Goal: Task Accomplishment & Management: Complete application form

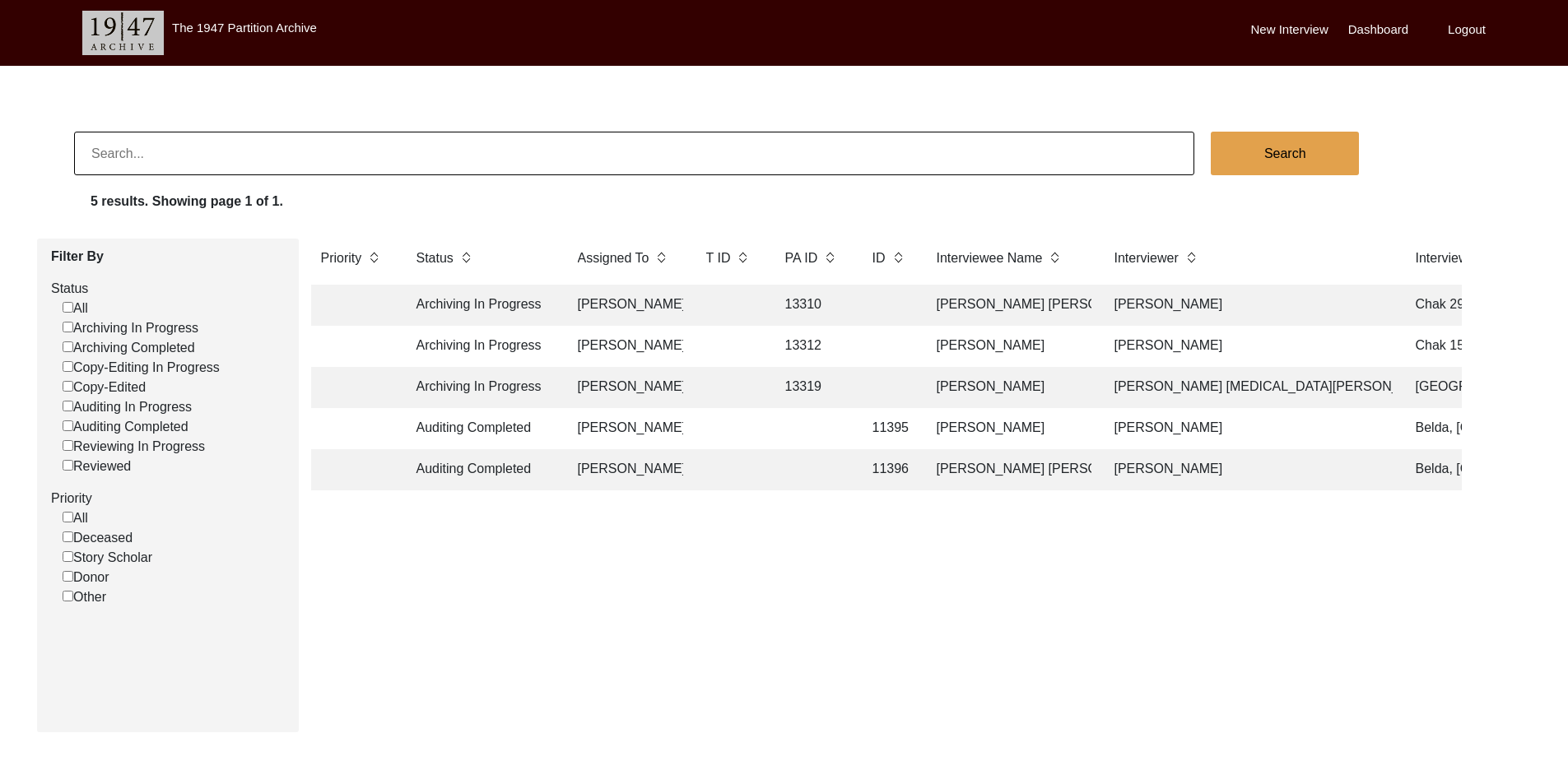
click at [735, 350] on td at bounding box center [730, 346] width 66 height 41
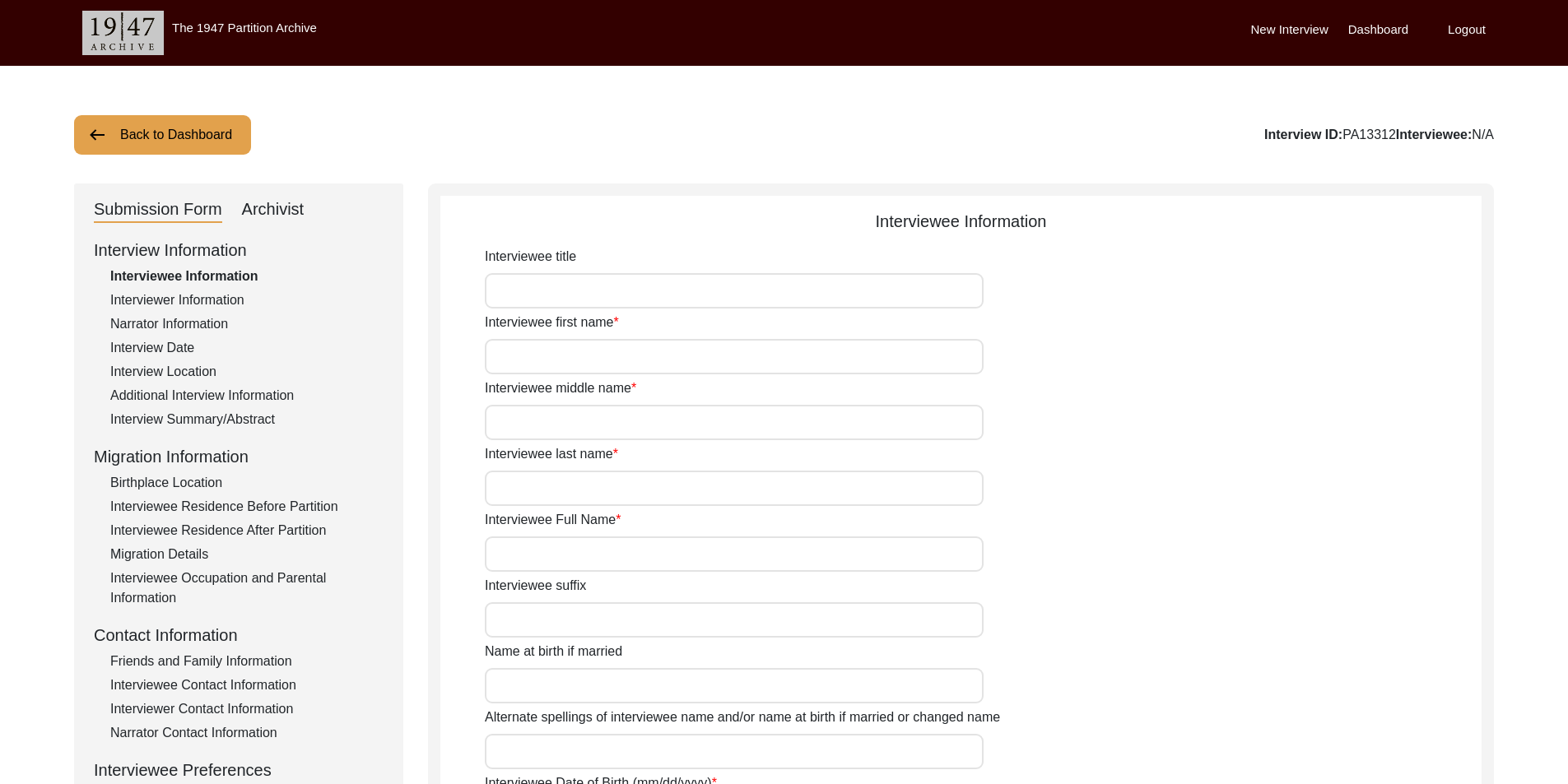
type input "Mr"
type input "Maqsood"
type input "Ahmed"
type input "Araein"
type input "[PERSON_NAME]"
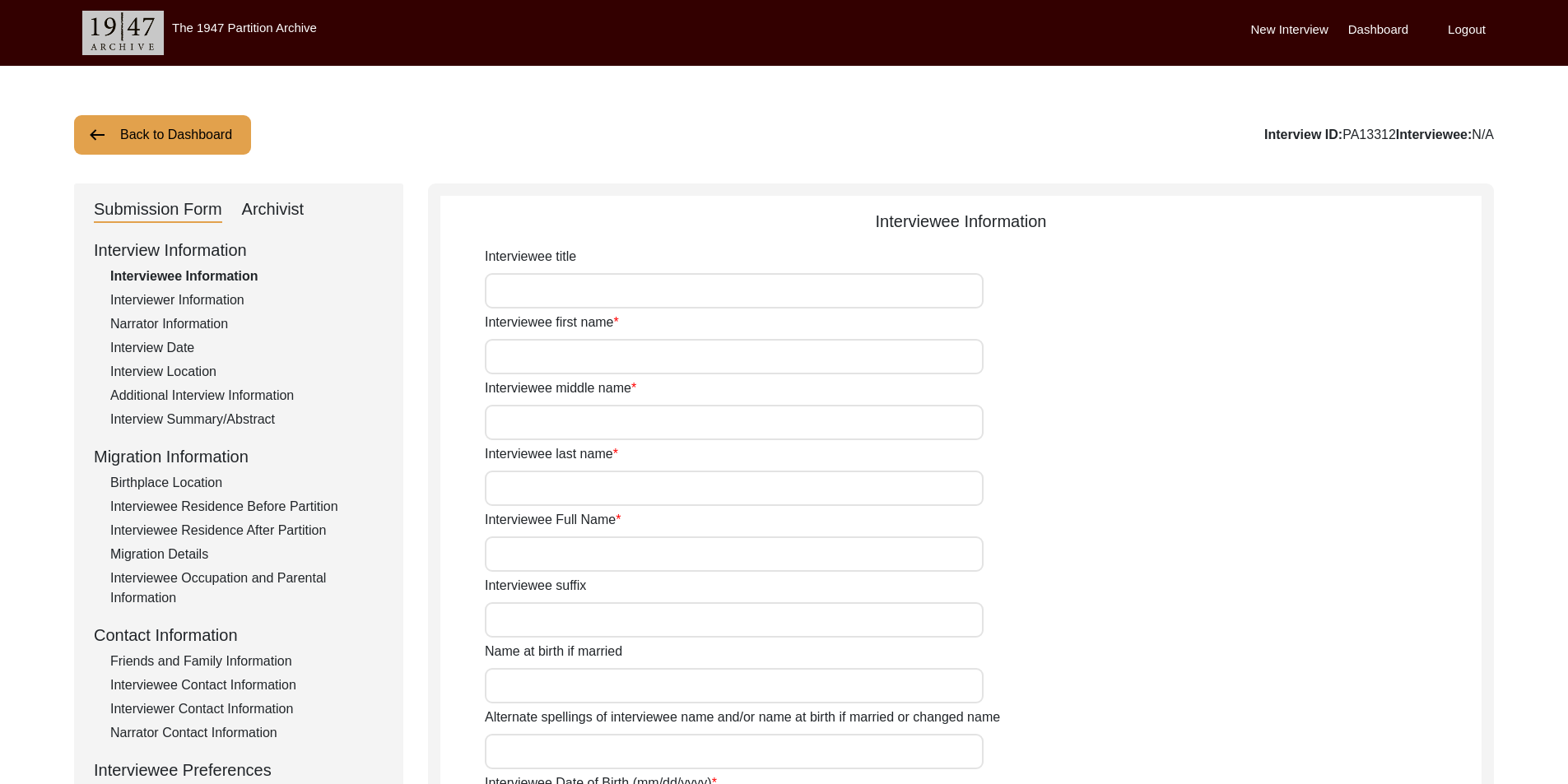
type input "N/A"
type input "Maqsood Ahmed"
type input "1935"
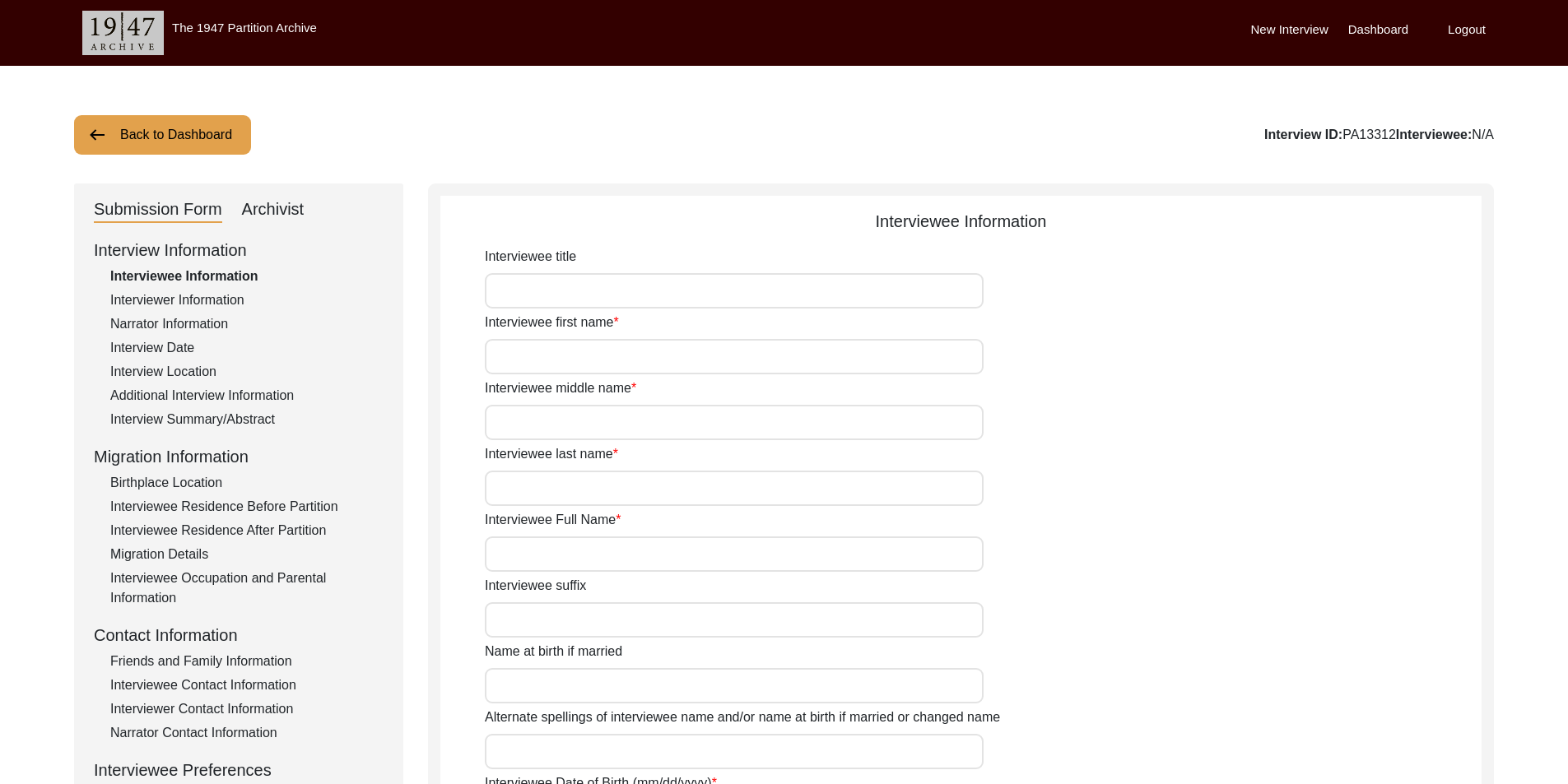
type input "90 Years"
type input "[DEMOGRAPHIC_DATA]"
type input "N/A"
type textarea "N/A"
type input "Punjabi"
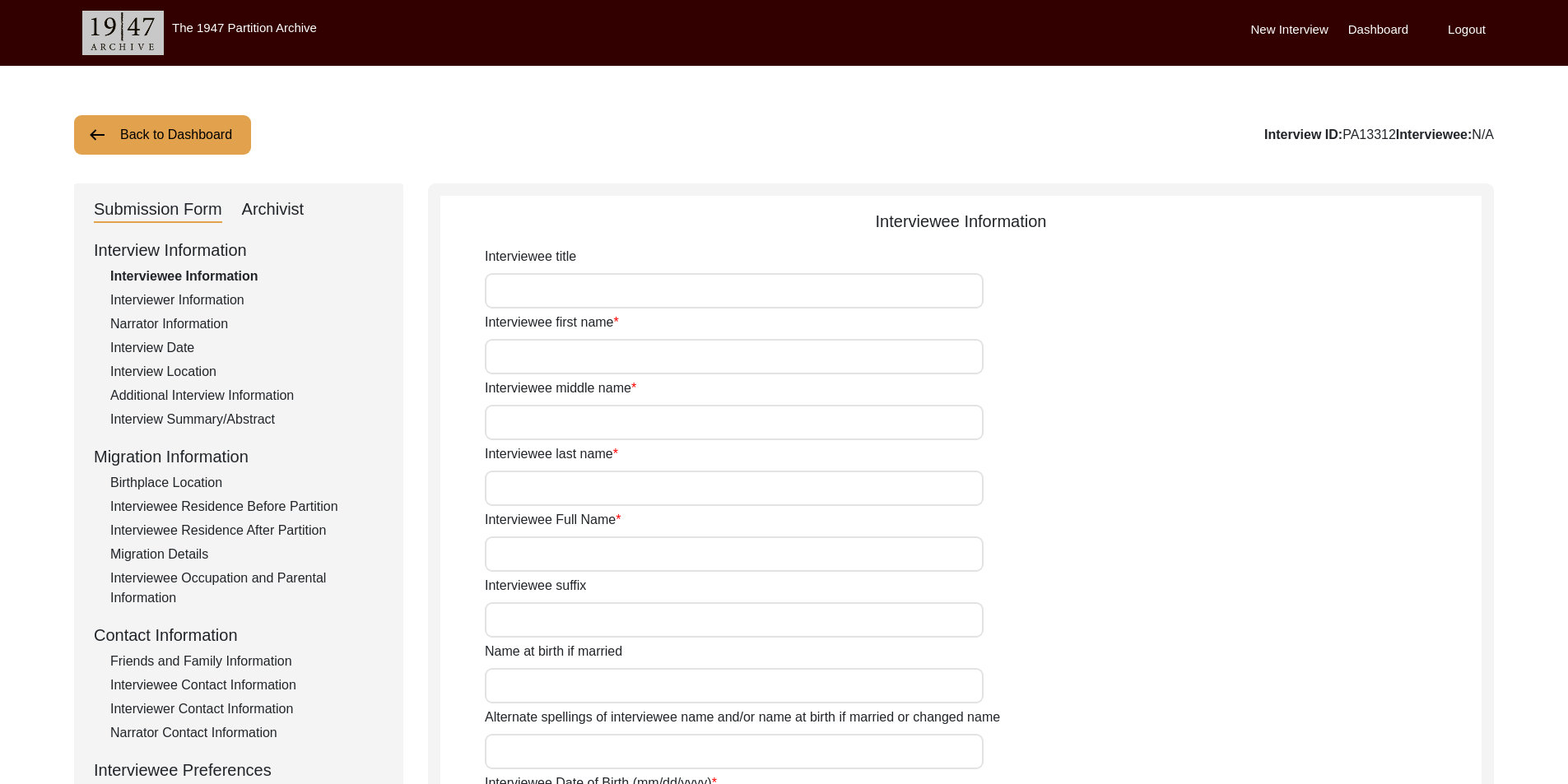
type input "Malwai"
type input "[DEMOGRAPHIC_DATA]"
type input "Araein"
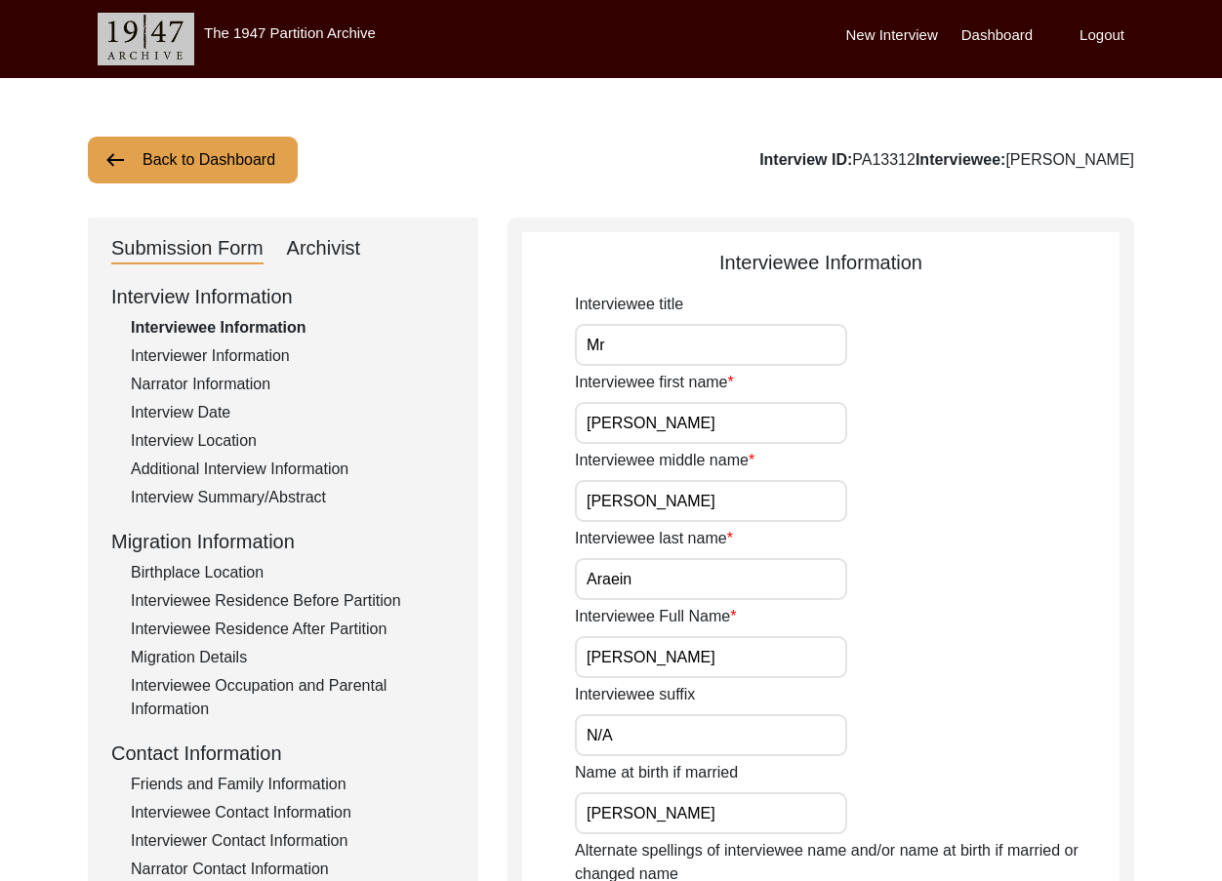
click at [632, 342] on input "Mr" at bounding box center [711, 345] width 272 height 42
type input "Mr."
click at [655, 344] on input "Mr." at bounding box center [711, 345] width 272 height 42
click at [671, 412] on input "Maqsood" at bounding box center [711, 423] width 272 height 42
click at [669, 507] on input "Ahmed" at bounding box center [711, 501] width 272 height 42
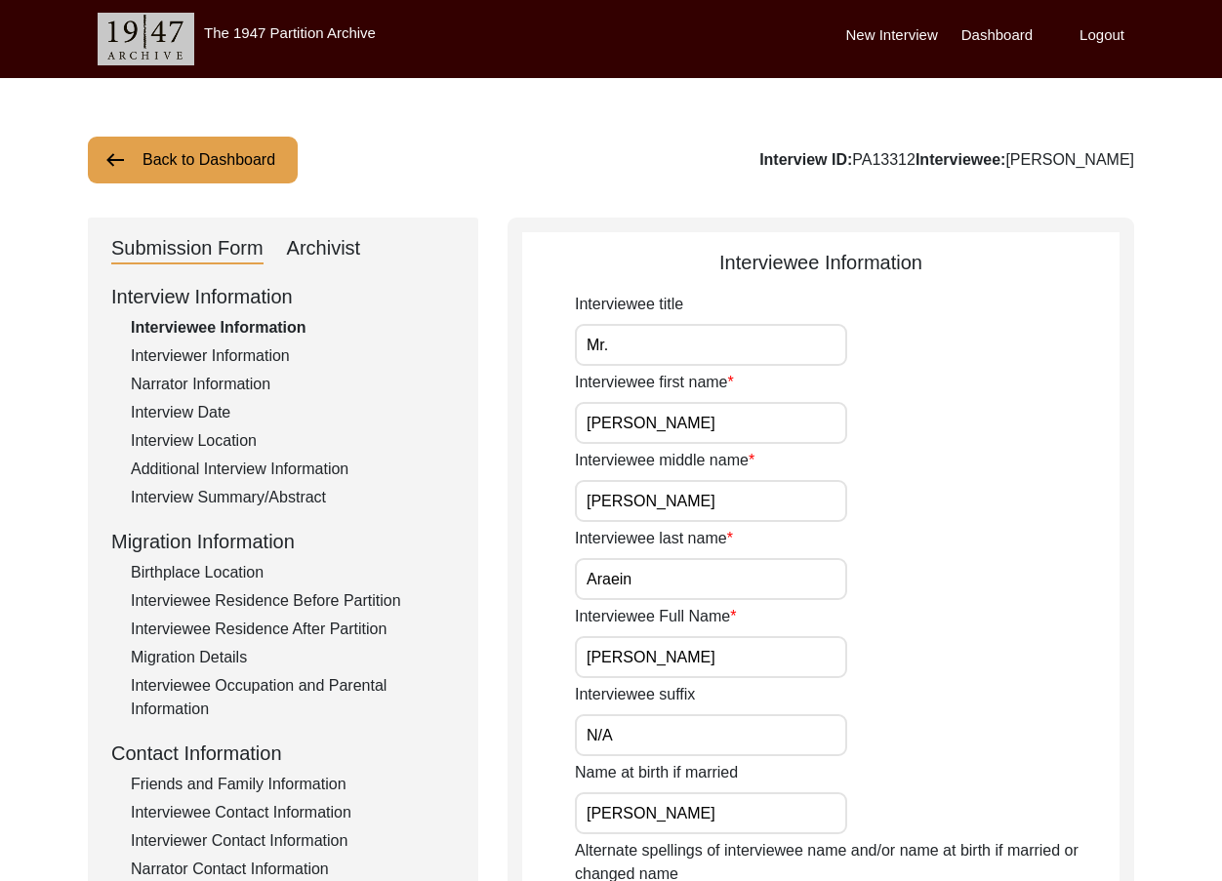
scroll to position [195, 0]
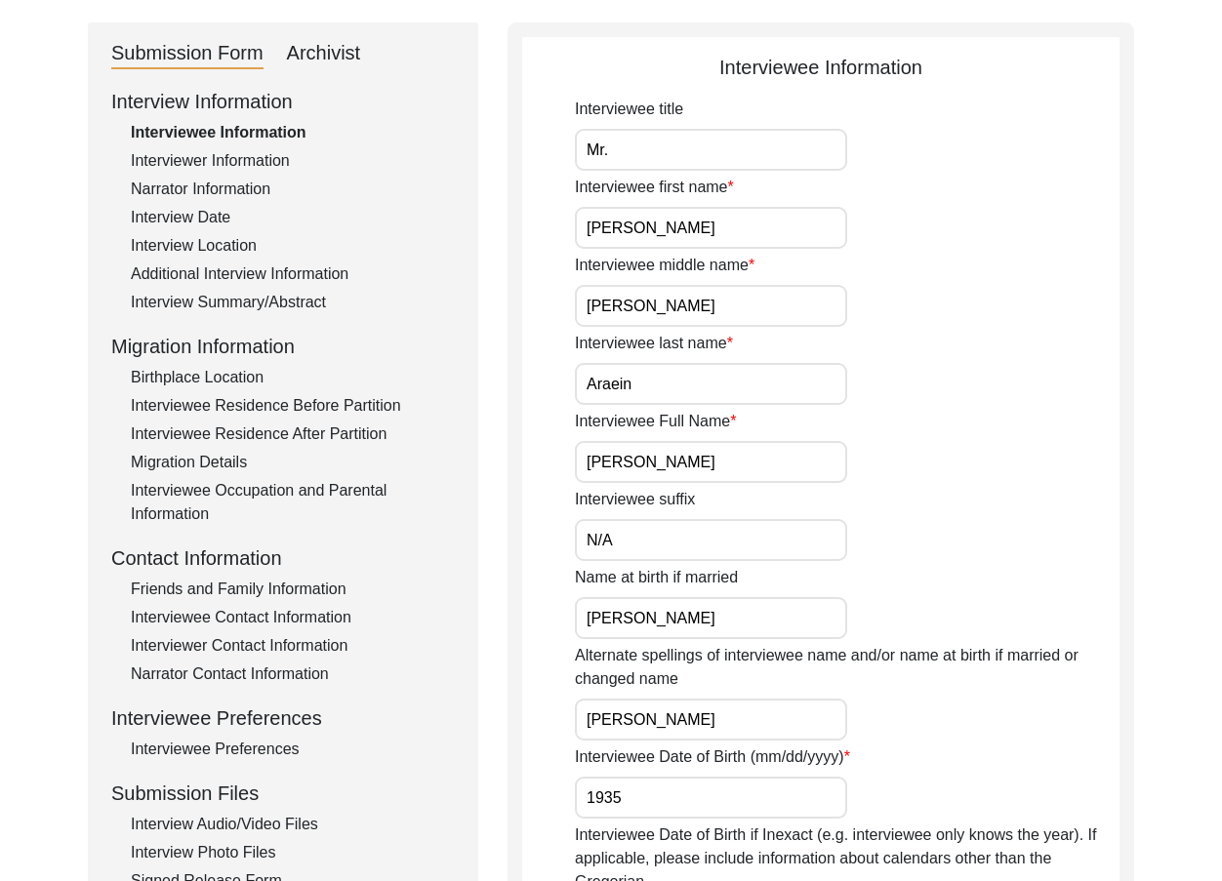
click at [653, 387] on input "Araein" at bounding box center [711, 384] width 272 height 42
drag, startPoint x: 759, startPoint y: 457, endPoint x: 506, endPoint y: 458, distance: 253.8
click at [652, 536] on input "N/A" at bounding box center [711, 540] width 272 height 42
click at [734, 498] on div "Interviewee suffix N/A" at bounding box center [847, 524] width 545 height 73
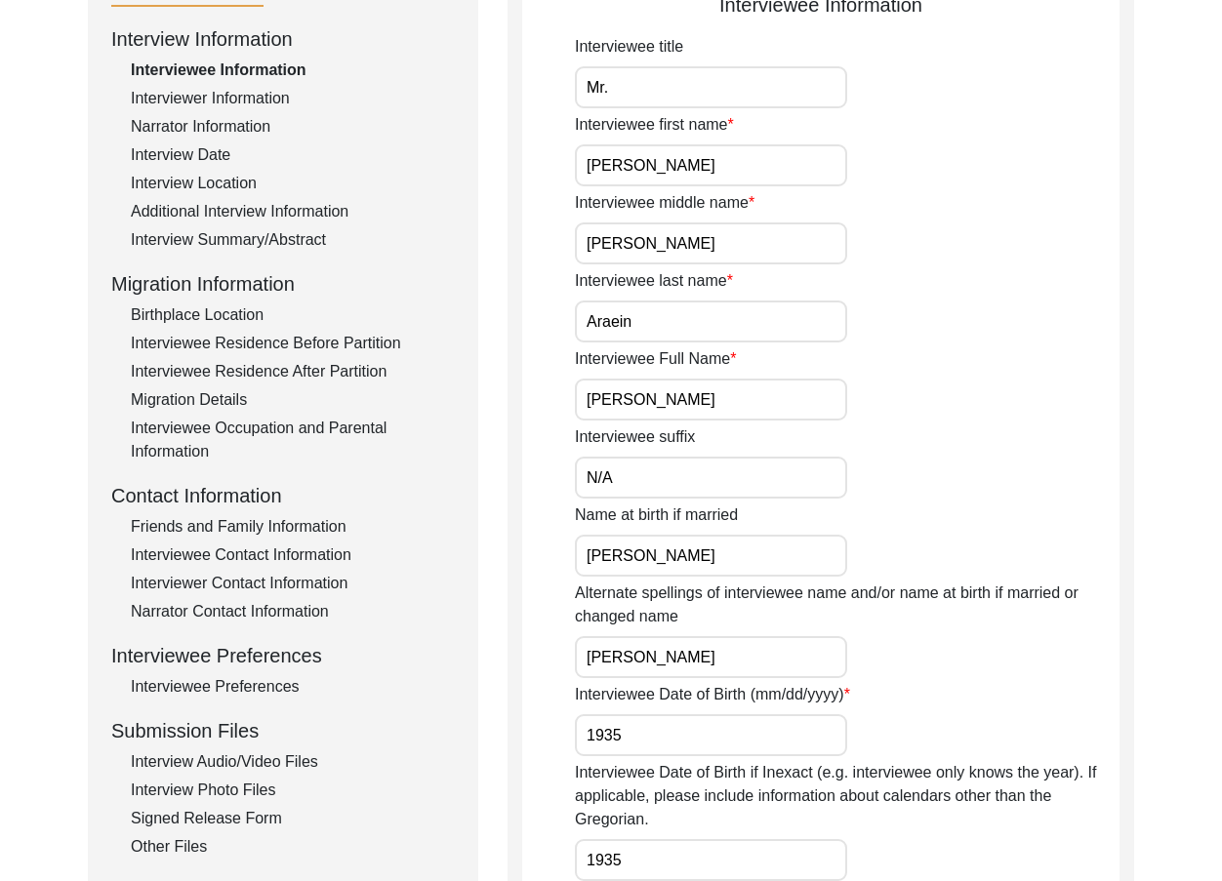
scroll to position [293, 0]
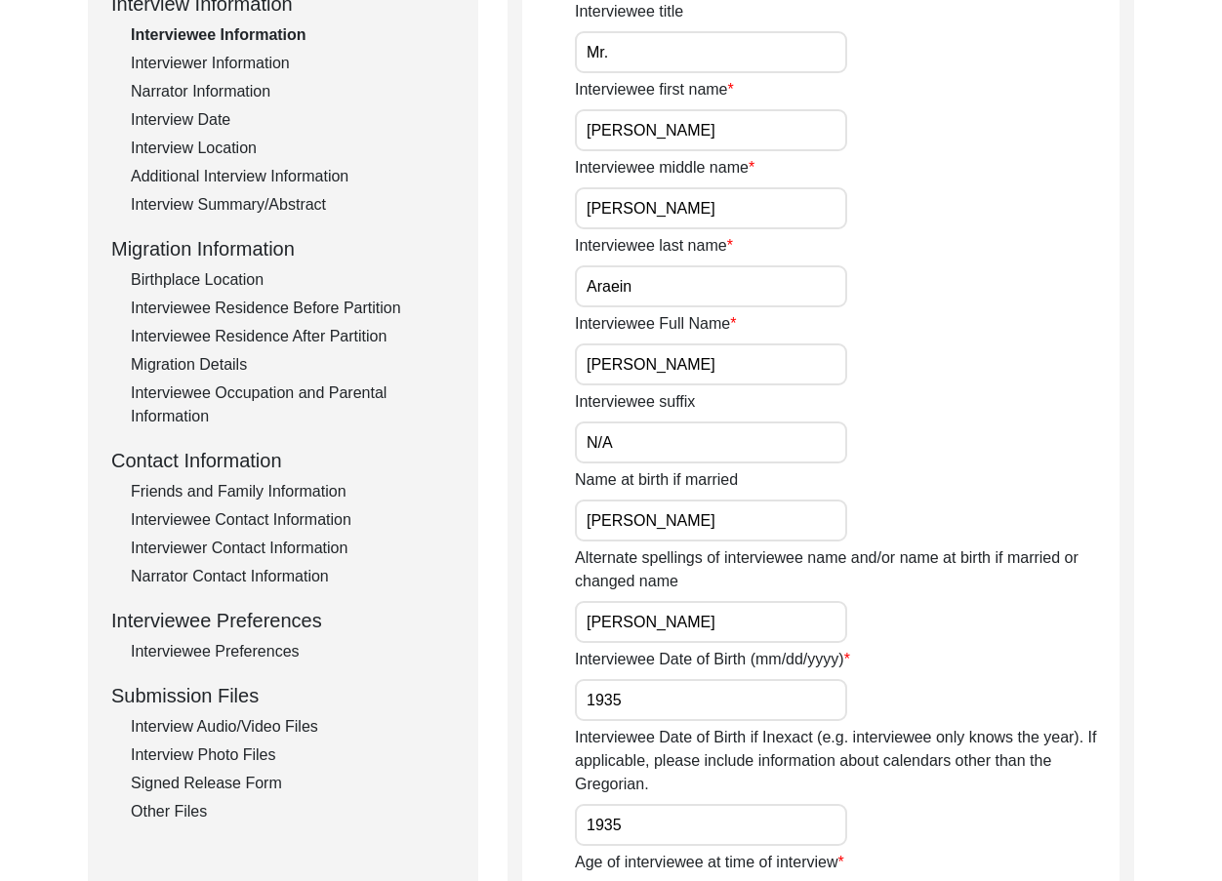
drag, startPoint x: 761, startPoint y: 503, endPoint x: 491, endPoint y: 497, distance: 270.4
click at [491, 497] on div "Submission Form Archivist Interview Information Interviewee Information Intervi…" at bounding box center [611, 807] width 1046 height 1764
drag, startPoint x: 743, startPoint y: 614, endPoint x: 535, endPoint y: 581, distance: 210.5
click at [569, 589] on app-interviewee-information "Interviewee Information Interviewee title Mr. Interviewee first name Maqsood In…" at bounding box center [820, 814] width 597 height 1719
click at [531, 580] on app-interviewee-information "Interviewee Information Interviewee title Mr. Interviewee first name Maqsood In…" at bounding box center [820, 814] width 597 height 1719
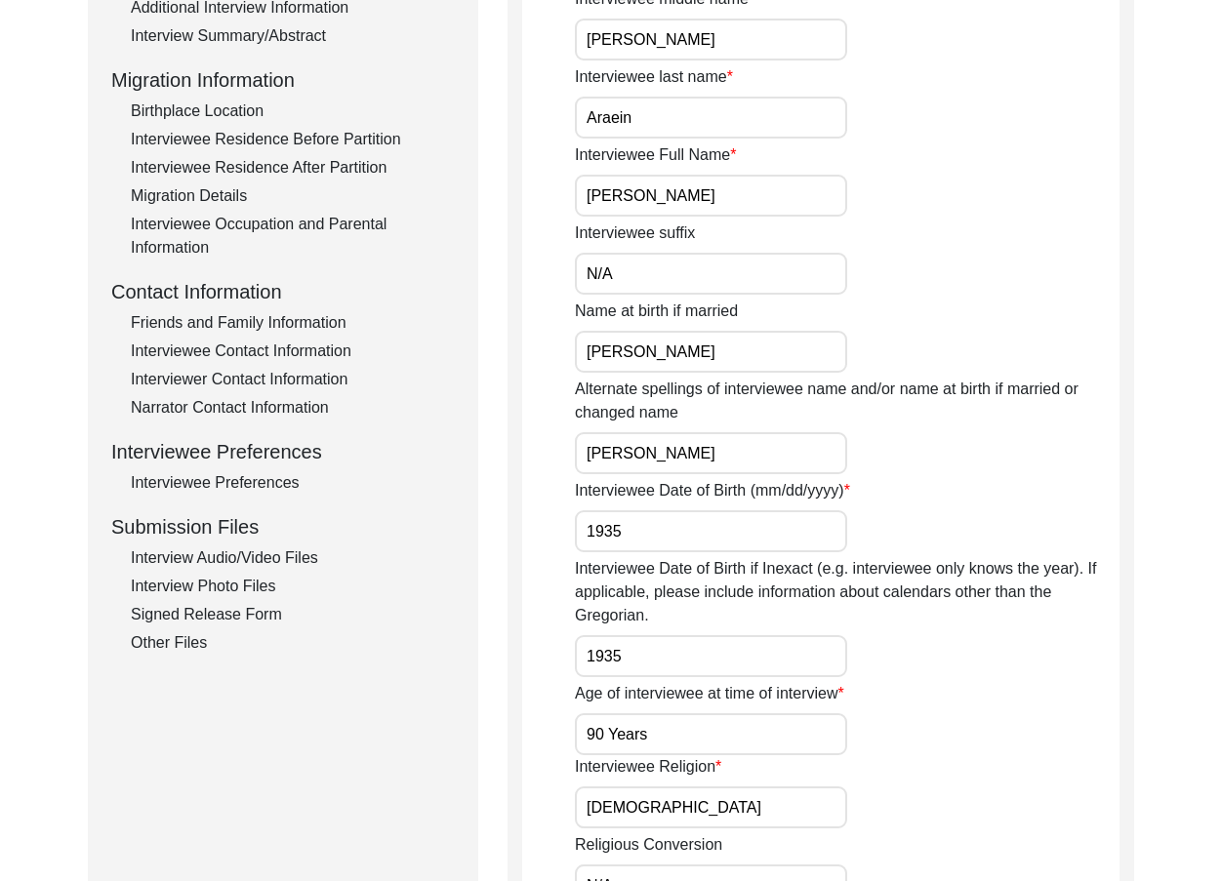
scroll to position [488, 0]
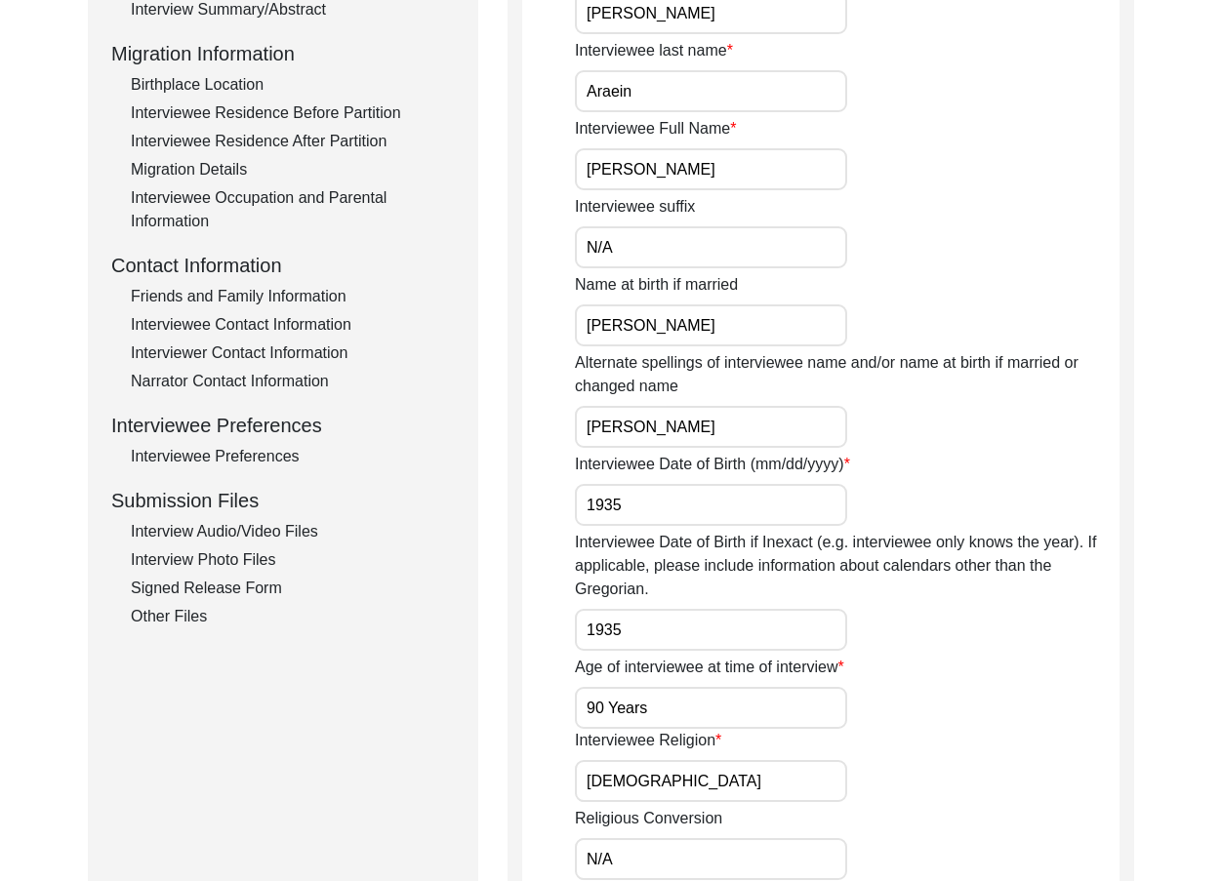
click at [668, 483] on div "Interviewee Date of Birth (mm/dd/yyyy) 1935" at bounding box center [847, 489] width 545 height 73
click at [665, 503] on input "1935" at bounding box center [711, 505] width 272 height 42
click at [637, 615] on input "1935" at bounding box center [711, 630] width 272 height 42
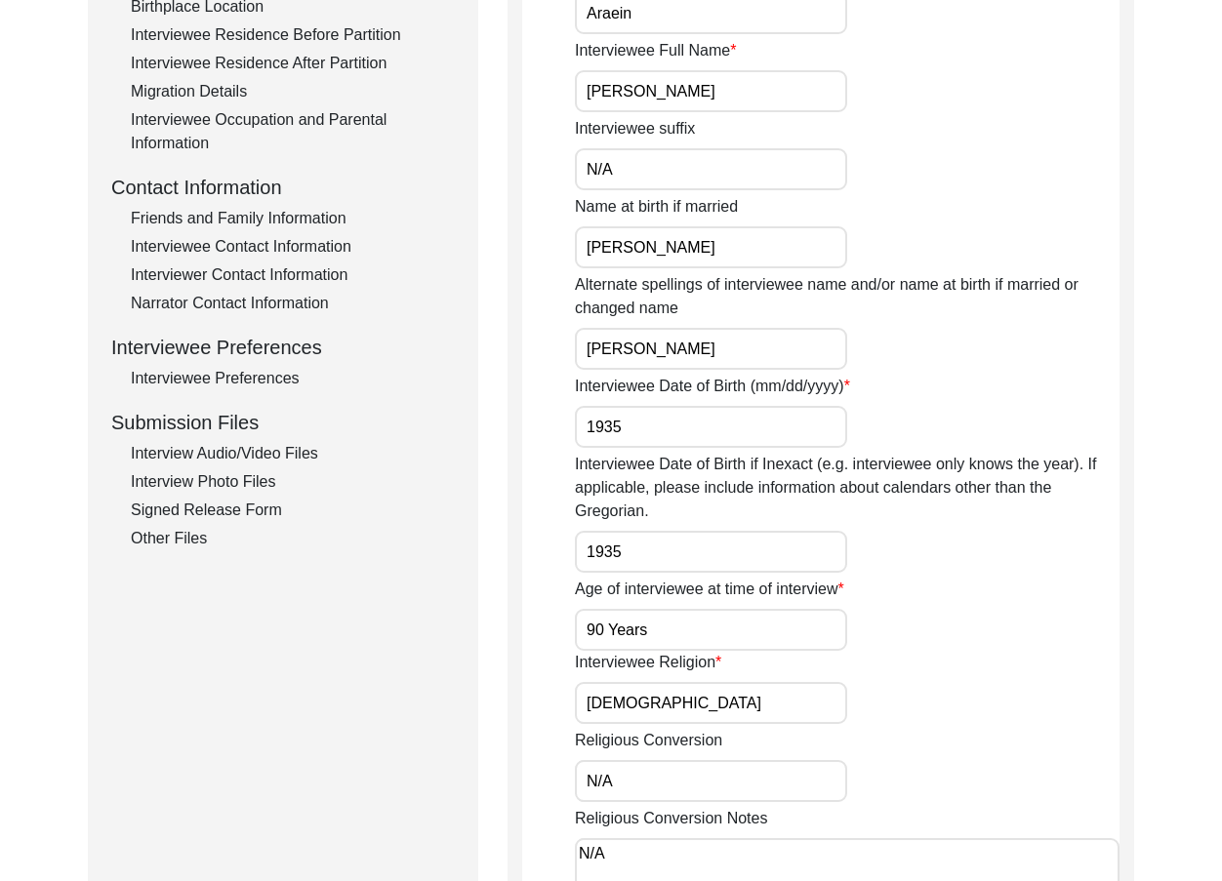
scroll to position [683, 0]
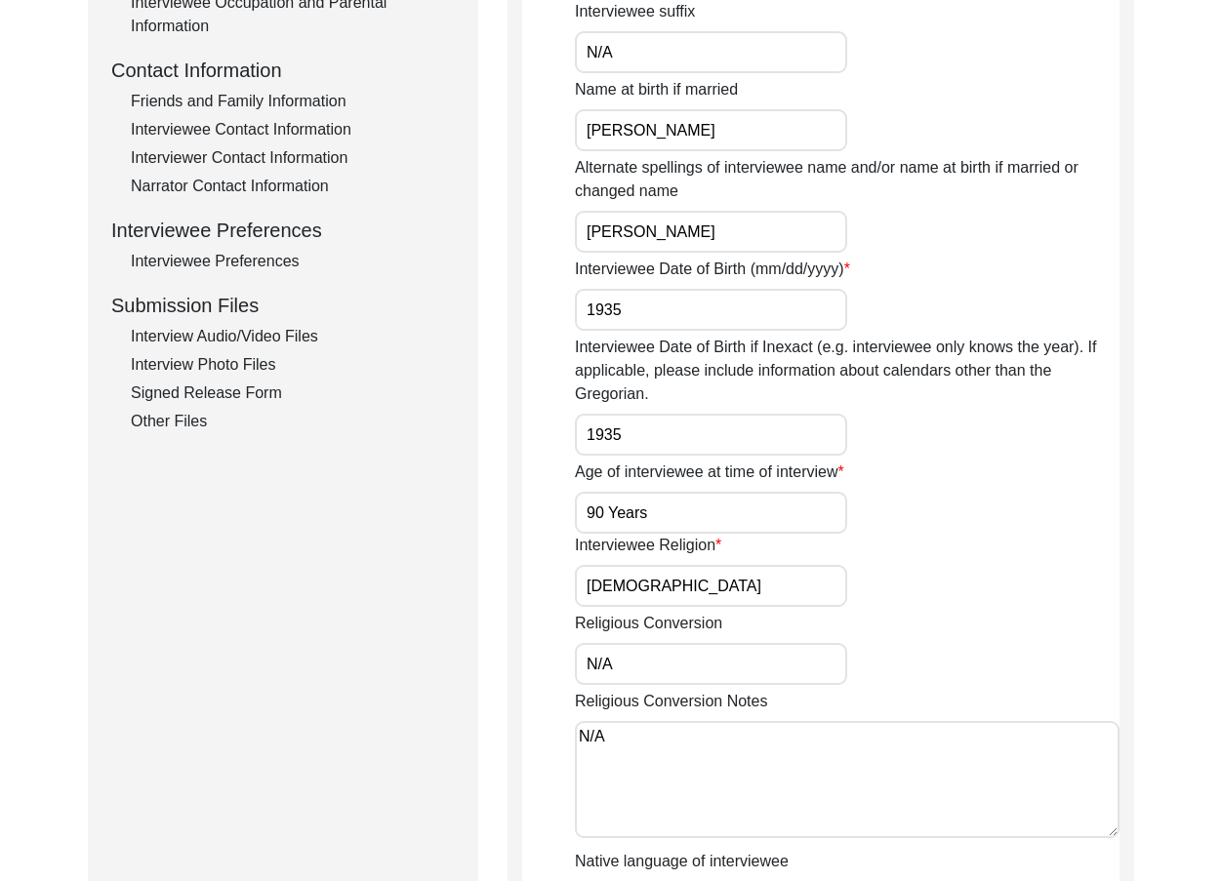
drag, startPoint x: 695, startPoint y: 509, endPoint x: 607, endPoint y: 503, distance: 88.1
click at [607, 503] on input "90 Years" at bounding box center [711, 513] width 272 height 42
type input "90"
click at [666, 591] on input "[DEMOGRAPHIC_DATA]" at bounding box center [711, 586] width 272 height 42
click at [651, 669] on input "N/A" at bounding box center [711, 664] width 272 height 42
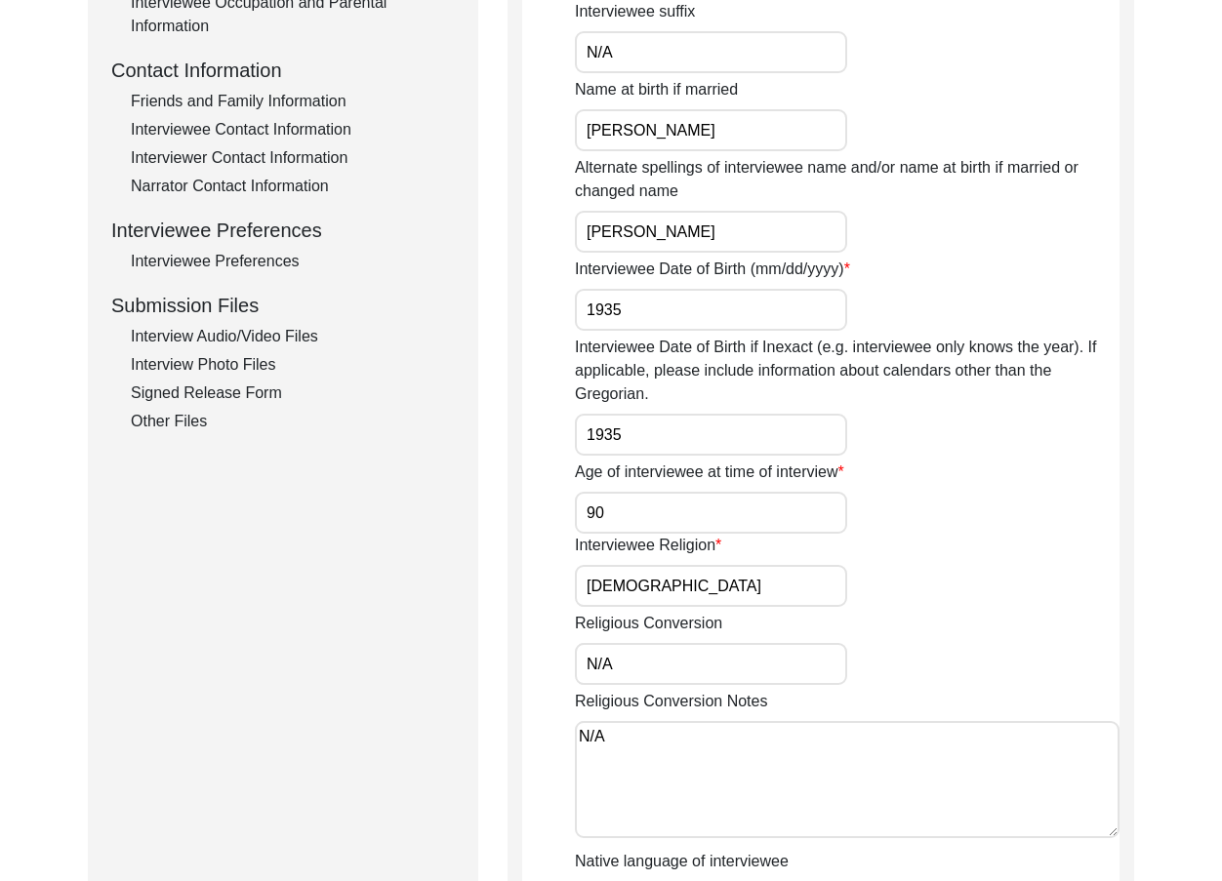
drag, startPoint x: 634, startPoint y: 666, endPoint x: 505, endPoint y: 664, distance: 129.8
click at [505, 664] on div "Submission Form Archivist Interview Information Interviewee Information Intervi…" at bounding box center [611, 416] width 1046 height 1764
drag, startPoint x: 633, startPoint y: 732, endPoint x: 513, endPoint y: 718, distance: 120.8
click at [513, 718] on div "Interviewee Information Interviewee title Mr. Interviewee first name Maqsood In…" at bounding box center [821, 416] width 627 height 1764
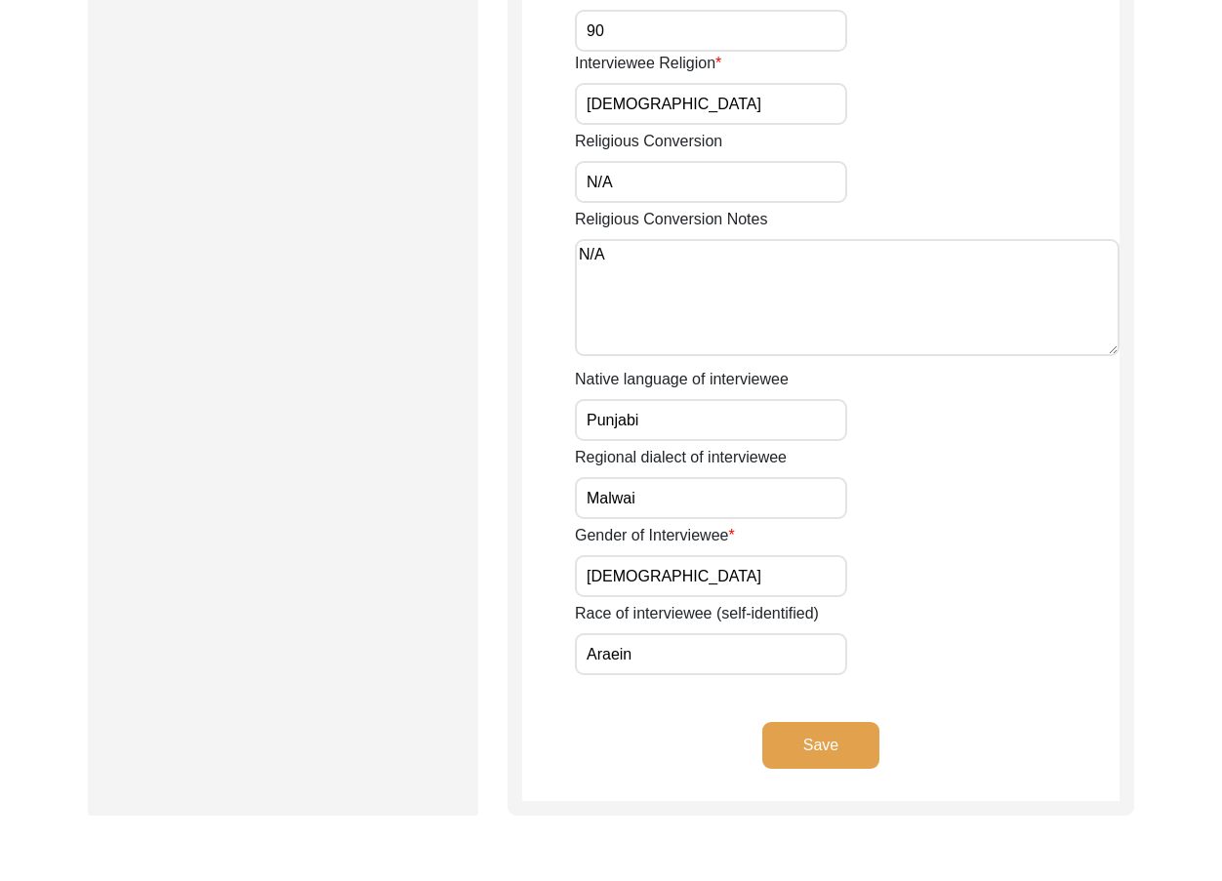
scroll to position [1171, 0]
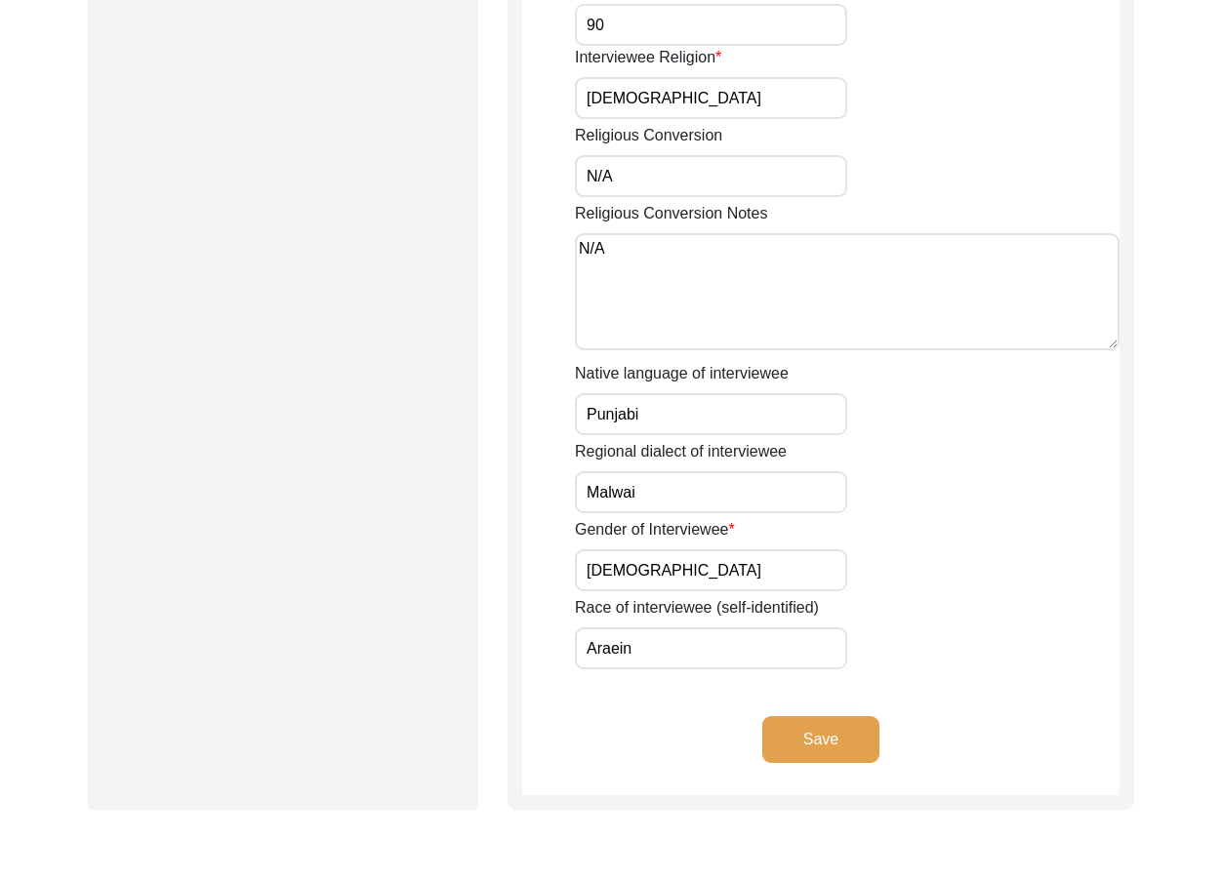
drag, startPoint x: 650, startPoint y: 428, endPoint x: 555, endPoint y: 425, distance: 94.7
drag, startPoint x: 650, startPoint y: 483, endPoint x: 557, endPoint y: 529, distance: 103.5
drag, startPoint x: 580, startPoint y: 574, endPoint x: 571, endPoint y: 594, distance: 22.3
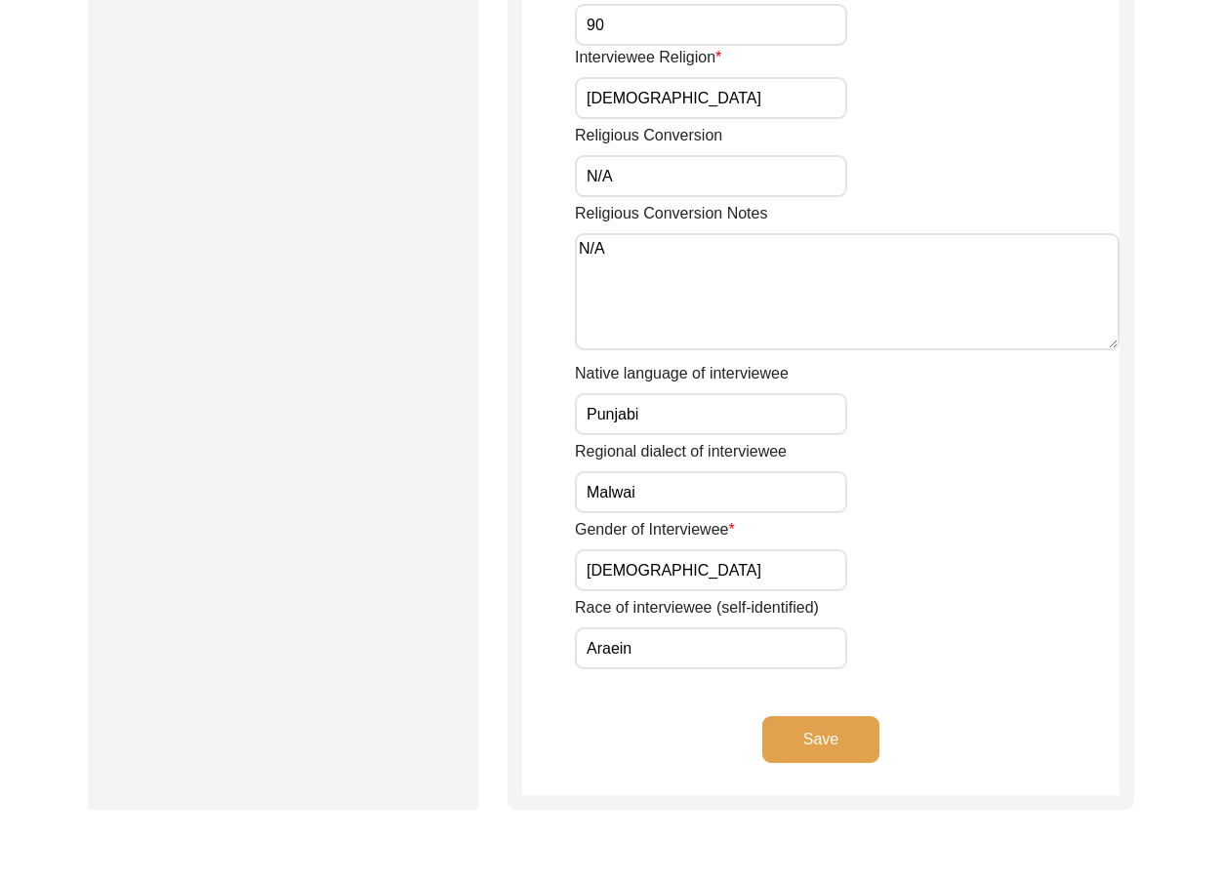
drag, startPoint x: 669, startPoint y: 653, endPoint x: 527, endPoint y: 674, distance: 143.1
click at [687, 771] on div "Save" at bounding box center [820, 755] width 597 height 79
click at [781, 753] on button "Save" at bounding box center [820, 739] width 117 height 47
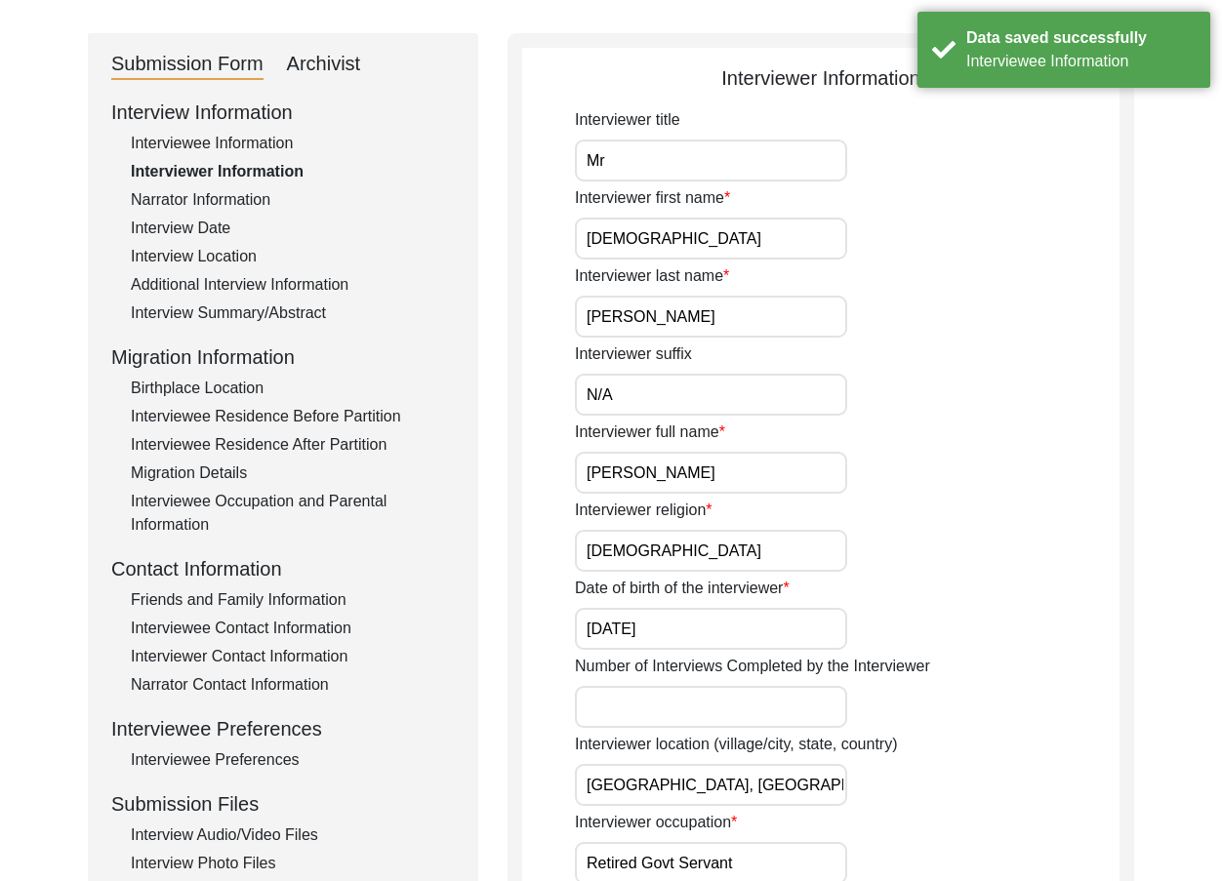
scroll to position [0, 0]
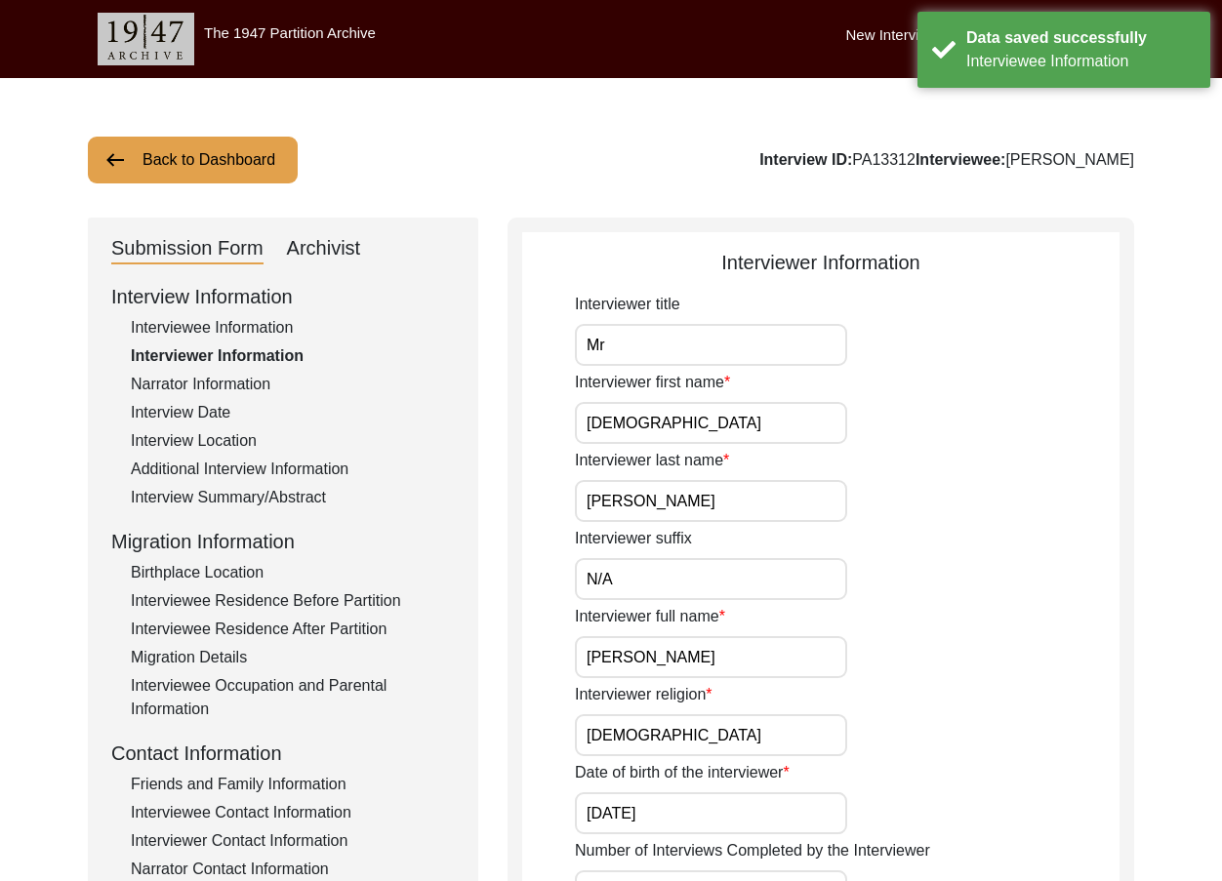
click at [651, 339] on input "Mr" at bounding box center [711, 345] width 272 height 42
type input "Mr."
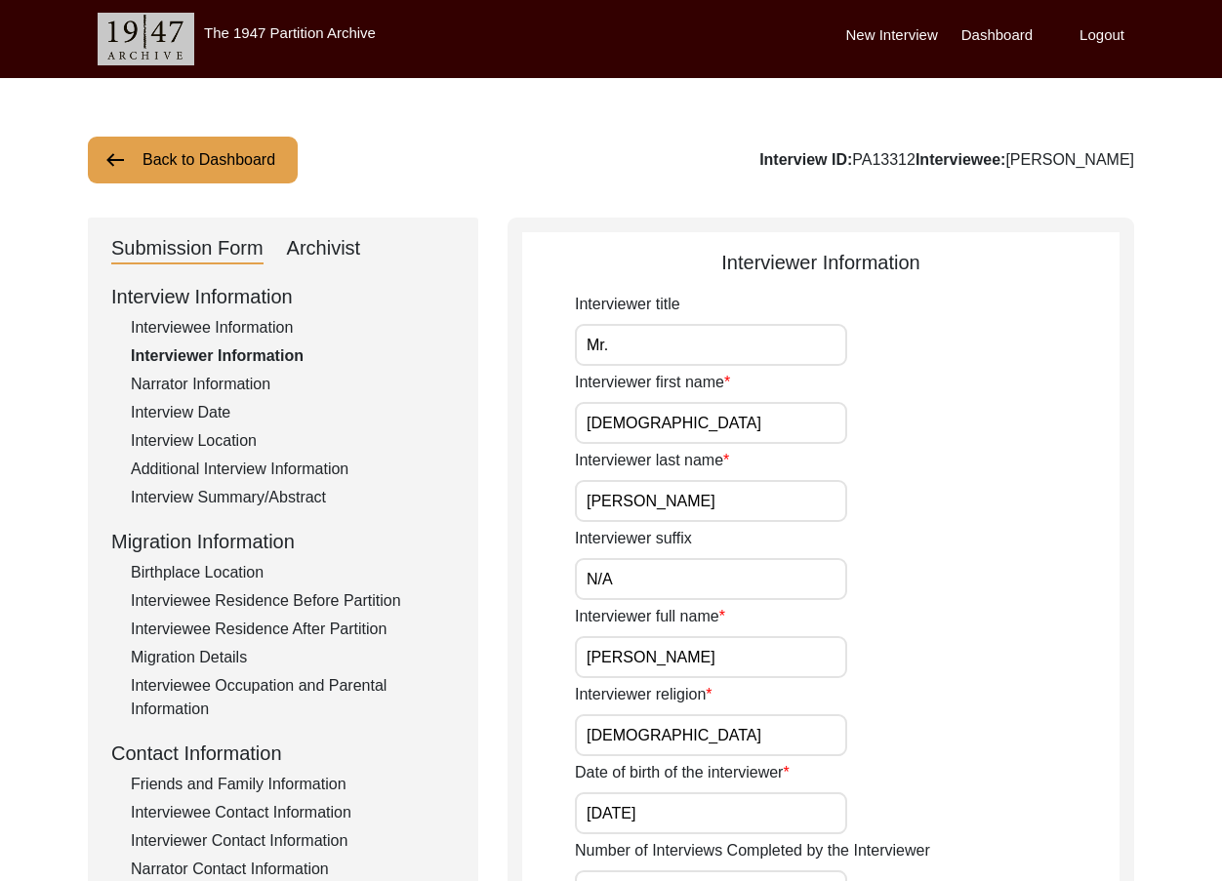
click at [735, 409] on input "Muhammad" at bounding box center [711, 423] width 272 height 42
click at [713, 488] on input "Sarfraz" at bounding box center [711, 501] width 272 height 42
click at [684, 569] on input "N/A" at bounding box center [711, 579] width 272 height 42
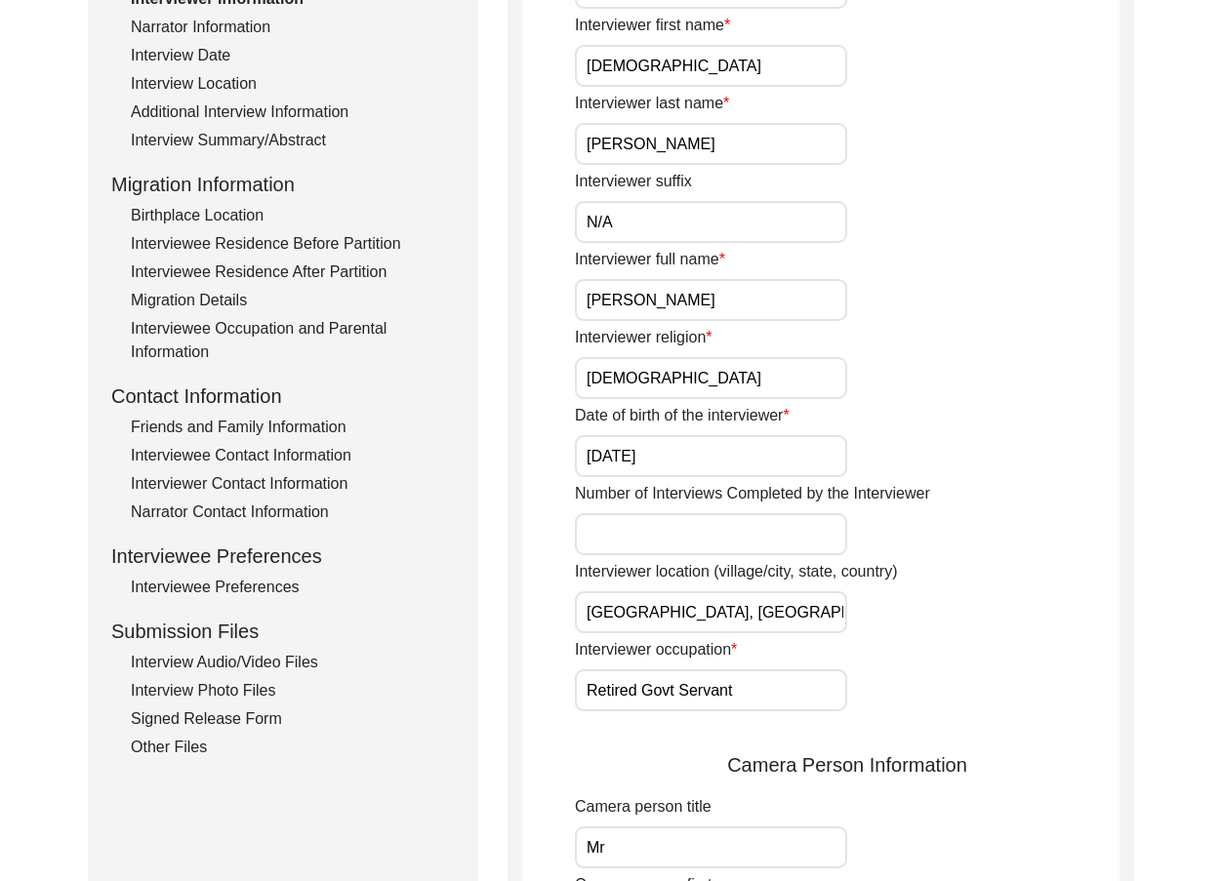
scroll to position [390, 0]
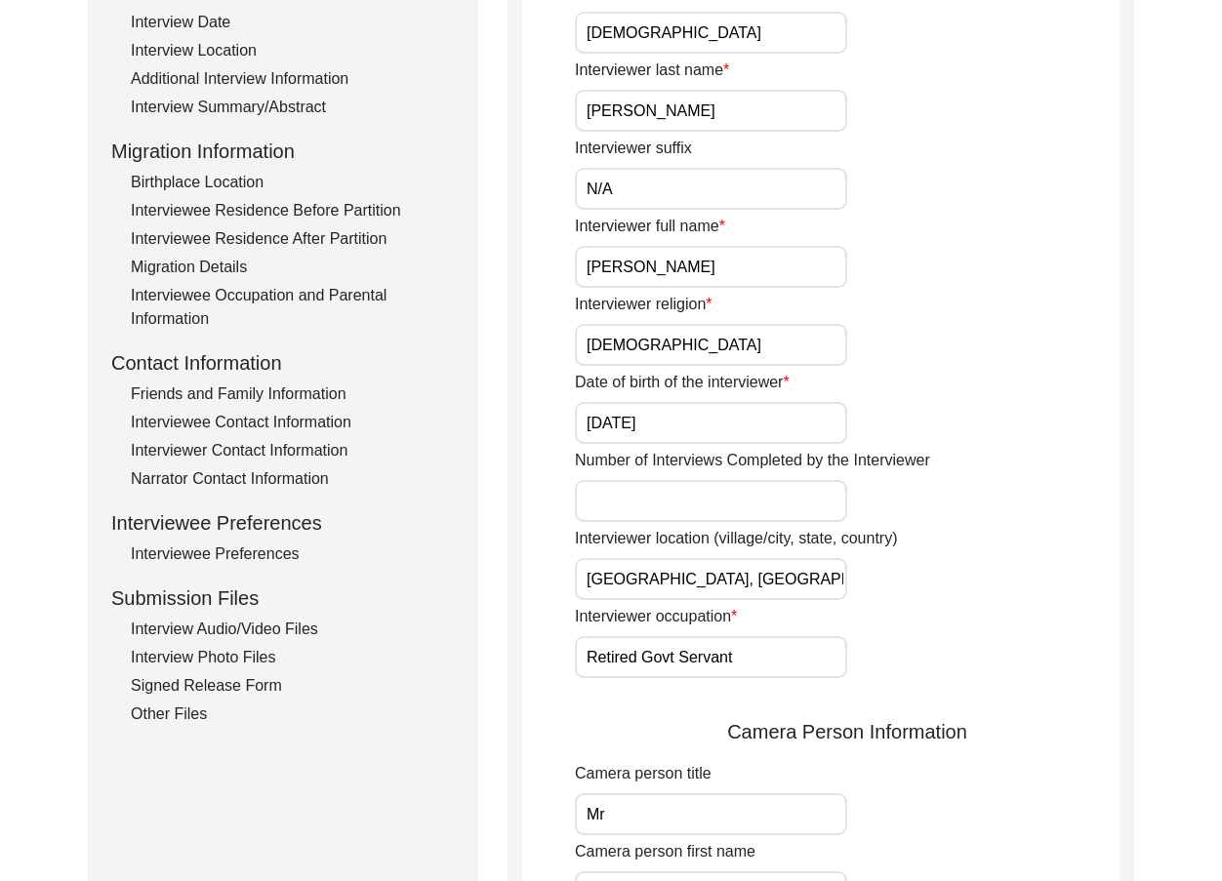
drag, startPoint x: 740, startPoint y: 265, endPoint x: 518, endPoint y: 281, distance: 222.2
click at [509, 271] on div "Interviewer Information Interviewer title Mr. Interviewer first name Muhammad I…" at bounding box center [821, 874] width 627 height 2094
click at [634, 352] on input "[DEMOGRAPHIC_DATA]" at bounding box center [711, 345] width 272 height 42
drag, startPoint x: 679, startPoint y: 408, endPoint x: 455, endPoint y: 407, distance: 224.5
click at [455, 407] on div "Submission Form Archivist Interview Information Interviewee Information Intervi…" at bounding box center [611, 874] width 1046 height 2094
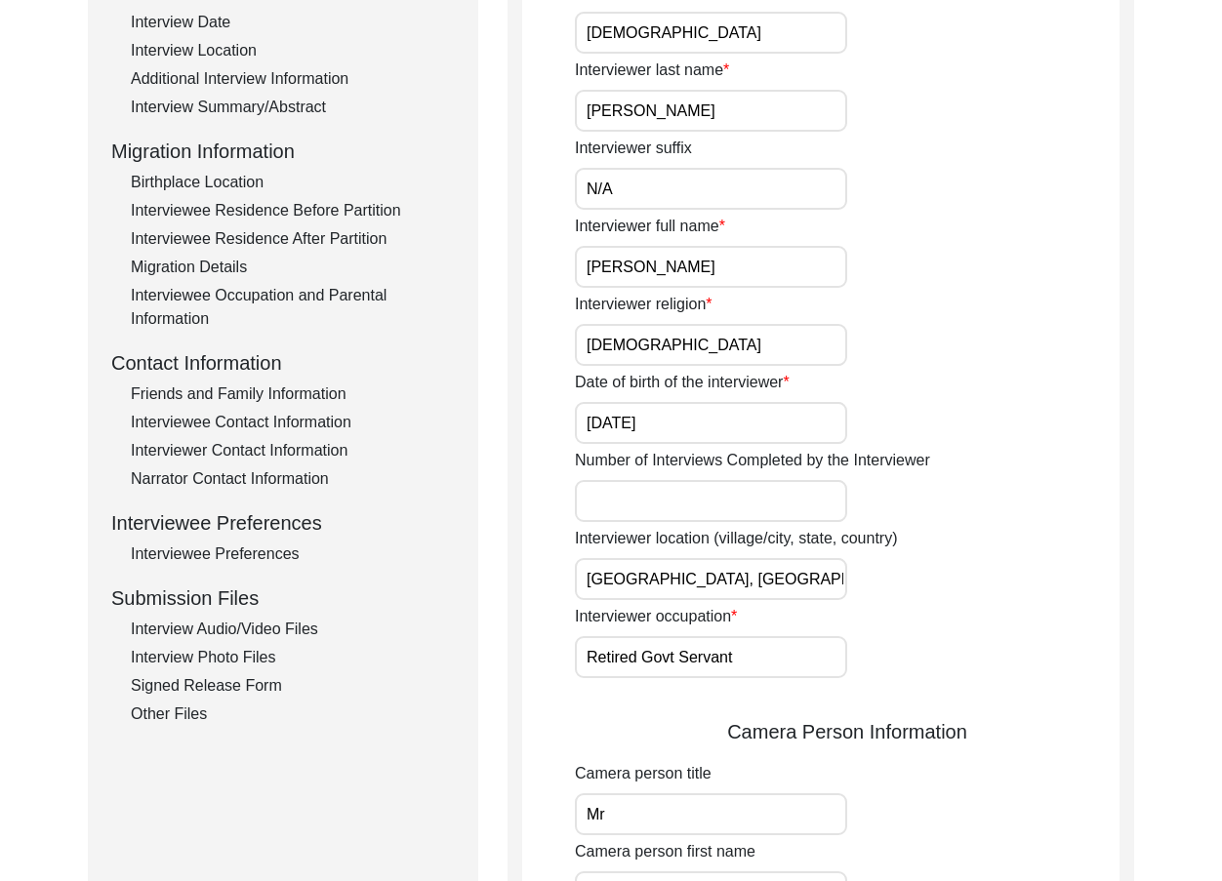
drag, startPoint x: 738, startPoint y: 570, endPoint x: 584, endPoint y: 603, distance: 157.7
click at [504, 570] on div "Submission Form Archivist Interview Information Interviewee Information Intervi…" at bounding box center [611, 874] width 1046 height 2094
drag, startPoint x: 752, startPoint y: 648, endPoint x: 497, endPoint y: 618, distance: 256.5
click at [518, 621] on div "Interviewer Information Interviewer title Mr. Interviewer first name Muhammad I…" at bounding box center [821, 874] width 627 height 2094
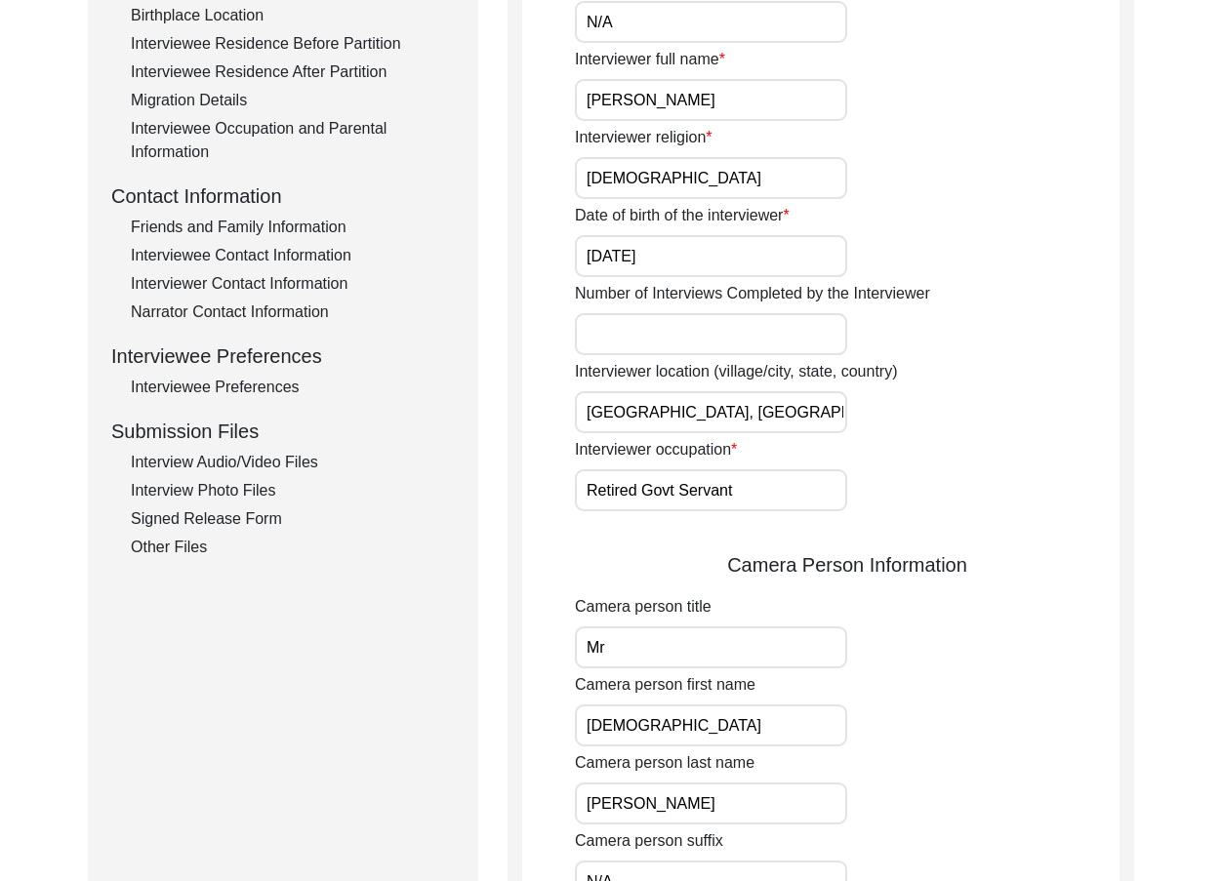
scroll to position [683, 0]
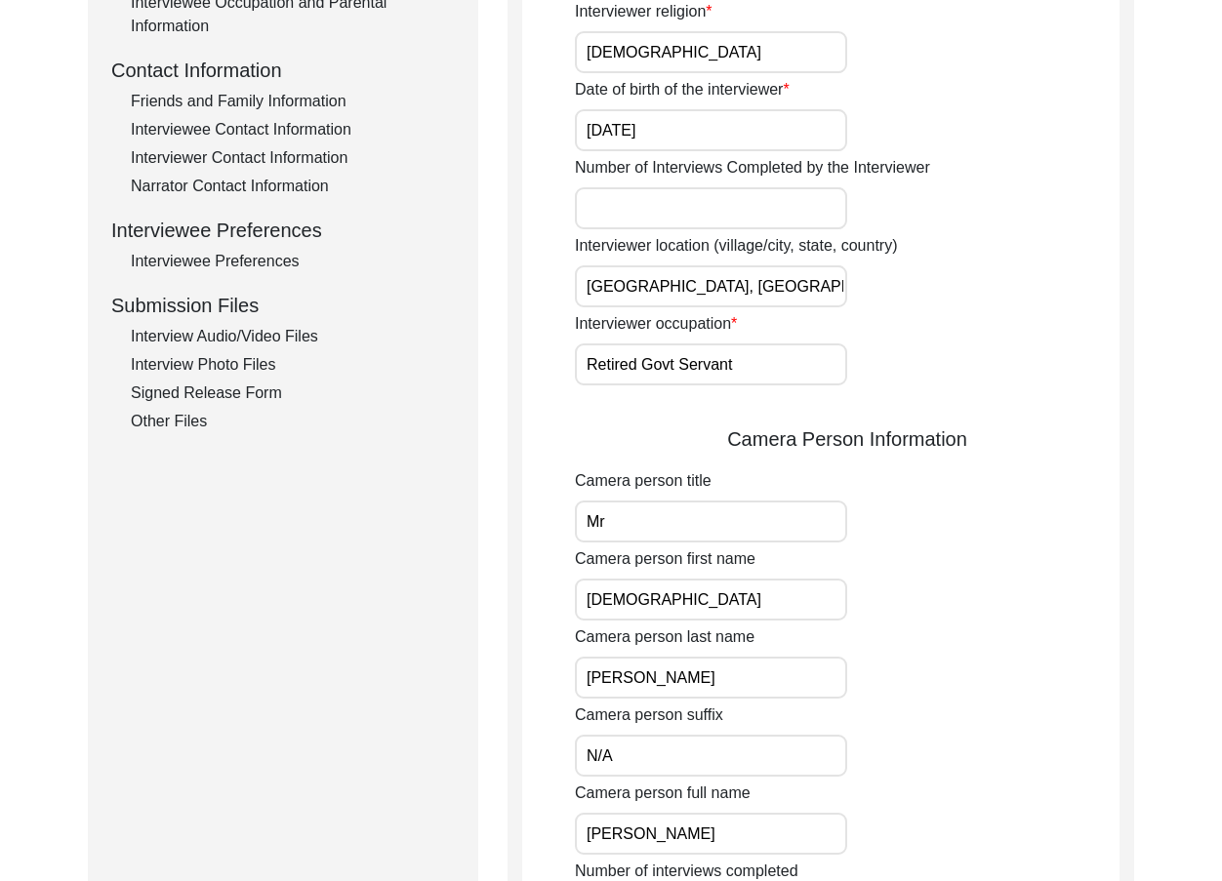
click at [636, 530] on input "Mr" at bounding box center [711, 522] width 272 height 42
type input "Mr."
click at [915, 547] on div "Interviewer title Mr. Interviewer first name Muhammad Interviewer last name Sar…" at bounding box center [847, 549] width 545 height 1878
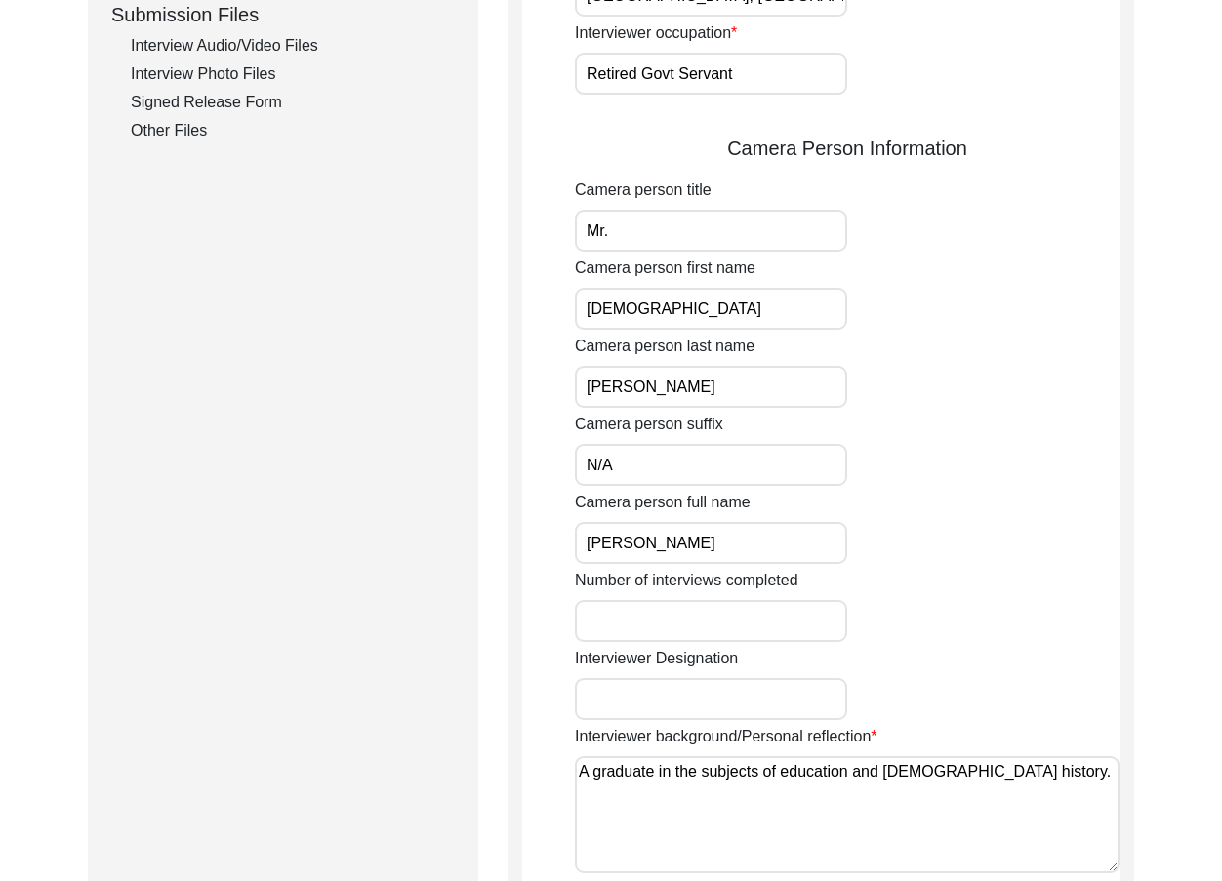
scroll to position [976, 0]
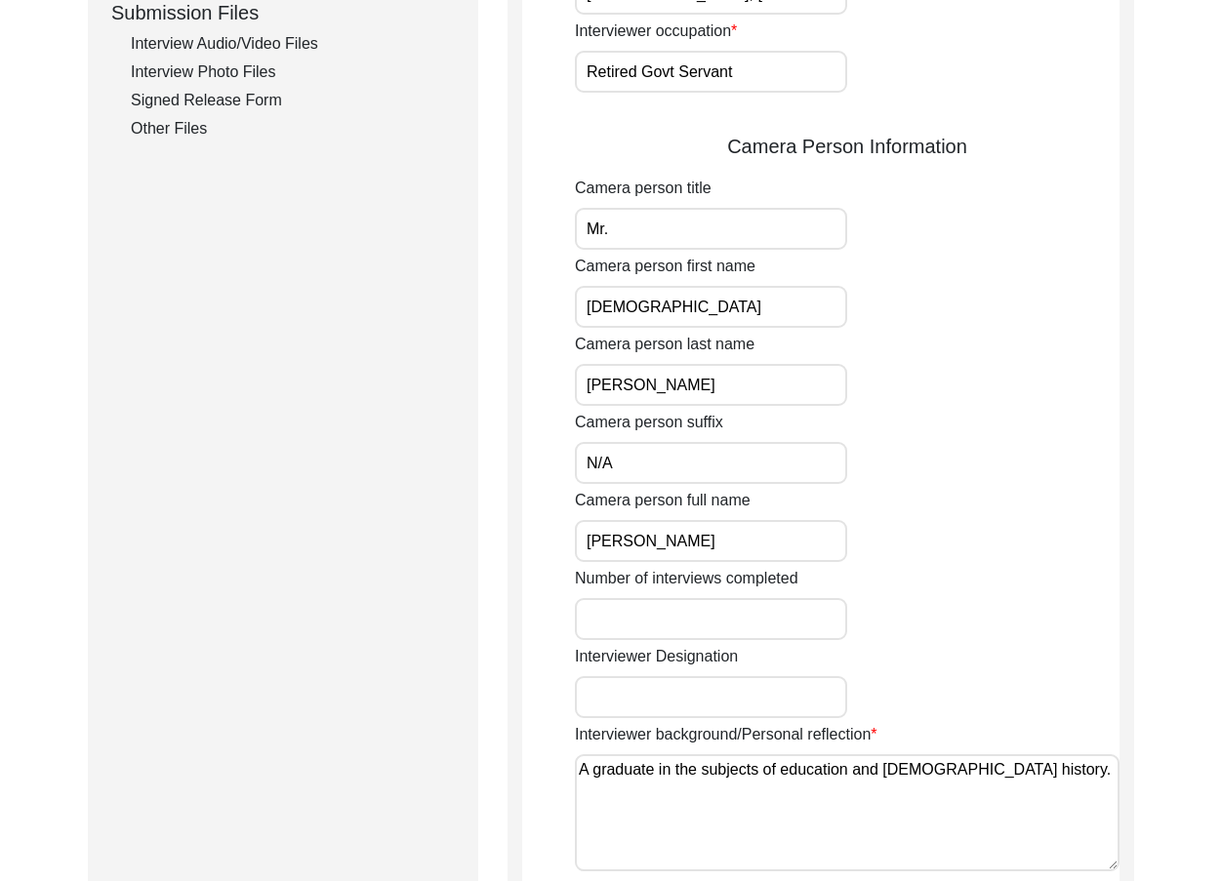
click at [709, 315] on input "Muhammad" at bounding box center [711, 307] width 272 height 42
click at [674, 380] on input "Sarfraz" at bounding box center [711, 385] width 272 height 42
click at [640, 448] on input "N/A" at bounding box center [711, 463] width 272 height 42
drag, startPoint x: 760, startPoint y: 545, endPoint x: 438, endPoint y: 545, distance: 322.1
click at [447, 546] on div "Submission Form Archivist Interview Information Interviewee Information Intervi…" at bounding box center [611, 289] width 1046 height 2094
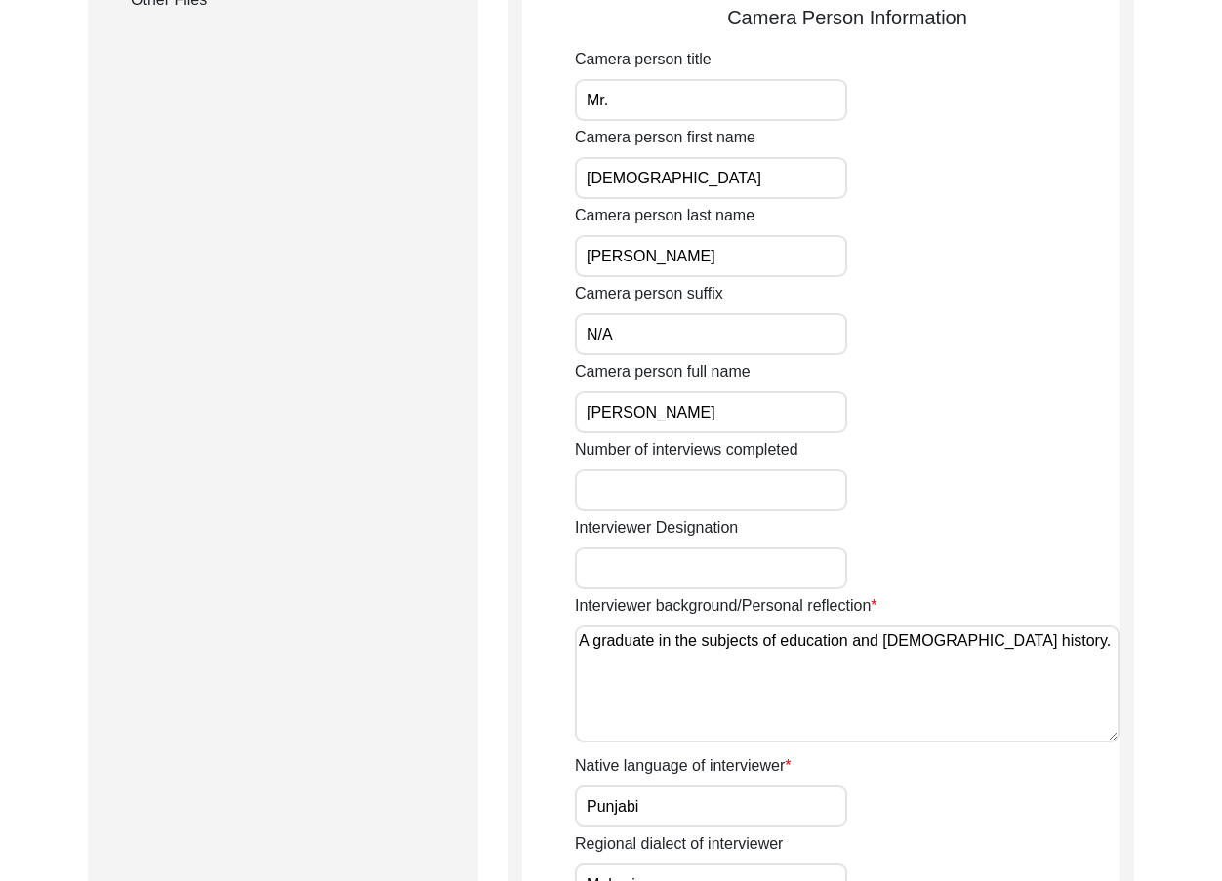
scroll to position [1269, 0]
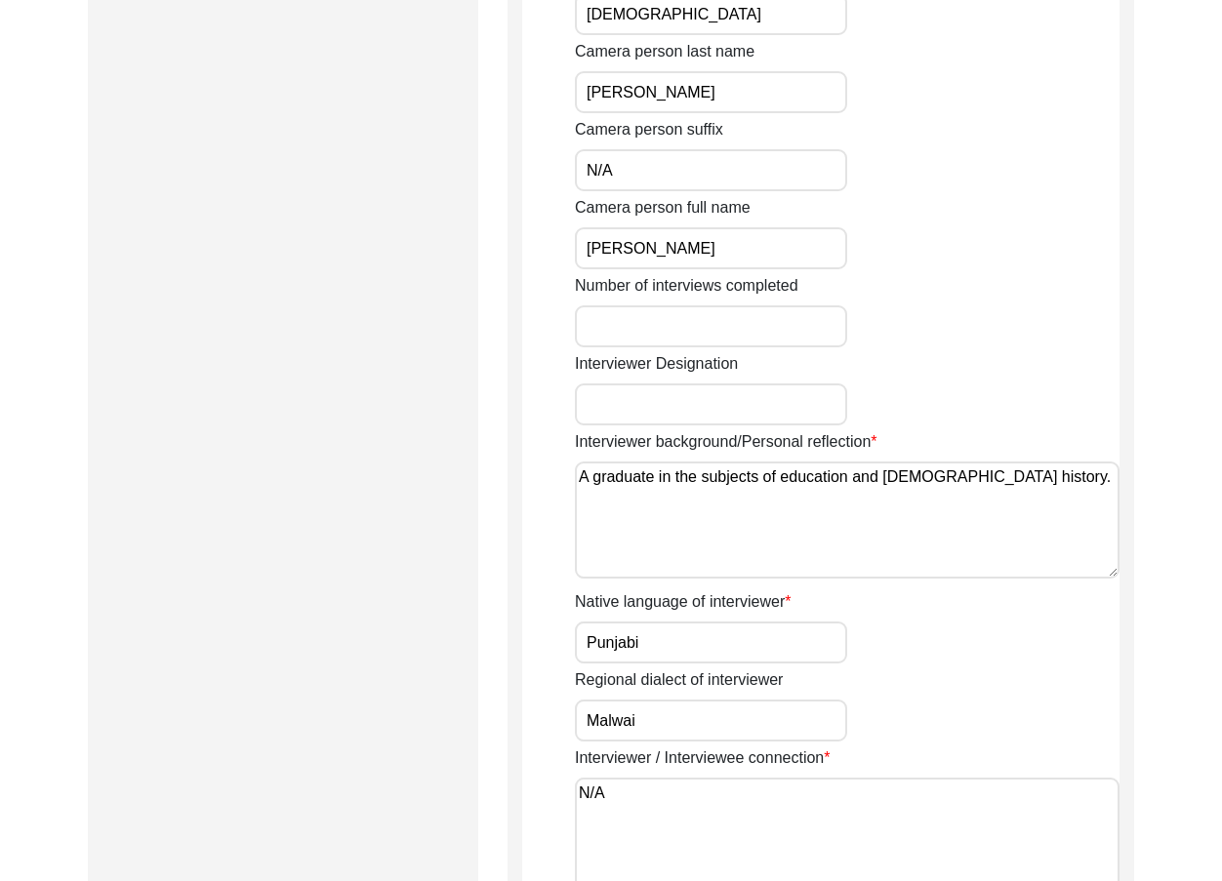
drag, startPoint x: 1016, startPoint y: 475, endPoint x: 388, endPoint y: 461, distance: 627.8
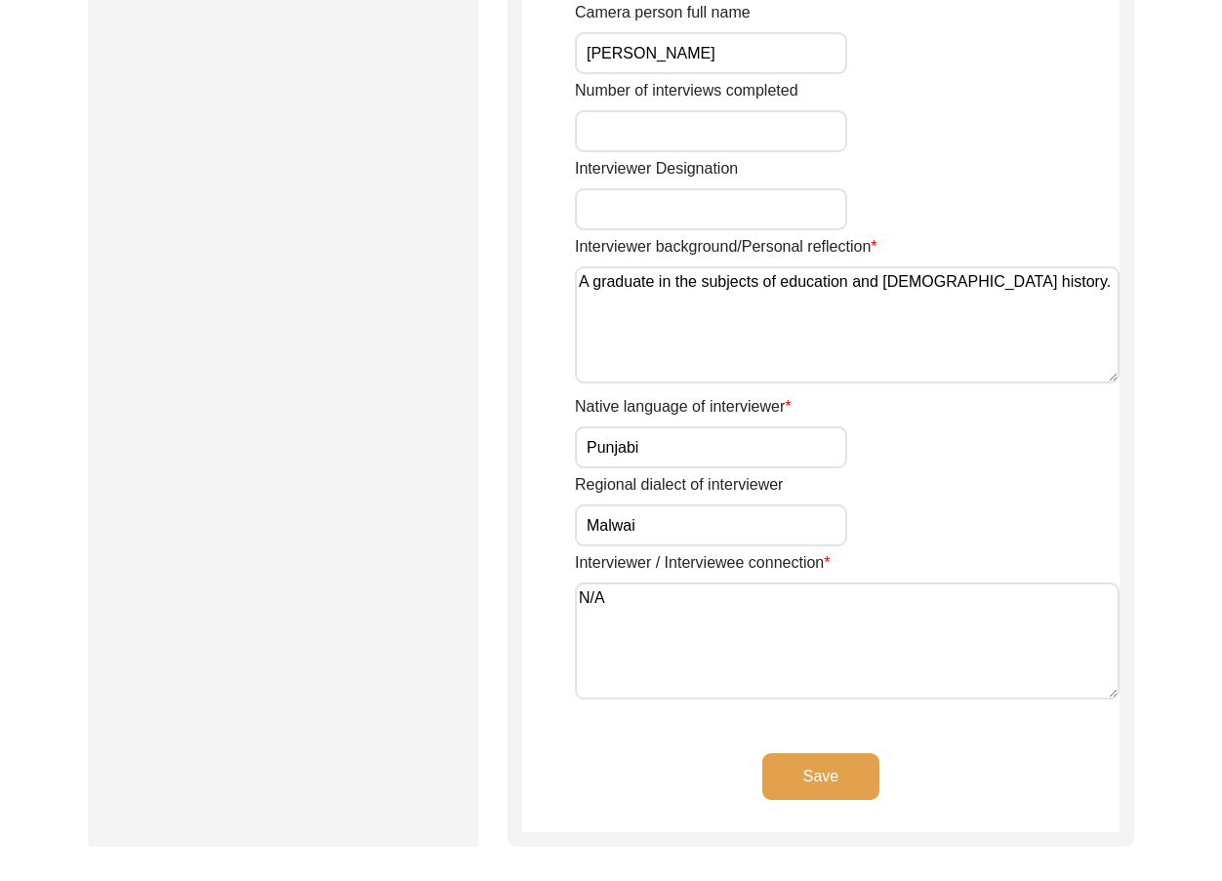
drag, startPoint x: 642, startPoint y: 450, endPoint x: 608, endPoint y: 493, distance: 54.9
drag, startPoint x: 619, startPoint y: 525, endPoint x: 552, endPoint y: 565, distance: 77.5
drag, startPoint x: 656, startPoint y: 600, endPoint x: 494, endPoint y: 588, distance: 162.5
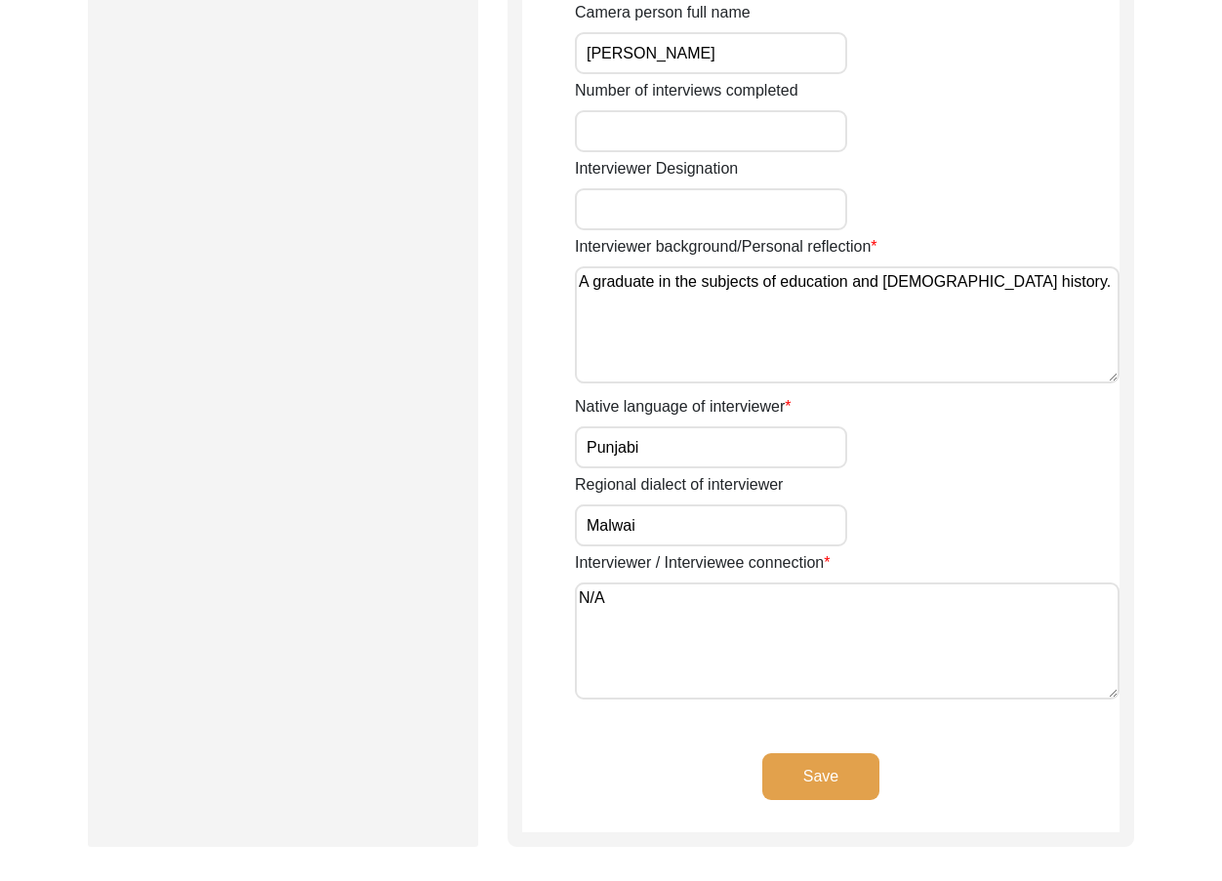
click at [817, 772] on button "Save" at bounding box center [820, 777] width 117 height 47
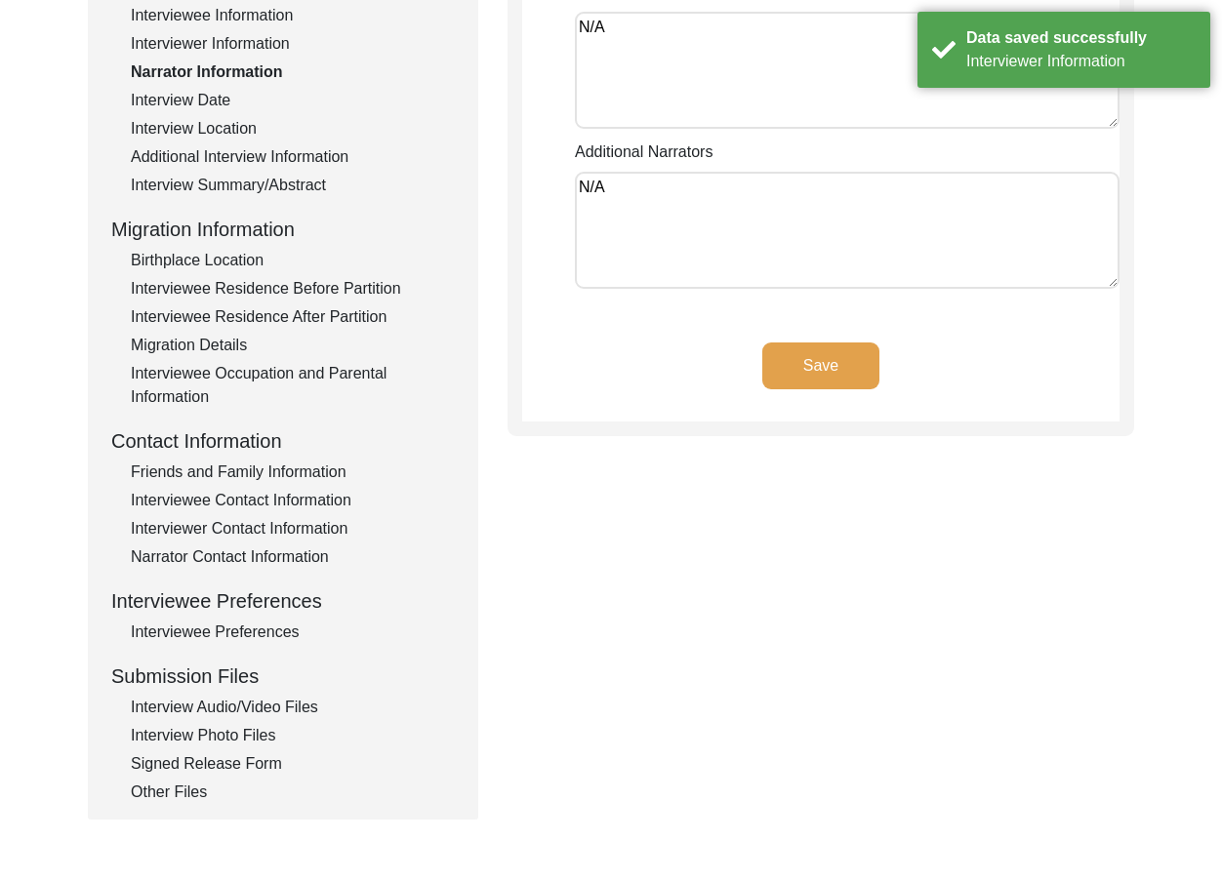
scroll to position [0, 0]
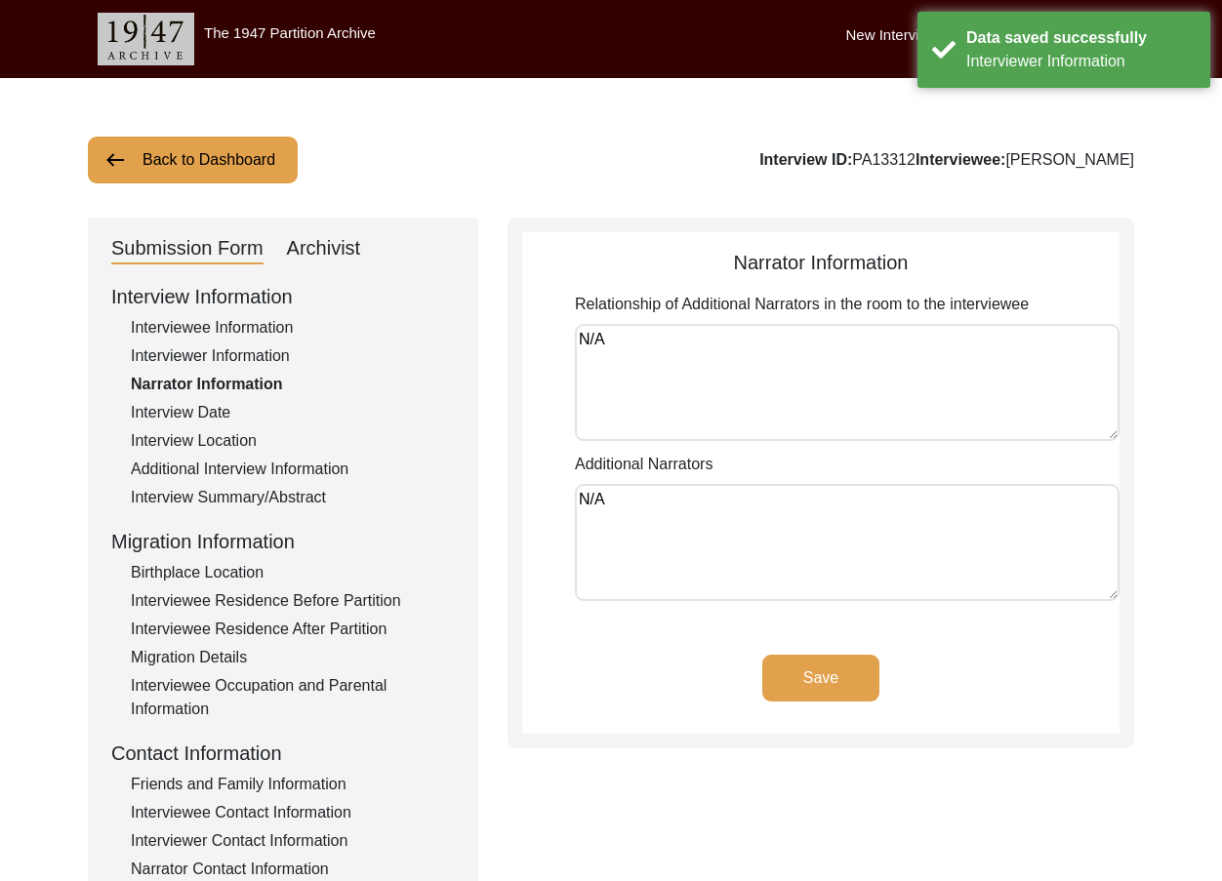
drag, startPoint x: 583, startPoint y: 364, endPoint x: 551, endPoint y: 386, distance: 37.9
click at [557, 369] on app-narrator-information "Narrator Information Relationship of Additional Narrators in the room to the in…" at bounding box center [820, 491] width 597 height 486
drag, startPoint x: 641, startPoint y: 522, endPoint x: 474, endPoint y: 499, distance: 168.5
click at [471, 493] on div "Submission Form Archivist Interview Information Interviewee Information Intervi…" at bounding box center [611, 675] width 1046 height 915
click at [835, 682] on button "Save" at bounding box center [820, 678] width 117 height 47
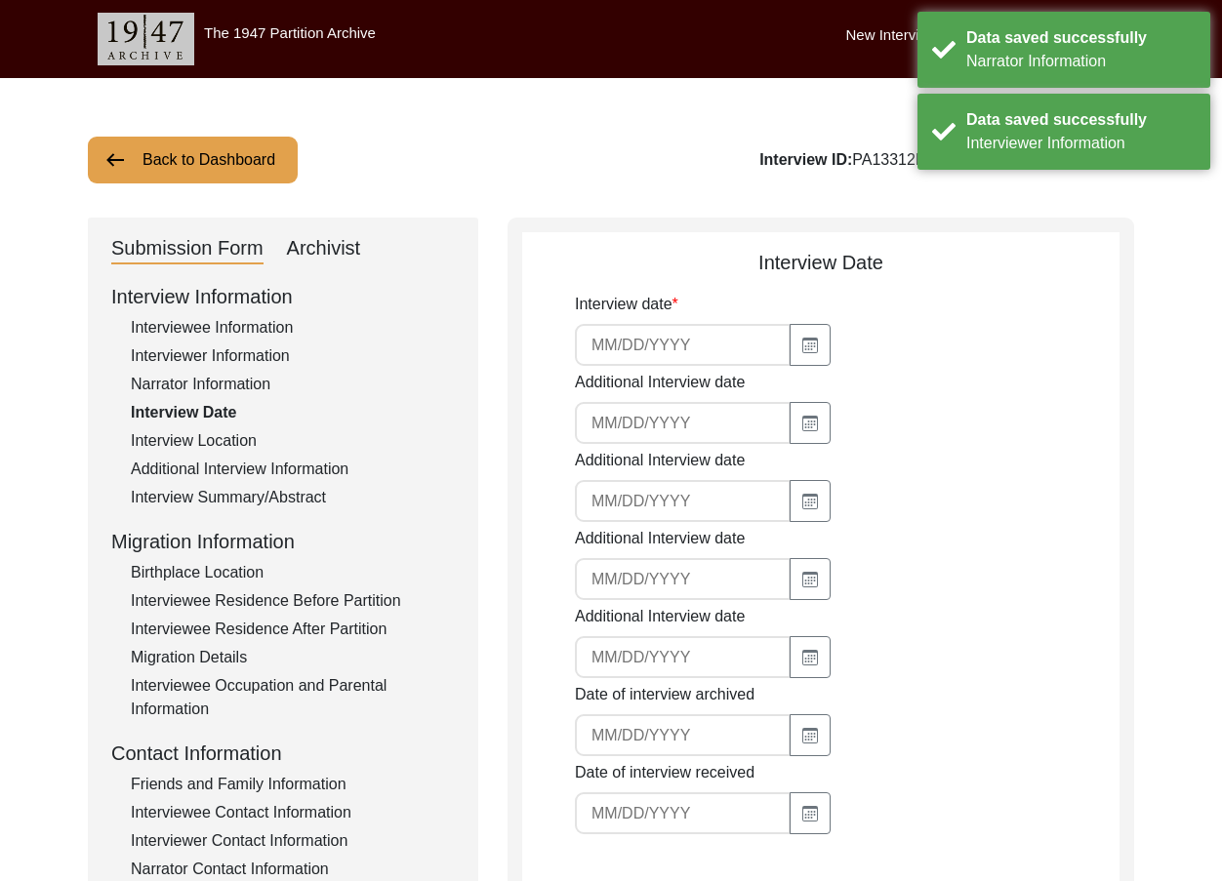
type input "[DATE]"
drag, startPoint x: 680, startPoint y: 356, endPoint x: 618, endPoint y: 379, distance: 66.4
click at [680, 355] on input "[DATE]" at bounding box center [683, 345] width 216 height 42
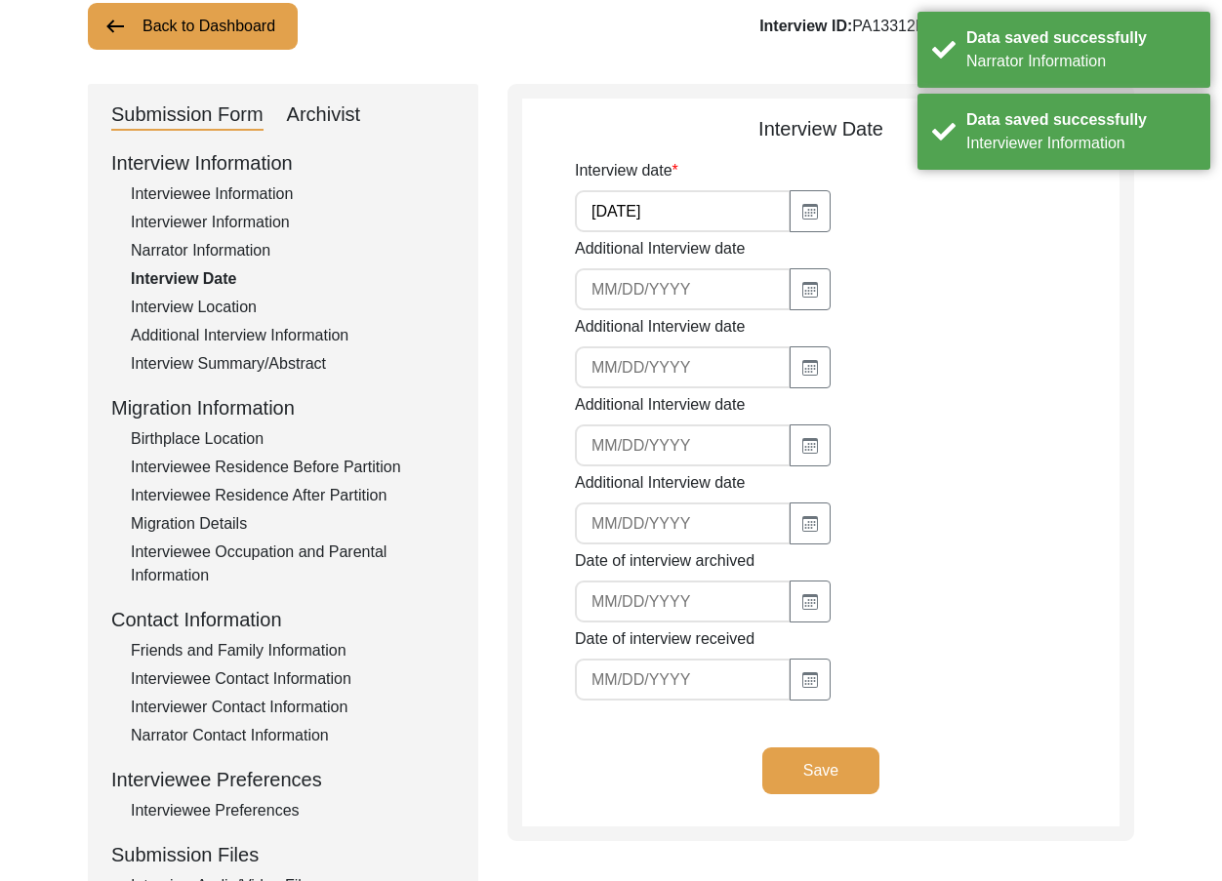
scroll to position [293, 0]
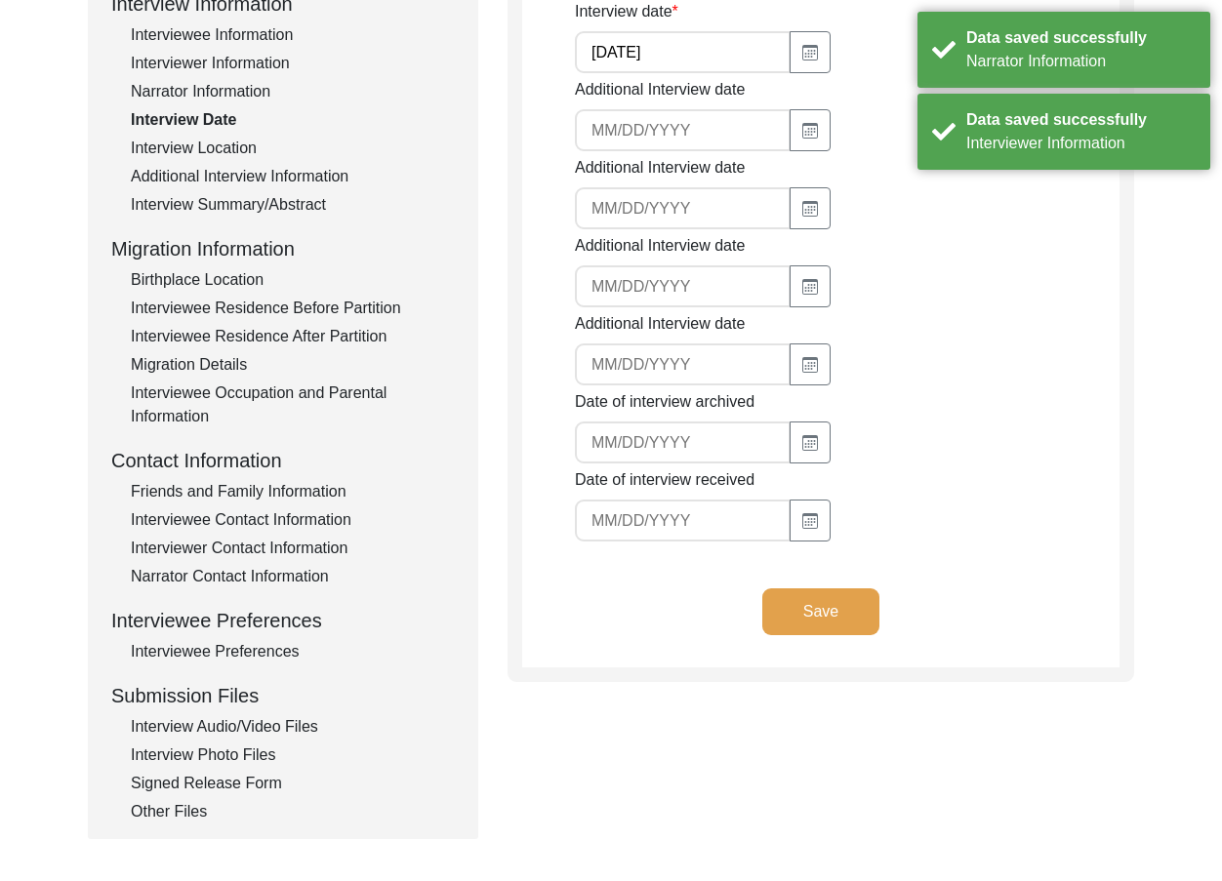
click at [822, 610] on button "Save" at bounding box center [820, 612] width 117 height 47
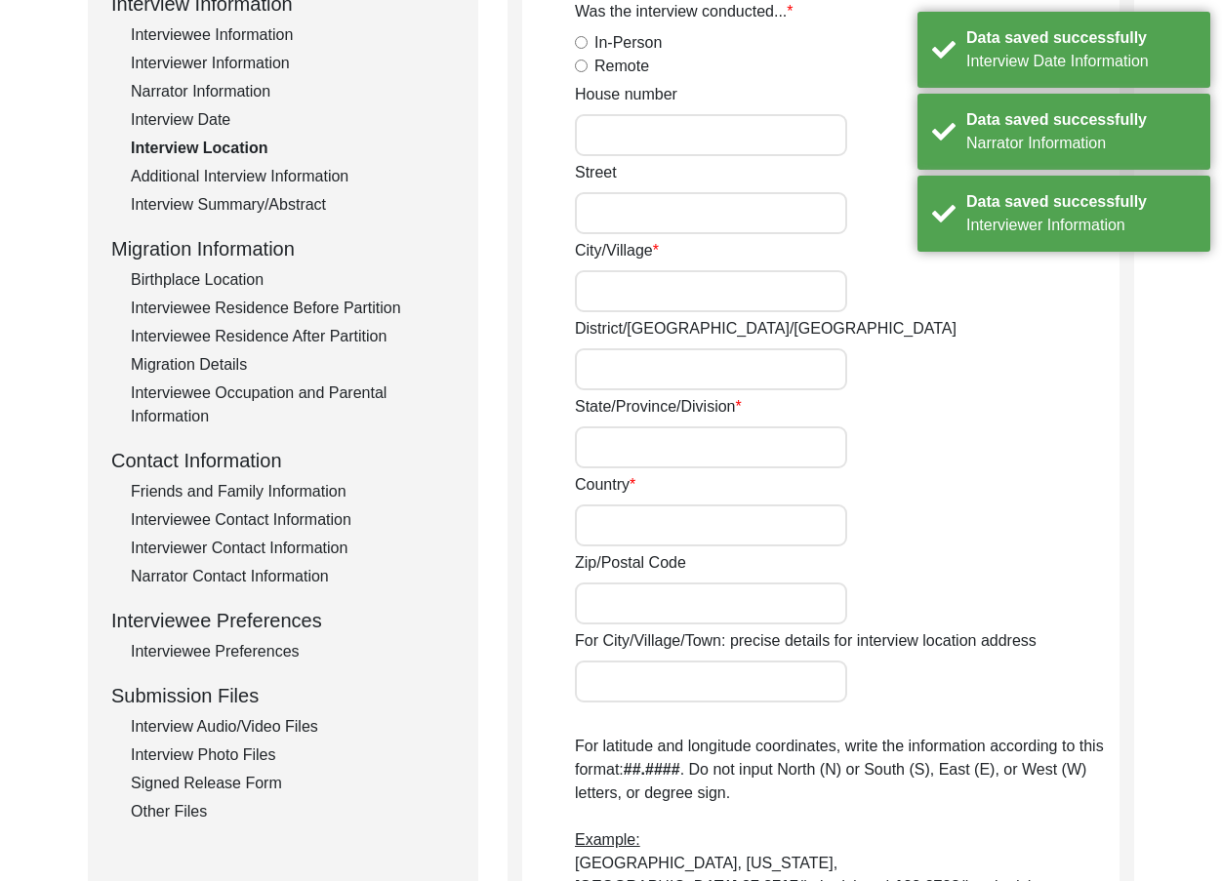
radio input "true"
type input "N/A"
type input "Chak 153 GB Balagan"
type input "Toba Tek Singh/ Toba Tek Singh"
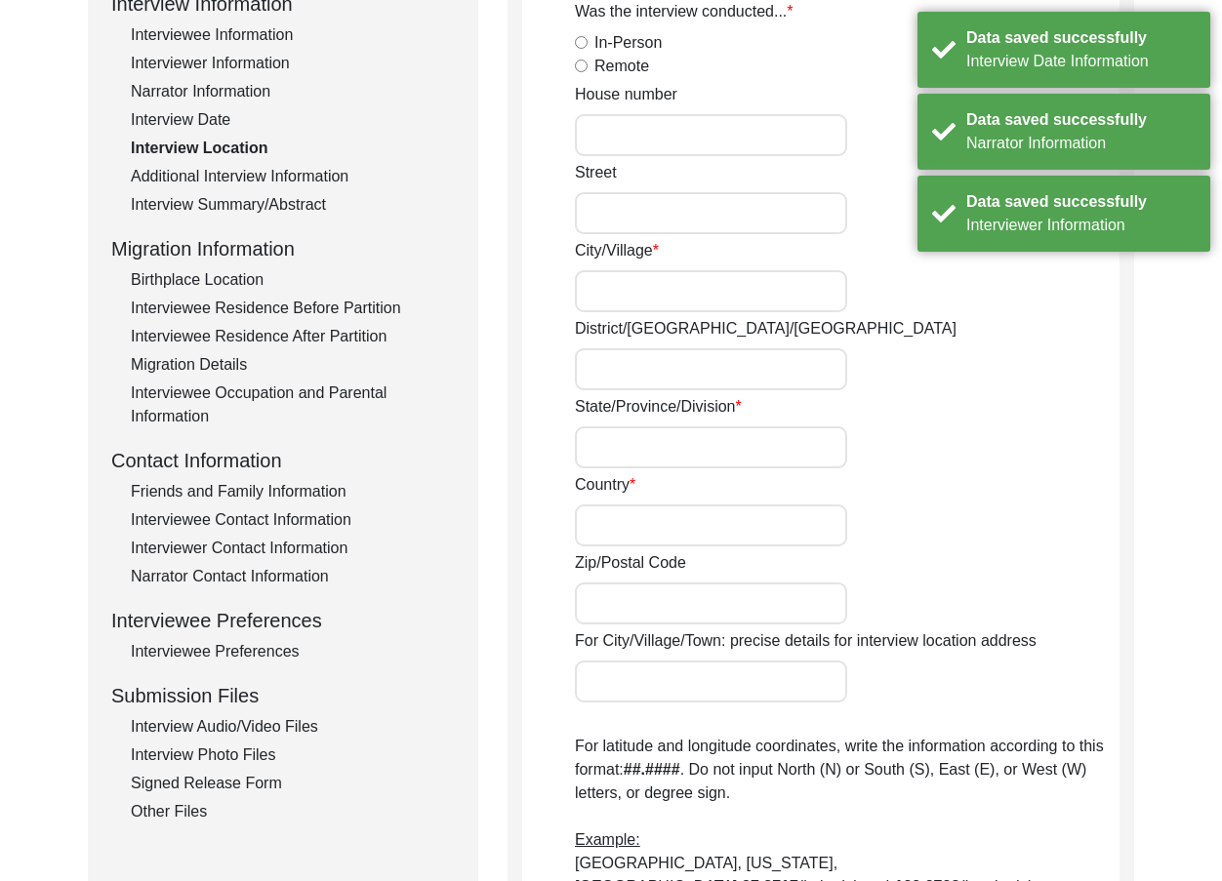
type input "Punjab"
type input "Pakistan"
type input "36051"
type input "Chak 153 GB"
type input "Chak 153 [GEOGRAPHIC_DATA], [GEOGRAPHIC_DATA], [GEOGRAPHIC_DATA]"
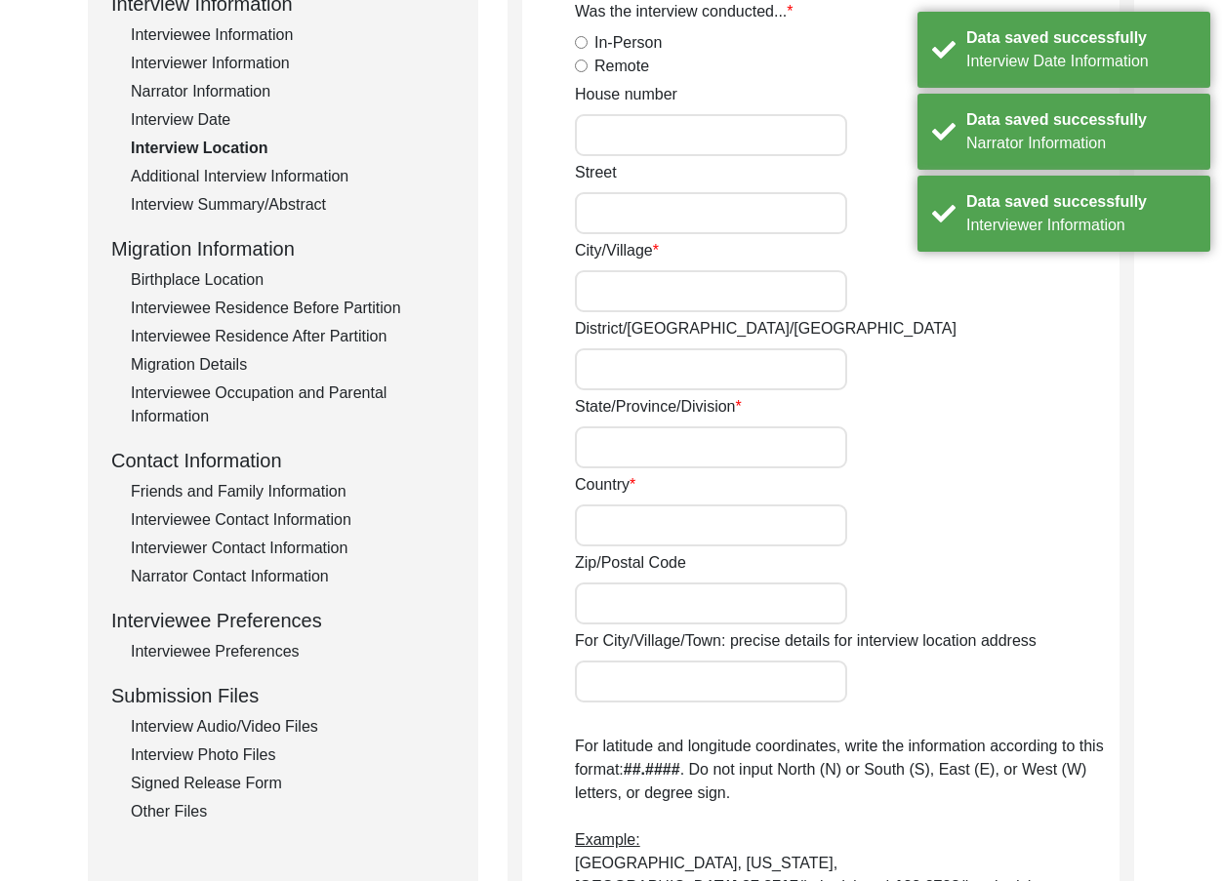
type input "N/A"
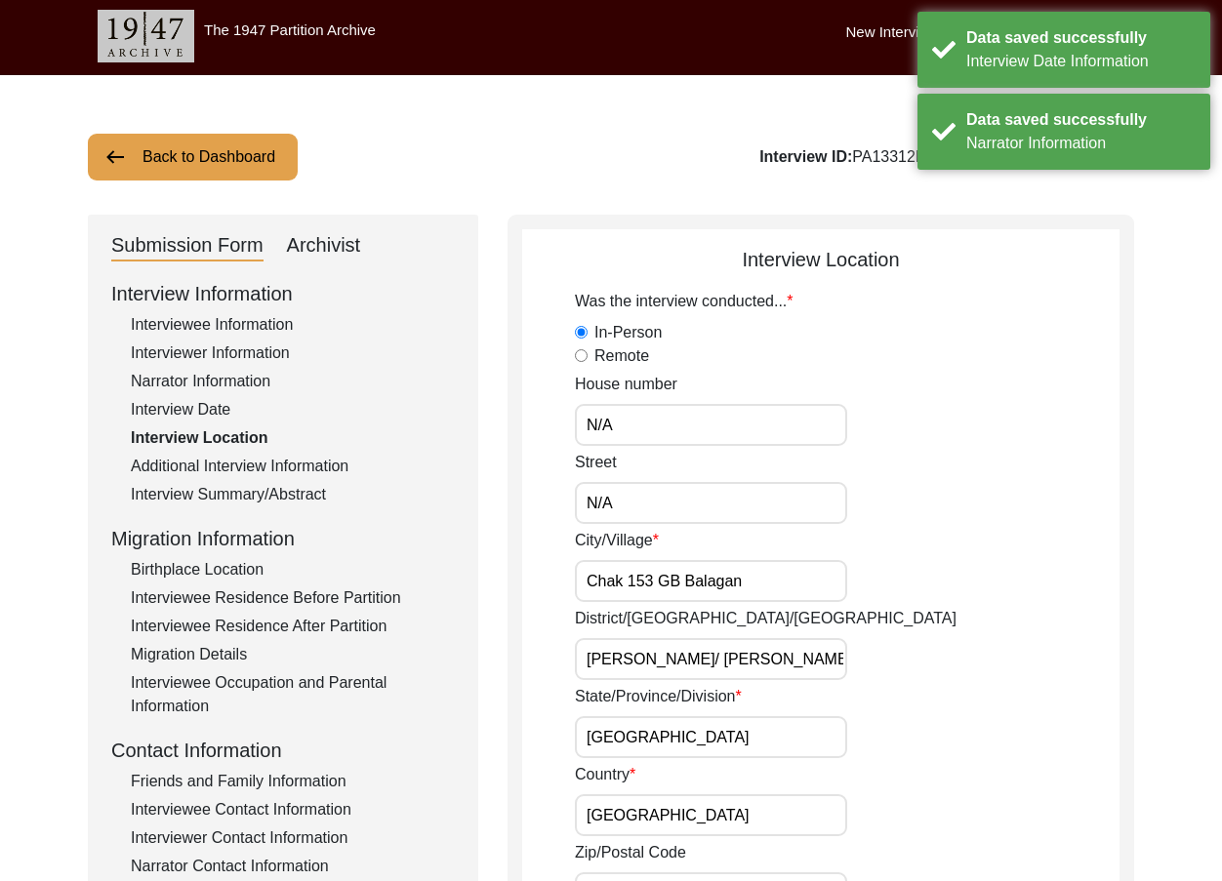
scroll to position [0, 0]
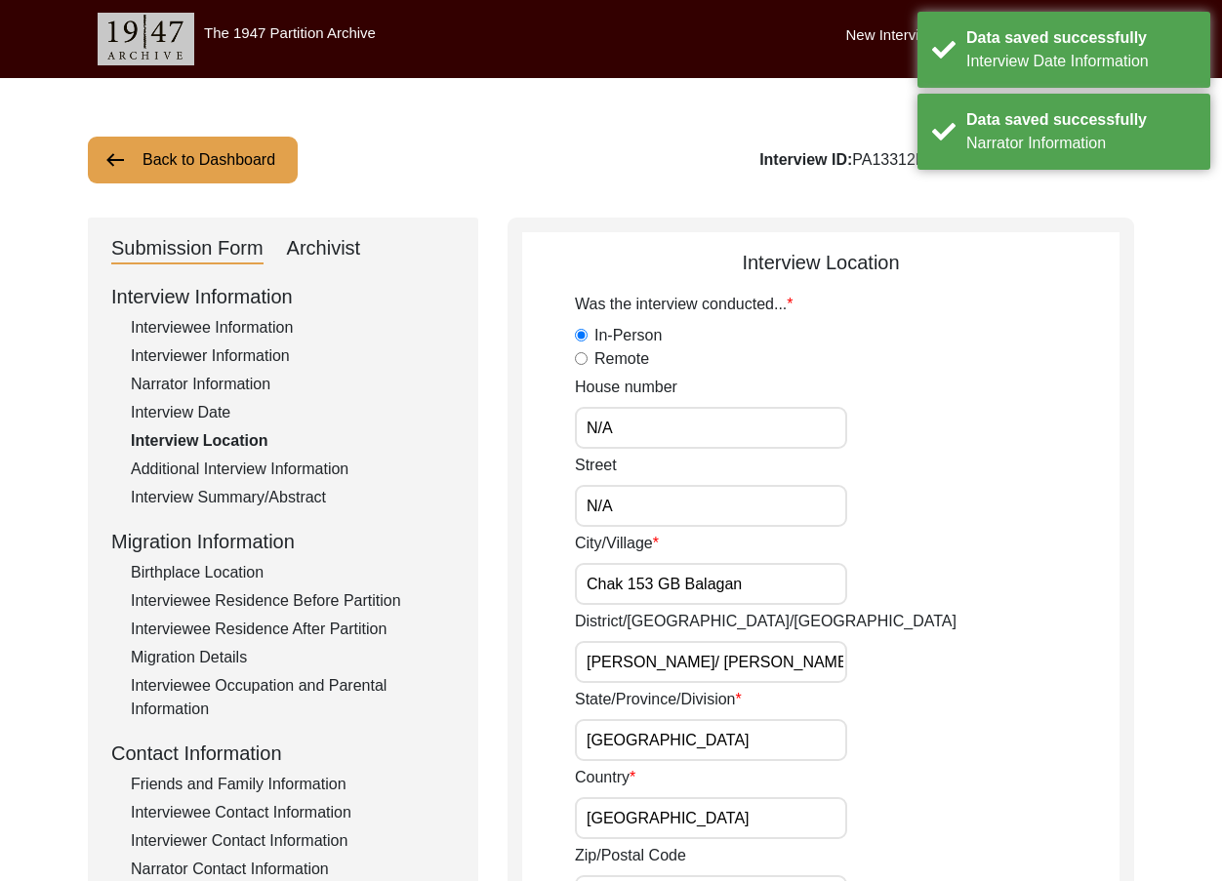
click at [707, 674] on input "Toba Tek Singh/ Toba Tek Singh" at bounding box center [711, 662] width 272 height 42
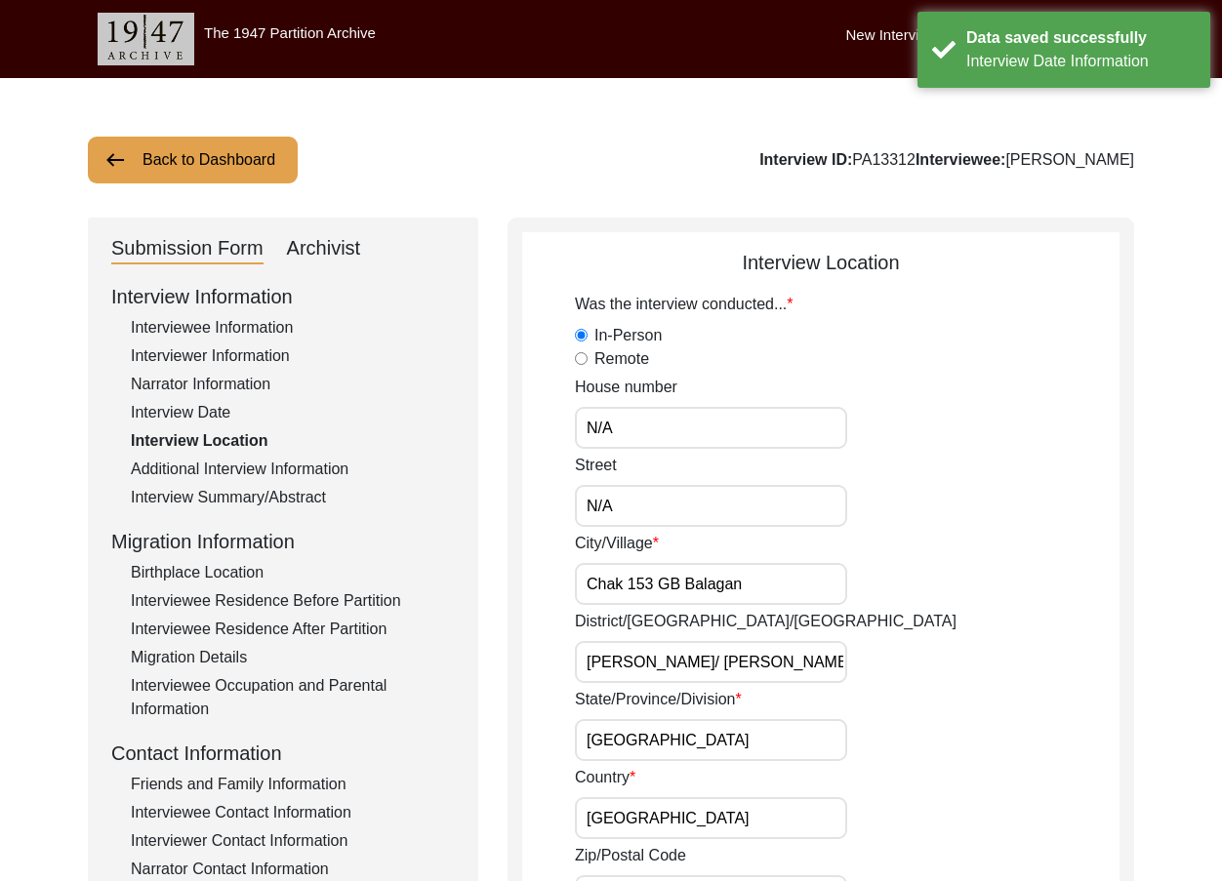
click at [701, 672] on input "Toba Tek Singh/ Toba Tek Singh" at bounding box center [711, 662] width 272 height 42
type input "Toba Tek Singh/Toba Tek Singh"
click at [691, 415] on input "N/A" at bounding box center [711, 428] width 272 height 42
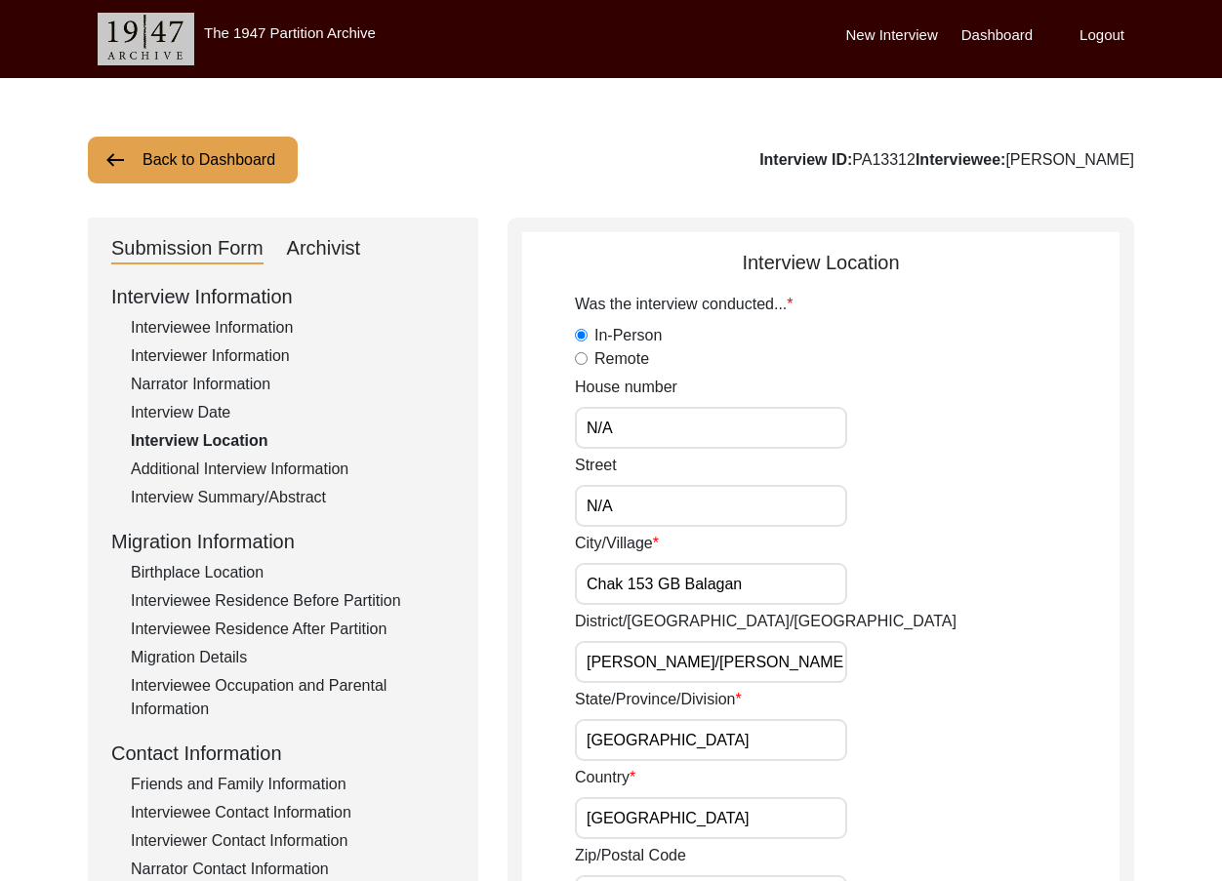
click at [657, 502] on input "N/A" at bounding box center [711, 506] width 272 height 42
drag, startPoint x: 748, startPoint y: 583, endPoint x: 487, endPoint y: 571, distance: 260.9
click at [771, 581] on input "Chak 153 GB Balagan" at bounding box center [711, 584] width 272 height 42
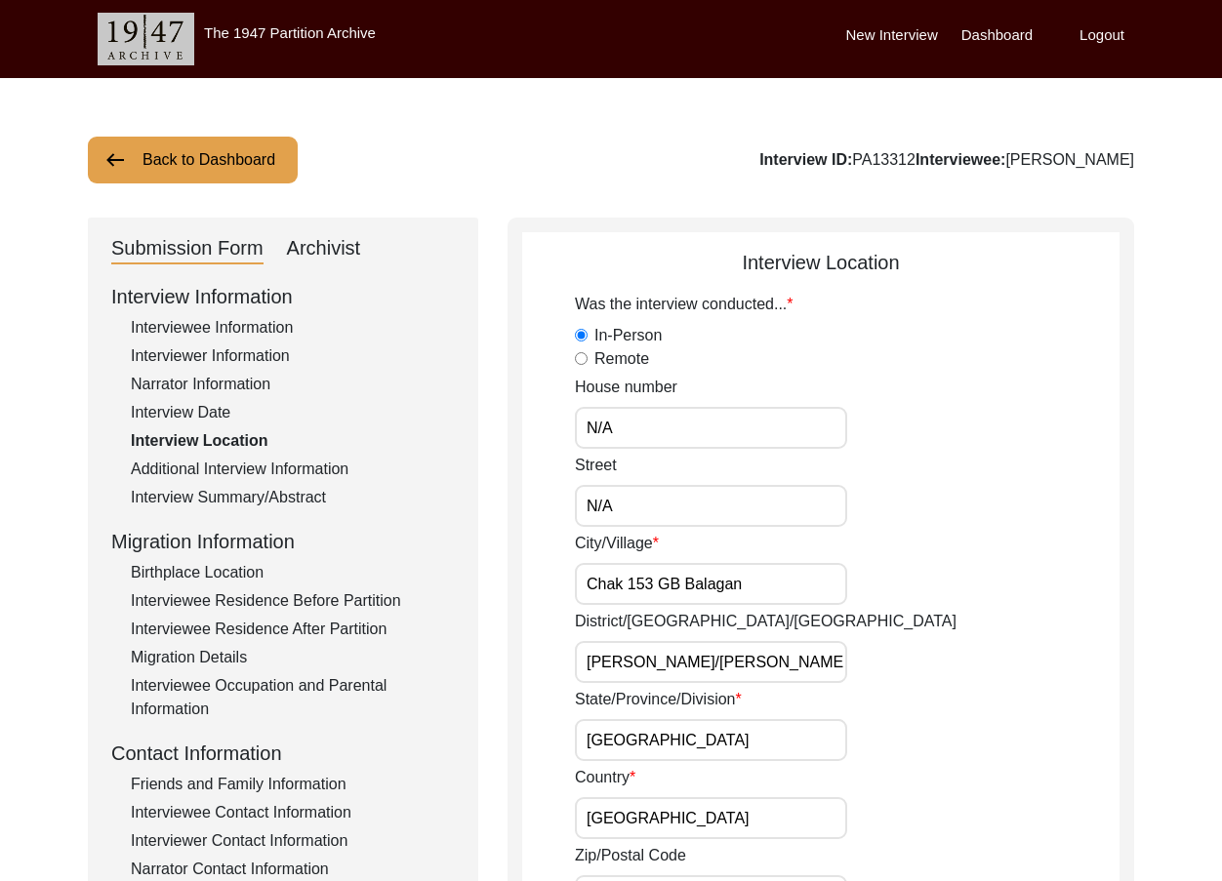
click at [771, 581] on input "Chak 153 GB Balagan" at bounding box center [711, 584] width 272 height 42
click at [665, 593] on input "Chak 153 GB Balagan" at bounding box center [711, 584] width 272 height 42
drag, startPoint x: 677, startPoint y: 588, endPoint x: 544, endPoint y: 588, distance: 133.7
click at [948, 538] on div "City/Village Chak 153 GB Balagan" at bounding box center [847, 568] width 545 height 73
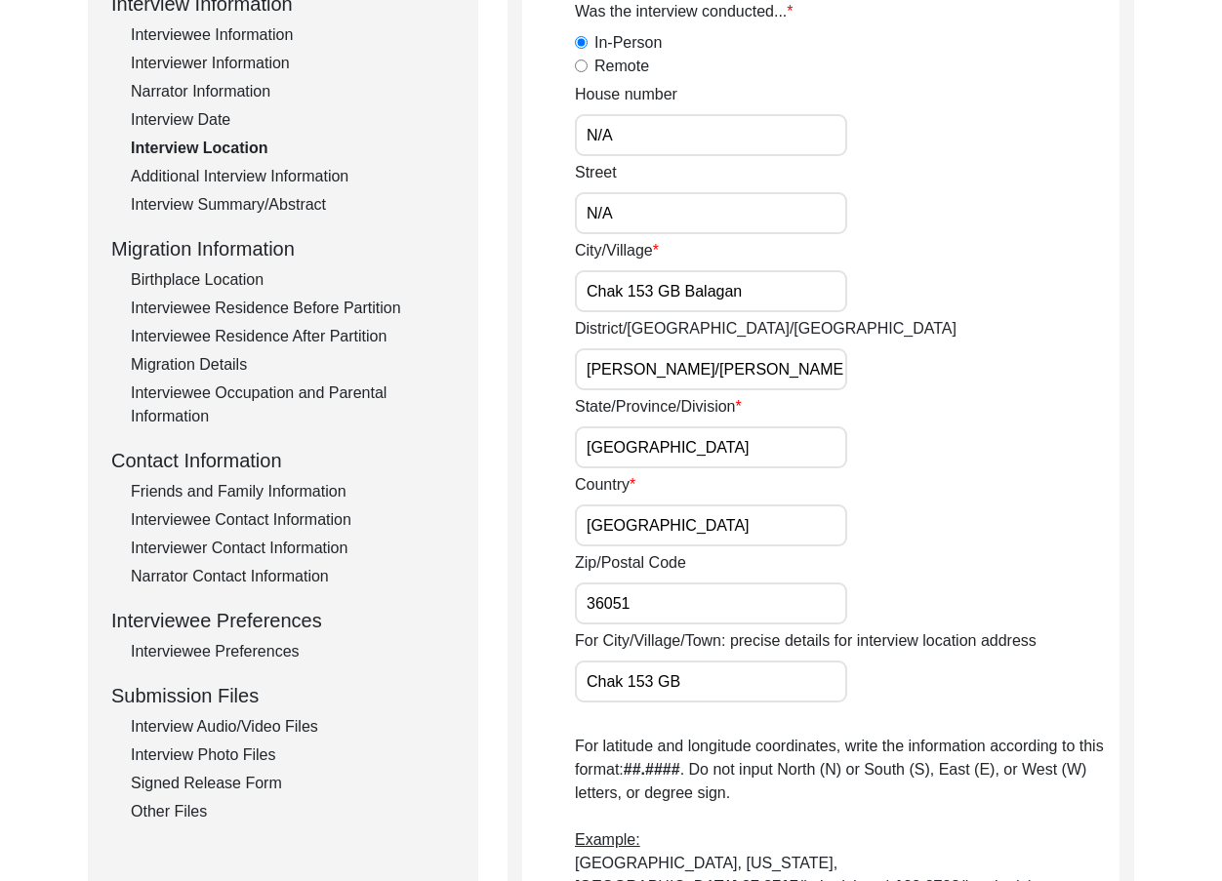
scroll to position [195, 0]
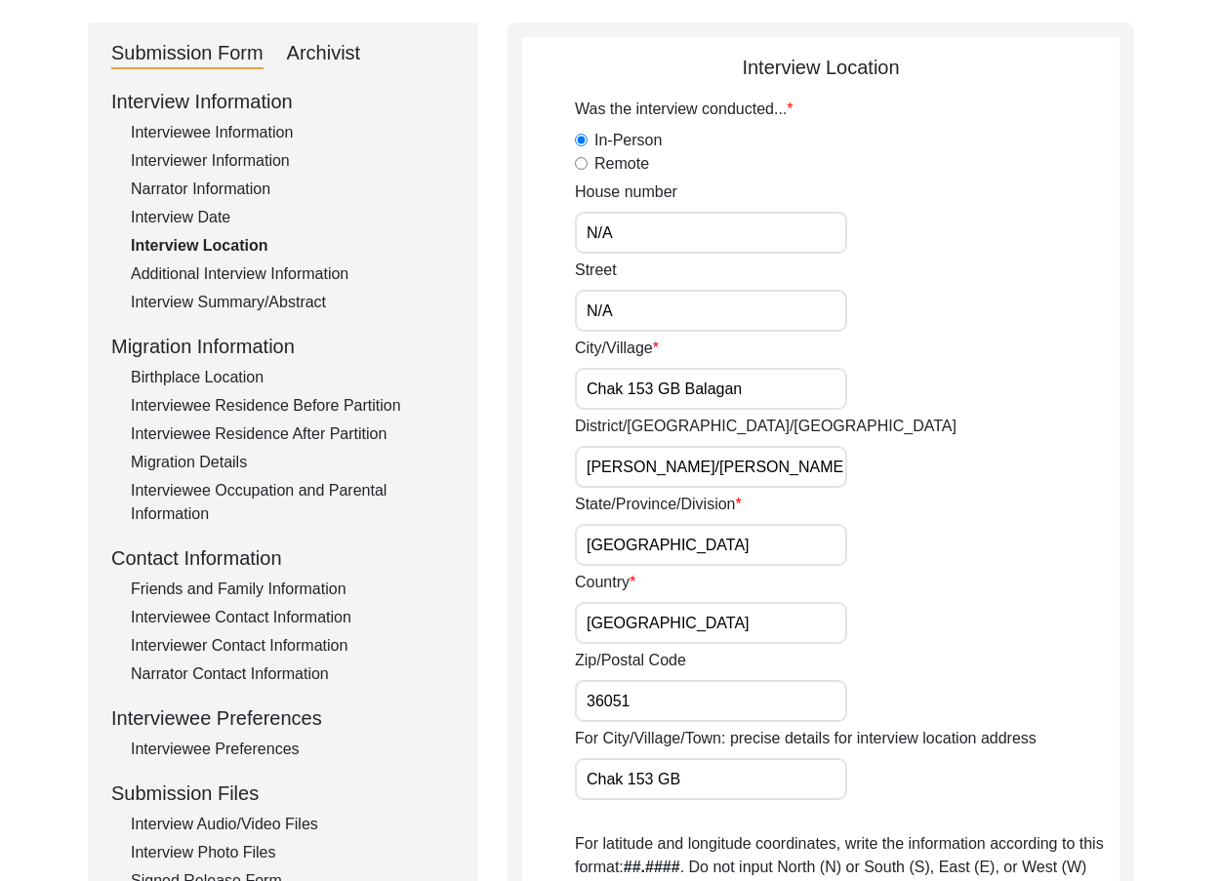
drag, startPoint x: 761, startPoint y: 390, endPoint x: 687, endPoint y: 385, distance: 74.4
click at [687, 385] on input "Chak 153 GB Balagan" at bounding box center [711, 389] width 272 height 42
click at [773, 756] on div "For City/Village/Town: precise details for interview location address Chak 153 …" at bounding box center [847, 763] width 545 height 73
click at [763, 770] on input "Chak 153 GB" at bounding box center [711, 779] width 272 height 42
paste input "Balagan"
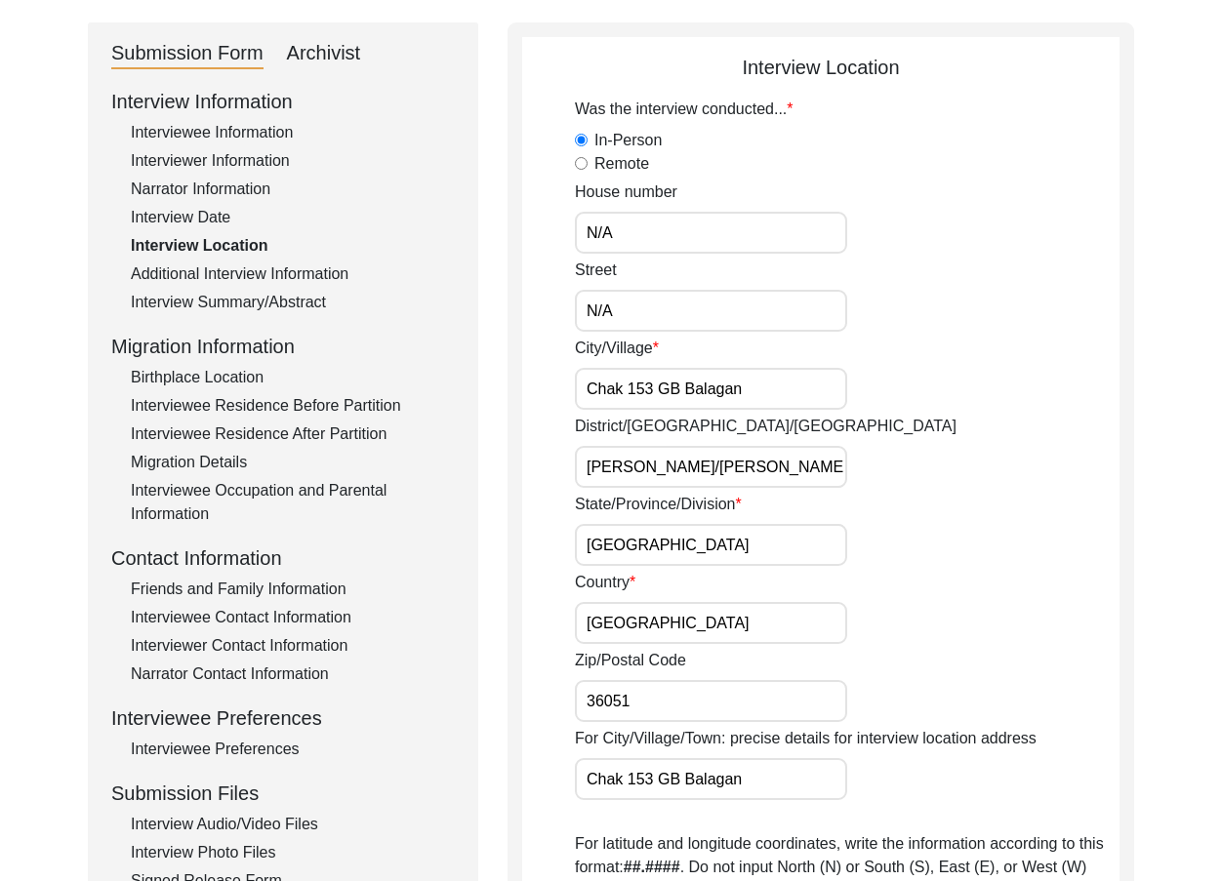
type input "Chak 153 GB Balagan"
click at [930, 681] on div "Zip/Postal Code 36051" at bounding box center [847, 685] width 545 height 73
drag, startPoint x: 788, startPoint y: 402, endPoint x: 530, endPoint y: 411, distance: 257.8
click at [512, 400] on div "Interview Location Was the interview conducted... In-Person Remote House number…" at bounding box center [821, 748] width 627 height 1453
click at [777, 412] on div "Was the interview conducted... In-Person Remote House number N/A Street N/A Cit…" at bounding box center [847, 717] width 545 height 1238
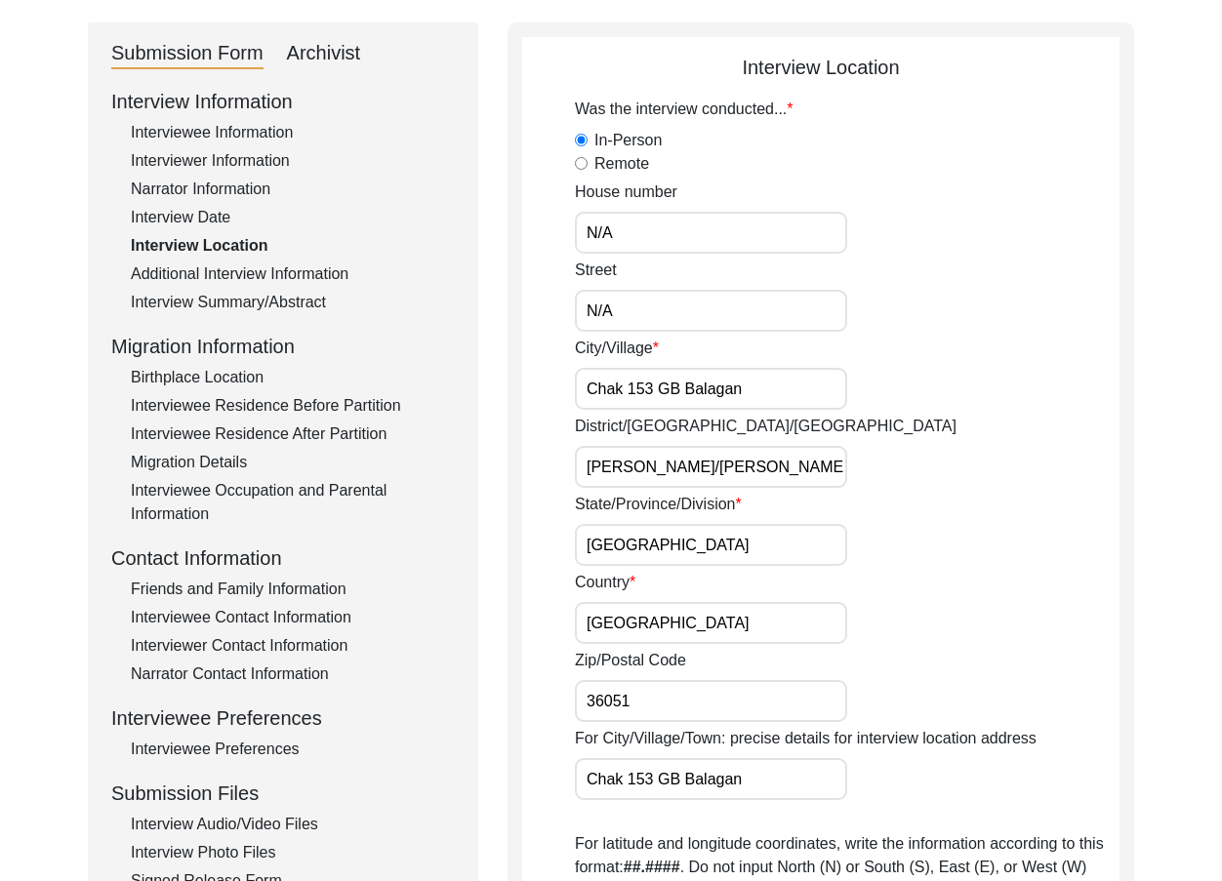
drag, startPoint x: 777, startPoint y: 392, endPoint x: 679, endPoint y: 389, distance: 97.6
click at [679, 389] on input "Chak 153 GB Balagan" at bounding box center [711, 389] width 272 height 42
type input "Chak 153 GB"
drag, startPoint x: 826, startPoint y: 469, endPoint x: 429, endPoint y: 469, distance: 396.3
click at [424, 465] on div "Submission Form Archivist Interview Information Interviewee Information Intervi…" at bounding box center [611, 748] width 1046 height 1453
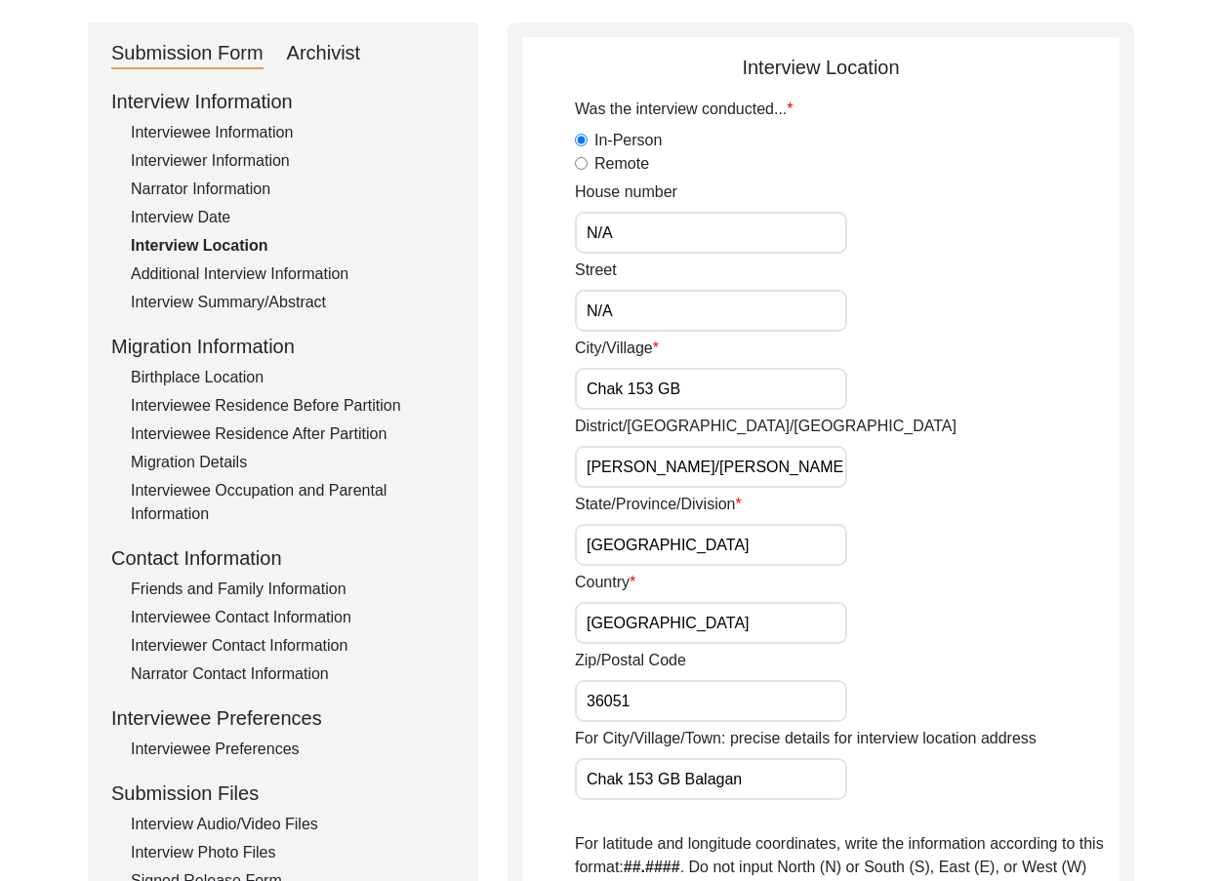
click at [665, 549] on input "Punjab" at bounding box center [711, 545] width 272 height 42
click at [651, 629] on input "Pakistan" at bounding box center [711, 623] width 272 height 42
click at [675, 707] on input "36051" at bounding box center [711, 701] width 272 height 42
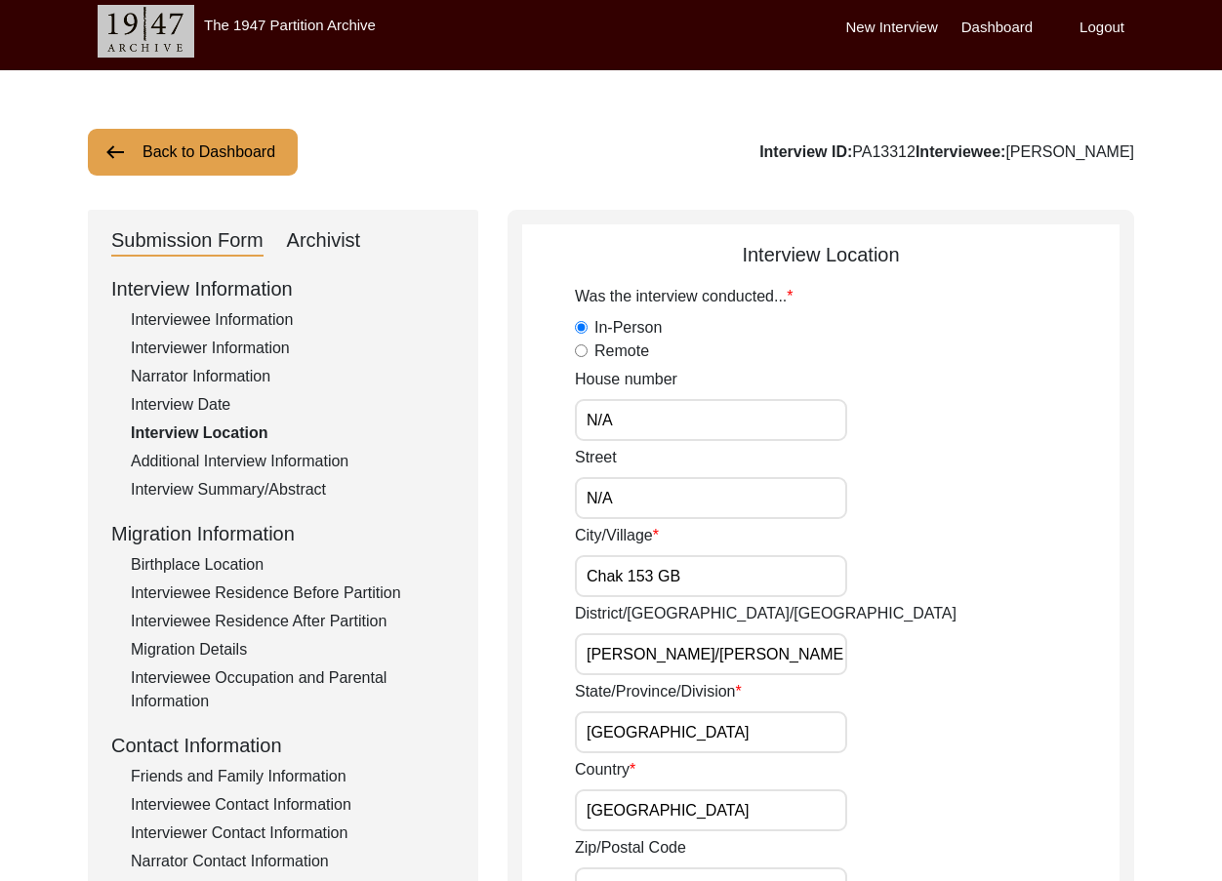
scroll to position [0, 0]
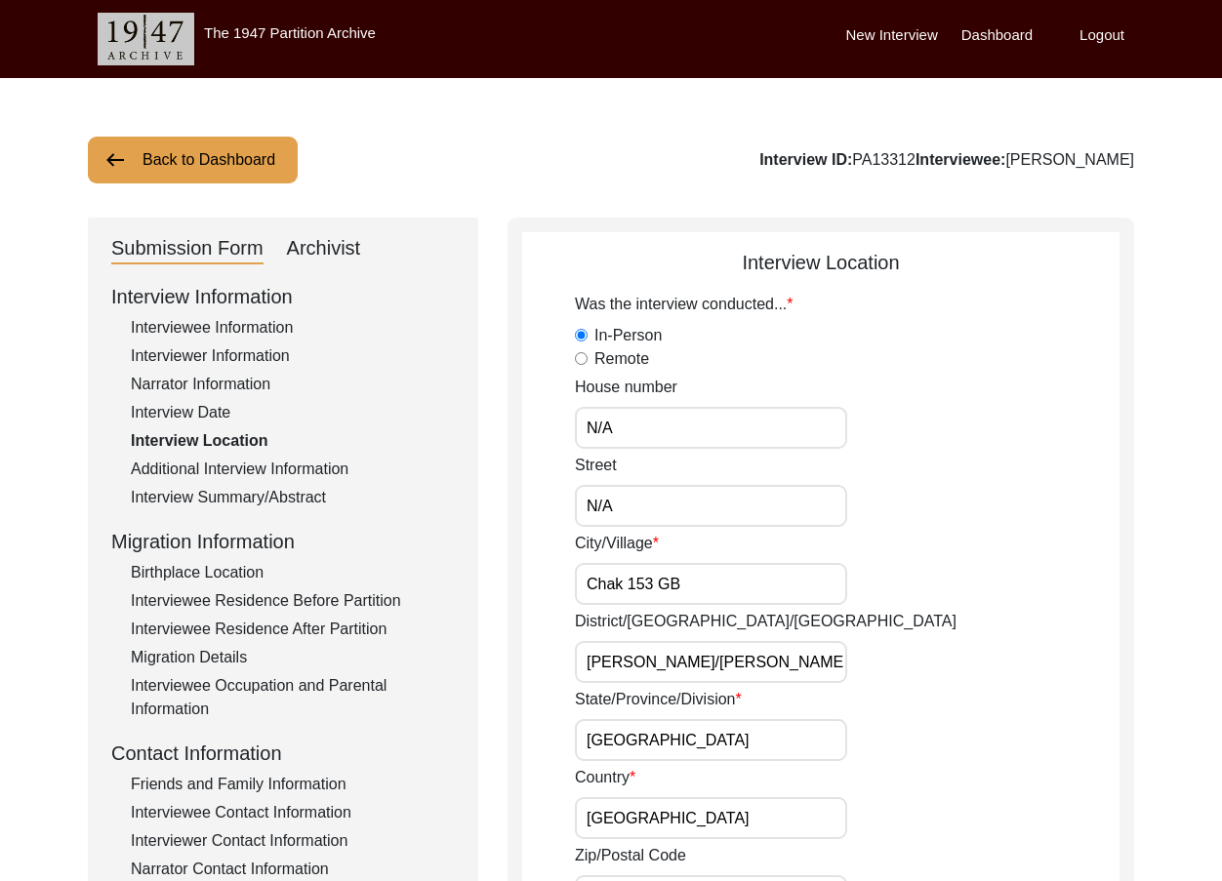
click at [698, 582] on input "Chak 153 GB" at bounding box center [711, 584] width 272 height 42
click at [805, 652] on input "Toba Tek Singh/Toba Tek Singh" at bounding box center [711, 662] width 272 height 42
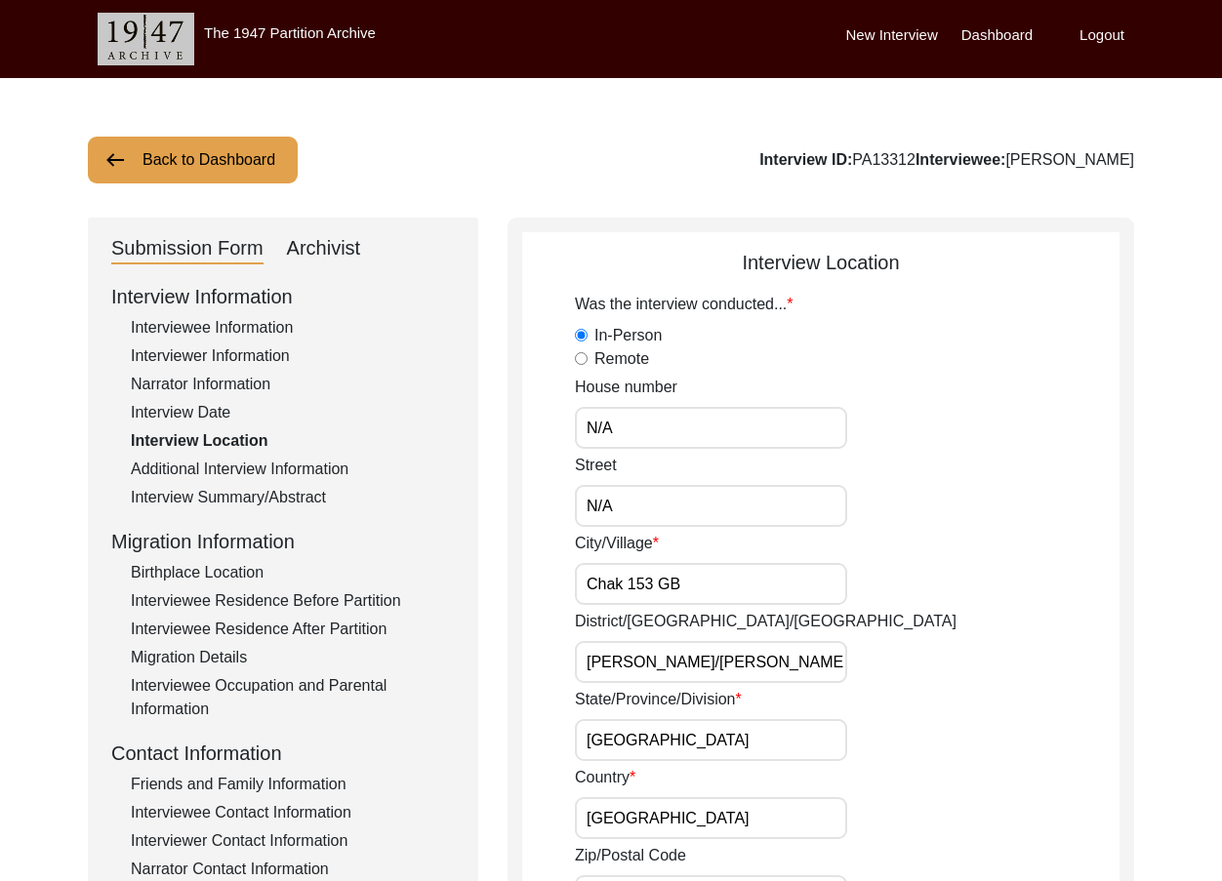
click at [641, 744] on input "Punjab" at bounding box center [711, 740] width 272 height 42
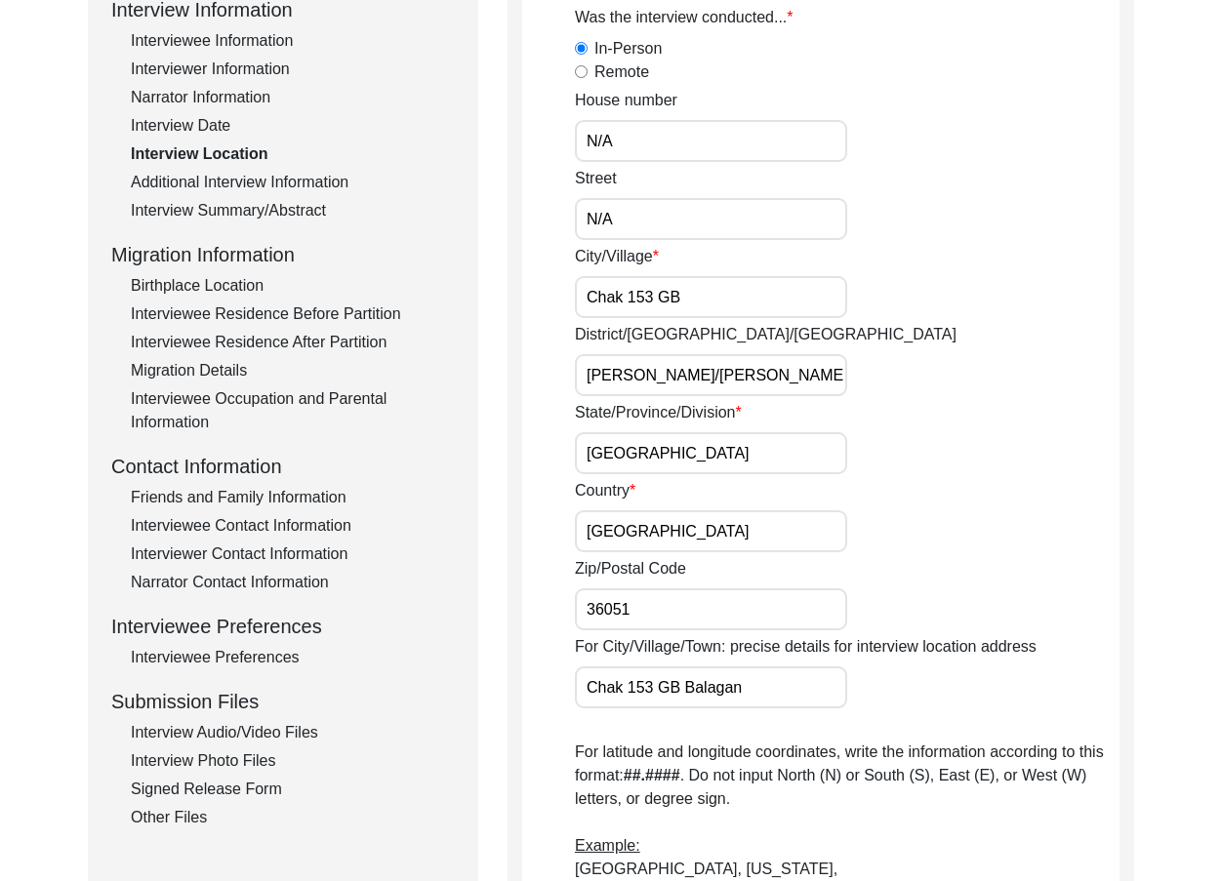
scroll to position [293, 0]
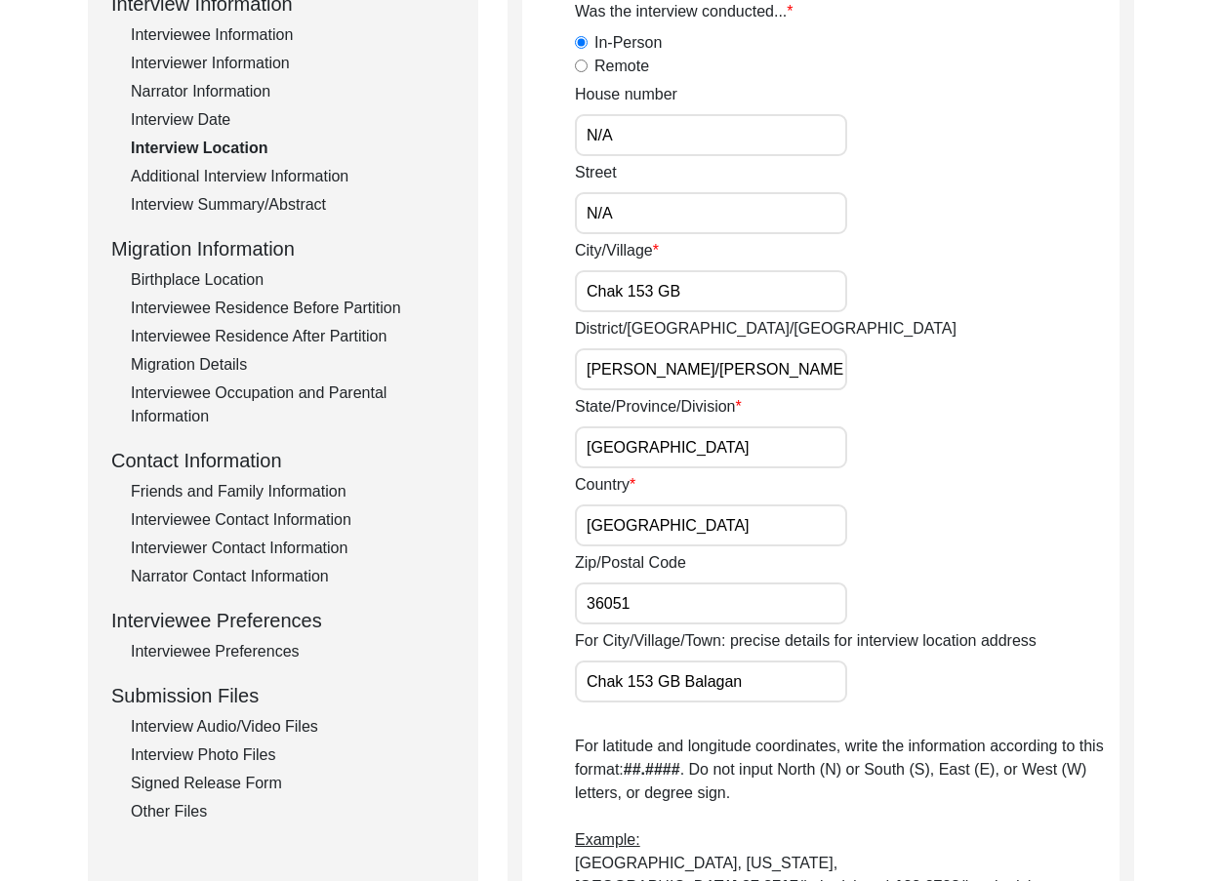
click at [682, 502] on div "Country Pakistan" at bounding box center [847, 509] width 545 height 73
click at [679, 514] on input "Pakistan" at bounding box center [711, 526] width 272 height 42
click at [665, 594] on input "36051" at bounding box center [711, 604] width 272 height 42
click at [739, 688] on input "Chak 153 GB Balagan" at bounding box center [711, 682] width 272 height 42
click at [712, 680] on input "Chak 153 GB Balagan" at bounding box center [711, 682] width 272 height 42
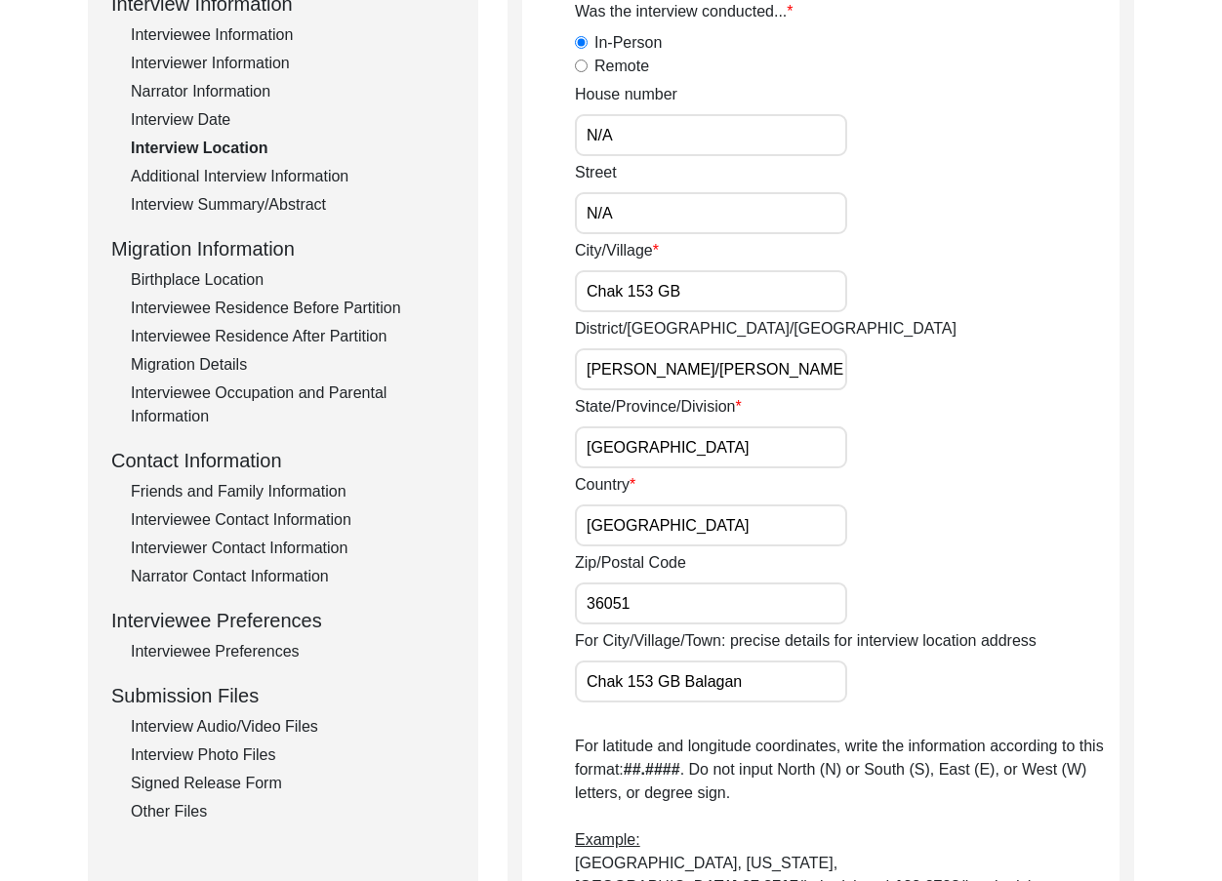
click at [712, 680] on input "Chak 153 GB Balagan" at bounding box center [711, 682] width 272 height 42
drag, startPoint x: 964, startPoint y: 543, endPoint x: 995, endPoint y: 492, distance: 59.1
click at [967, 537] on div "Country Pakistan" at bounding box center [847, 509] width 545 height 73
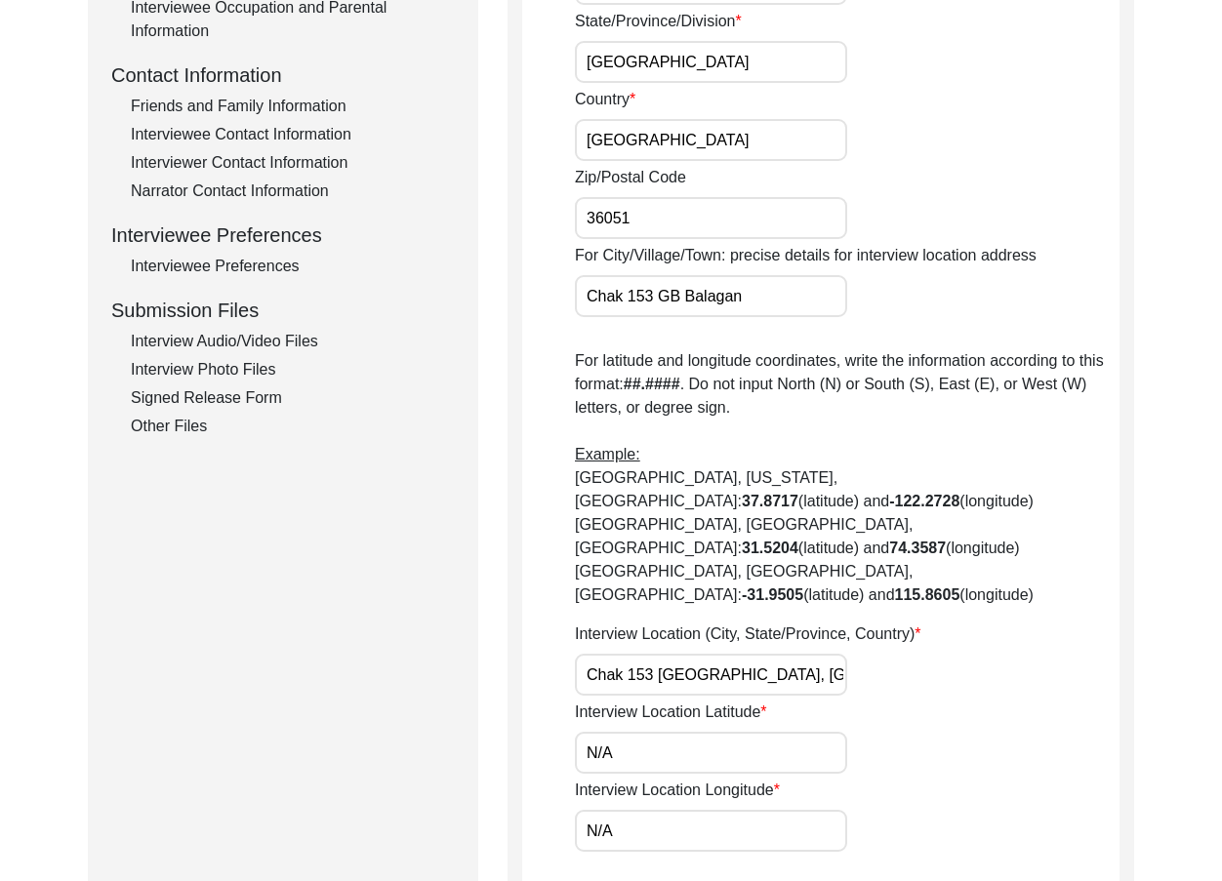
scroll to position [683, 0]
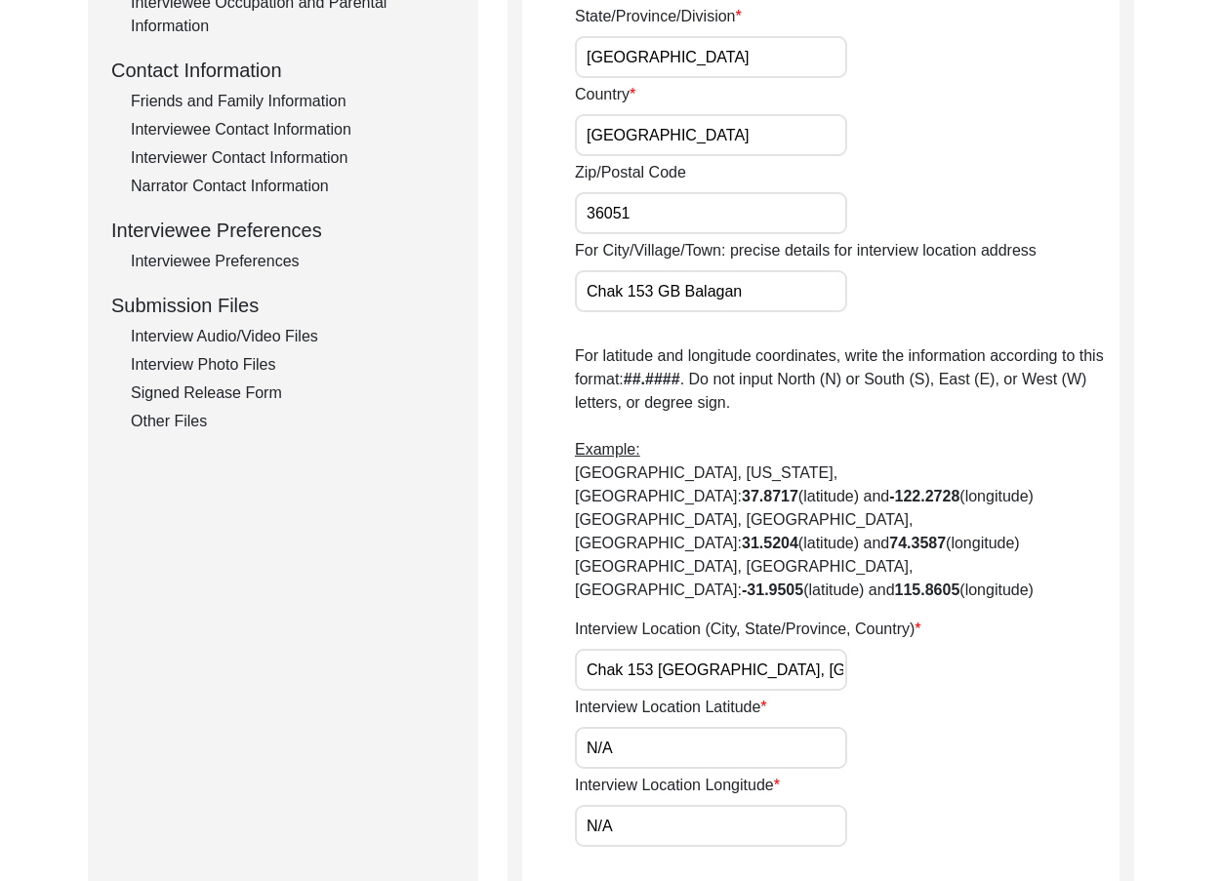
drag, startPoint x: 760, startPoint y: 617, endPoint x: 526, endPoint y: 620, distance: 234.3
click at [526, 620] on app-interview-location "Interview Location Was the interview conducted... In-Person Remote House number…" at bounding box center [820, 269] width 597 height 1408
click at [621, 727] on input "N/A" at bounding box center [711, 748] width 272 height 42
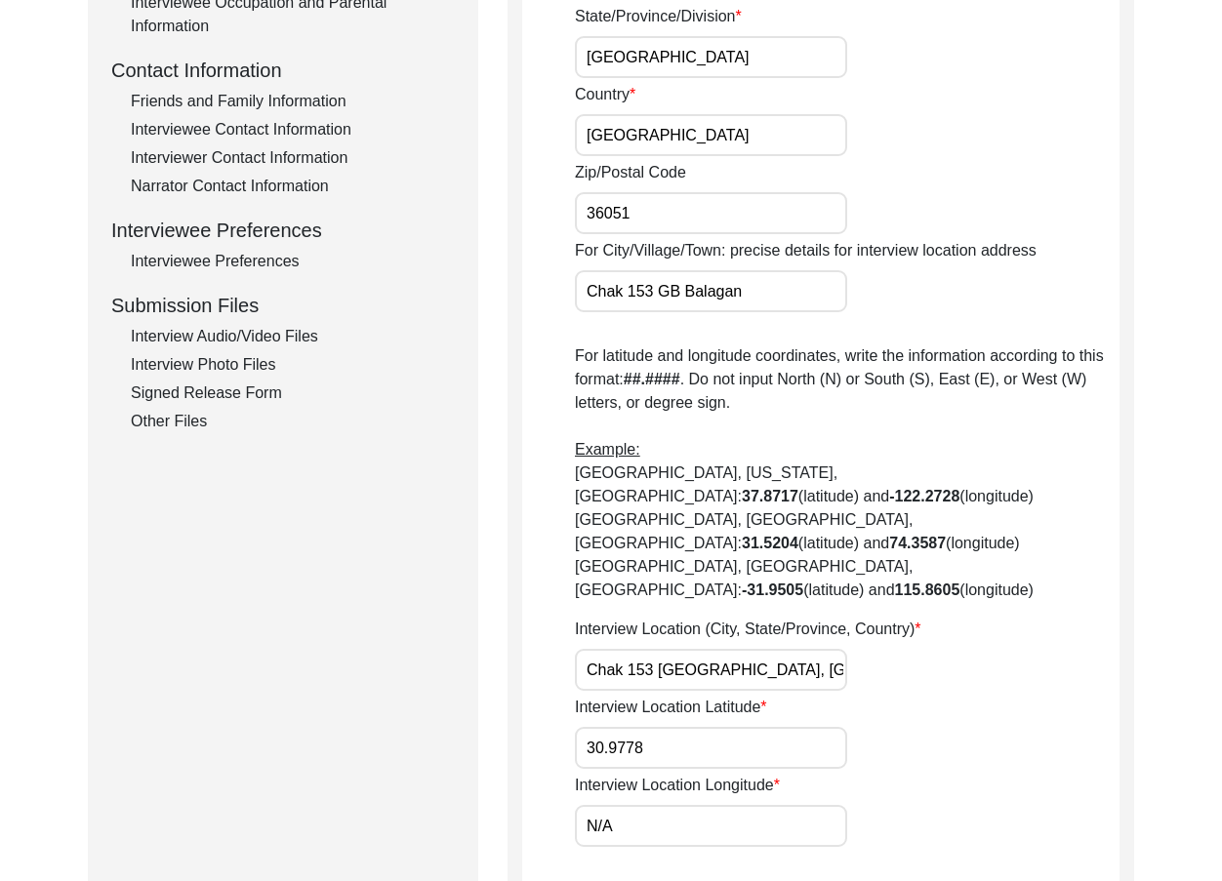
type input "30.9778"
drag, startPoint x: 633, startPoint y: 795, endPoint x: 492, endPoint y: 791, distance: 141.6
click at [492, 791] on div "Submission Form Archivist Interview Information Interviewee Information Intervi…" at bounding box center [611, 260] width 1046 height 1453
type input "72.5515"
click at [705, 727] on input "30.9778" at bounding box center [711, 748] width 272 height 42
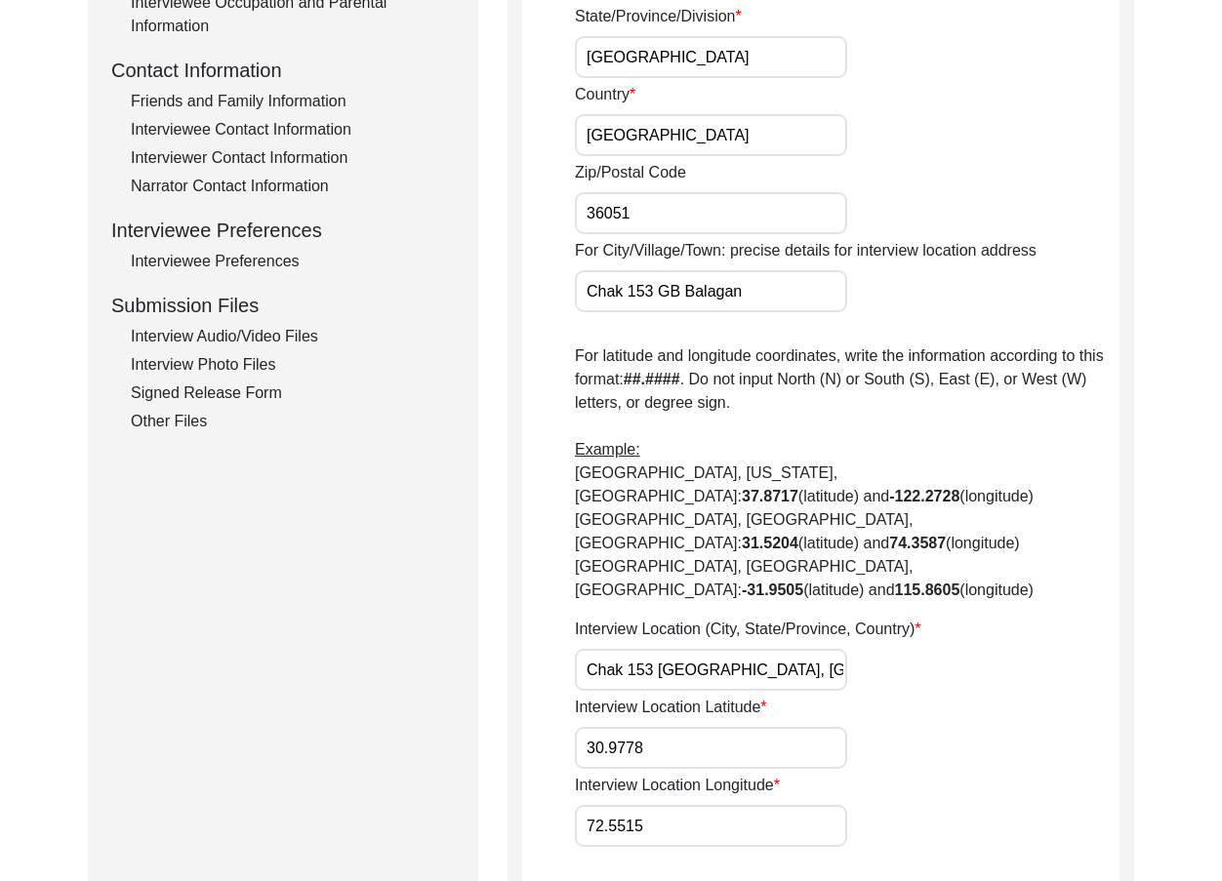
click at [705, 727] on input "30.9778" at bounding box center [711, 748] width 272 height 42
click at [958, 618] on div "Interview Location (City, State/Province, Country) Chak 153 GB, Punjab, Pakistan" at bounding box center [847, 654] width 545 height 73
click at [713, 805] on input "72.5515" at bounding box center [711, 826] width 272 height 42
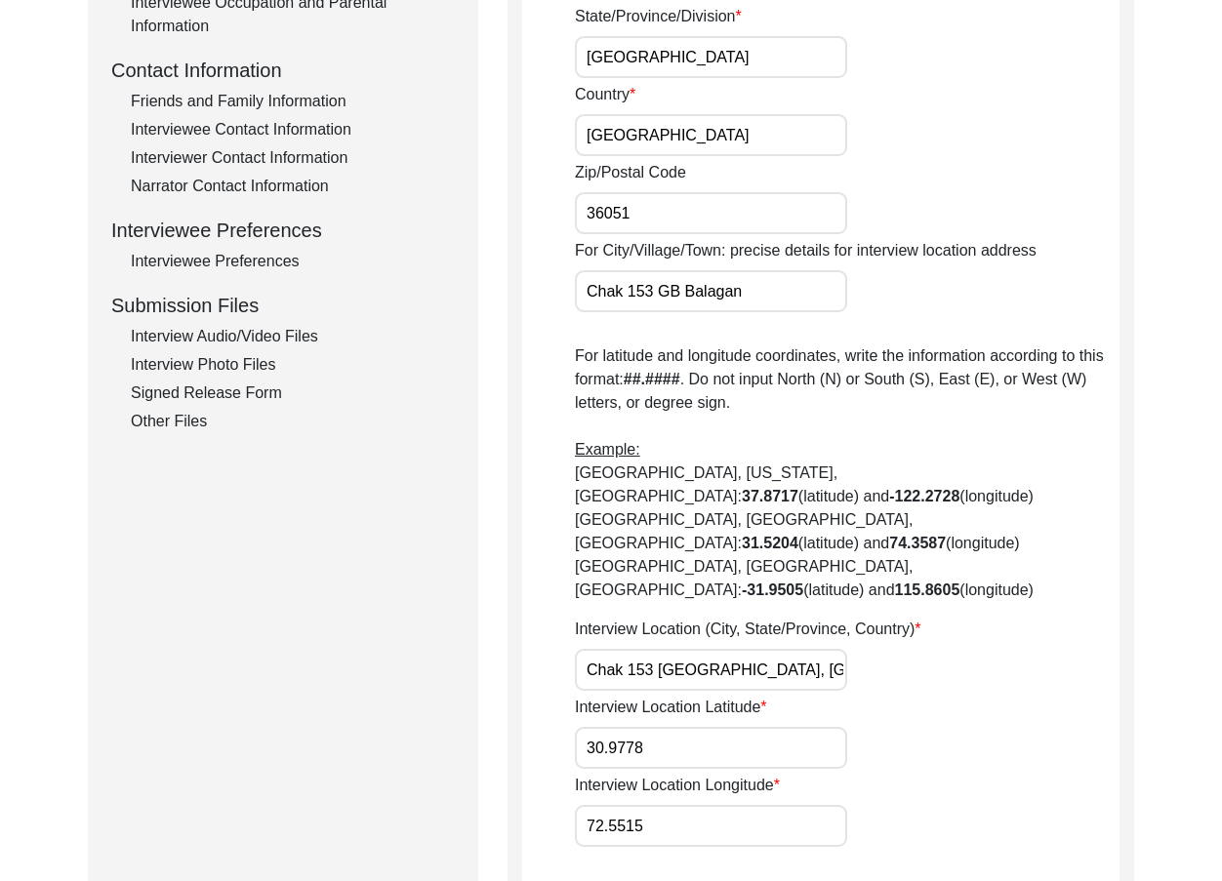
click at [713, 805] on input "72.5515" at bounding box center [711, 826] width 272 height 42
click at [671, 727] on input "30.9778" at bounding box center [711, 748] width 272 height 42
click at [935, 623] on div "Interview Location (City, State/Province, Country) Chak 153 GB, Punjab, Pakistan" at bounding box center [847, 654] width 545 height 73
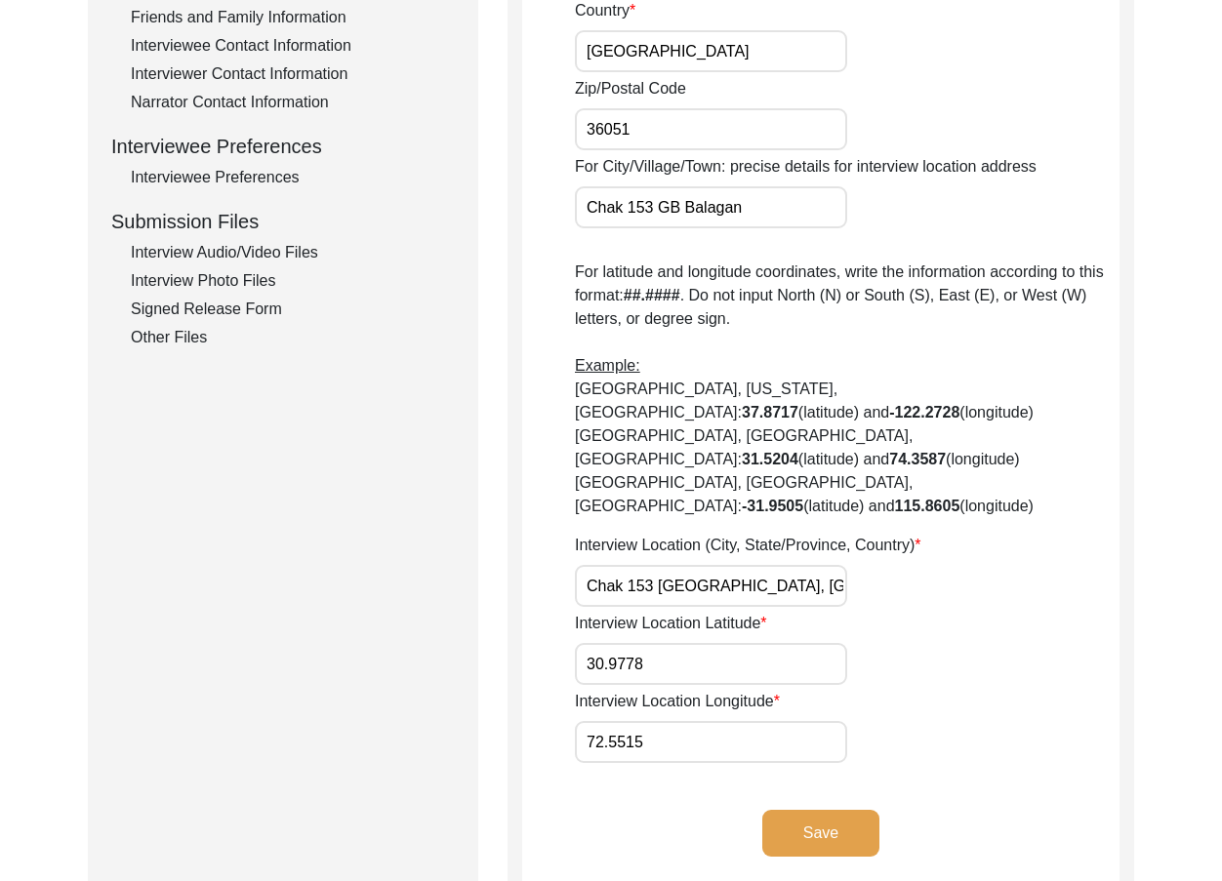
scroll to position [878, 0]
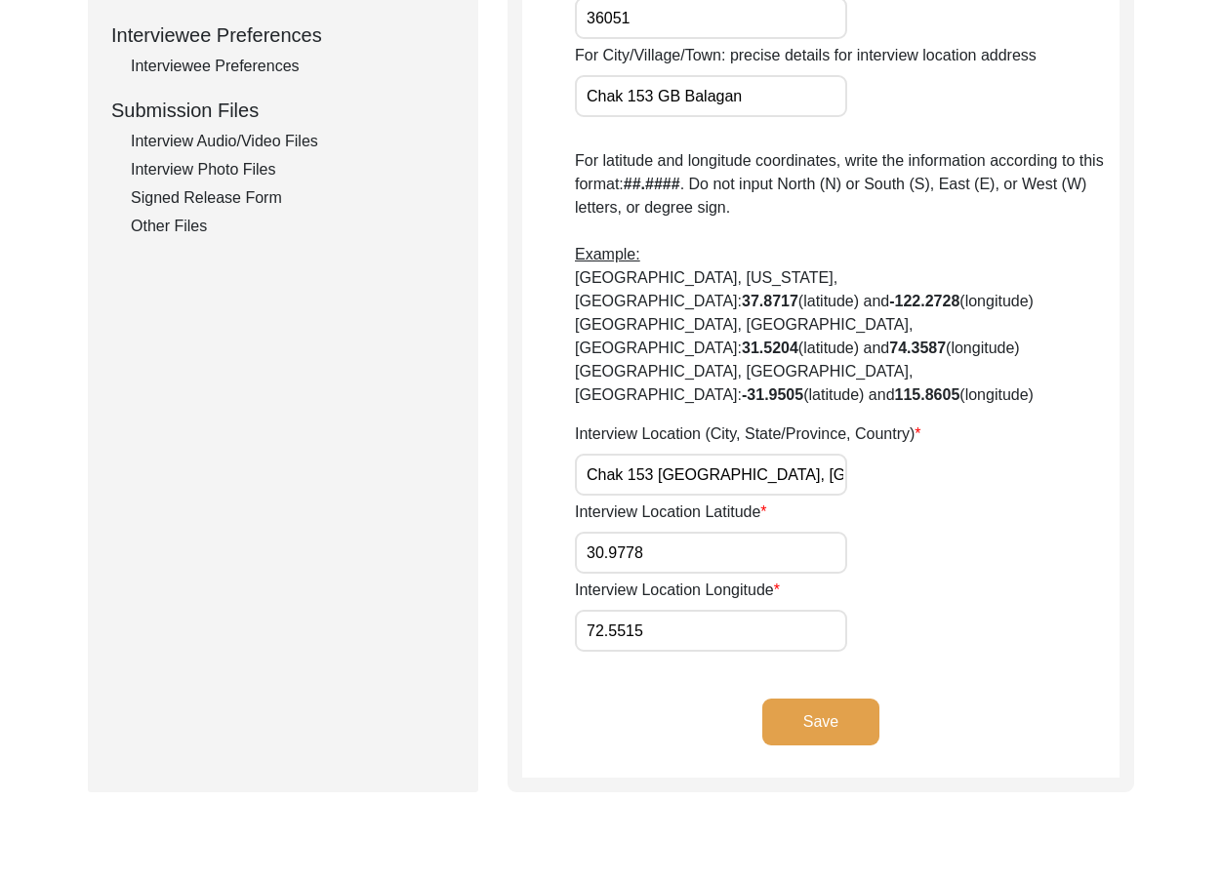
click at [811, 699] on button "Save" at bounding box center [820, 722] width 117 height 47
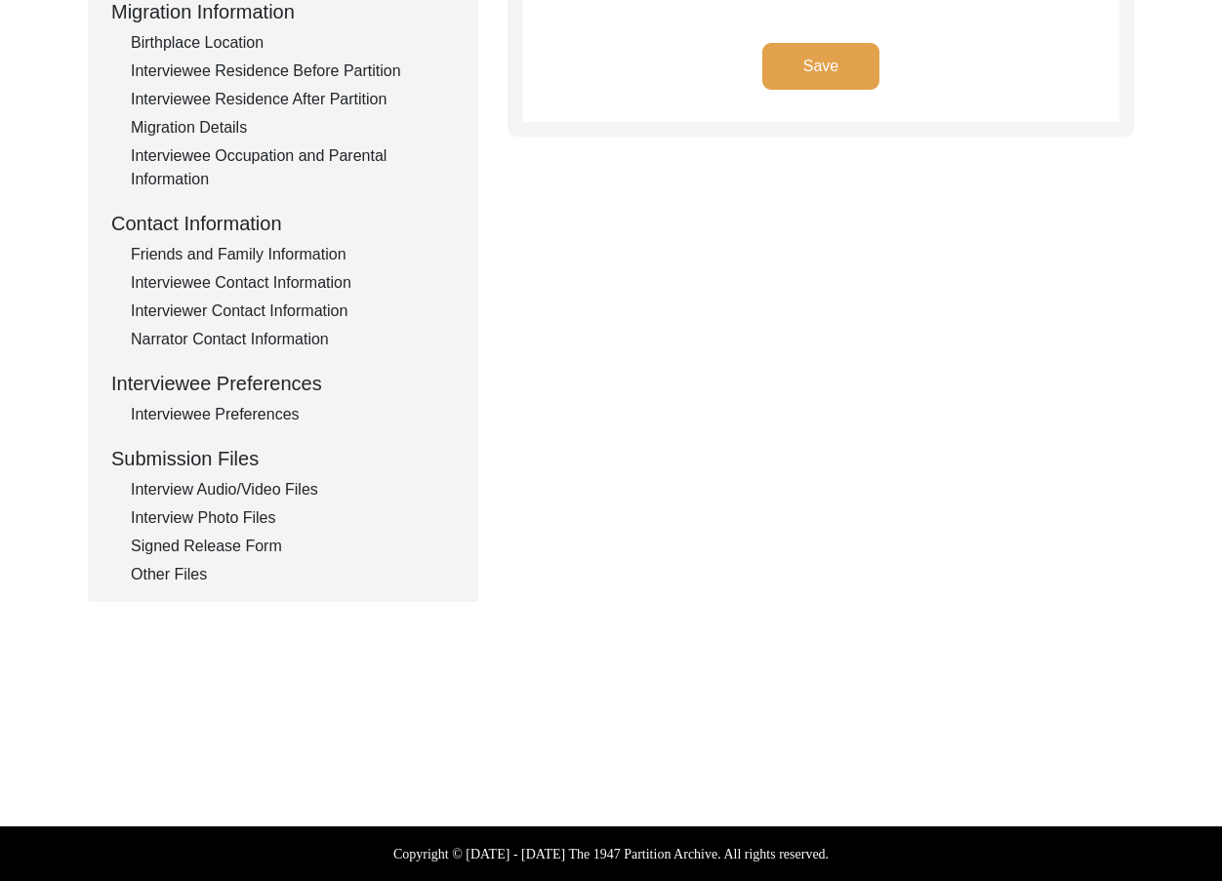
type input "Punjabi"
type textarea "N/A"
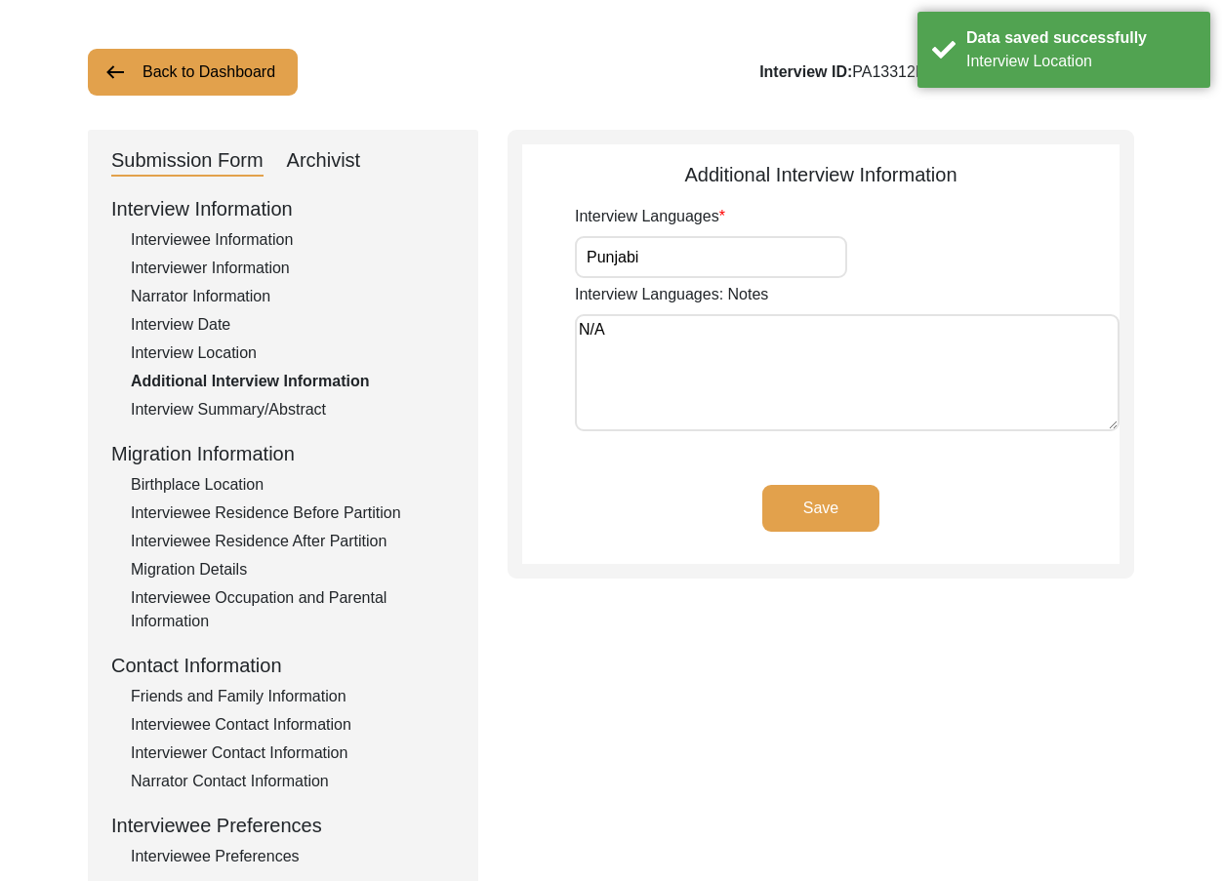
scroll to position [0, 0]
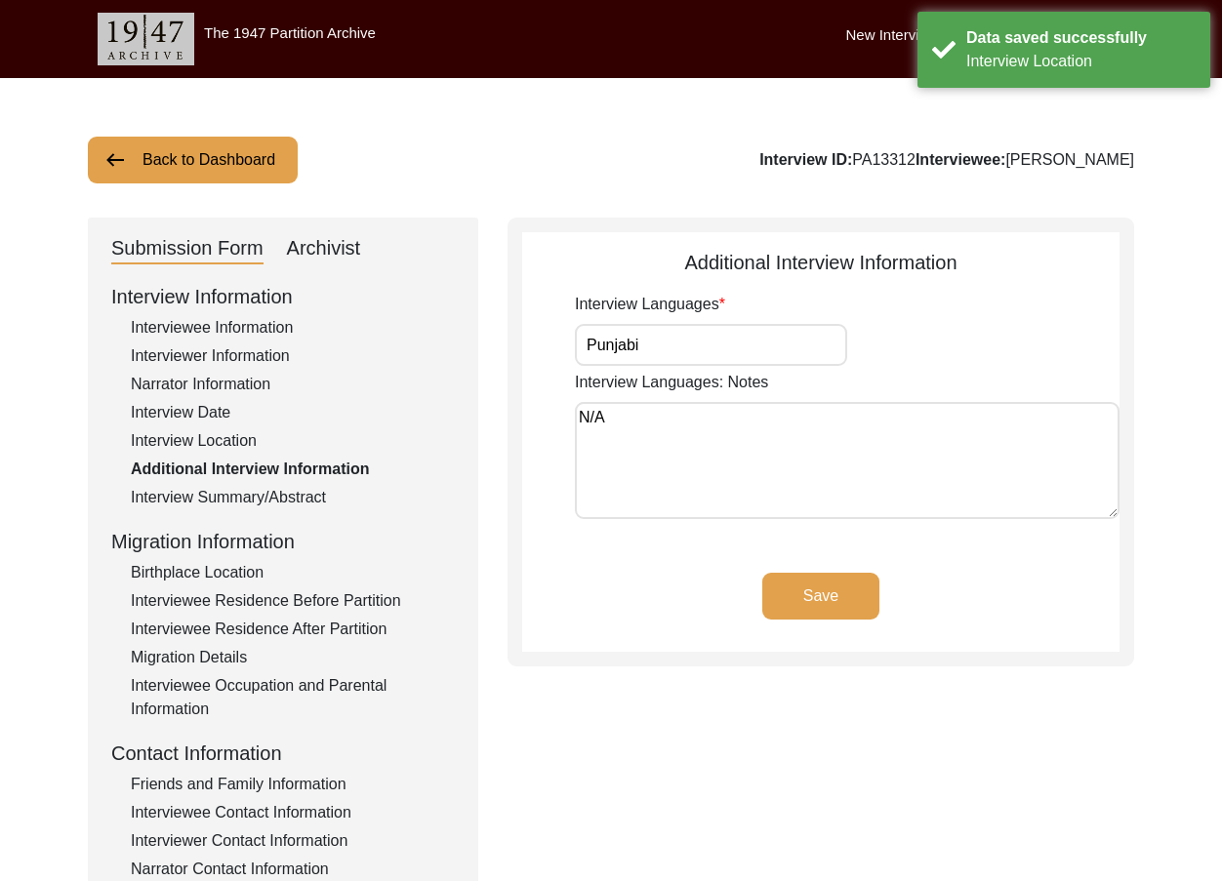
drag, startPoint x: 618, startPoint y: 346, endPoint x: 555, endPoint y: 347, distance: 62.5
click at [555, 347] on app-additional-information "Additional Interview Information Interview Languages Punjabi Interview Language…" at bounding box center [820, 450] width 597 height 404
click at [607, 412] on textarea "N/A" at bounding box center [847, 460] width 545 height 117
click at [772, 608] on button "Save" at bounding box center [820, 596] width 117 height 47
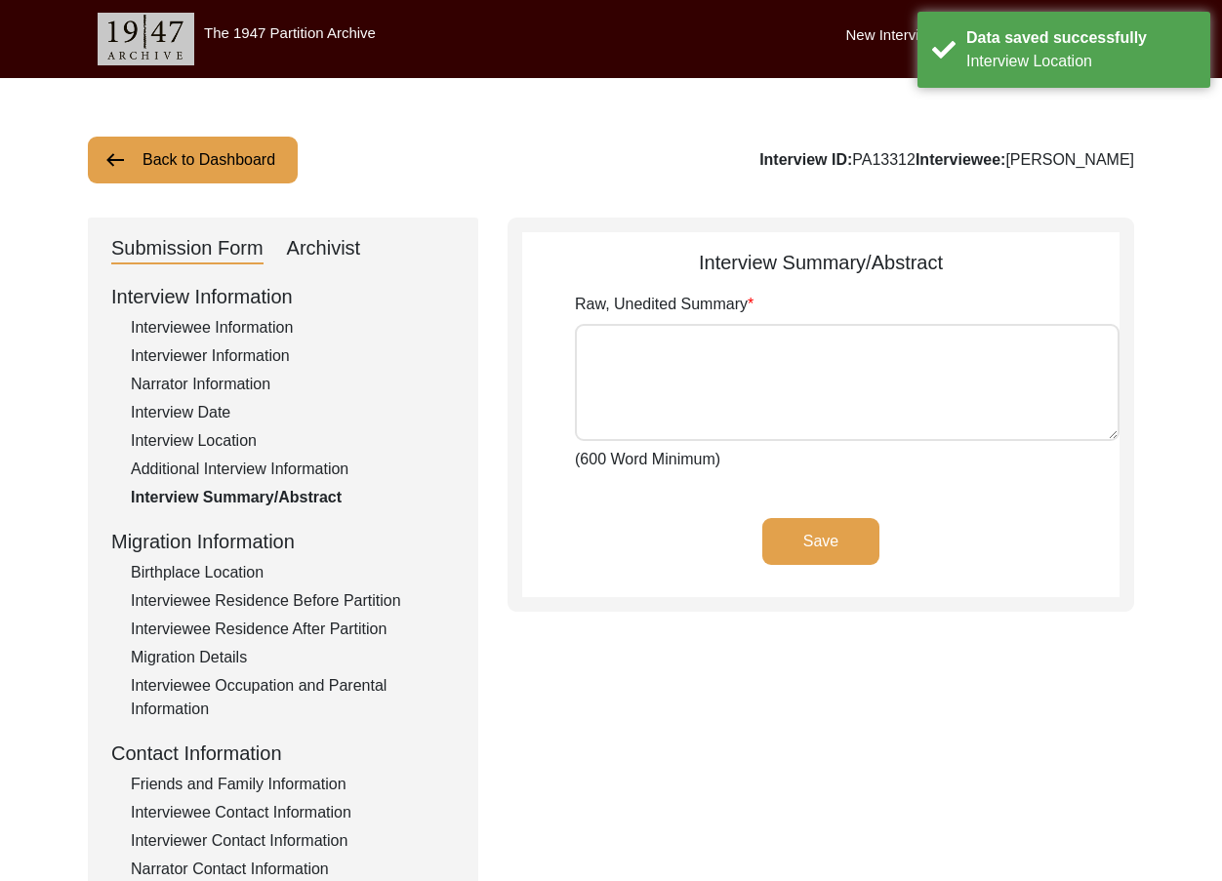
type textarea "Maqsood Ahmed Muhammad Sarfraz Maqsood Ahmed Son of Shah Muhammad Araien was bo…"
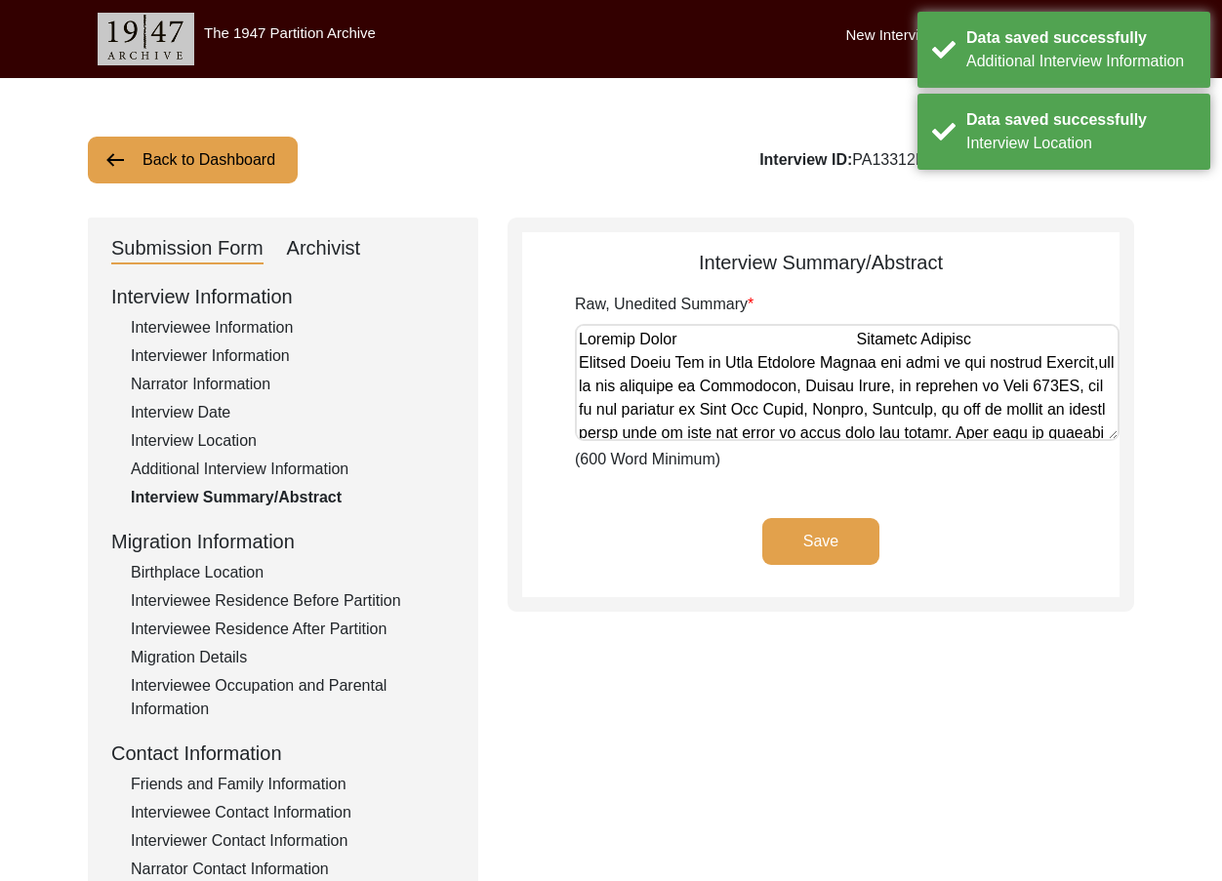
click at [808, 572] on div "Save" at bounding box center [820, 557] width 597 height 79
click at [807, 550] on button "Save" at bounding box center [820, 541] width 117 height 47
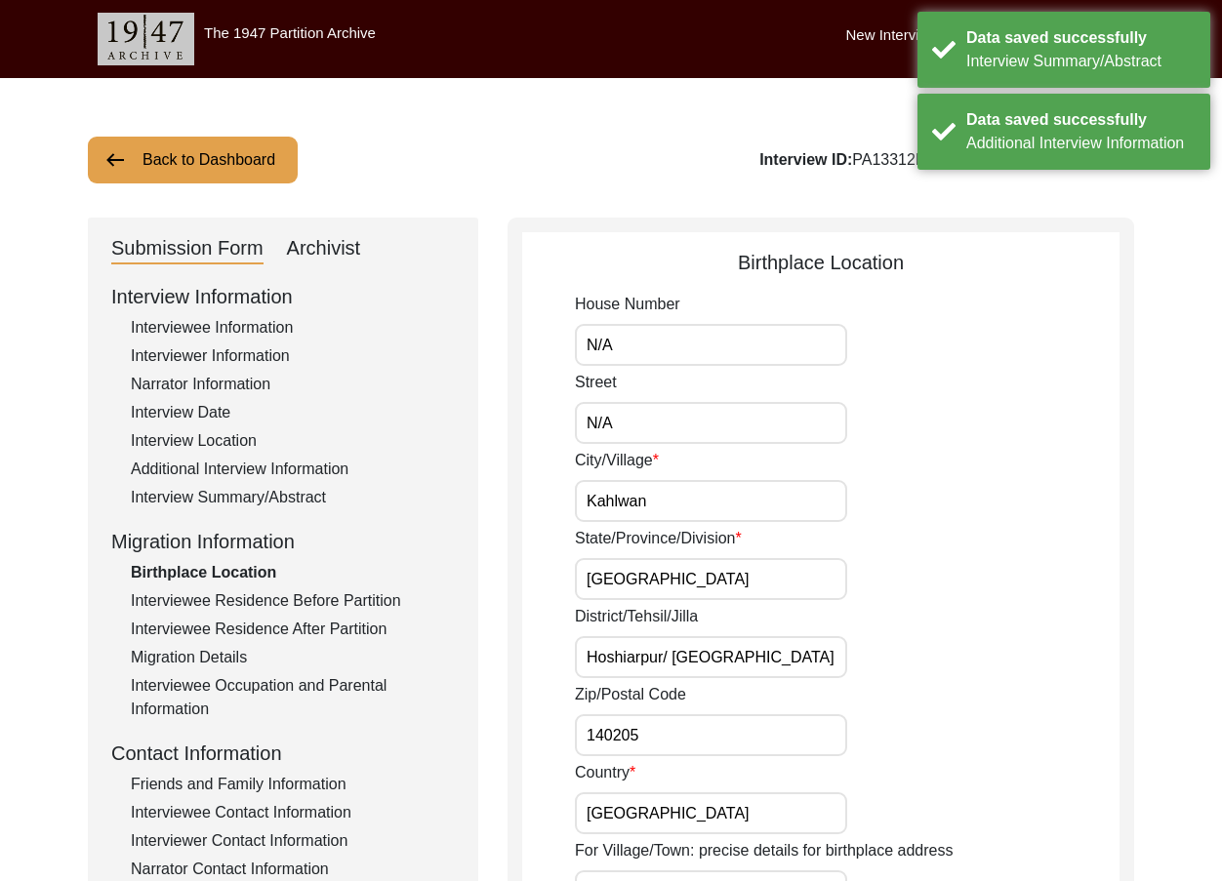
drag, startPoint x: 540, startPoint y: 360, endPoint x: 494, endPoint y: 378, distance: 49.1
drag, startPoint x: 624, startPoint y: 429, endPoint x: 566, endPoint y: 428, distance: 57.6
click at [713, 497] on input "Kahlwan" at bounding box center [711, 501] width 272 height 42
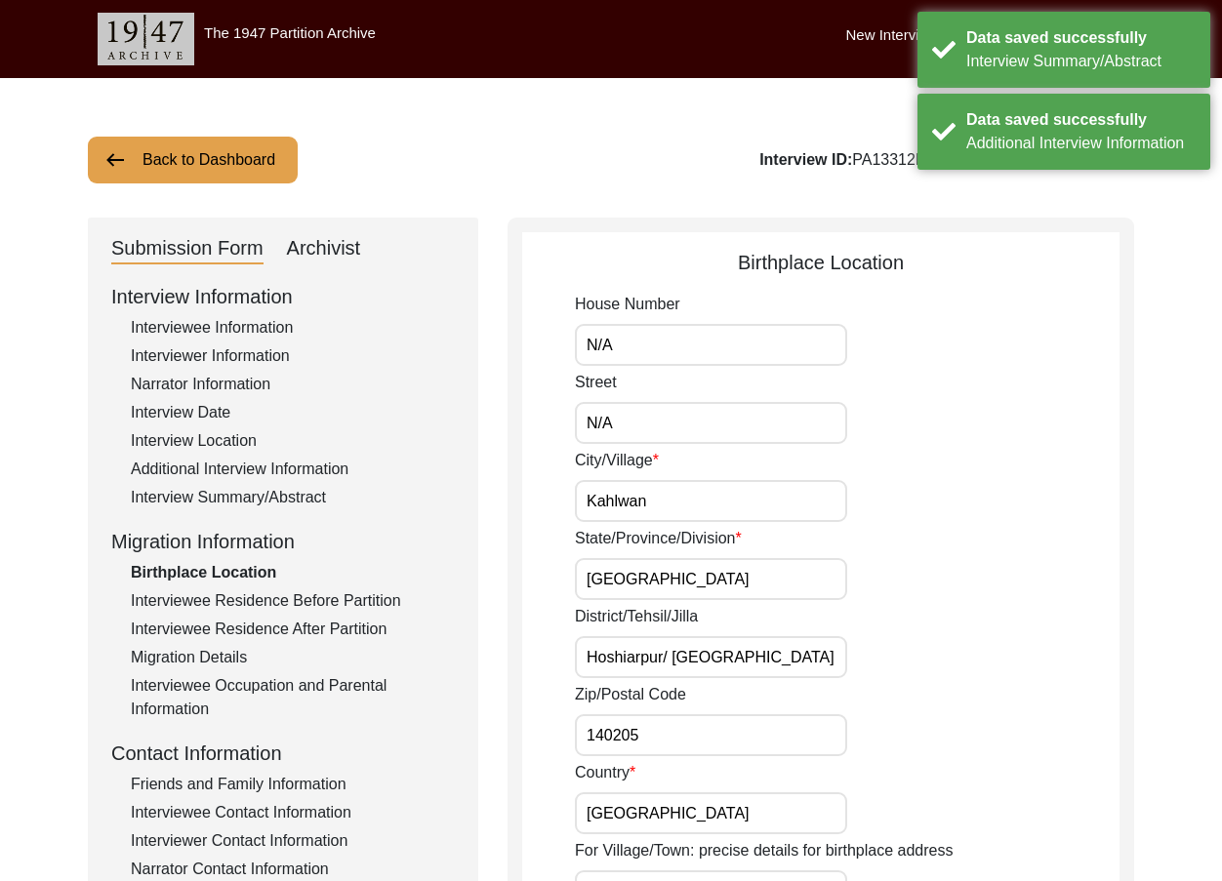
click at [713, 497] on input "Kahlwan" at bounding box center [711, 501] width 272 height 42
click at [923, 392] on div "Street N/A" at bounding box center [847, 407] width 545 height 73
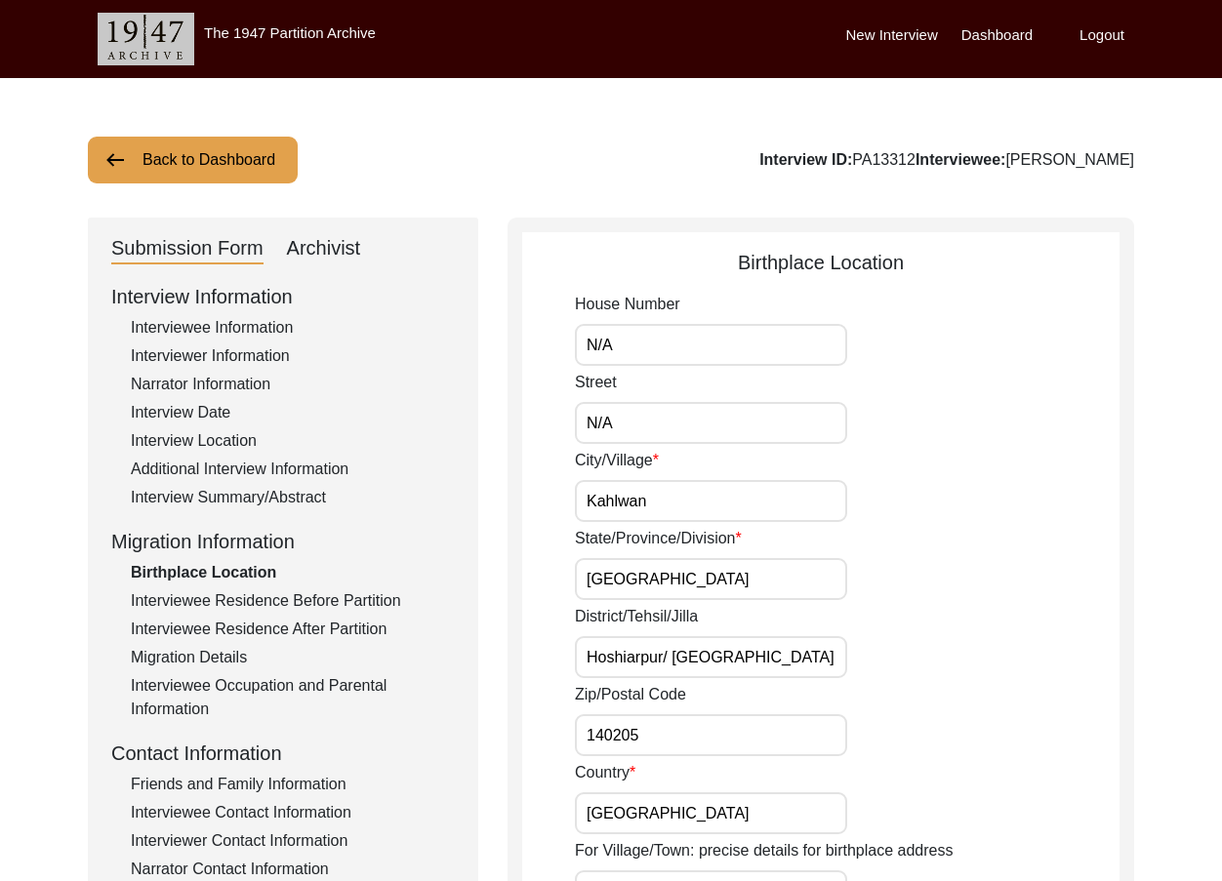
click at [676, 506] on input "Kahlwan" at bounding box center [711, 501] width 272 height 42
click at [645, 585] on input "Punjab" at bounding box center [711, 579] width 272 height 42
click at [656, 510] on input "Kahlwan" at bounding box center [711, 501] width 272 height 42
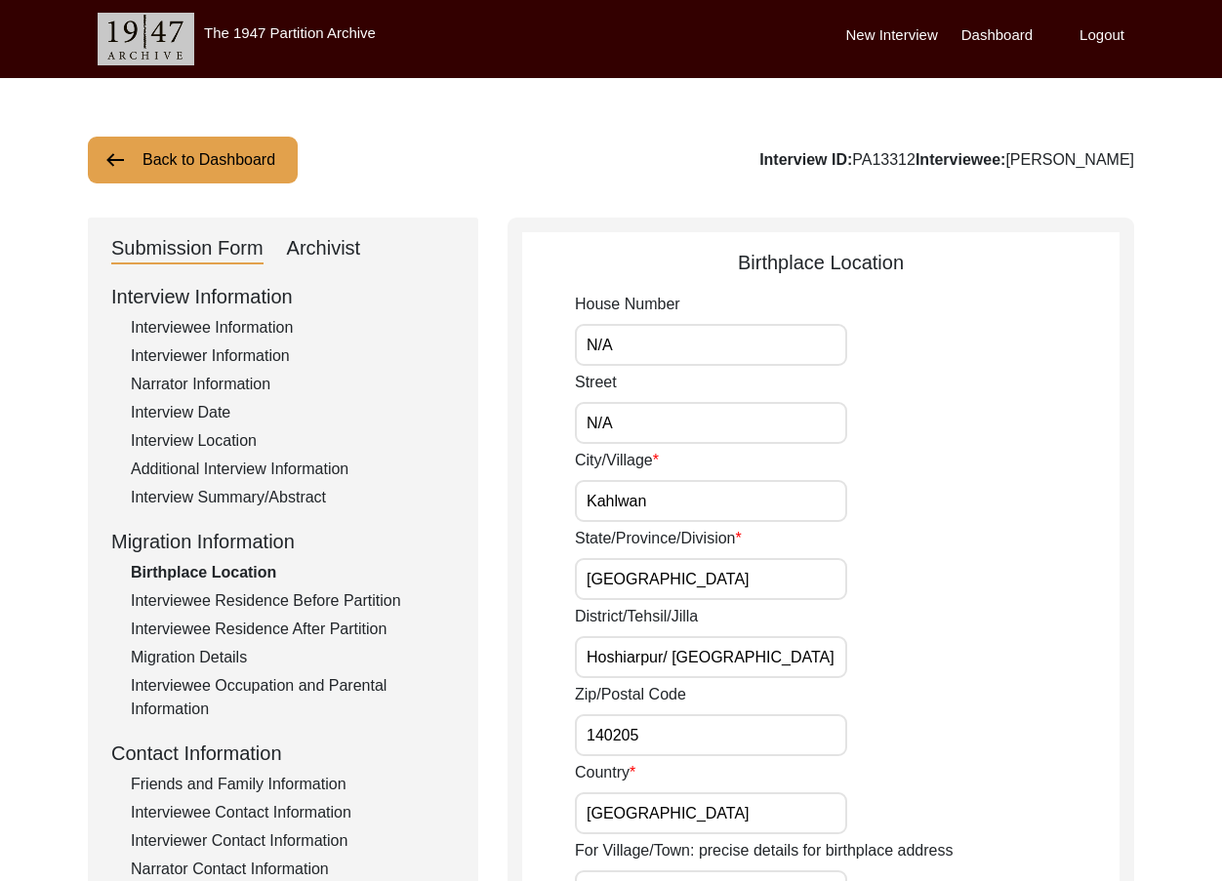
click at [656, 510] on input "Kahlwan" at bounding box center [711, 501] width 272 height 42
click at [665, 575] on input "Punjab" at bounding box center [711, 579] width 272 height 42
click at [803, 654] on input "Hoshiarpur/ Dasuyaha" at bounding box center [711, 657] width 272 height 42
drag, startPoint x: 803, startPoint y: 654, endPoint x: 583, endPoint y: 638, distance: 221.1
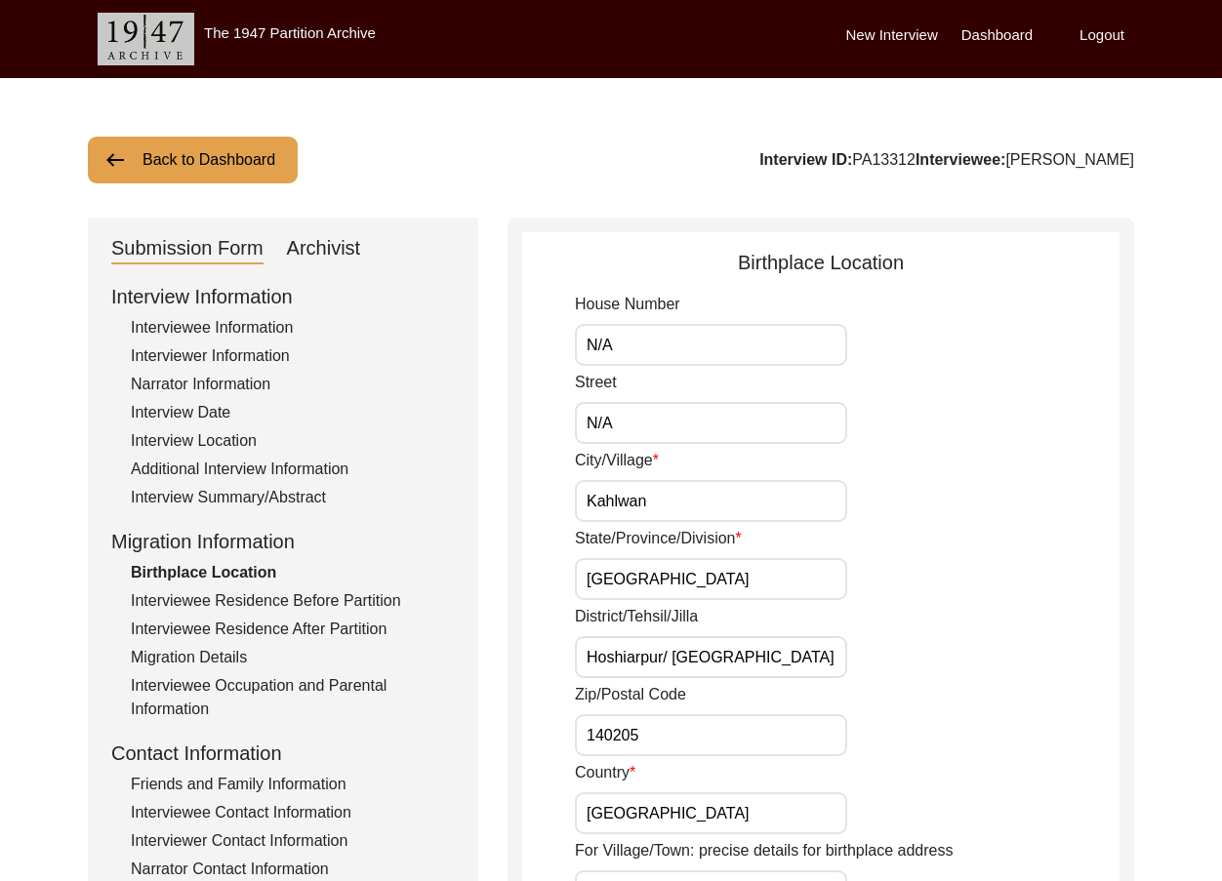
click at [583, 638] on input "Hoshiarpur/ Dasuyaha" at bounding box center [711, 657] width 272 height 42
click at [671, 674] on input "Hoshiarpur/ Dasuyaha" at bounding box center [711, 657] width 272 height 42
paste input "District"
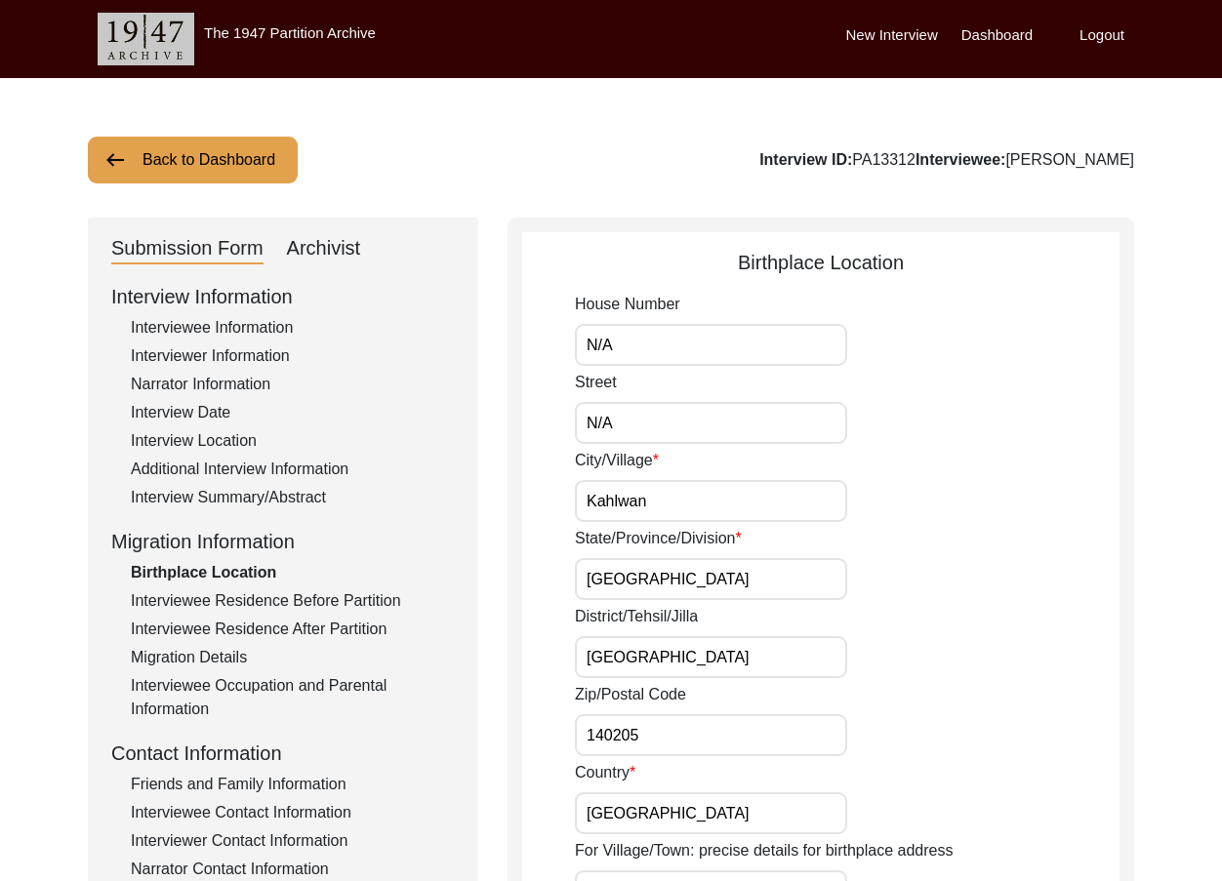
type input "Hoshiarpur District"
click at [891, 587] on div "State/Province/Division Punjab" at bounding box center [847, 563] width 545 height 73
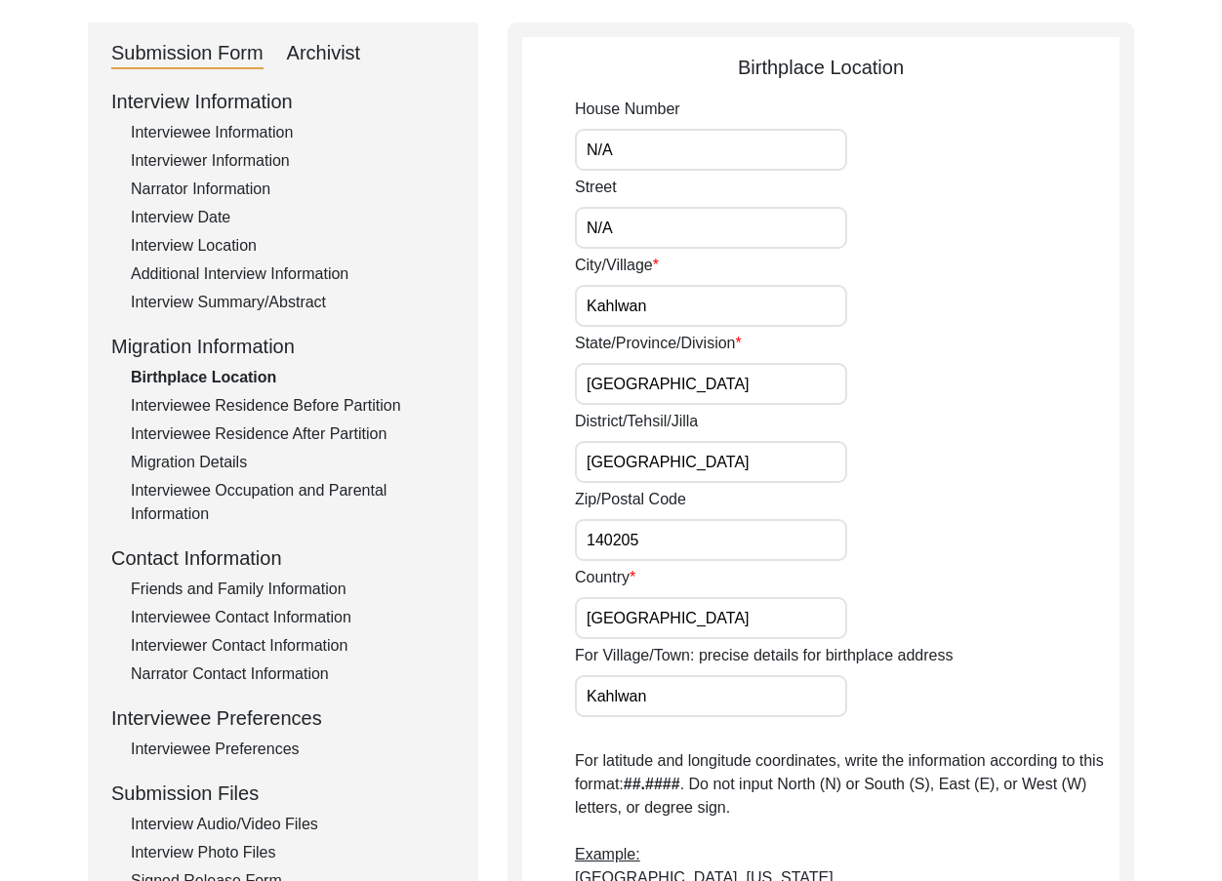
drag, startPoint x: 813, startPoint y: 552, endPoint x: 537, endPoint y: 550, distance: 276.2
click at [537, 550] on app-birthplace-location "Birthplace Location House Number N/A Street N/A City/Village Kahlwan State/Prov…" at bounding box center [820, 715] width 597 height 1325
click at [679, 610] on input "India" at bounding box center [711, 618] width 272 height 42
click at [688, 697] on input "Kahlwan" at bounding box center [711, 696] width 272 height 42
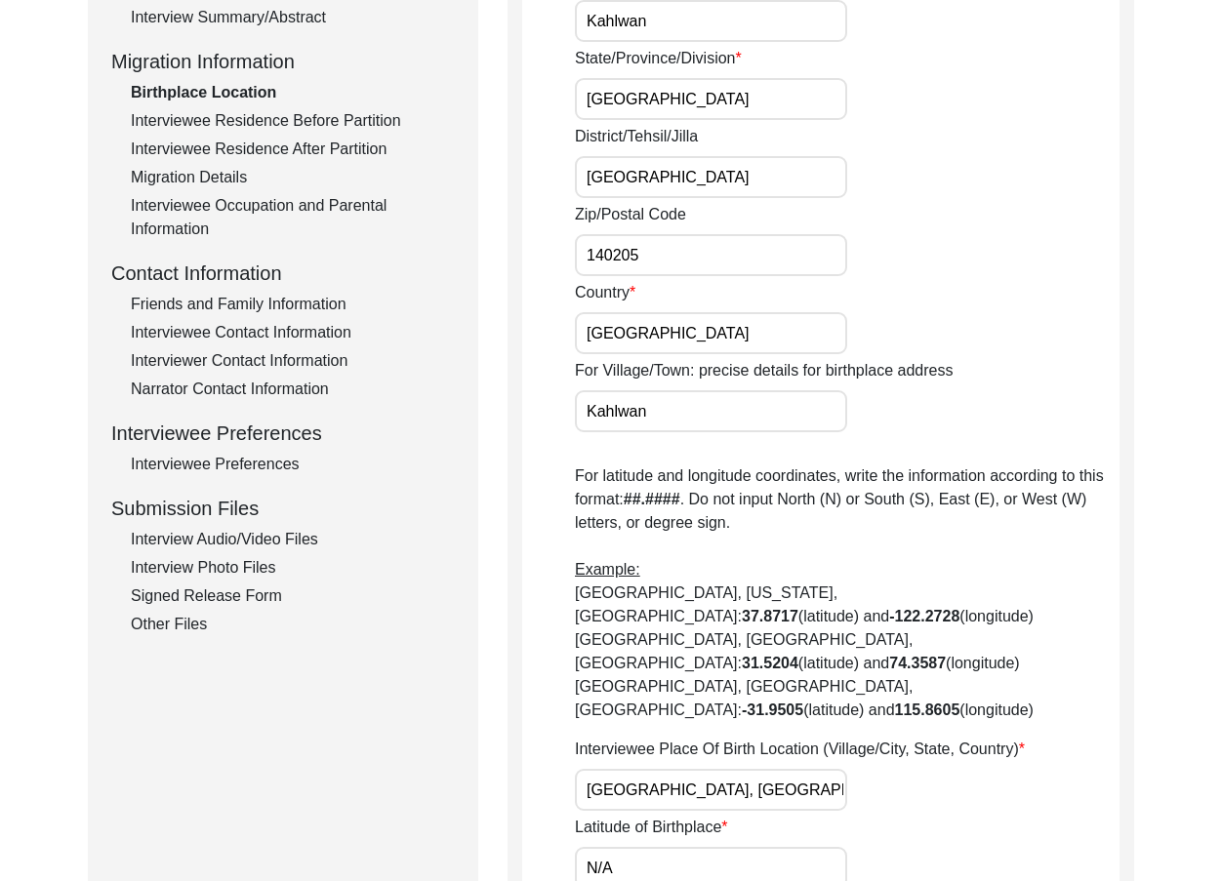
scroll to position [683, 0]
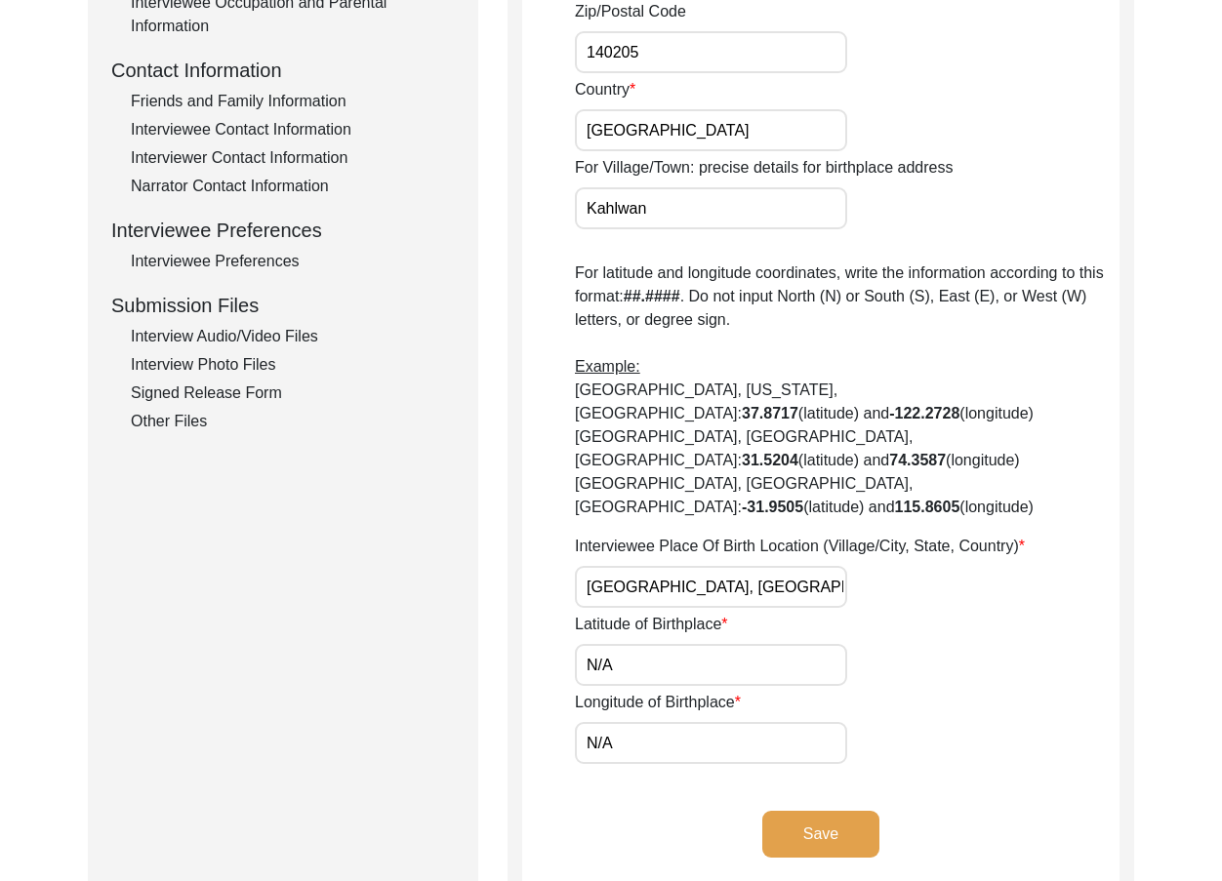
drag, startPoint x: 722, startPoint y: 544, endPoint x: 443, endPoint y: 540, distance: 279.2
click at [443, 540] on div "Submission Form Archivist Interview Information Interviewee Information Intervi…" at bounding box center [611, 219] width 1046 height 1370
click at [990, 466] on p "For latitude and longitude coordinates, write the information according to this…" at bounding box center [847, 391] width 545 height 258
click at [766, 644] on input "N/A" at bounding box center [711, 665] width 272 height 42
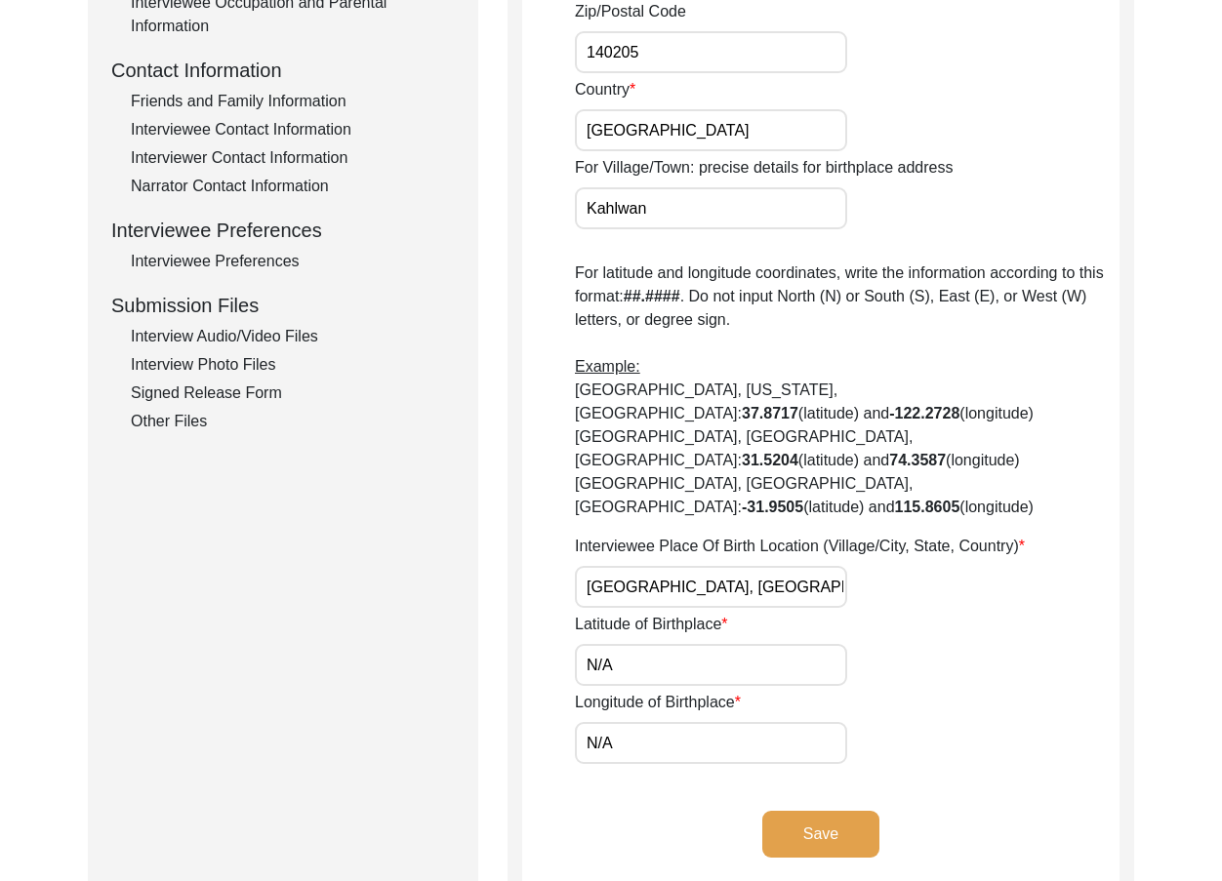
click at [766, 644] on input "N/A" at bounding box center [711, 665] width 272 height 42
paste input "31.7345"
type input "31.7345"
click at [742, 722] on input "N/A" at bounding box center [711, 743] width 272 height 42
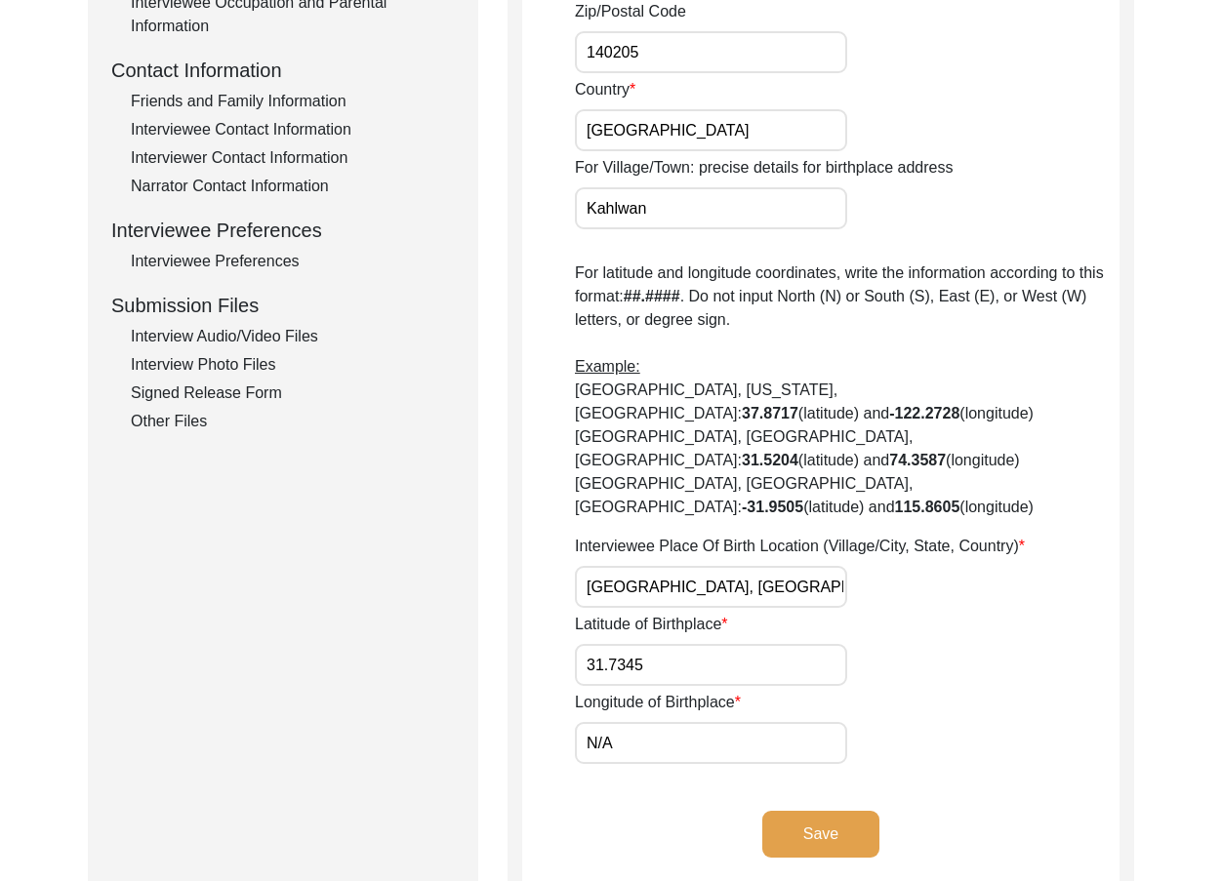
paste input "75.5757"
click at [764, 722] on input "N/75.5757" at bounding box center [711, 743] width 272 height 42
paste input "text"
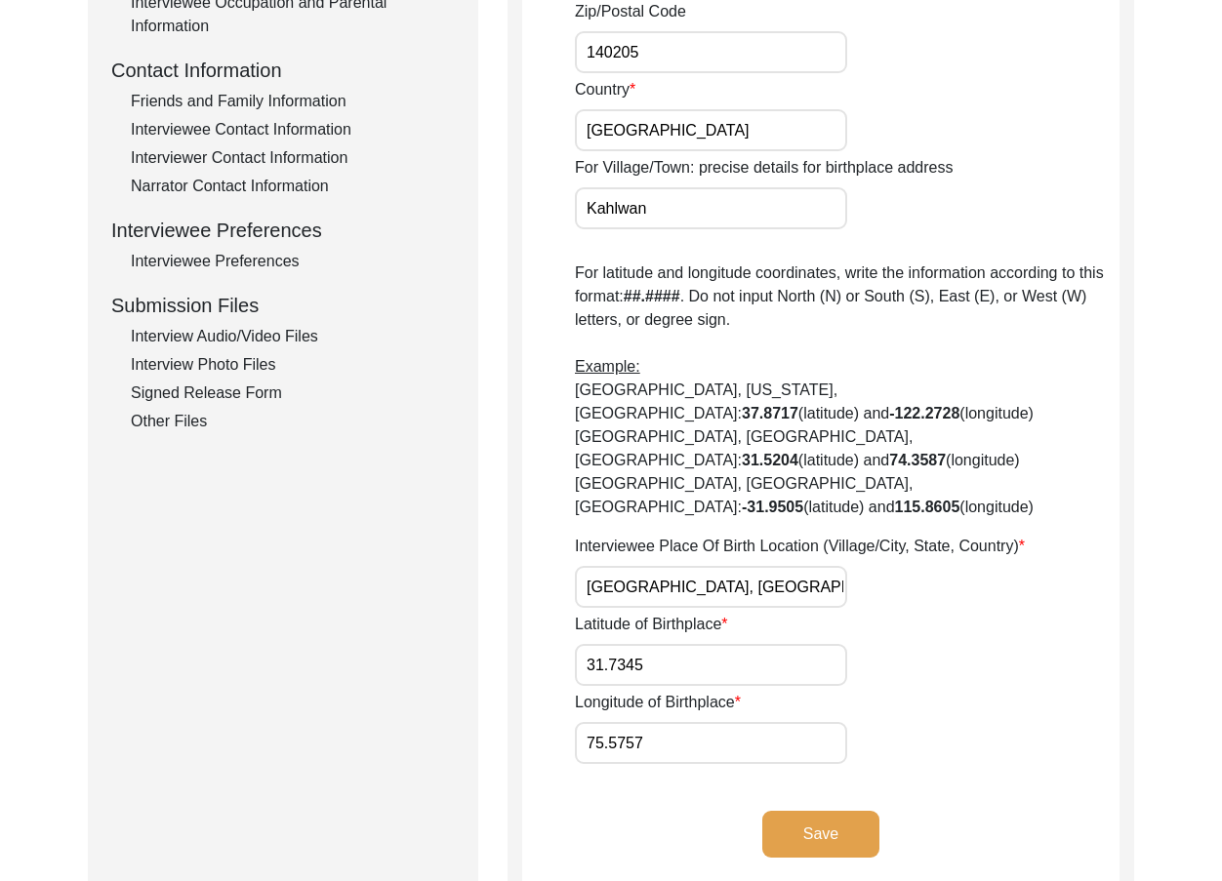
type input "75.5757"
click at [736, 642] on div "House Number N/A Street N/A City/Village Kahlwan State/Province/Division Punjab…" at bounding box center [847, 187] width 545 height 1155
click at [724, 644] on input "31.7345" at bounding box center [711, 665] width 272 height 42
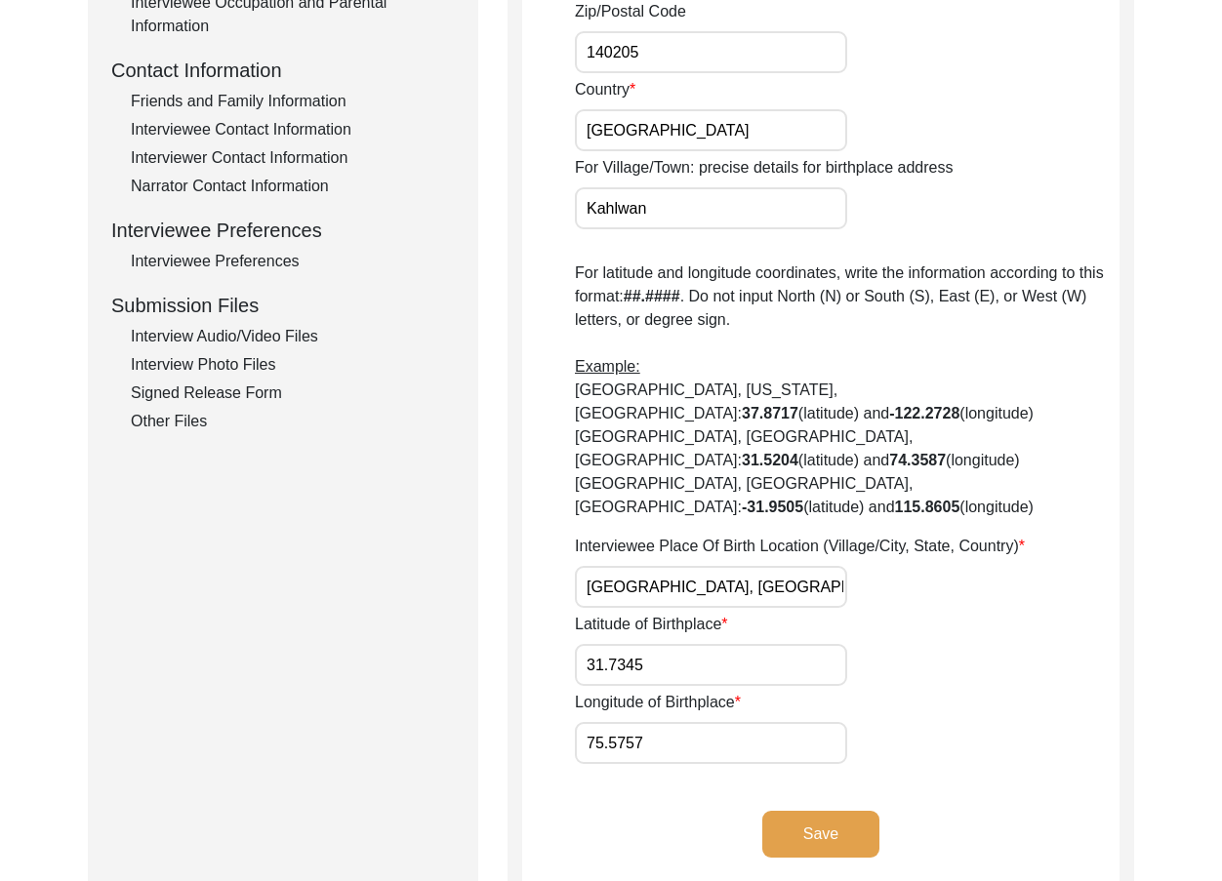
click at [692, 722] on input "75.5757" at bounding box center [711, 743] width 272 height 42
click at [685, 821] on div "Save" at bounding box center [820, 850] width 597 height 79
click at [680, 811] on div "Save" at bounding box center [820, 850] width 597 height 79
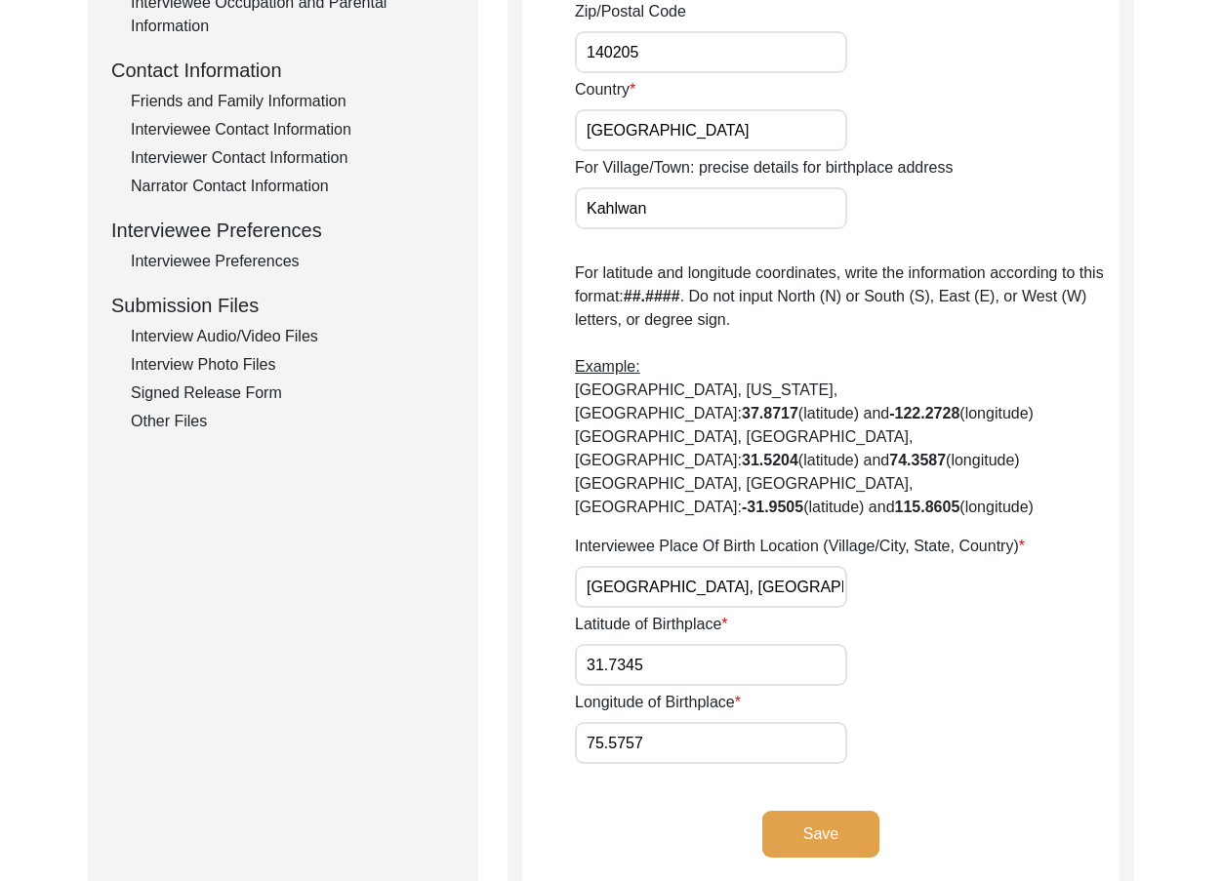
click at [777, 811] on button "Save" at bounding box center [820, 834] width 117 height 47
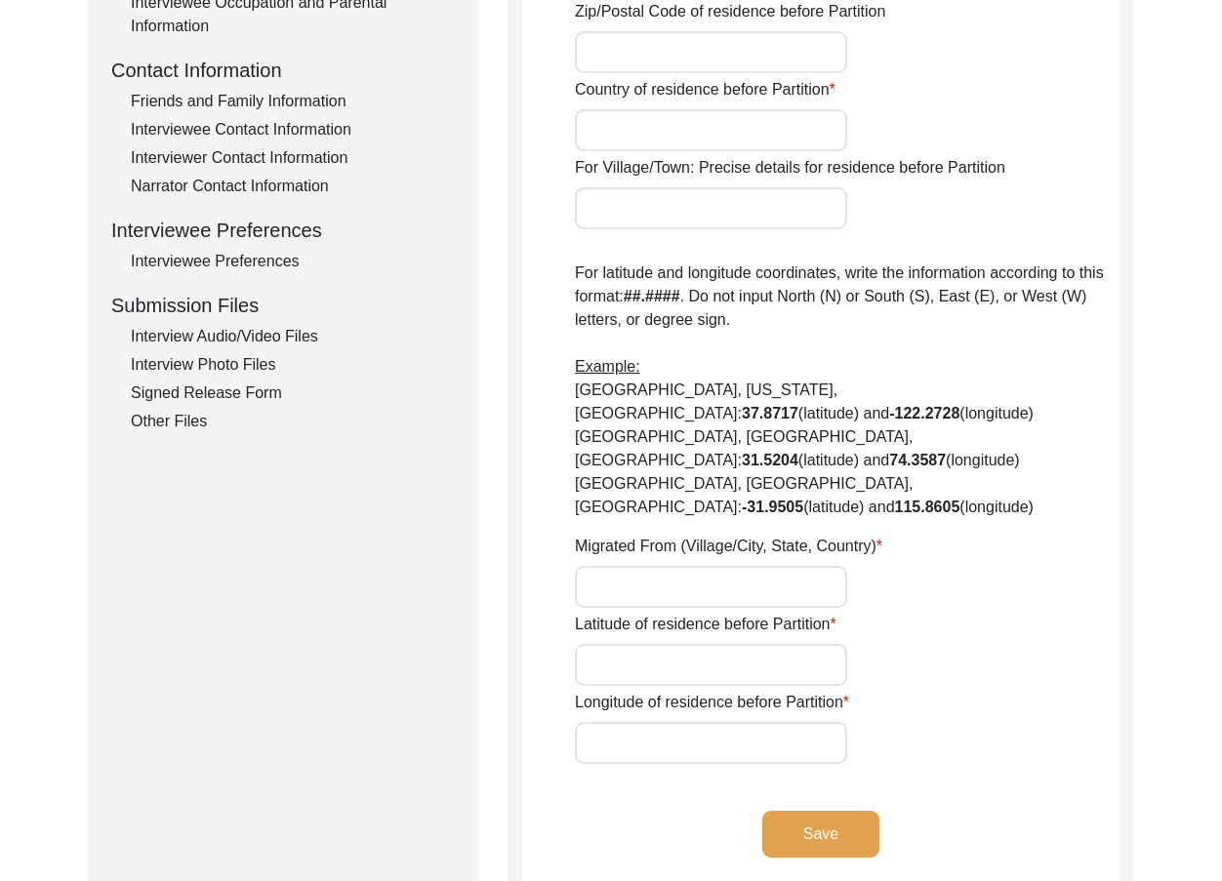
type input "N/A"
type input "Kahlwan"
type input "Punjab"
type input "Hoshiarpur/ Dasuyah"
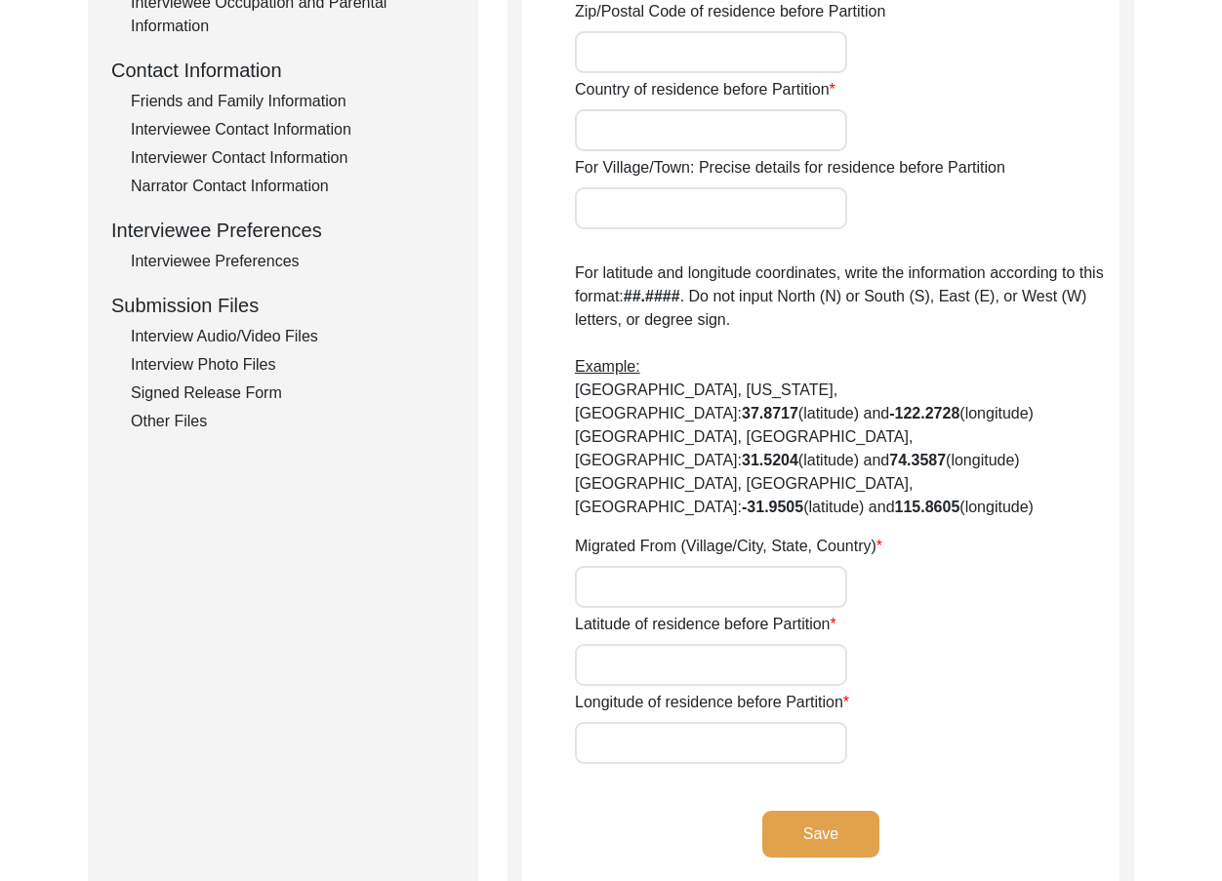
type input "140205"
type input "India"
type input "Kahlwan"
type input "[GEOGRAPHIC_DATA], [GEOGRAPHIC_DATA], [GEOGRAPHIC_DATA]"
type input "N/A"
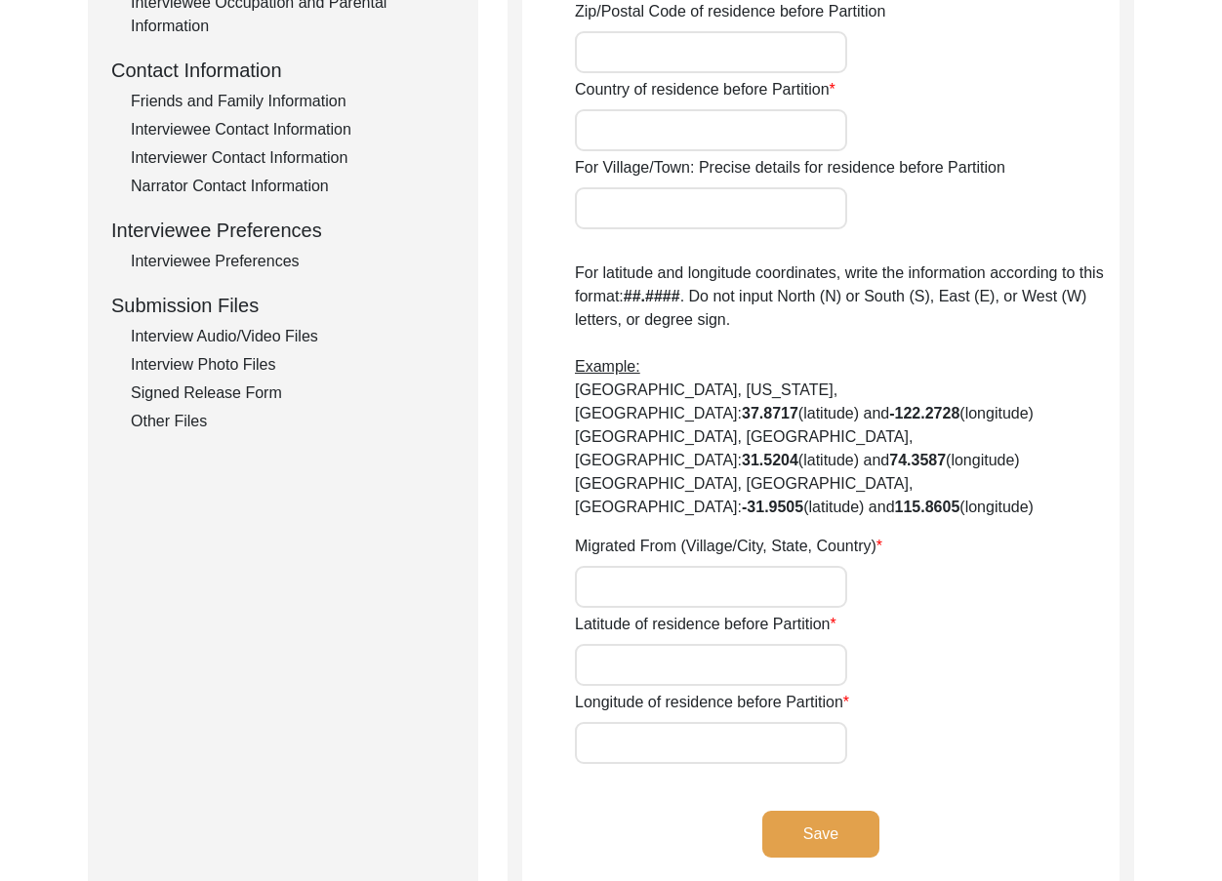
type input "N/A"
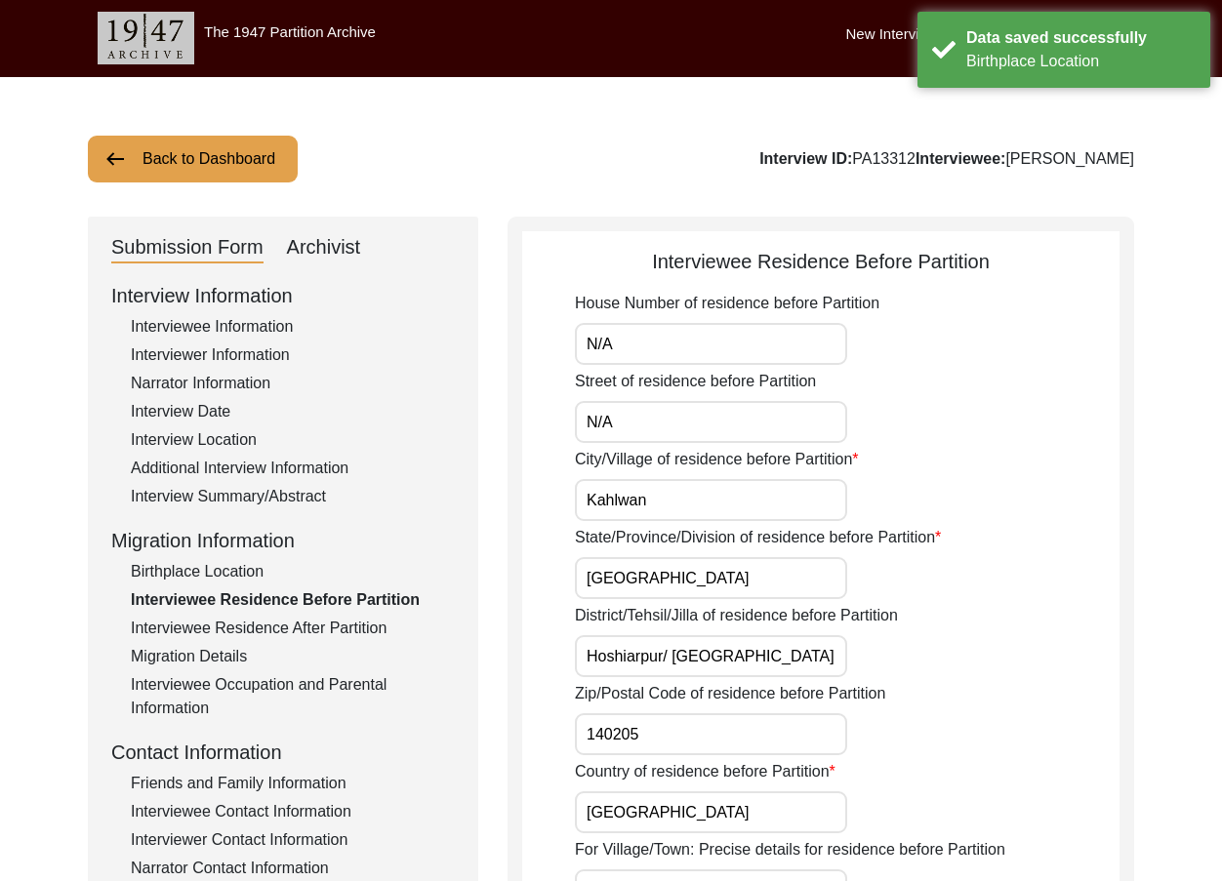
scroll to position [0, 0]
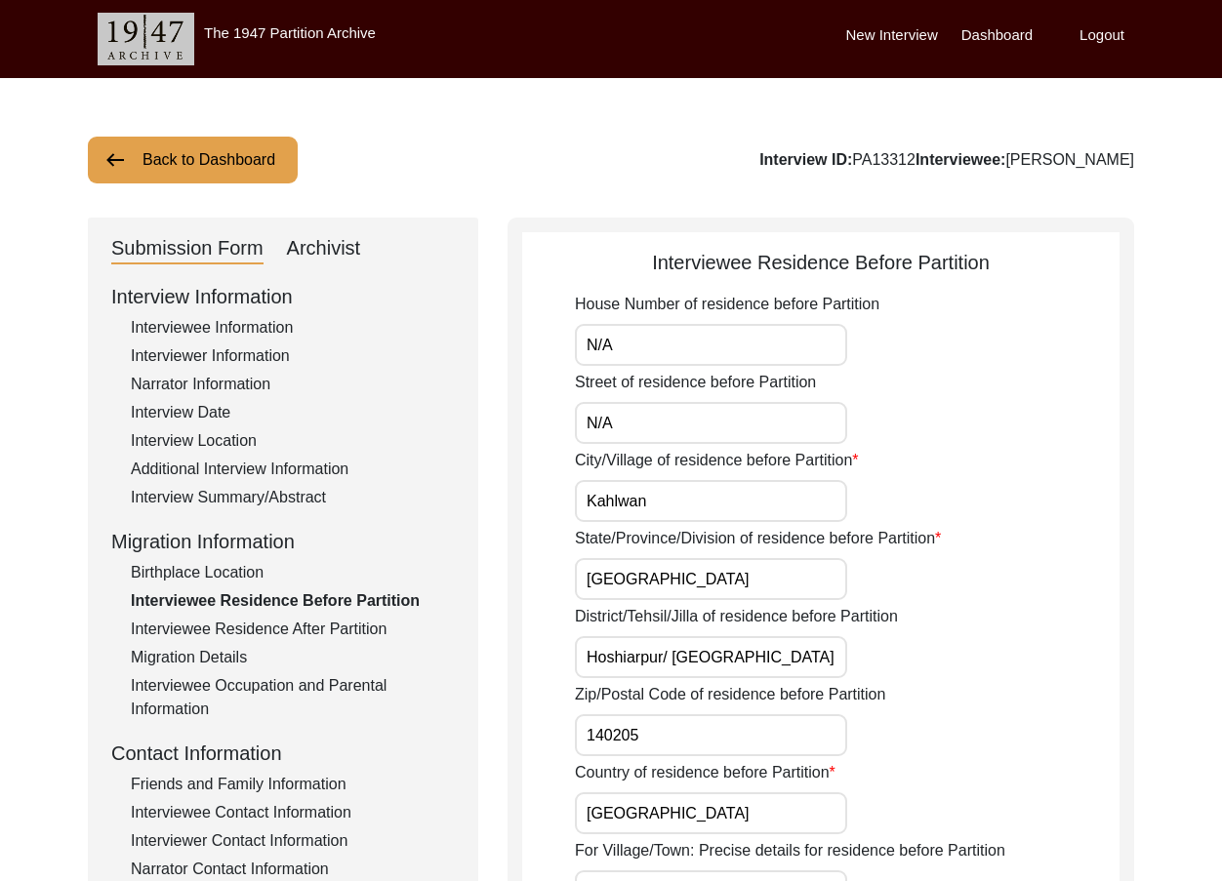
click at [674, 515] on input "Kahlwan" at bounding box center [711, 501] width 272 height 42
click at [655, 428] on input "N/A" at bounding box center [711, 423] width 272 height 42
click at [673, 337] on input "N/A" at bounding box center [711, 345] width 272 height 42
click at [662, 586] on input "Punjab" at bounding box center [711, 579] width 272 height 42
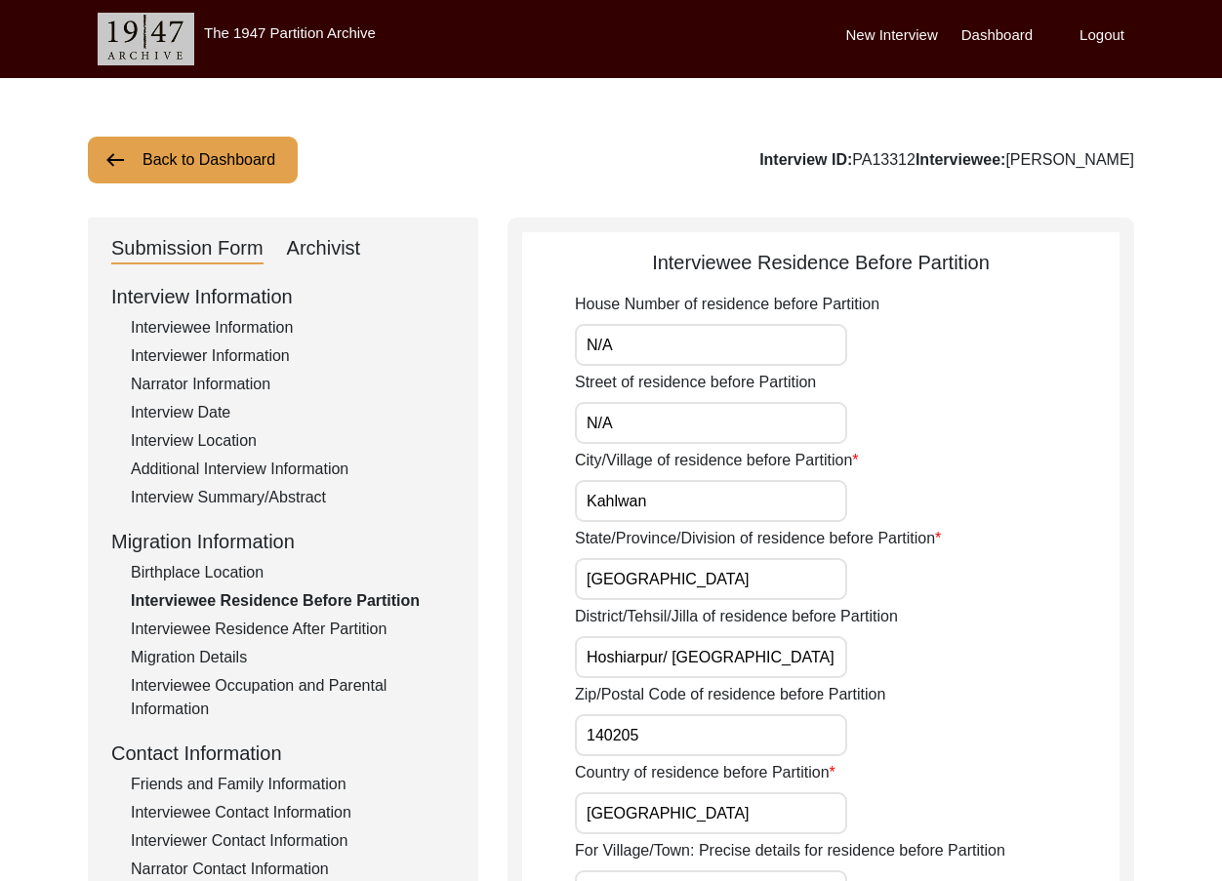
click at [737, 649] on input "Hoshiarpur/ Dasuyah" at bounding box center [711, 657] width 272 height 42
paste input "rapur District"
type input "Hoshirapur District"
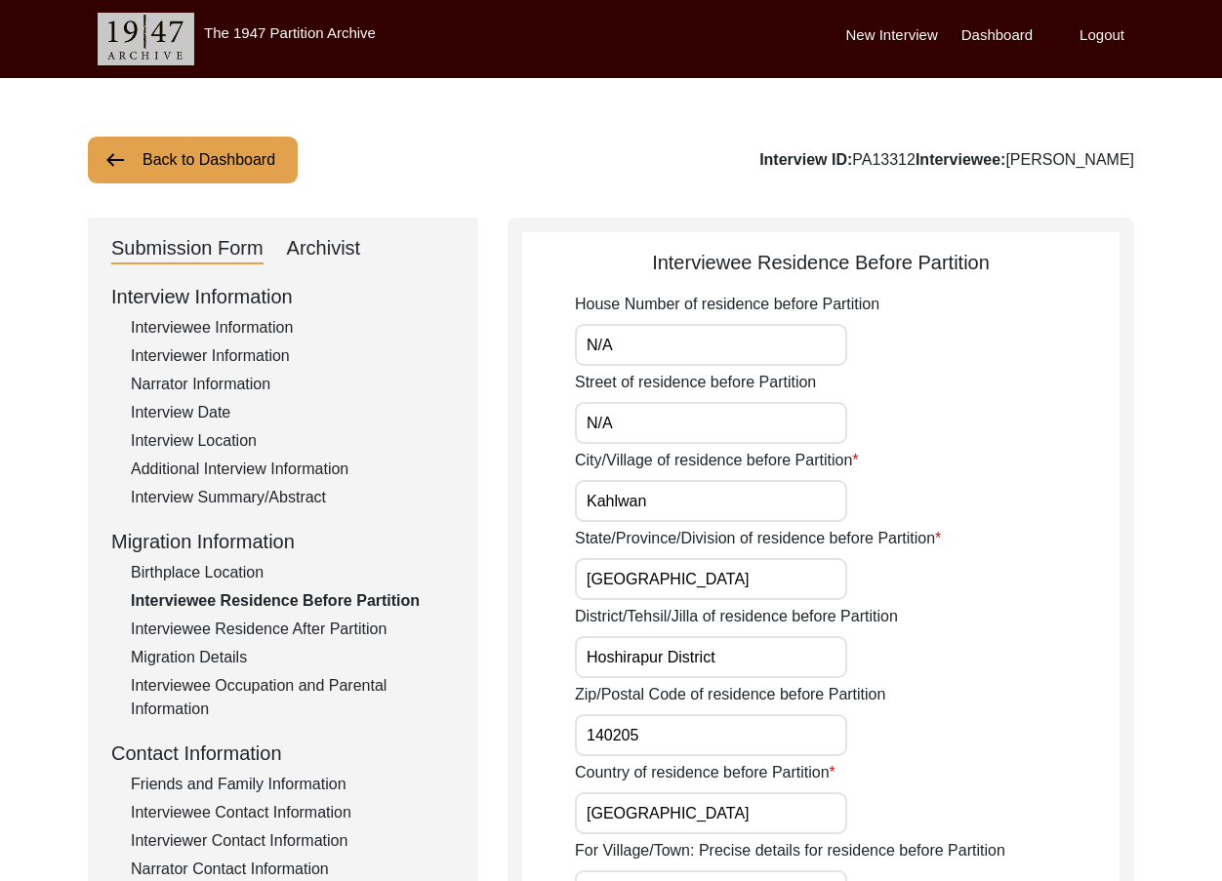
click at [746, 694] on label "Zip/Postal Code of residence before Partition" at bounding box center [730, 694] width 310 height 23
click at [746, 714] on input "140205" at bounding box center [711, 735] width 272 height 42
click at [719, 719] on input "140205" at bounding box center [711, 735] width 272 height 42
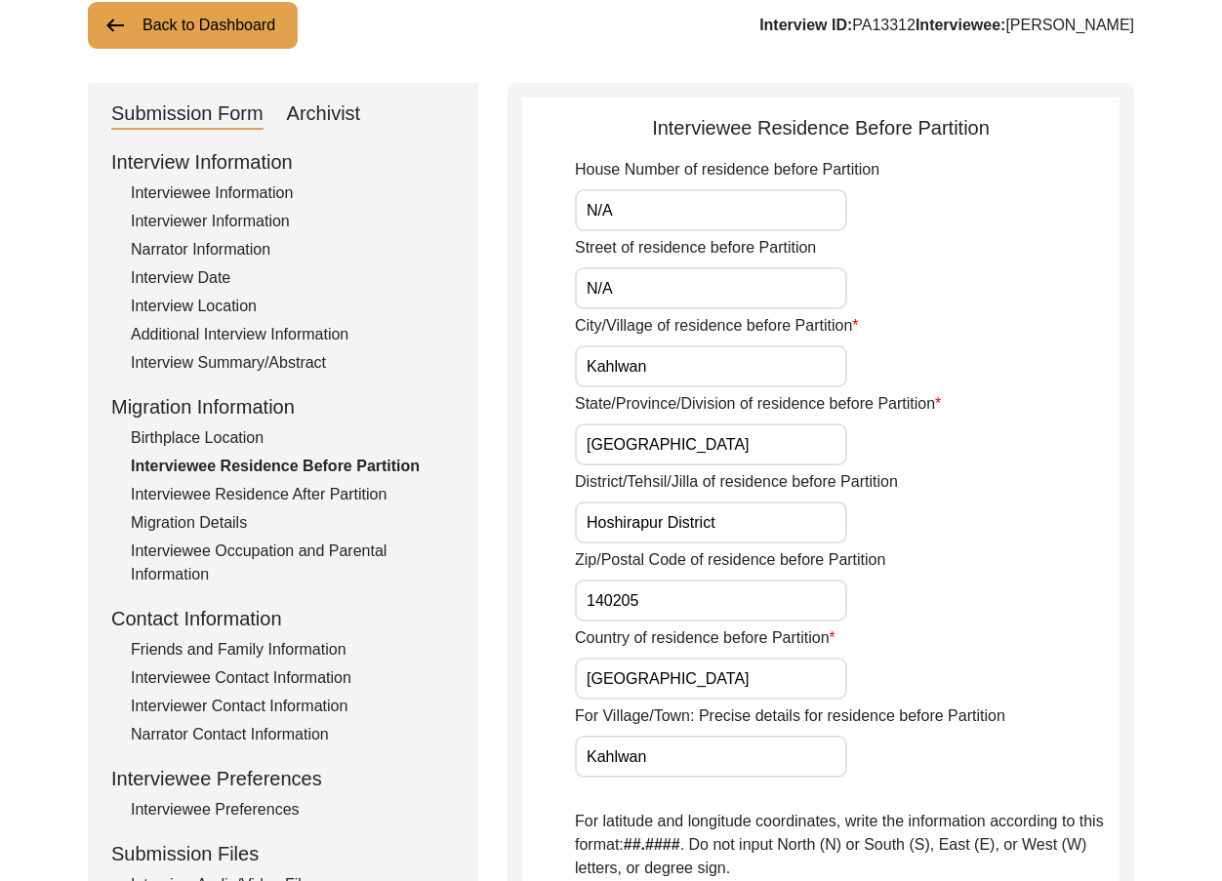
scroll to position [195, 0]
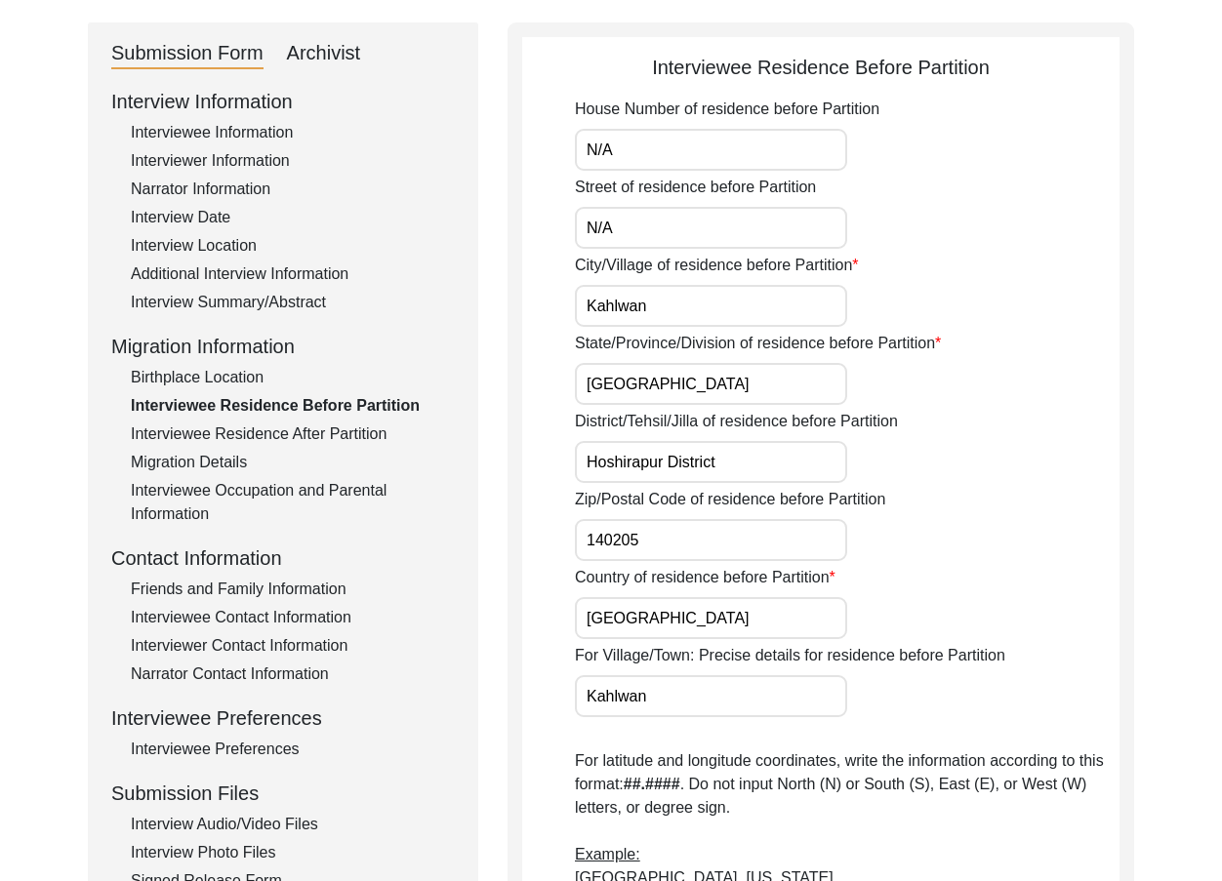
click at [672, 623] on input "India" at bounding box center [711, 618] width 272 height 42
click at [687, 690] on input "Kahlwan" at bounding box center [711, 696] width 272 height 42
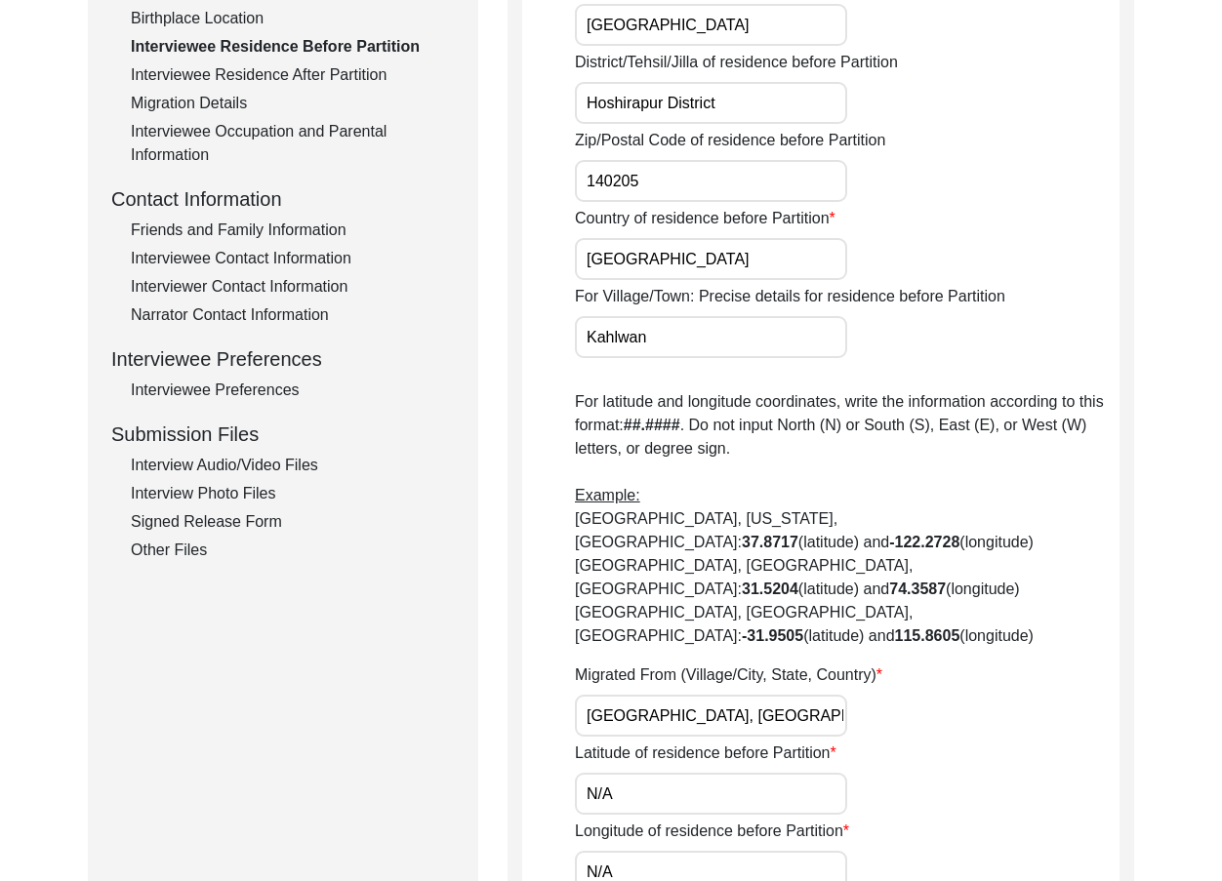
scroll to position [586, 0]
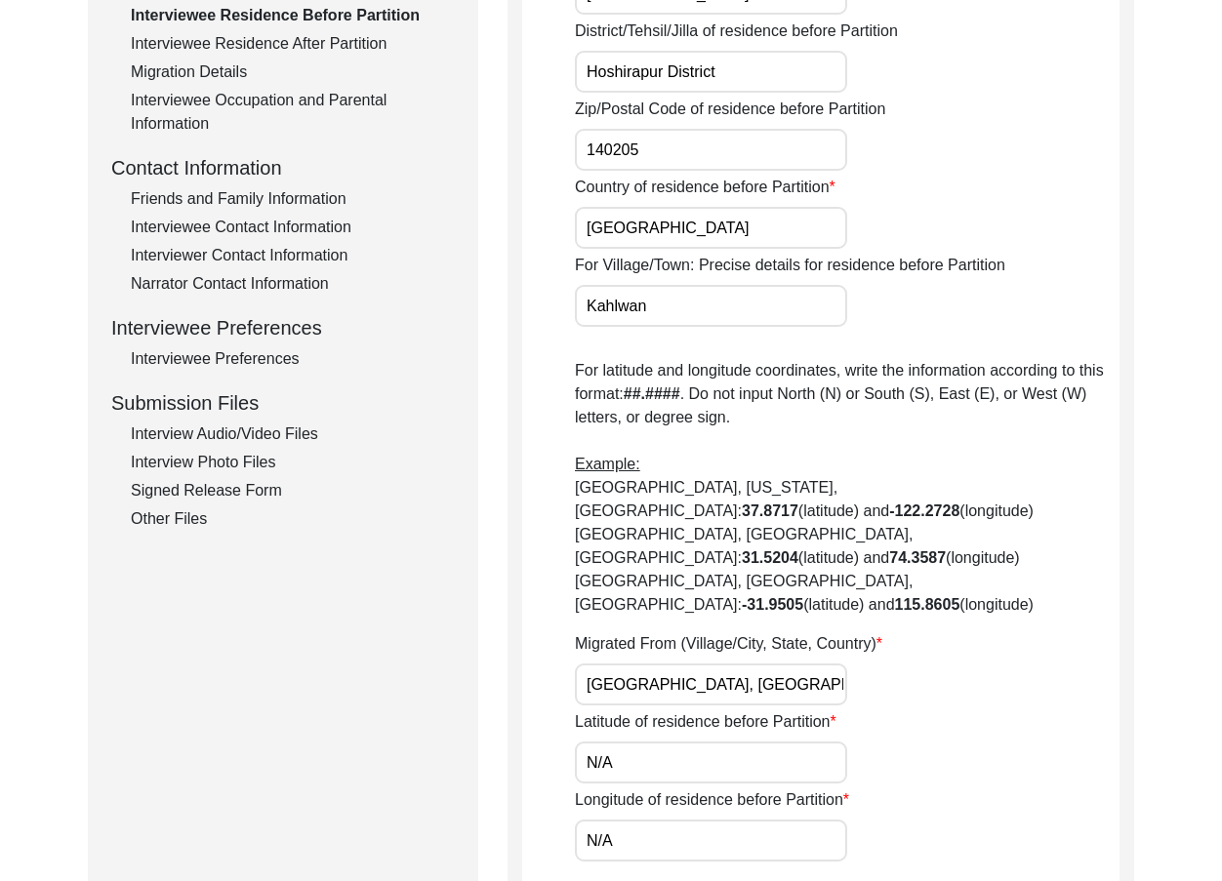
drag, startPoint x: 766, startPoint y: 646, endPoint x: 486, endPoint y: 641, distance: 280.2
click at [486, 641] on div "Submission Form Archivist Interview Information Interviewee Information Intervi…" at bounding box center [611, 317] width 1046 height 1370
click at [667, 742] on input "N/A" at bounding box center [711, 763] width 272 height 42
paste input "31.7345"
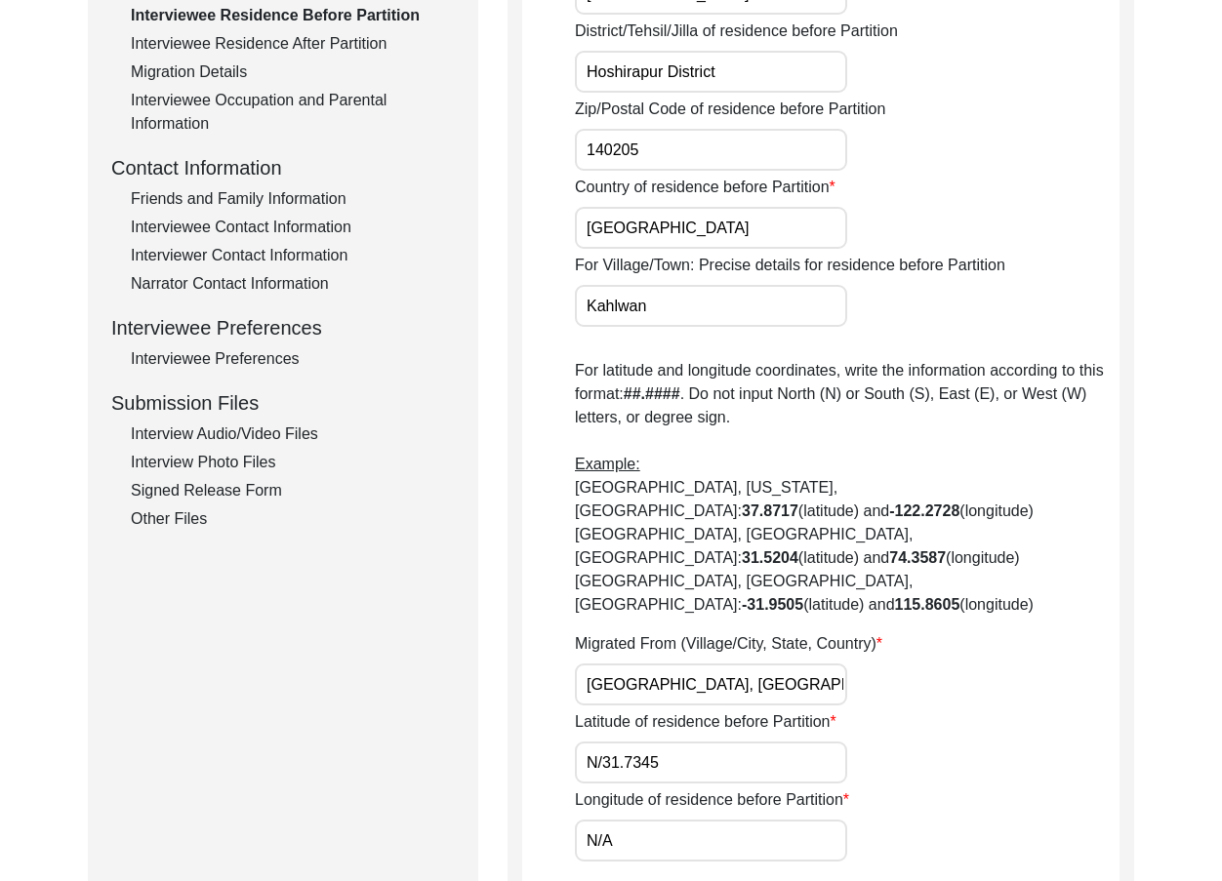
click at [667, 742] on input "N/31.7345" at bounding box center [711, 763] width 272 height 42
paste input "text"
type input "31.7345"
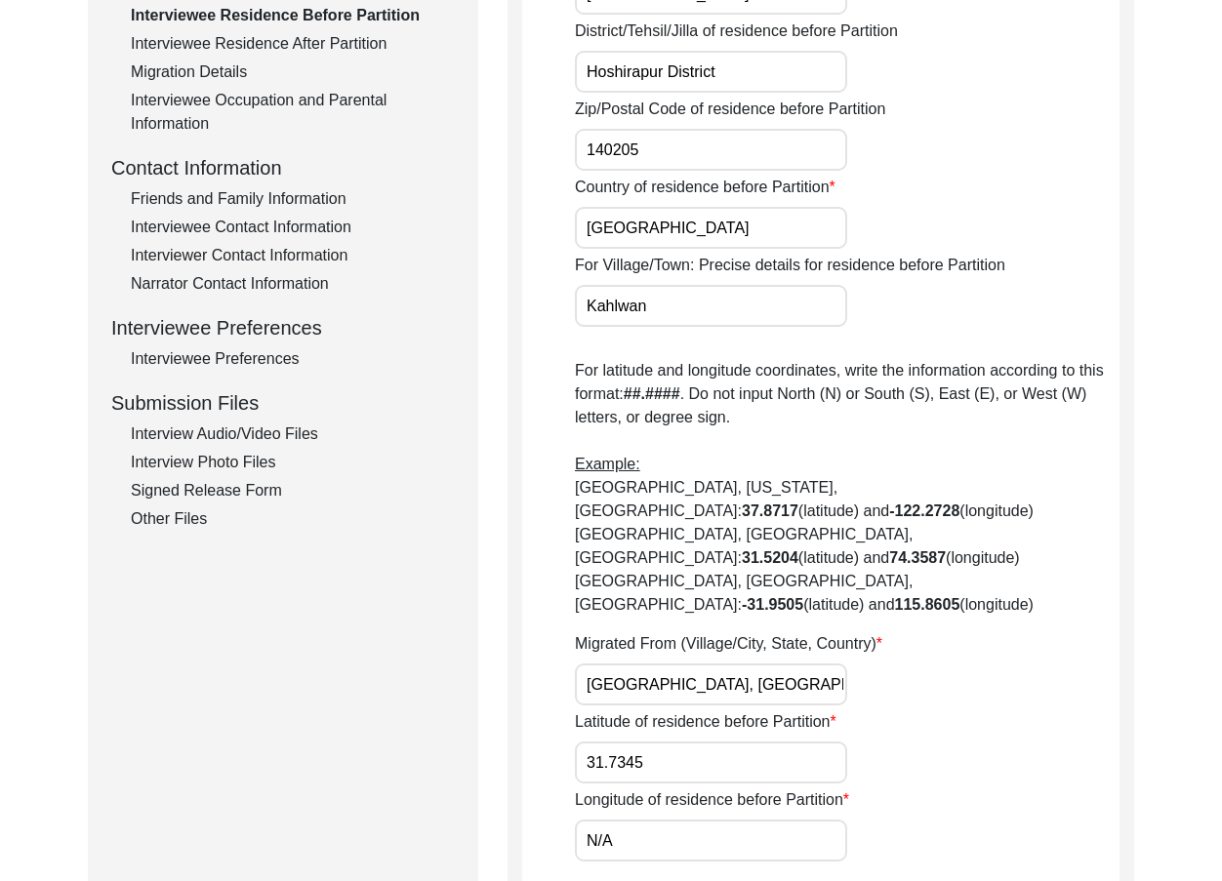
click at [629, 820] on input "N/A" at bounding box center [711, 841] width 272 height 42
paste input "75.5757"
type input "75.5757"
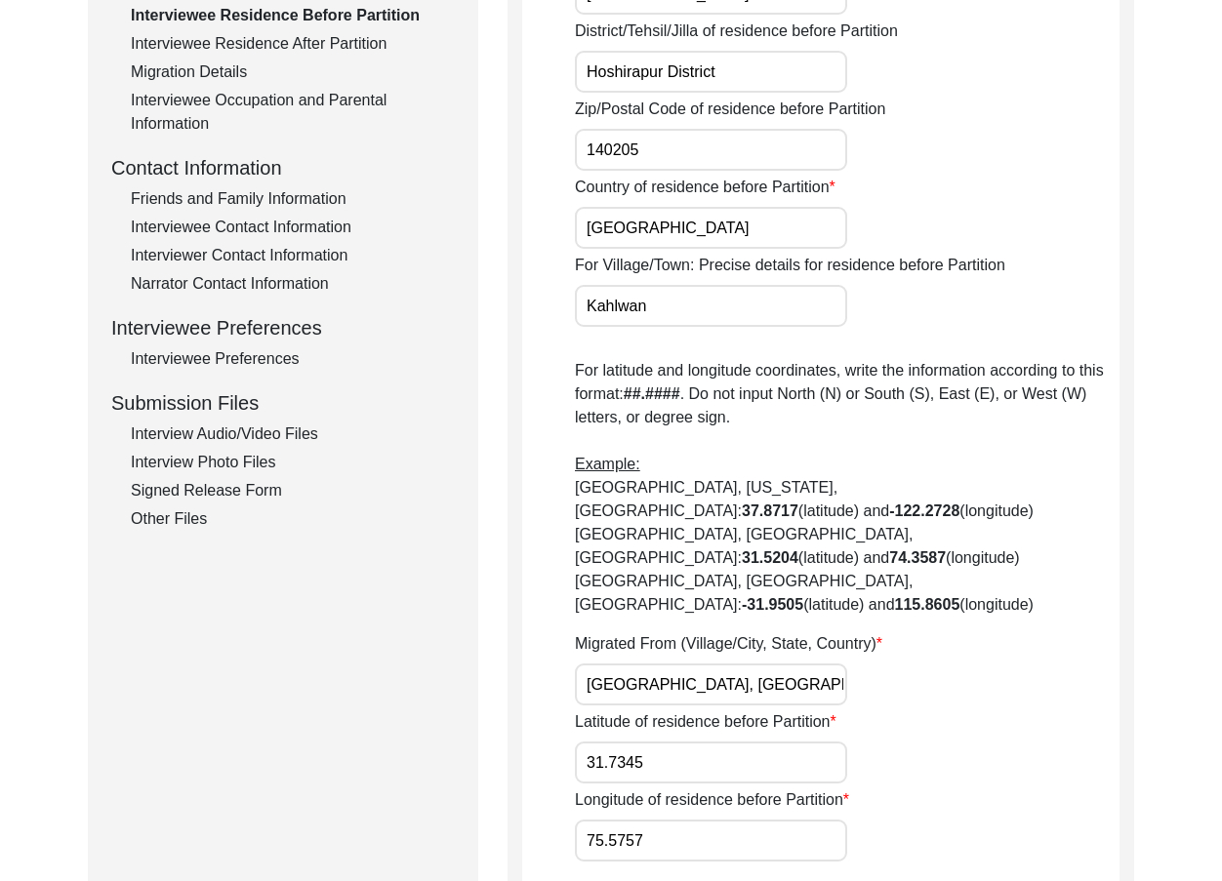
click at [760, 789] on div "Longitude of residence before Partition 75.5757" at bounding box center [847, 825] width 545 height 73
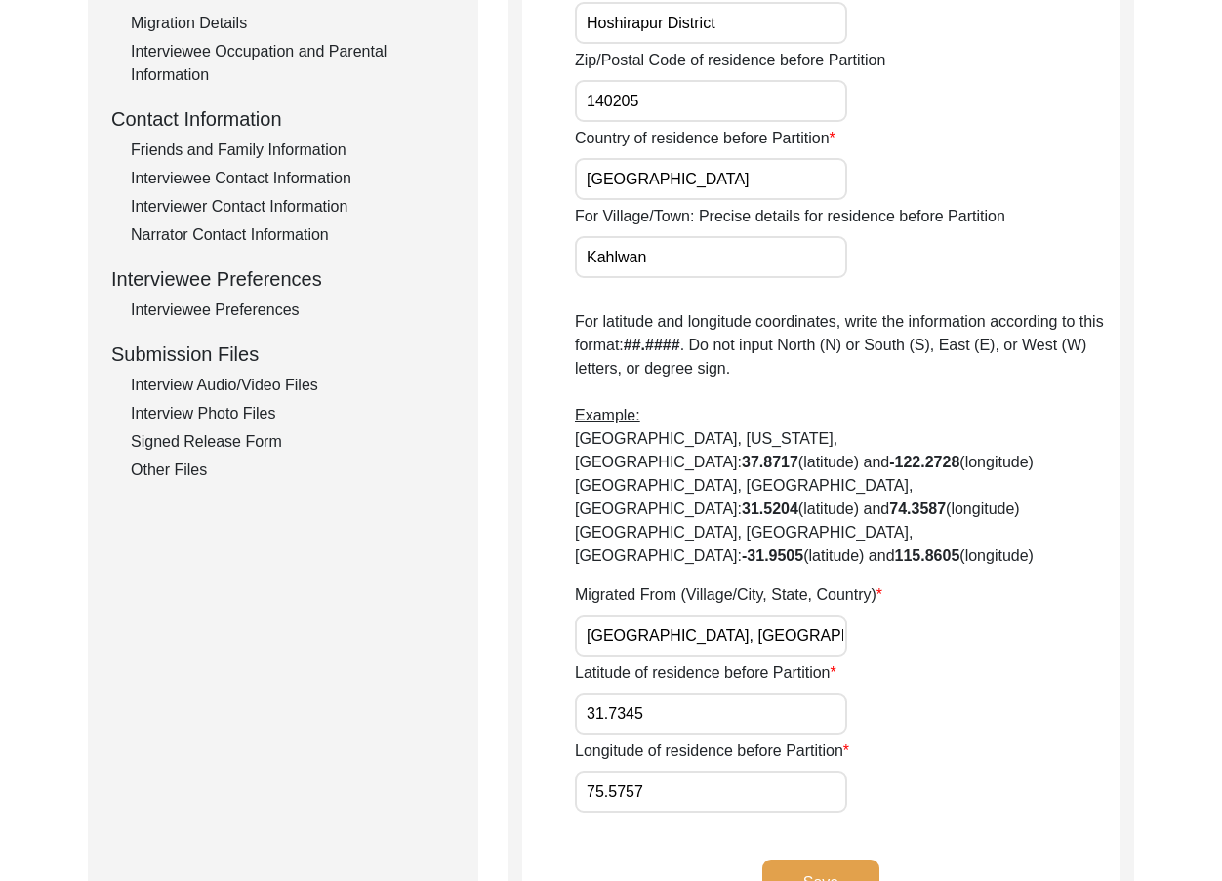
scroll to position [683, 0]
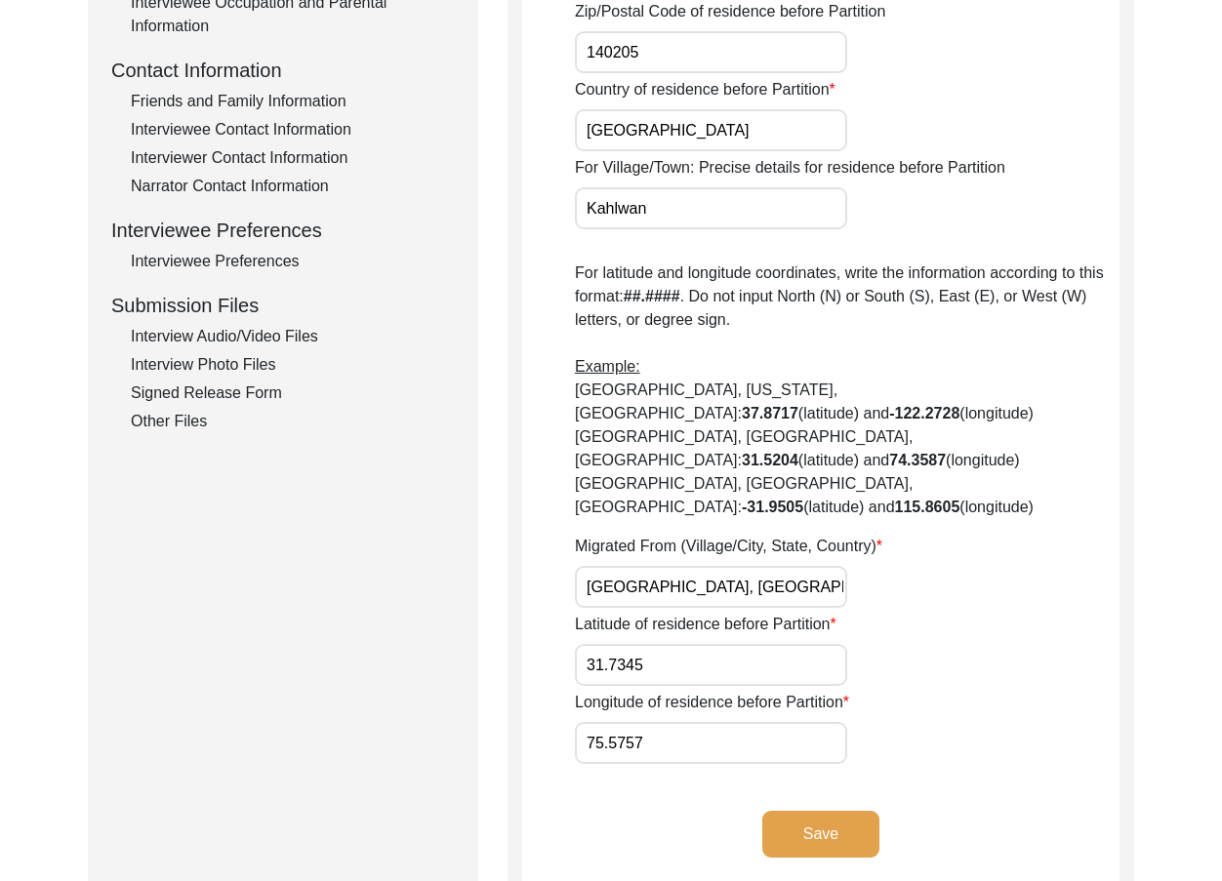
click at [818, 811] on button "Save" at bounding box center [820, 834] width 117 height 47
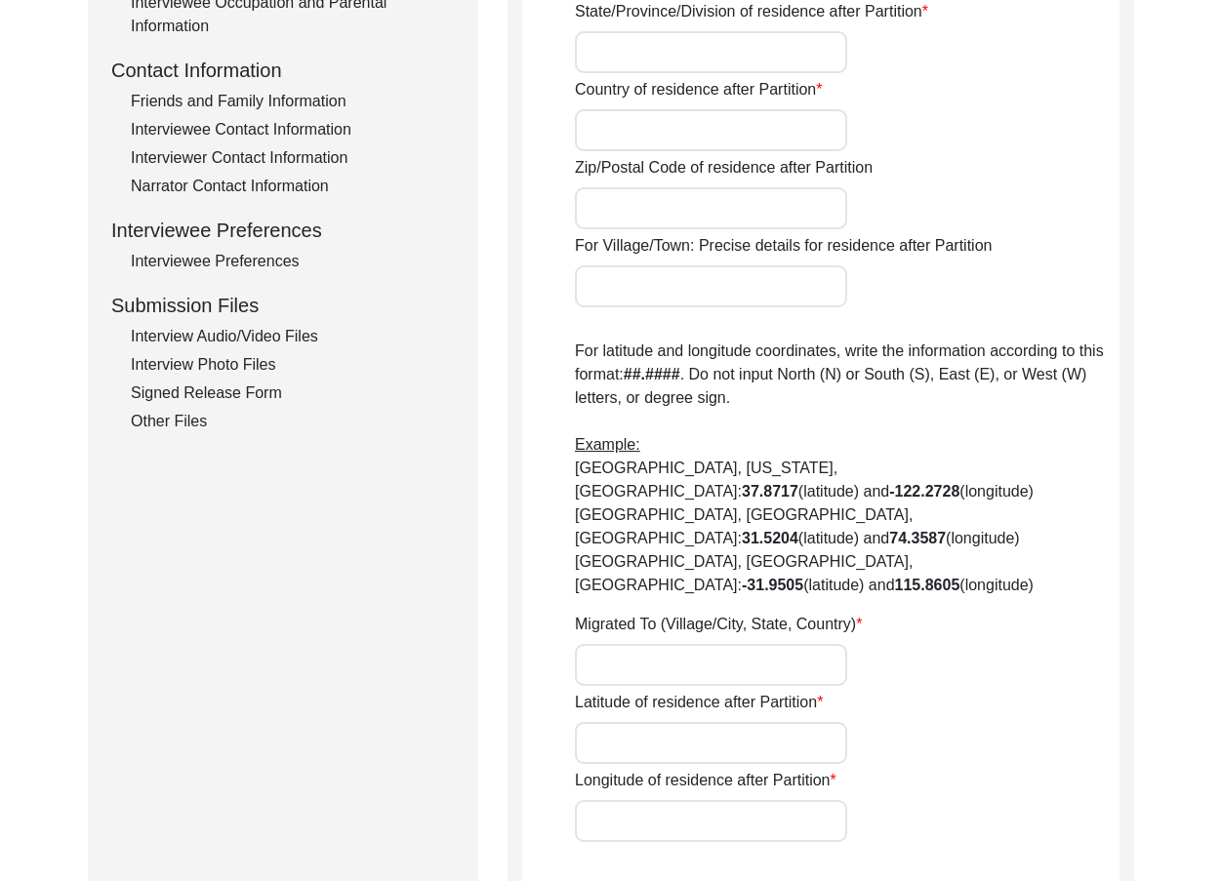
type input "Yes"
type input "N/A"
type input "Chak 153GB"
type input "Toba Tek Singh/ Toba Tek Singh"
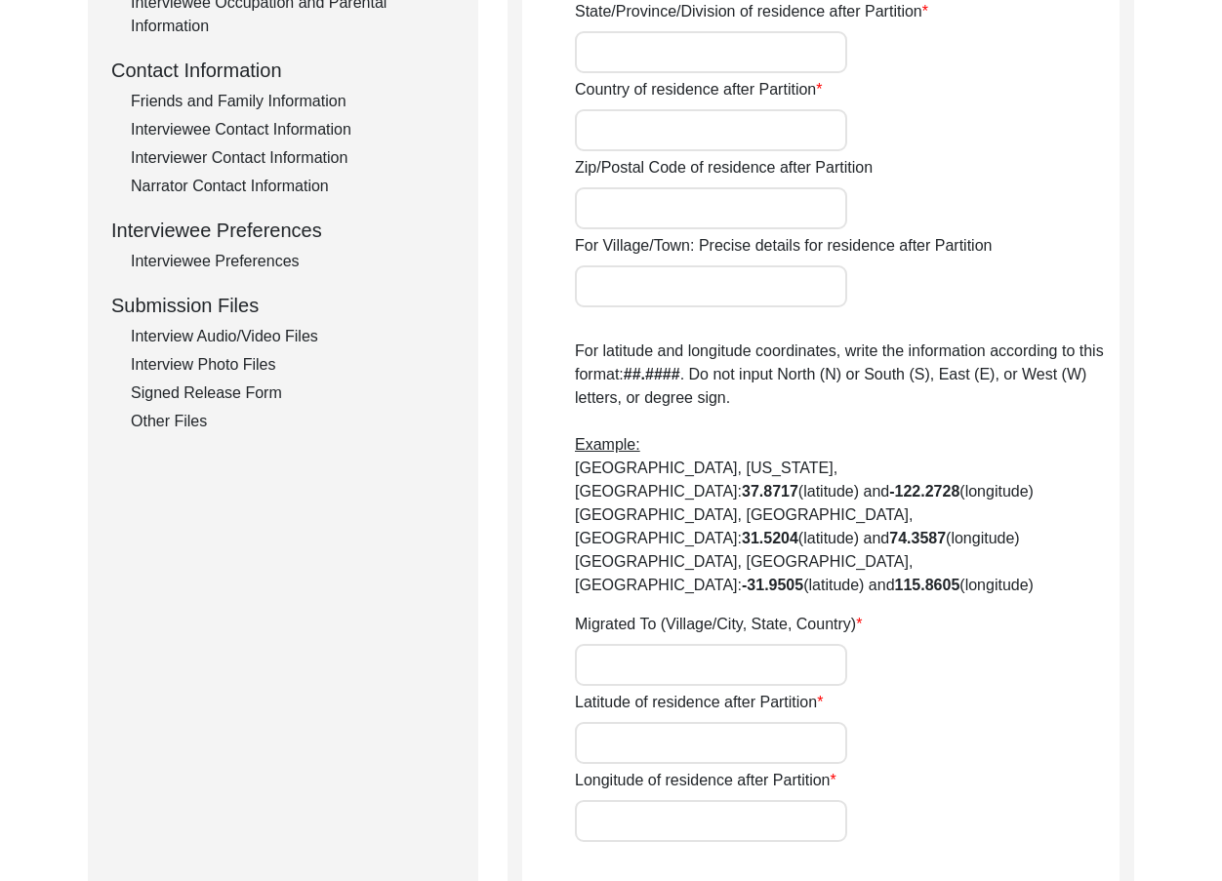
type input "Punjab"
type input "Pakistan"
type input "36051"
type input "Chak 153GB"
type input "Chak 153GB, [GEOGRAPHIC_DATA], [GEOGRAPHIC_DATA]"
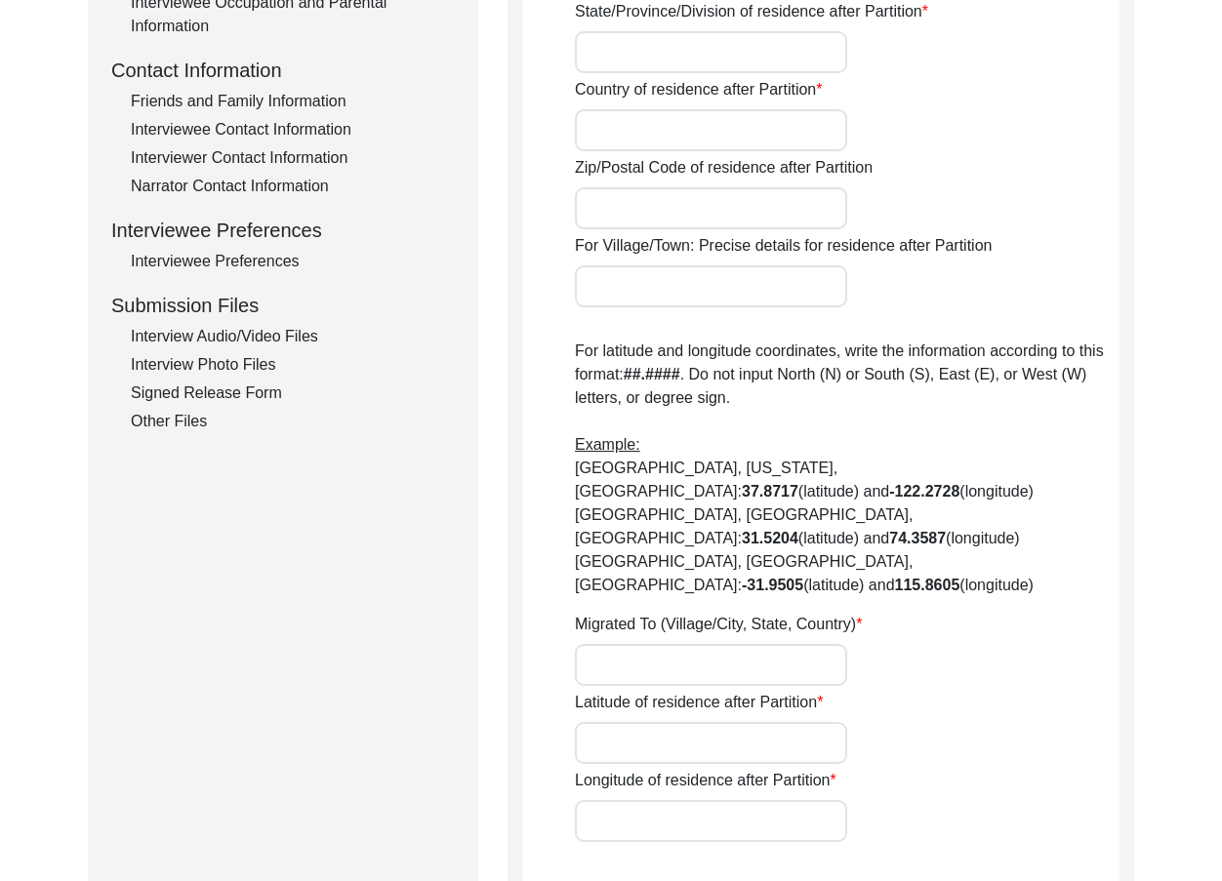
type input "N/A"
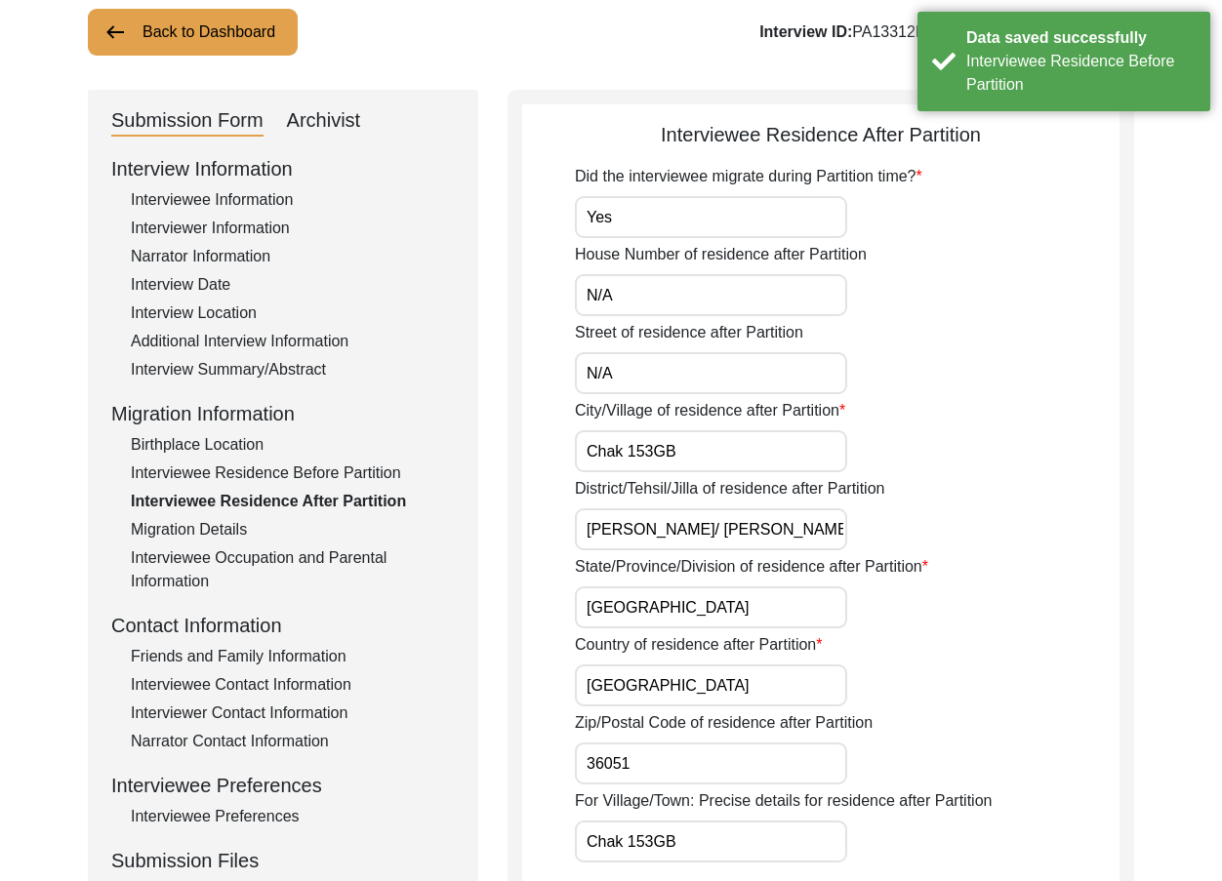
scroll to position [0, 0]
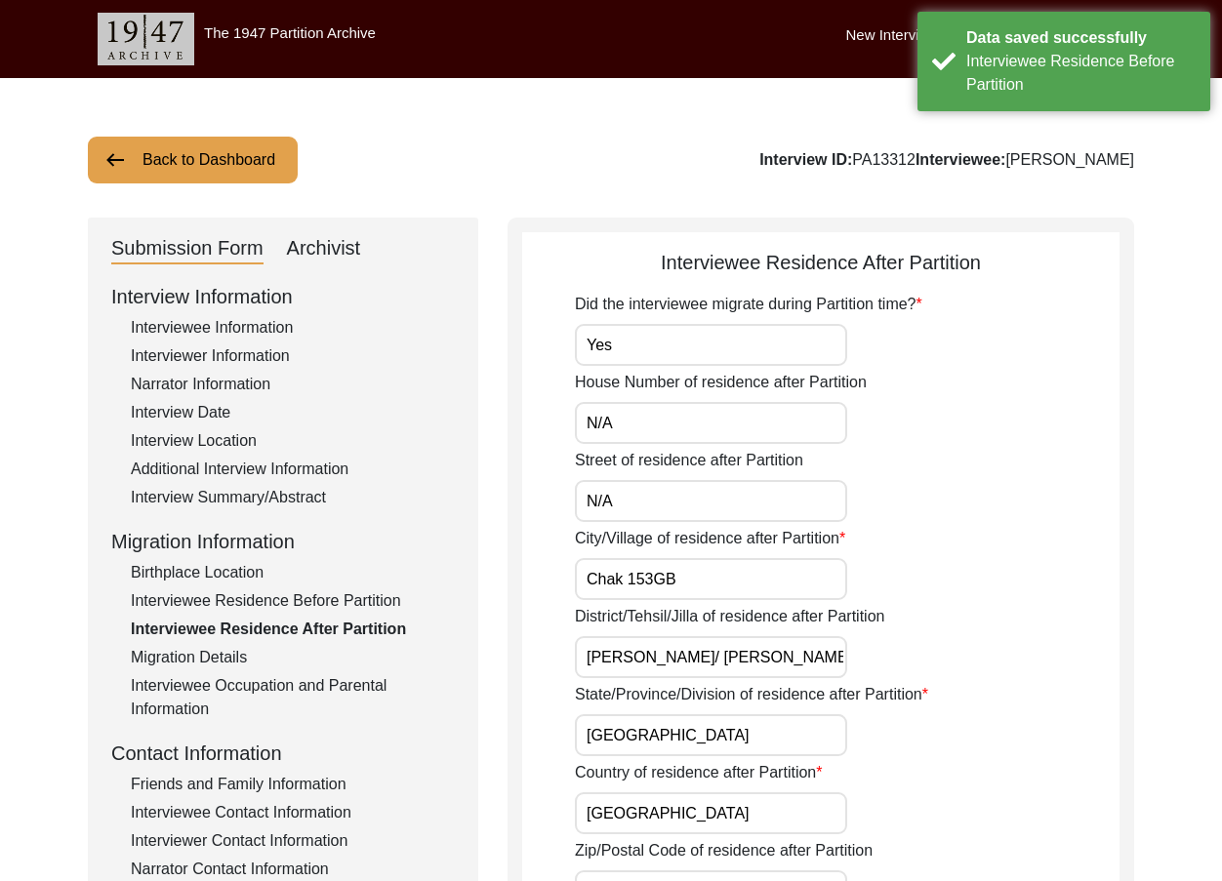
click at [656, 346] on input "Yes" at bounding box center [711, 345] width 272 height 42
click at [645, 418] on input "N/A" at bounding box center [711, 423] width 272 height 42
click at [629, 516] on input "N/A" at bounding box center [711, 501] width 272 height 42
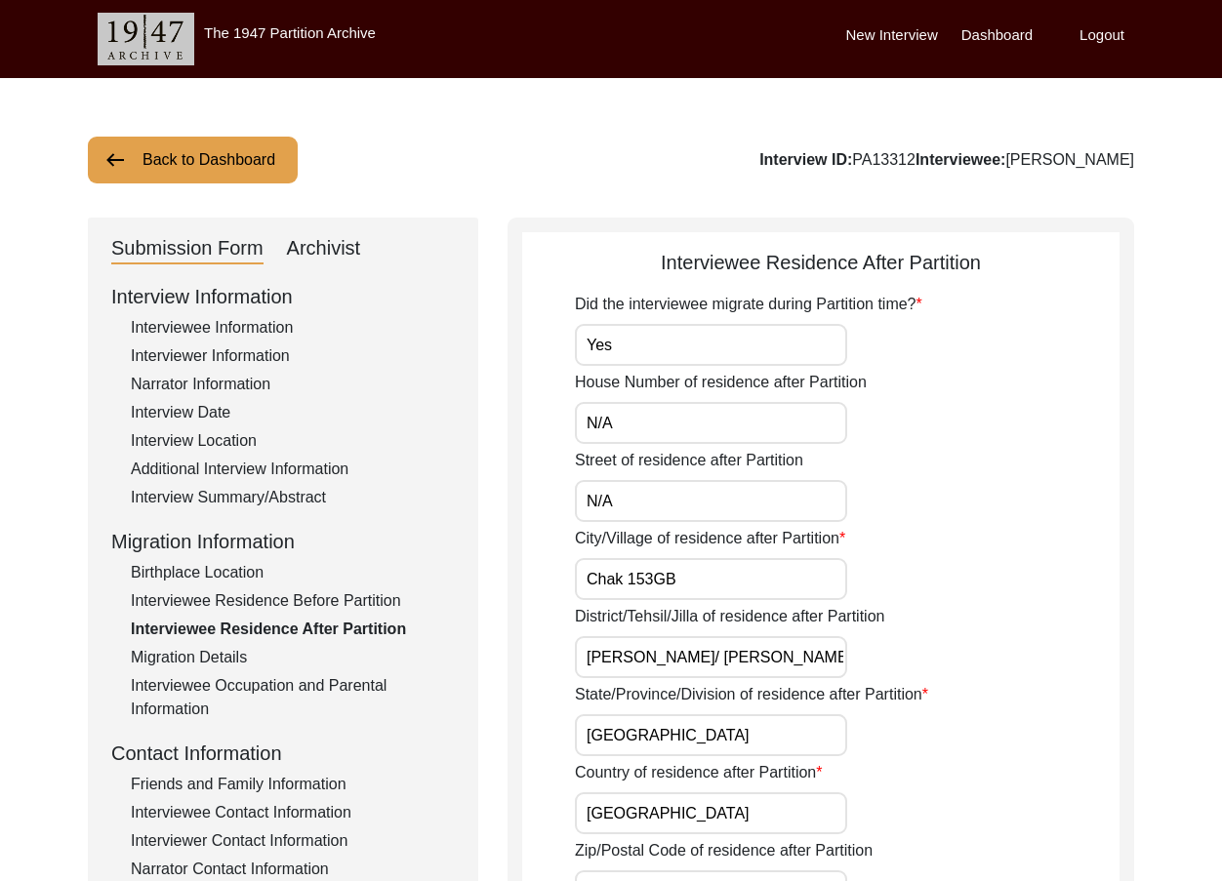
click at [654, 568] on input "Chak 153GB" at bounding box center [711, 579] width 272 height 42
click at [655, 570] on input "Chak 153GB" at bounding box center [711, 579] width 272 height 42
click at [656, 576] on input "Chak 153GB" at bounding box center [711, 579] width 272 height 42
click at [654, 579] on input "Chak 153GB" at bounding box center [711, 579] width 272 height 42
type input "Chak 153 GB"
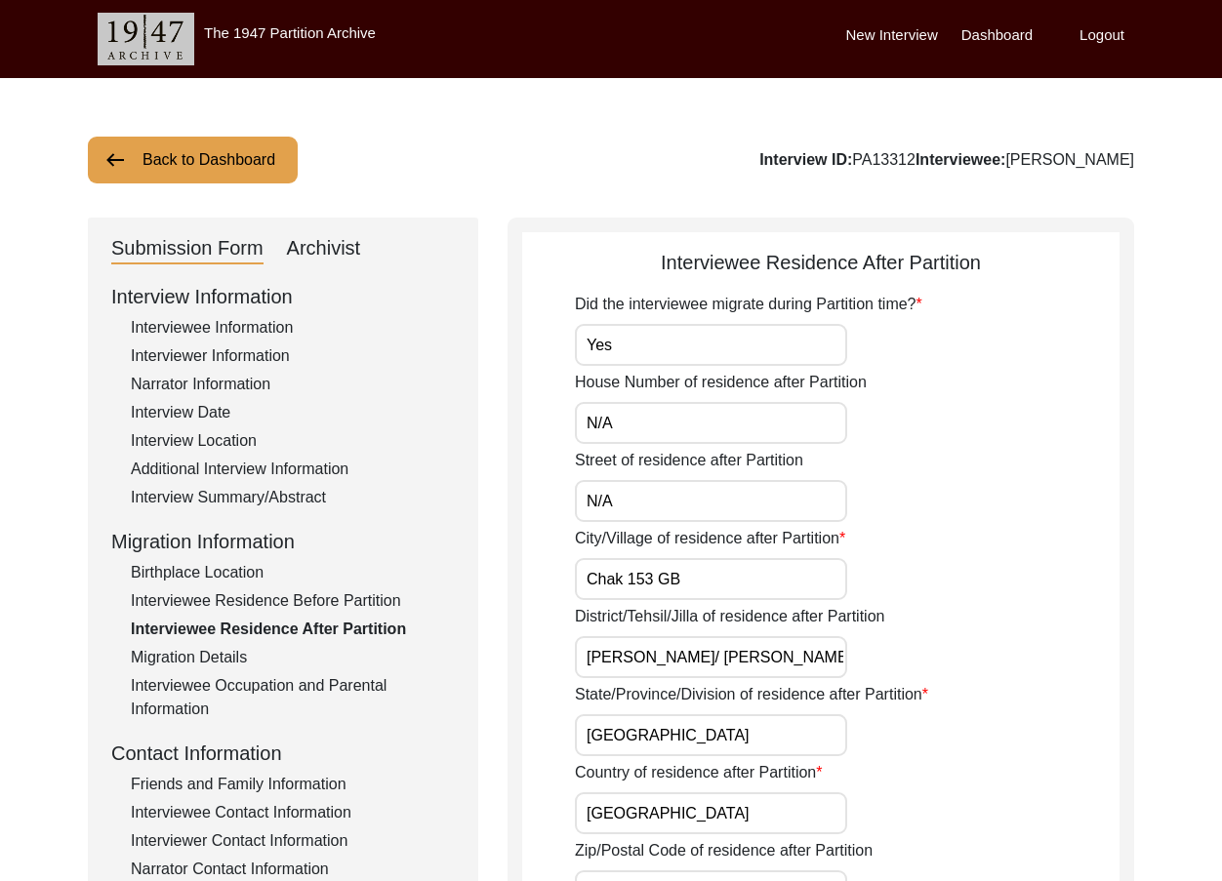
click at [704, 654] on input "Toba Tek Singh/ Toba Tek Singh" at bounding box center [711, 657] width 272 height 42
drag, startPoint x: 825, startPoint y: 651, endPoint x: 422, endPoint y: 646, distance: 403.1
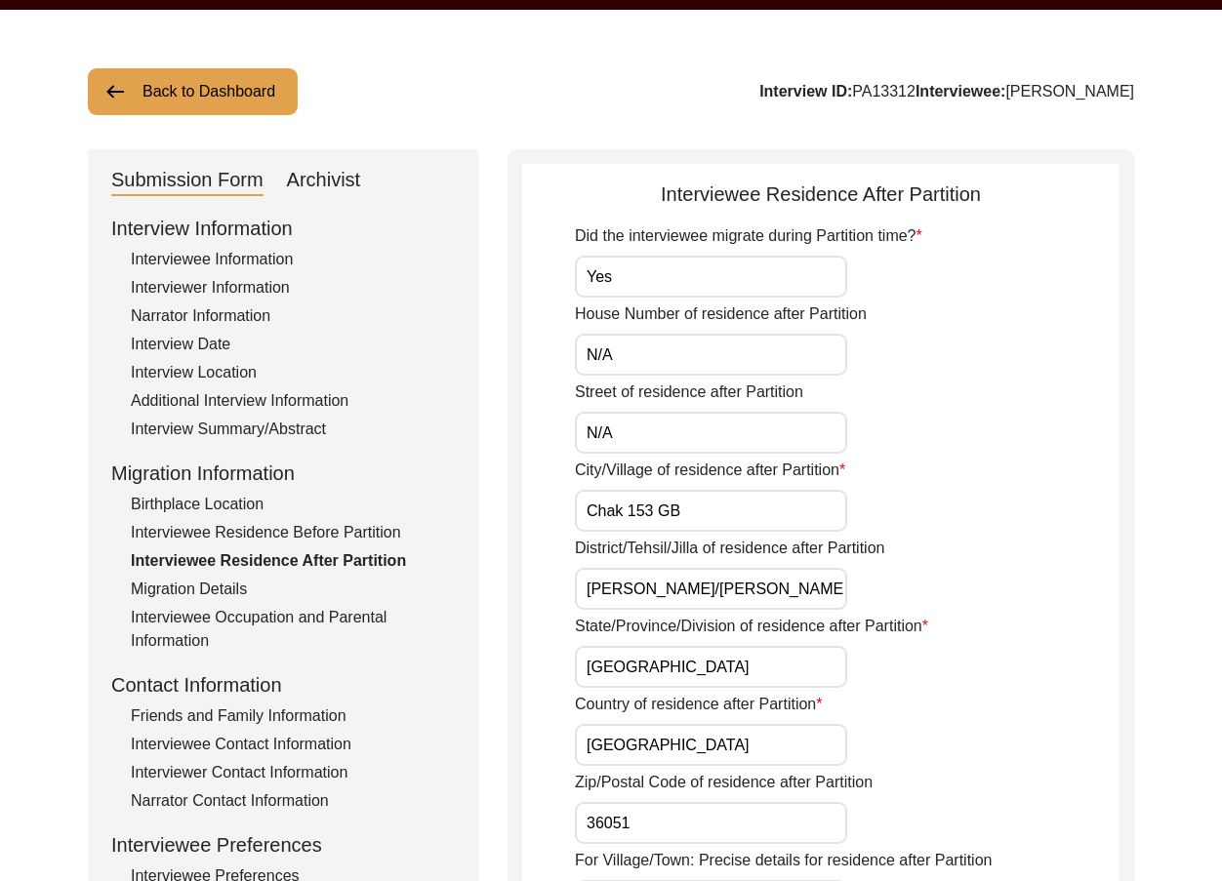
scroll to position [98, 0]
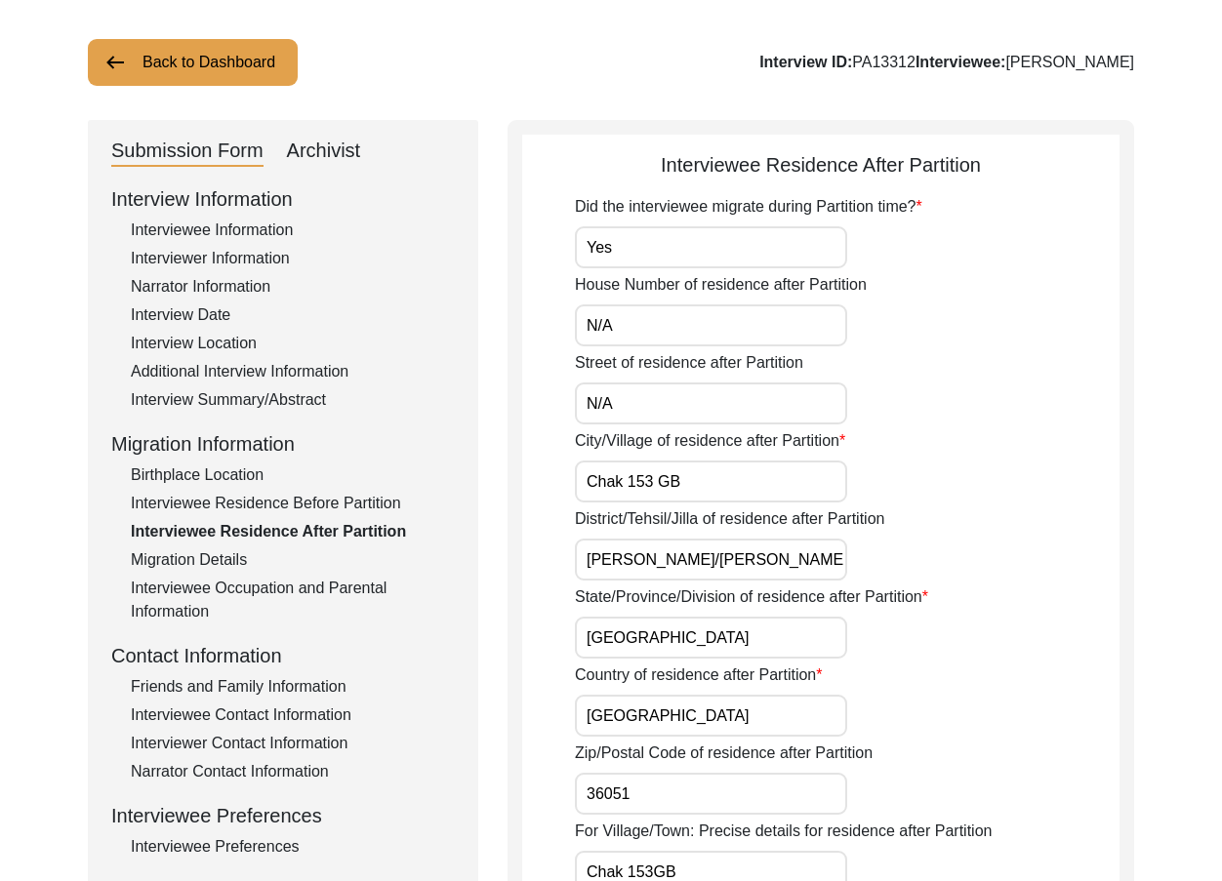
type input "Toba Tek Singh/Toba Tek Singh"
click at [632, 634] on input "Punjab" at bounding box center [711, 638] width 272 height 42
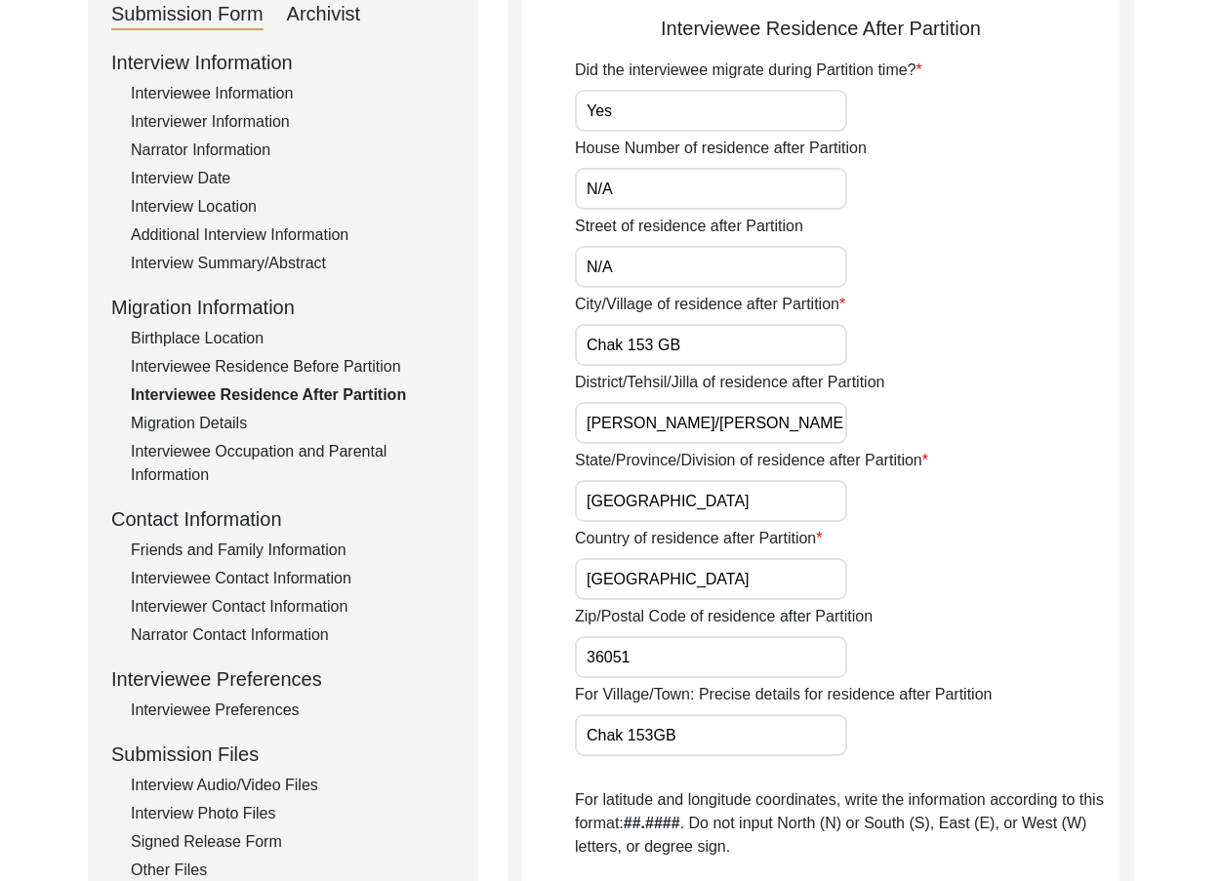
scroll to position [293, 0]
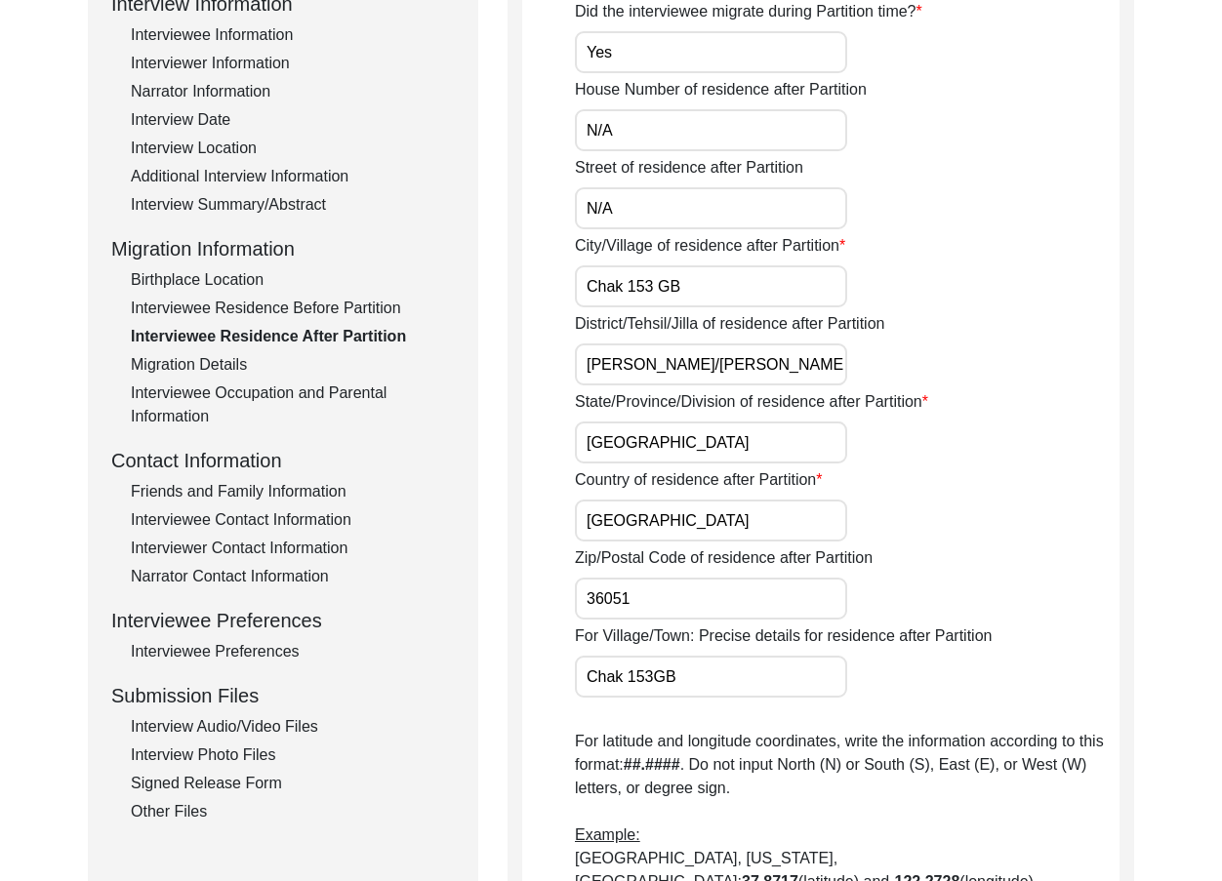
drag, startPoint x: 698, startPoint y: 521, endPoint x: 497, endPoint y: 518, distance: 201.1
click at [497, 518] on div "Submission Form Archivist Interview Information Interviewee Information Intervi…" at bounding box center [611, 649] width 1046 height 1448
click at [668, 594] on input "36051" at bounding box center [711, 599] width 272 height 42
drag, startPoint x: 682, startPoint y: 668, endPoint x: 590, endPoint y: 644, distance: 95.6
click at [590, 644] on div "For Village/Town: Precise details for residence after Partition Chak 153GB" at bounding box center [847, 661] width 545 height 73
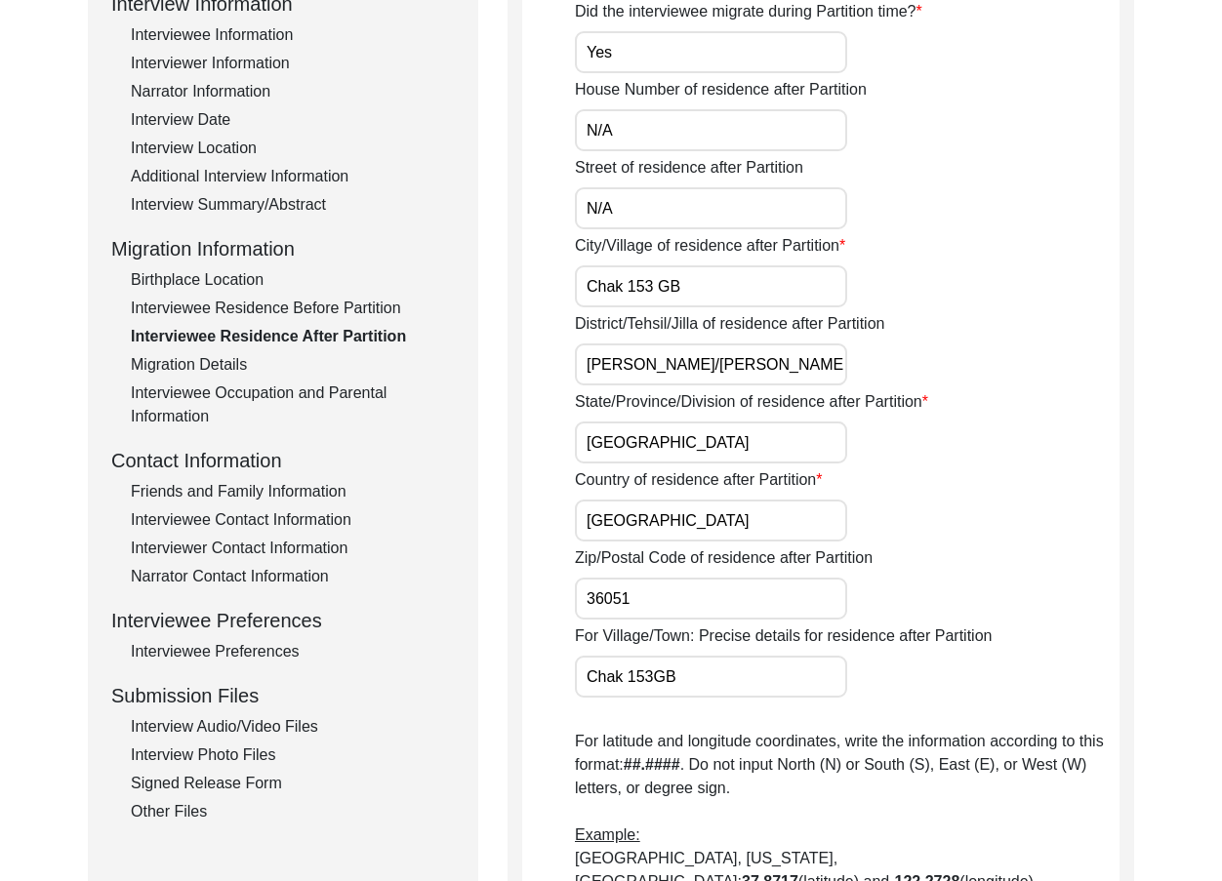
click at [650, 672] on input "Chak 153GB" at bounding box center [711, 677] width 272 height 42
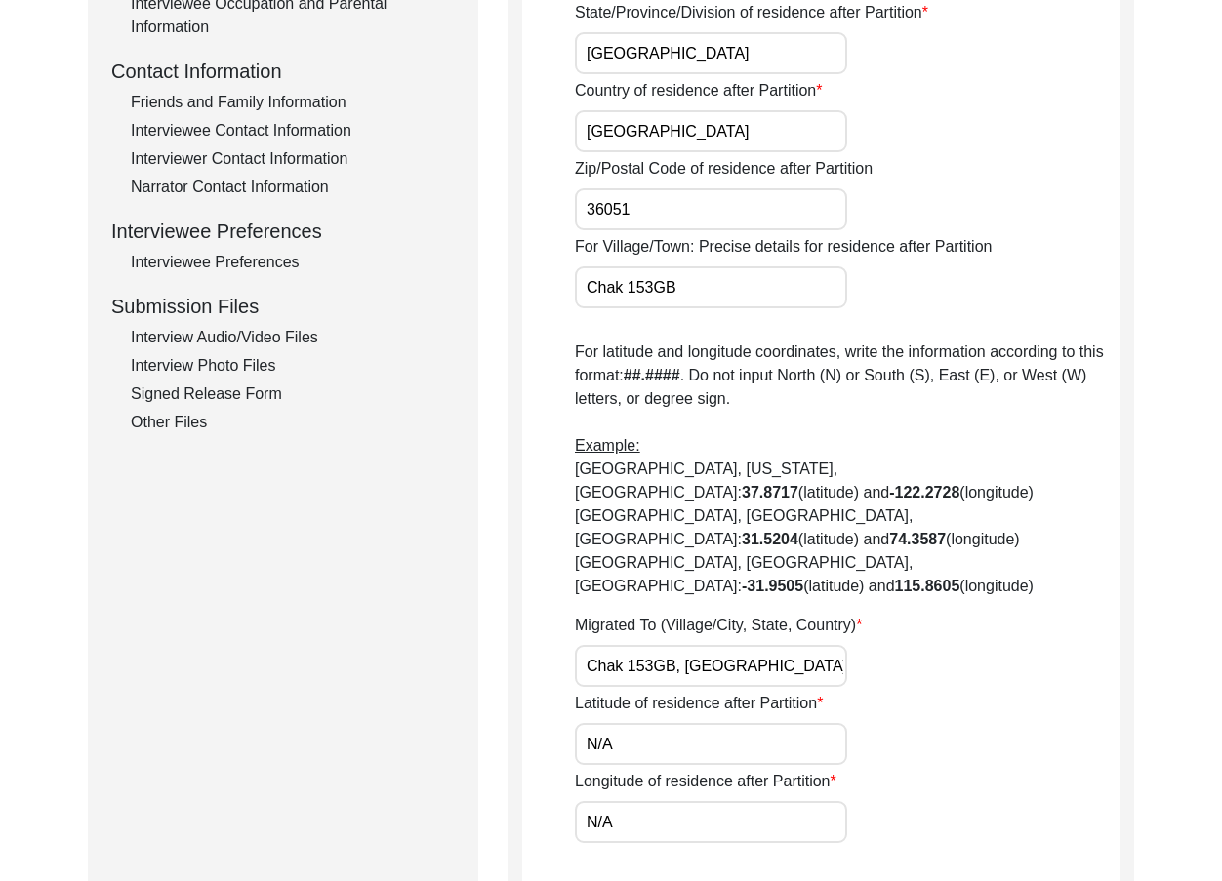
scroll to position [683, 0]
click at [654, 644] on input "Chak 153GB, [GEOGRAPHIC_DATA], [GEOGRAPHIC_DATA]" at bounding box center [711, 665] width 272 height 42
click at [703, 644] on input "Chak 153 [GEOGRAPHIC_DATA], [GEOGRAPHIC_DATA], [GEOGRAPHIC_DATA]" at bounding box center [711, 665] width 272 height 42
type input "Chak 153 [GEOGRAPHIC_DATA], [GEOGRAPHIC_DATA], [GEOGRAPHIC_DATA]"
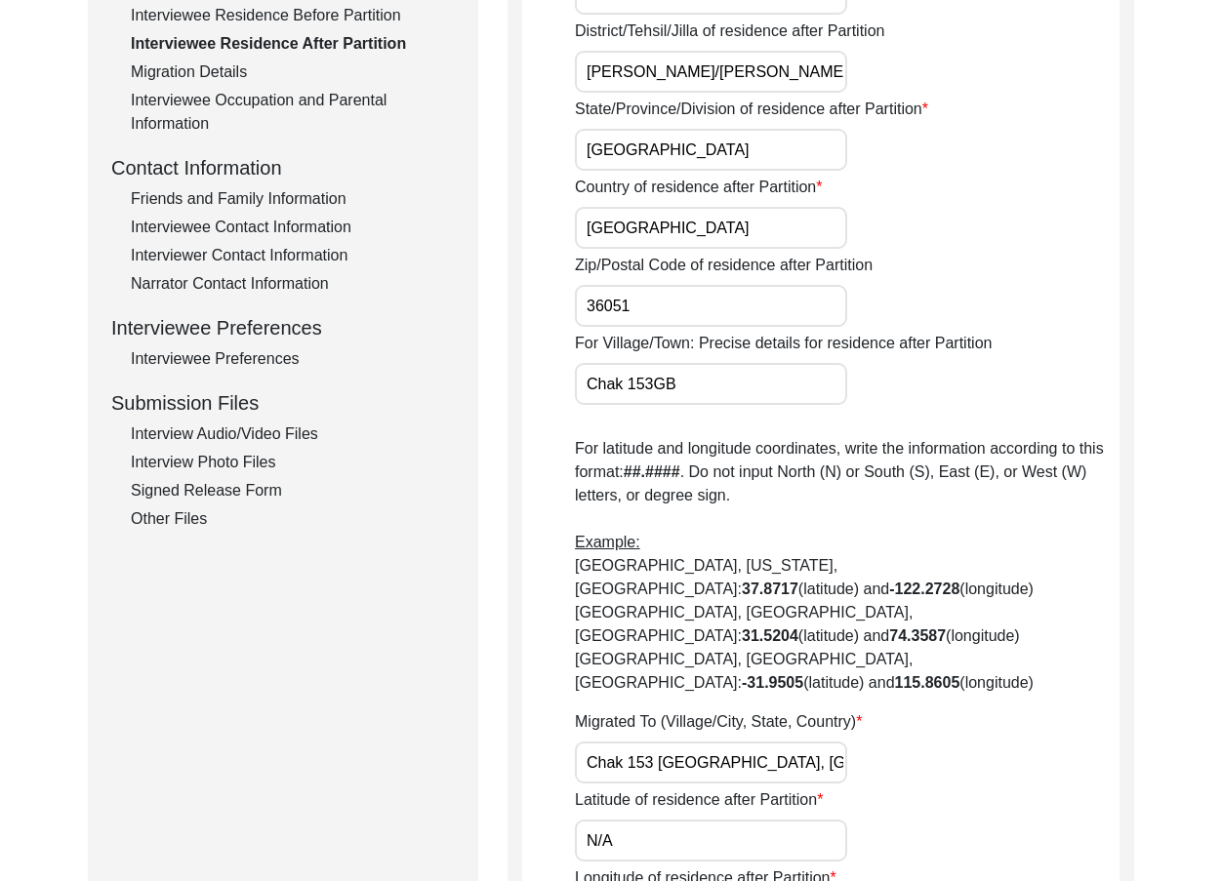
scroll to position [781, 0]
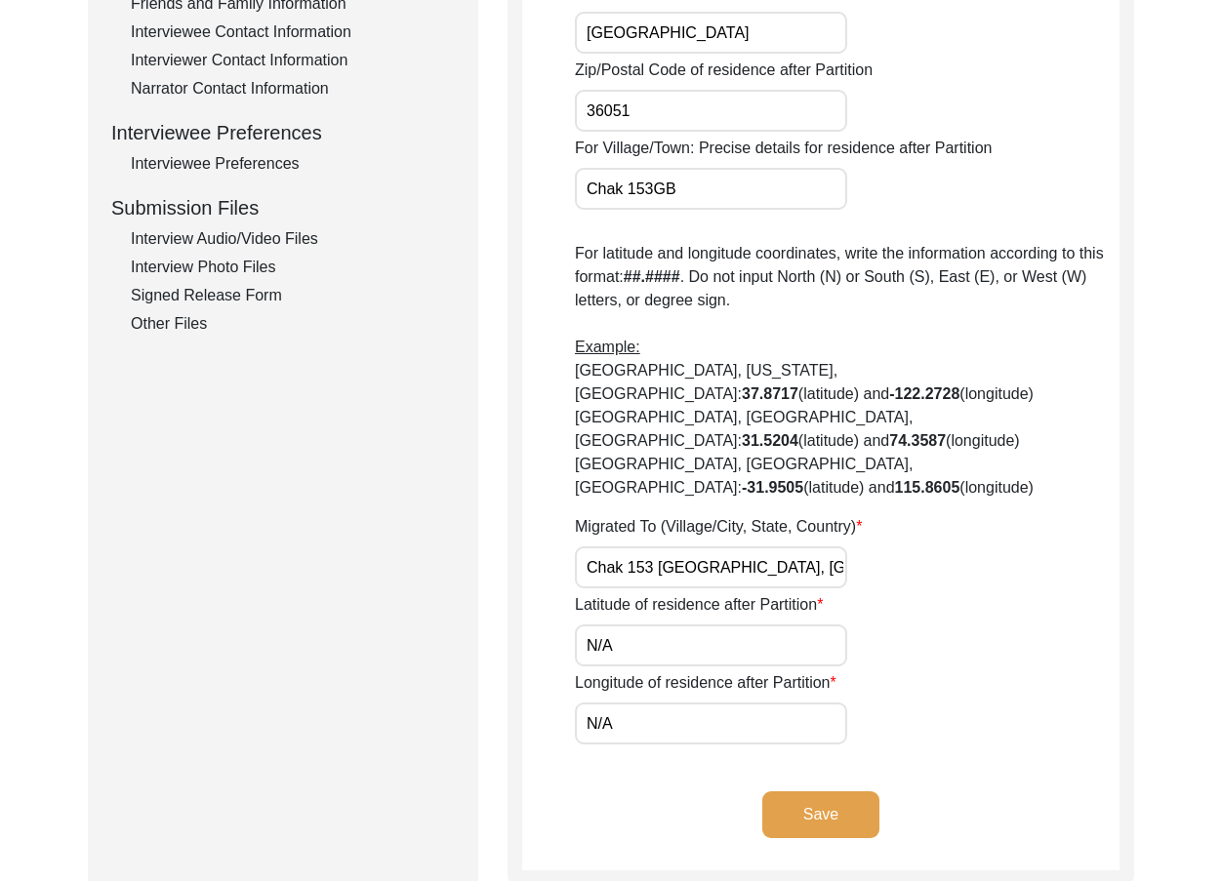
click at [691, 625] on input "N/A" at bounding box center [711, 646] width 272 height 42
paste input "30.9778"
type input "30.9778"
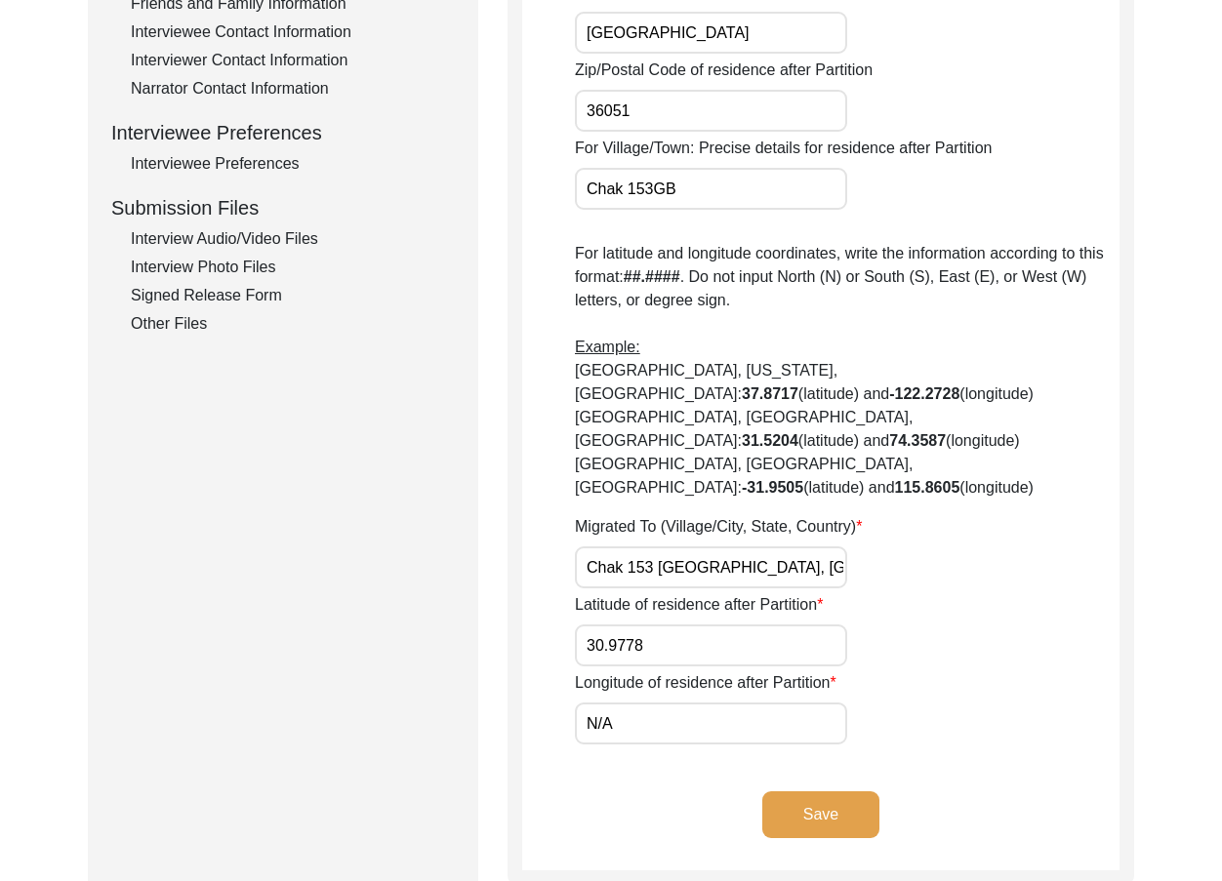
click at [787, 703] on input "N/A" at bounding box center [711, 724] width 272 height 42
paste input "72.5515"
click at [792, 703] on input "72.5515" at bounding box center [711, 724] width 272 height 42
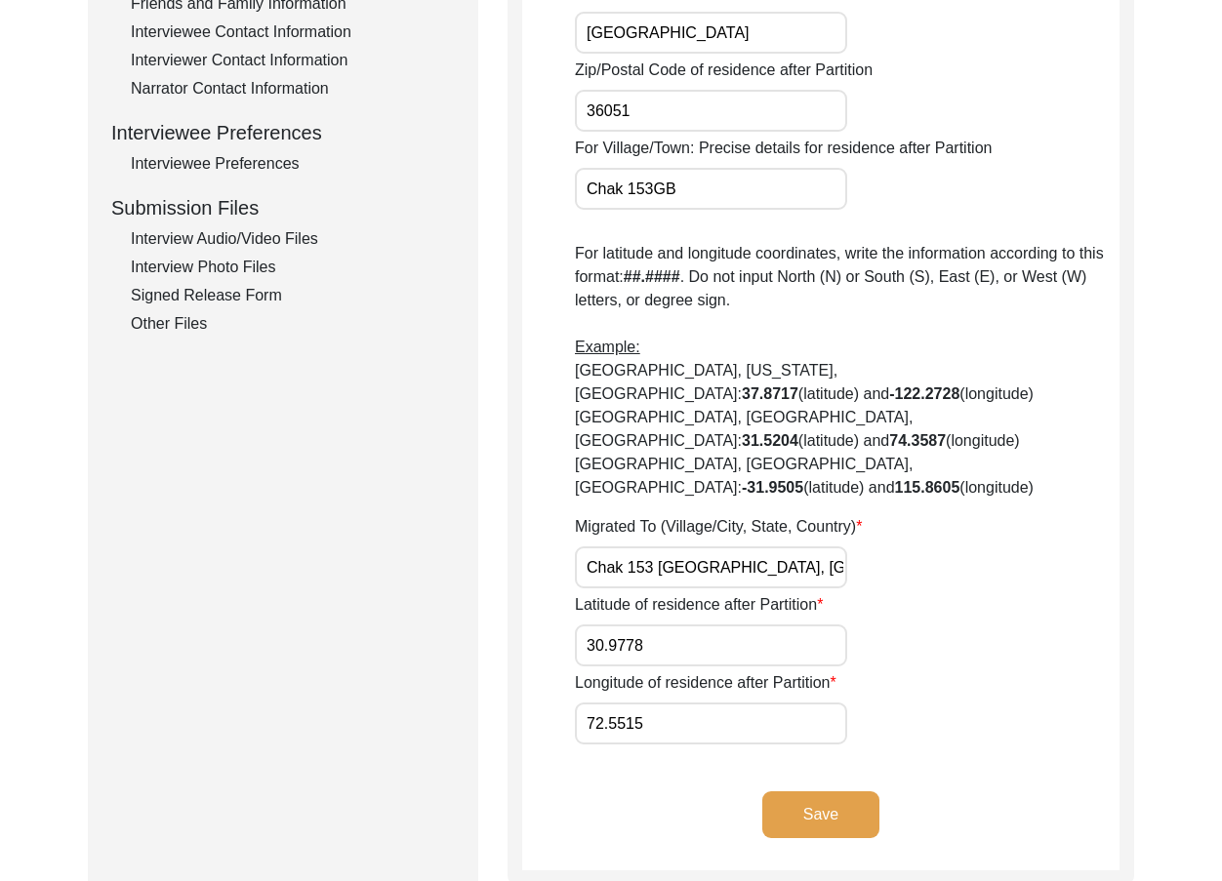
type input "72.5515"
click at [835, 792] on button "Save" at bounding box center [820, 815] width 117 height 47
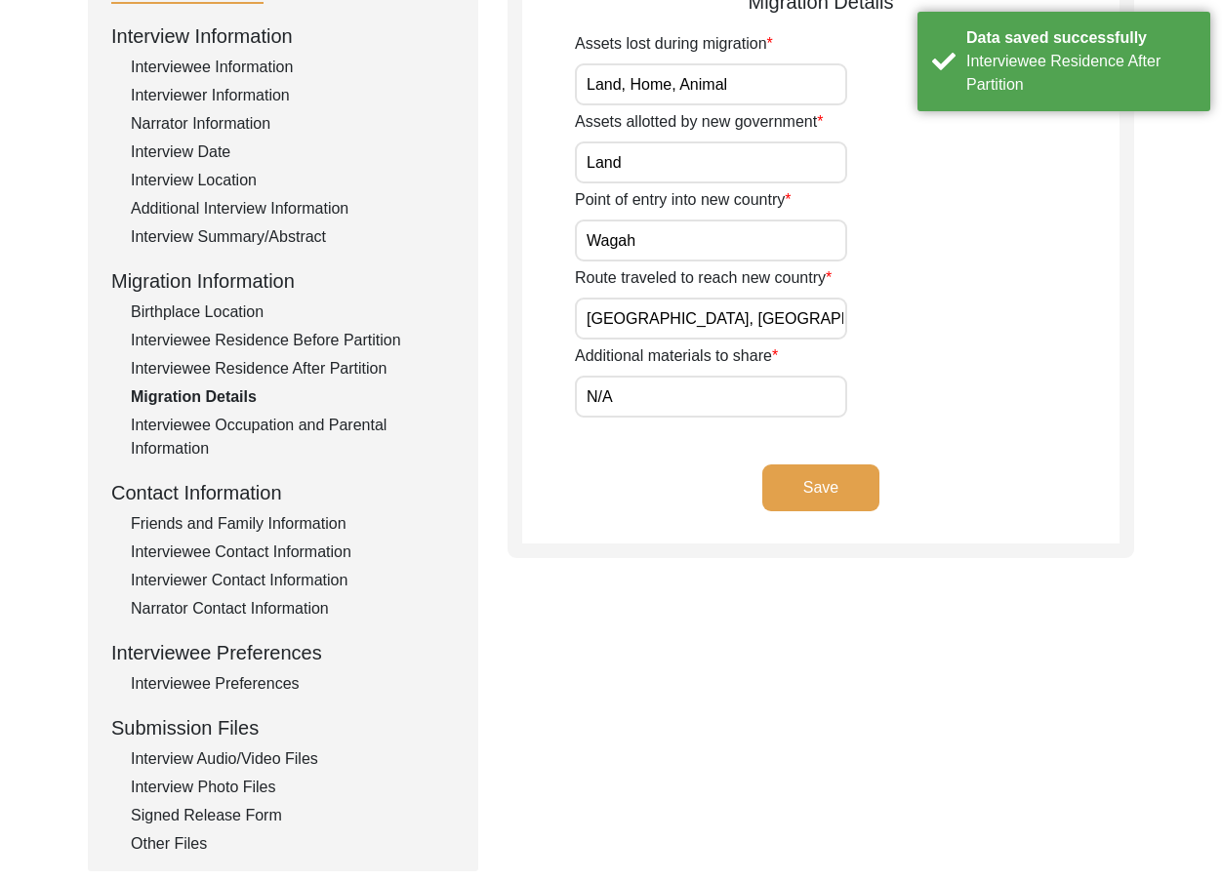
scroll to position [0, 0]
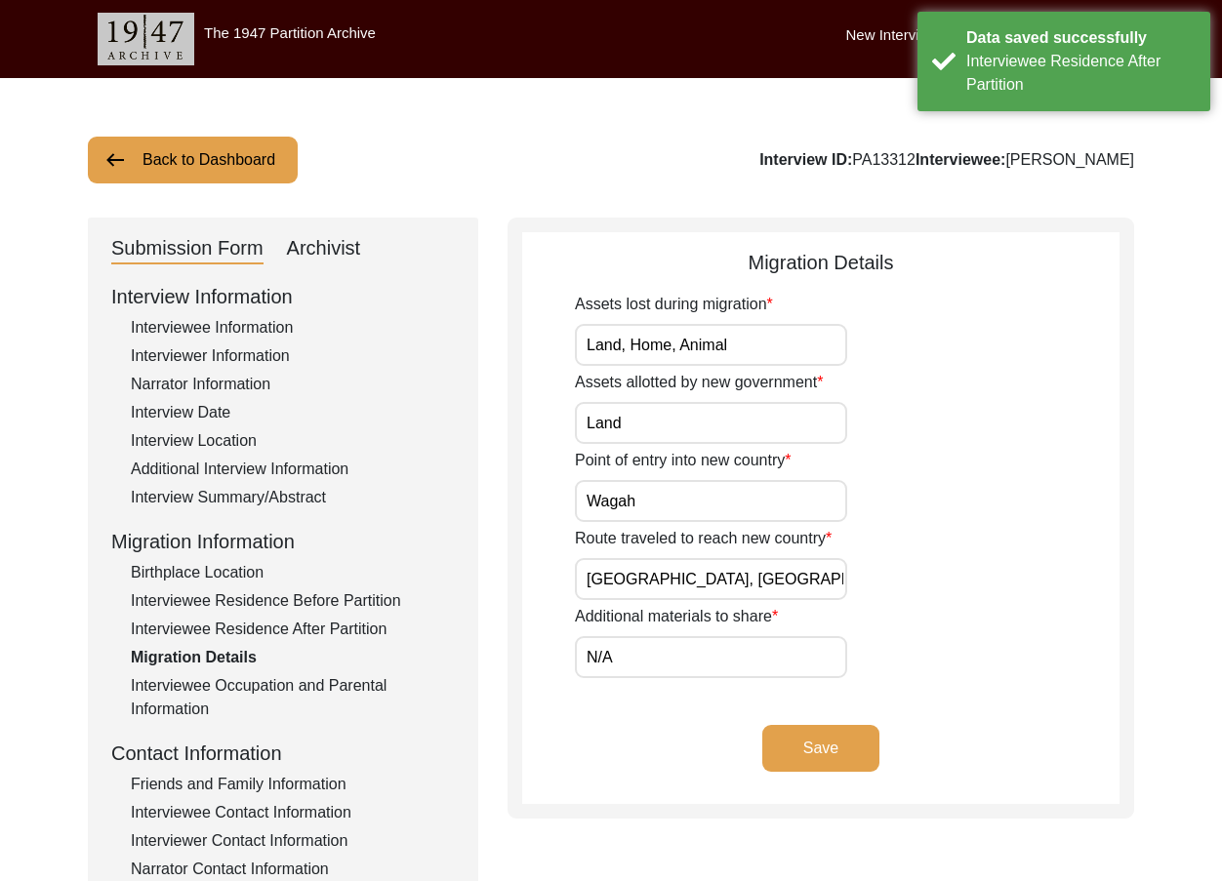
click at [738, 344] on input "Land, Home, Animal" at bounding box center [711, 345] width 272 height 42
drag, startPoint x: 743, startPoint y: 346, endPoint x: 630, endPoint y: 339, distance: 113.5
click at [630, 339] on input "Land, Home, Animal" at bounding box center [711, 345] width 272 height 42
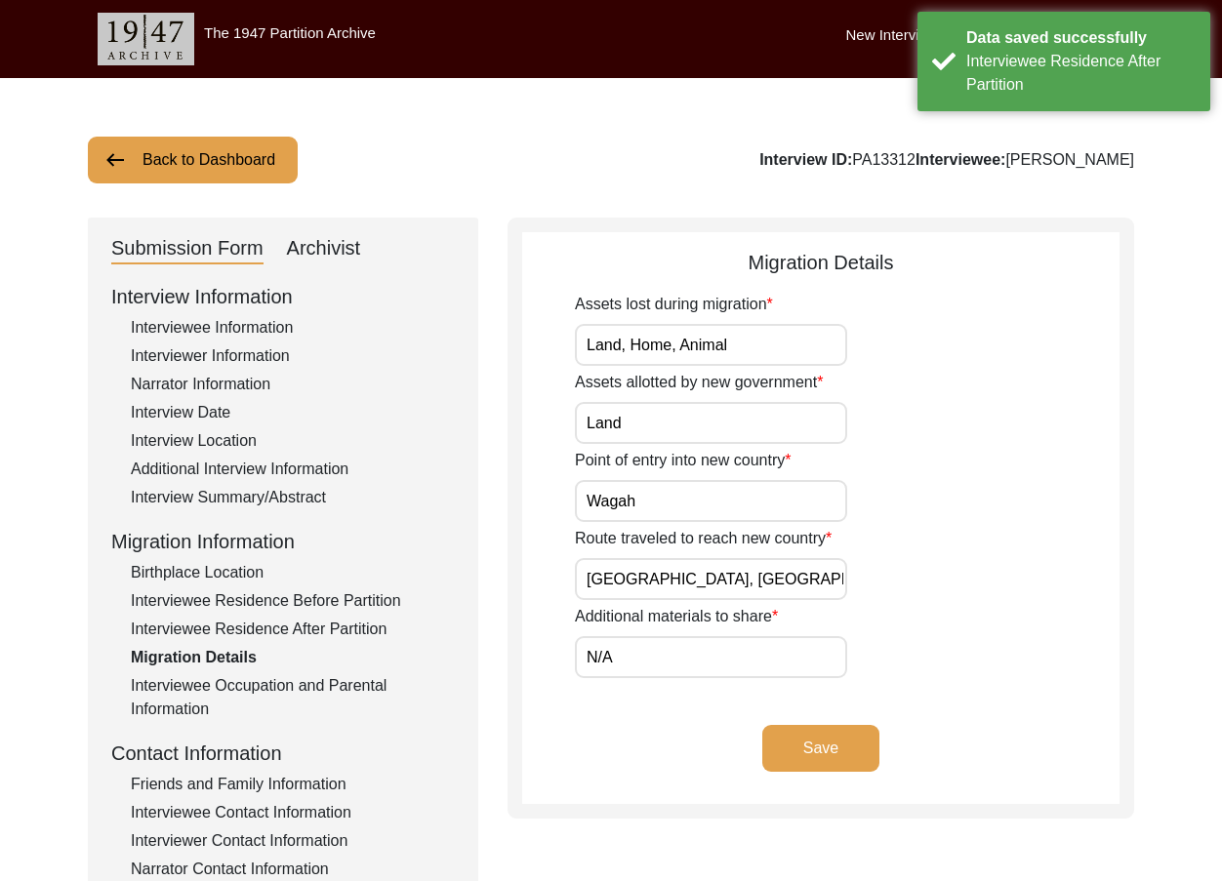
click at [630, 339] on input "Land, Home, Animal" at bounding box center [711, 345] width 272 height 42
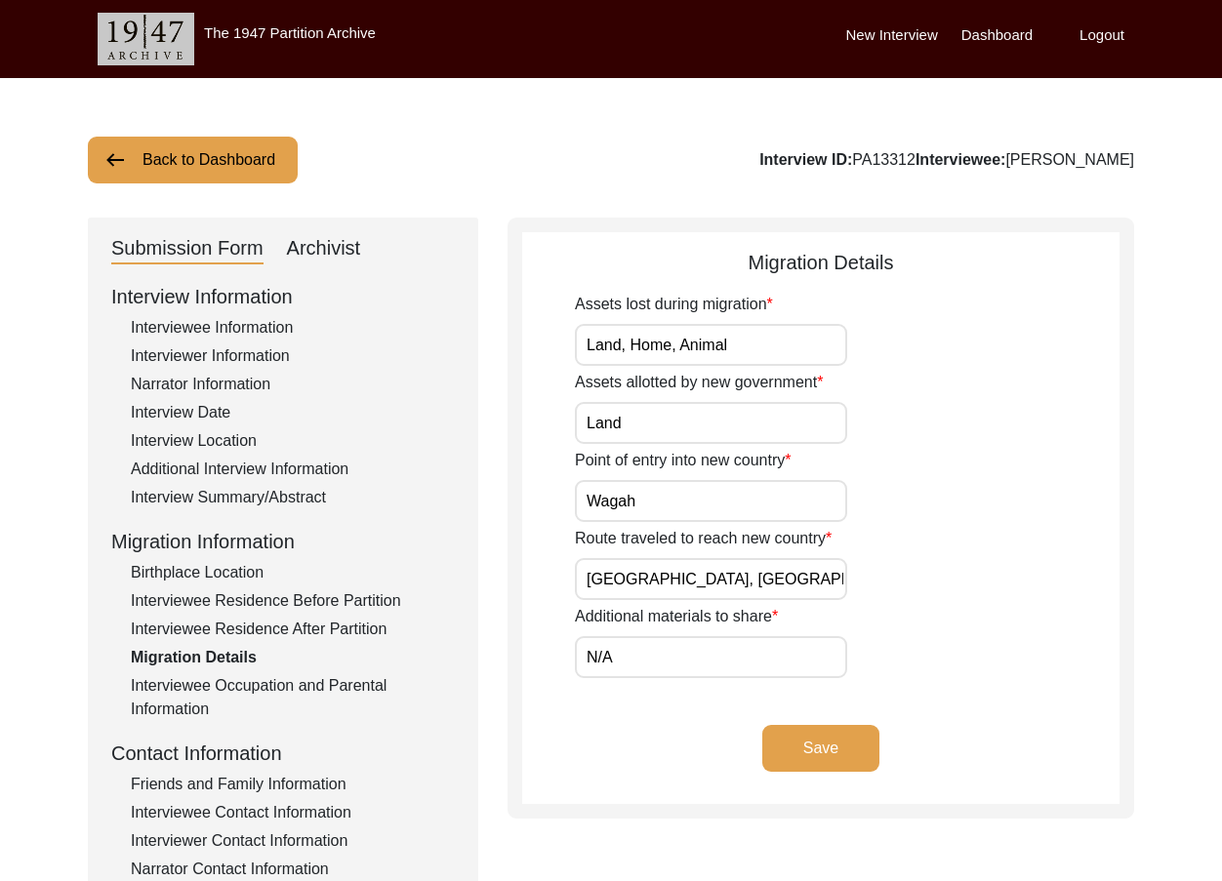
click at [702, 350] on input "Land, Home, Animal" at bounding box center [711, 345] width 272 height 42
paste input "home, and animals"
type input "Land, home, and animals"
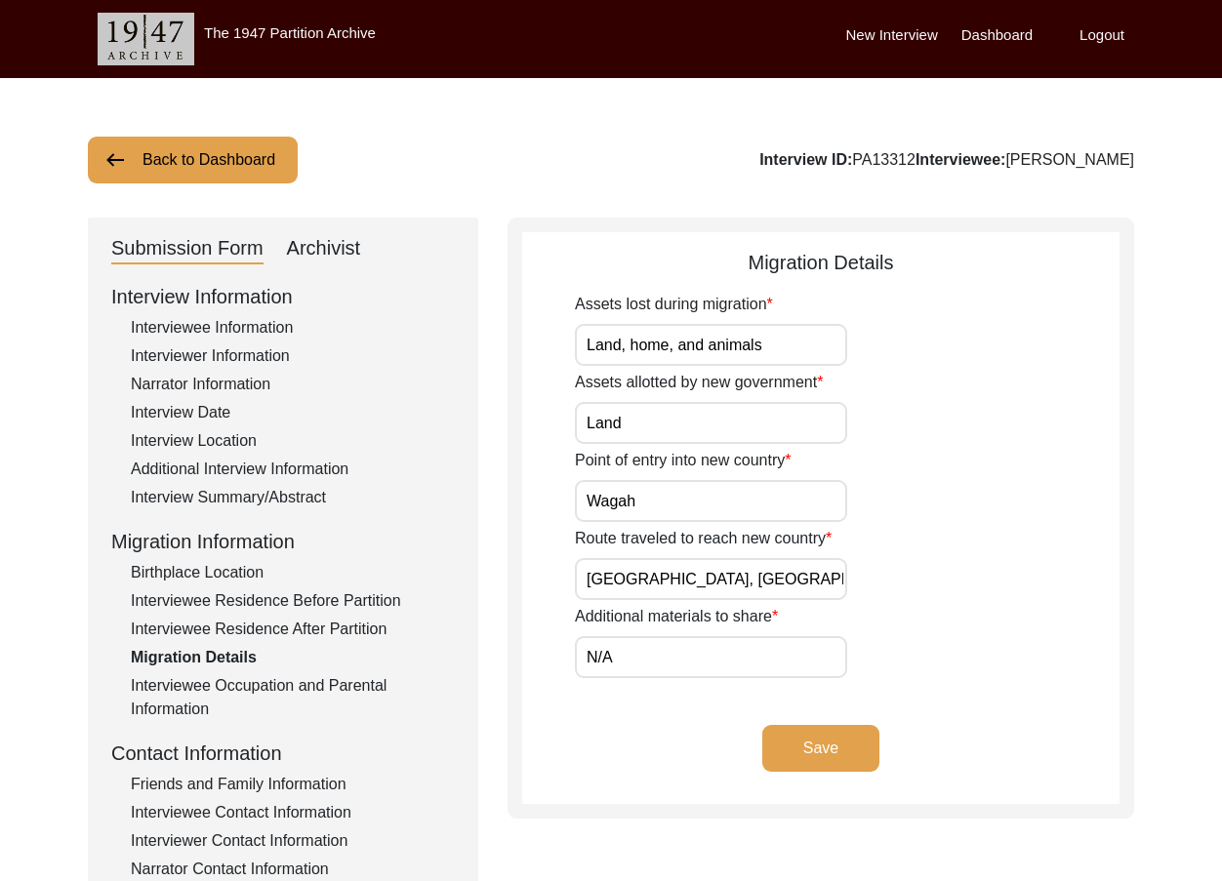
scroll to position [0, 155]
drag, startPoint x: 721, startPoint y: 581, endPoint x: 877, endPoint y: 580, distance: 156.2
click at [877, 580] on div "Route traveled to reach new country Jalandhar, Beas, Amritsar, Wagah, Lyallpur,…" at bounding box center [847, 563] width 545 height 73
click at [761, 636] on input "N/A" at bounding box center [711, 657] width 272 height 42
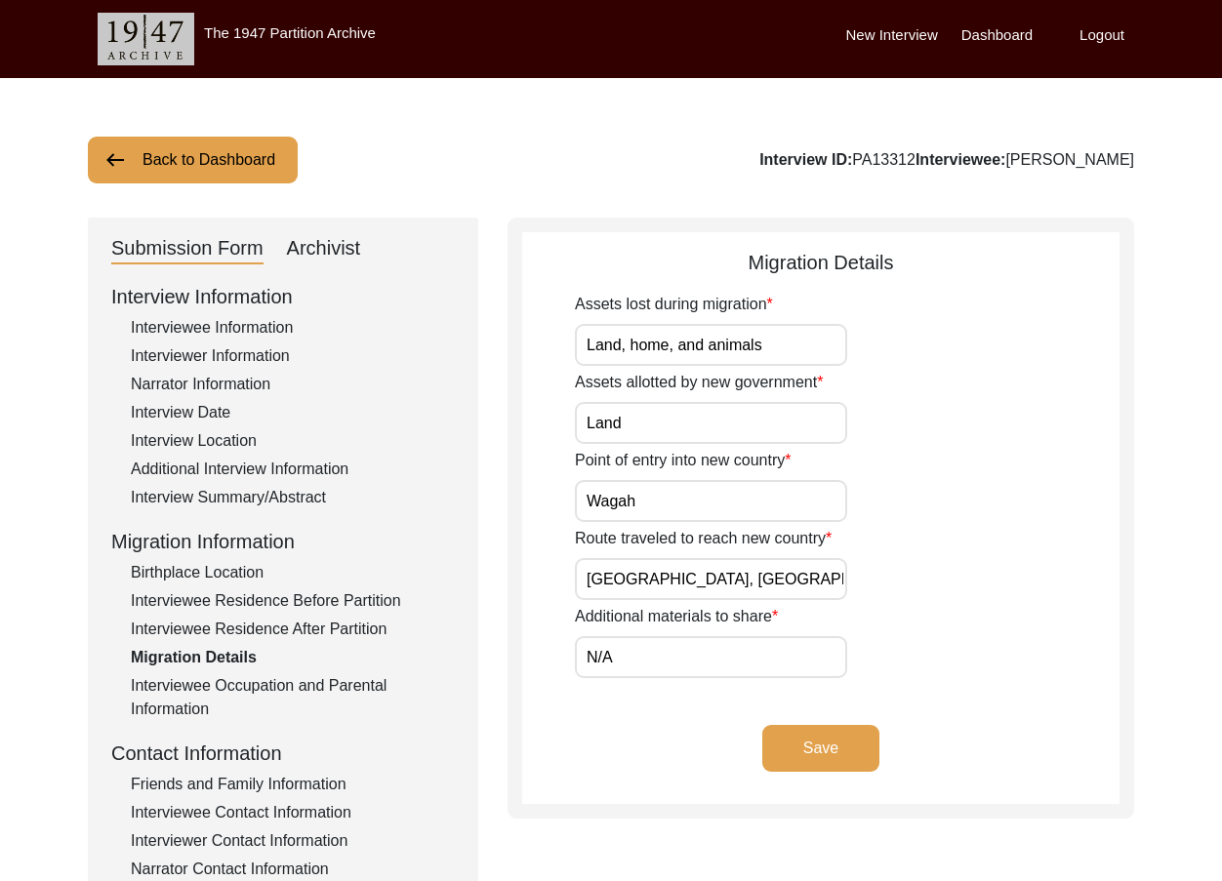
click at [851, 565] on div "Route traveled to reach new country Jalandhar, Beas, Amritsar, Wagah, Lyallpur,…" at bounding box center [847, 563] width 545 height 73
click at [824, 752] on button "Save" at bounding box center [820, 748] width 117 height 47
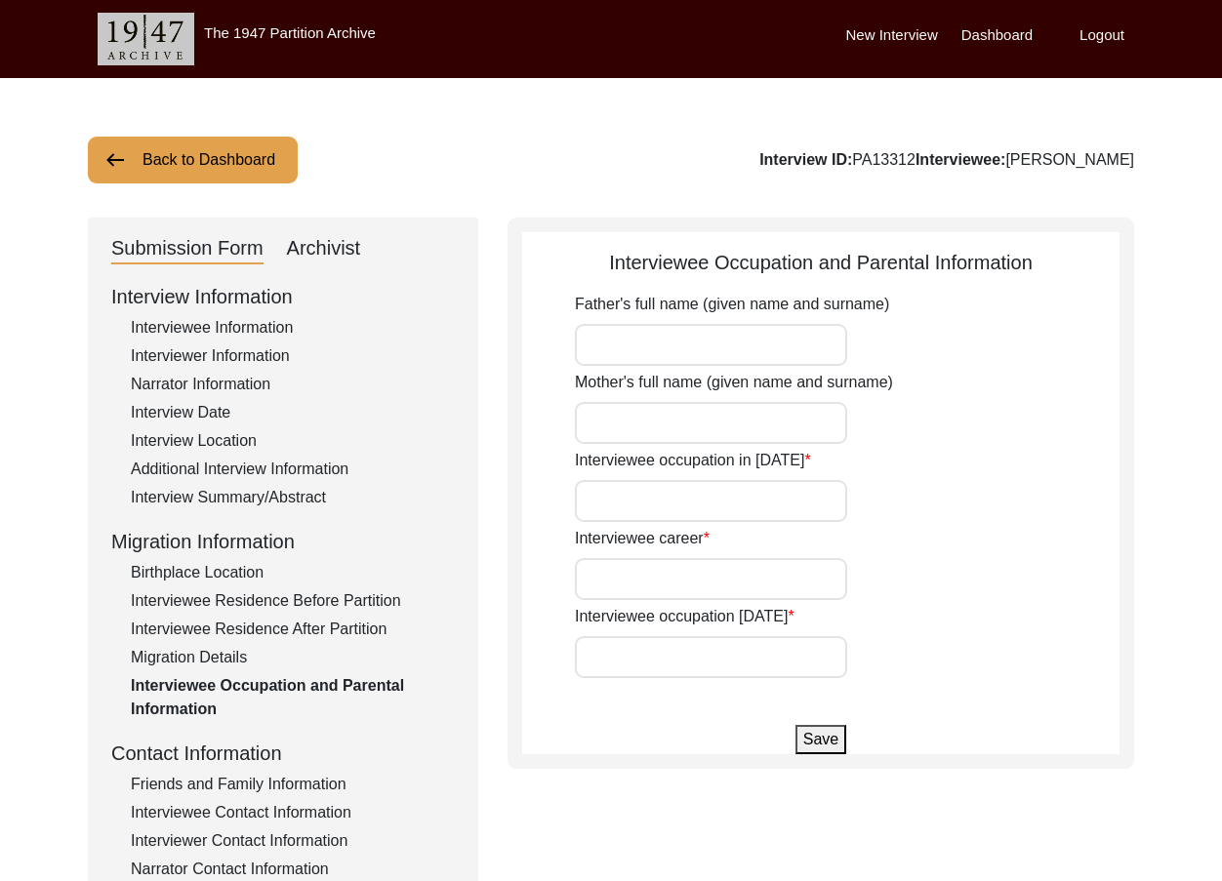
type input "Shah Muhammad"
type input "Aziz Bibi"
type input "House Boy"
type input "Farmer"
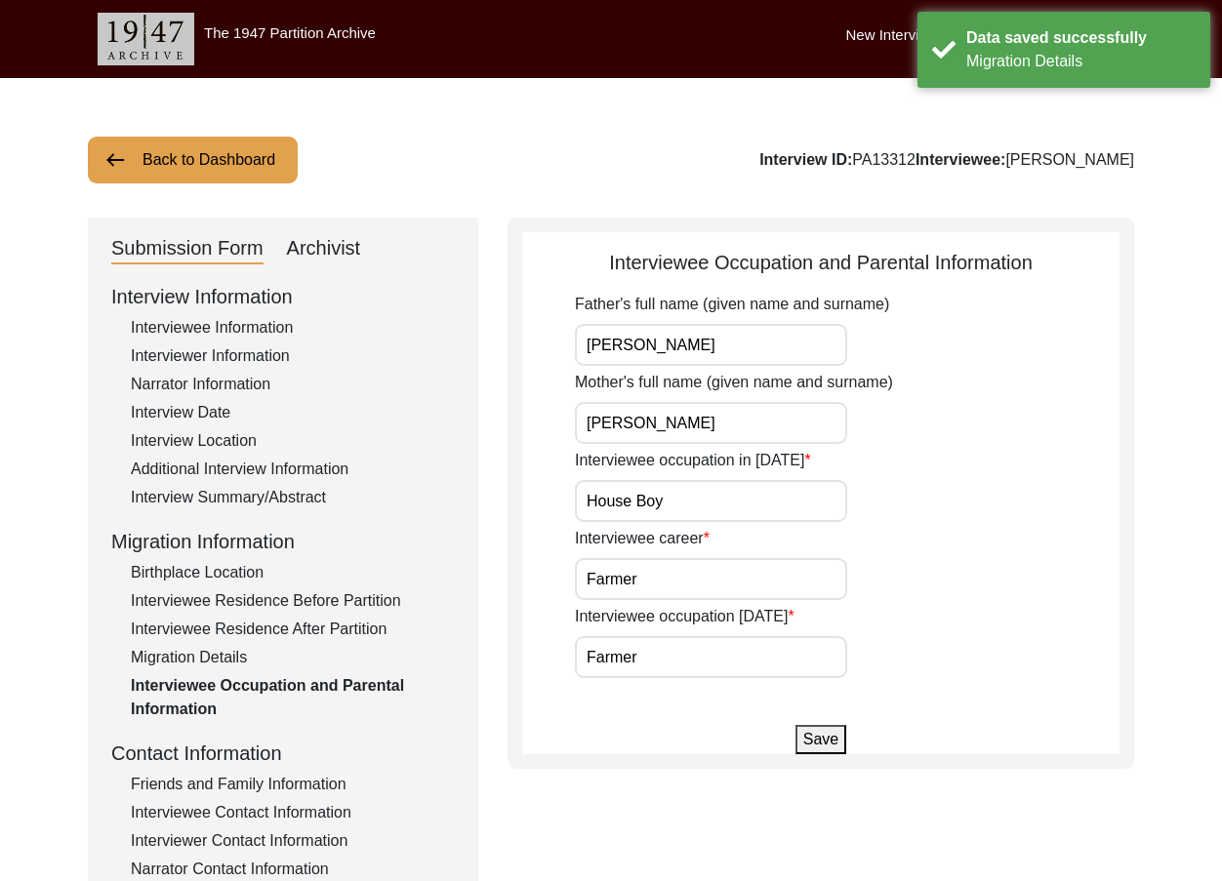
drag, startPoint x: 759, startPoint y: 332, endPoint x: 548, endPoint y: 333, distance: 211.8
click at [548, 333] on app-parental-information "Interviewee Occupation and Parental Information Father's full name (given name …" at bounding box center [820, 501] width 597 height 507
click at [657, 404] on input "Aziz Bibi" at bounding box center [711, 423] width 272 height 42
drag, startPoint x: 632, startPoint y: 489, endPoint x: 533, endPoint y: 490, distance: 99.6
click at [532, 489] on app-parental-information "Interviewee Occupation and Parental Information Father's full name (given name …" at bounding box center [820, 501] width 597 height 507
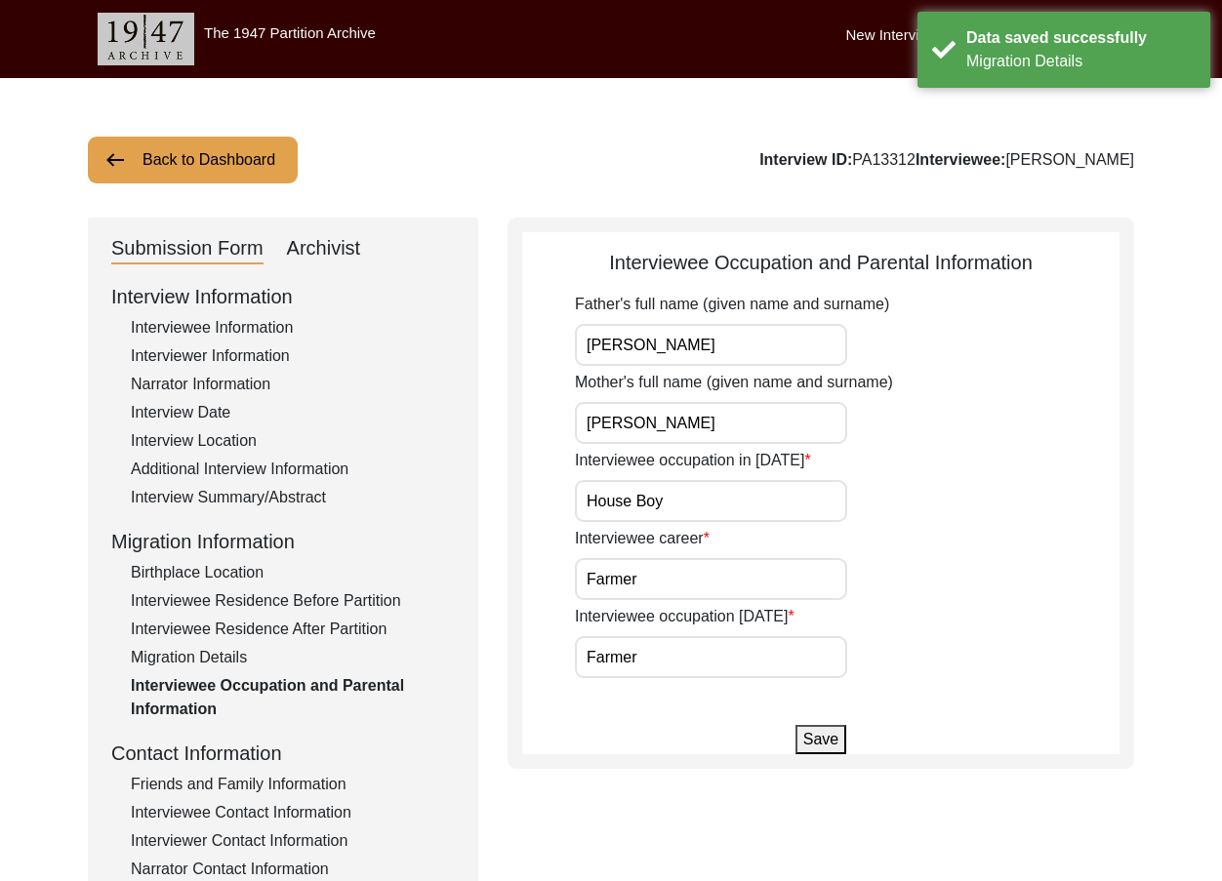
click at [658, 567] on input "Farmer" at bounding box center [711, 579] width 272 height 42
click at [662, 649] on input "Farmer" at bounding box center [711, 657] width 272 height 42
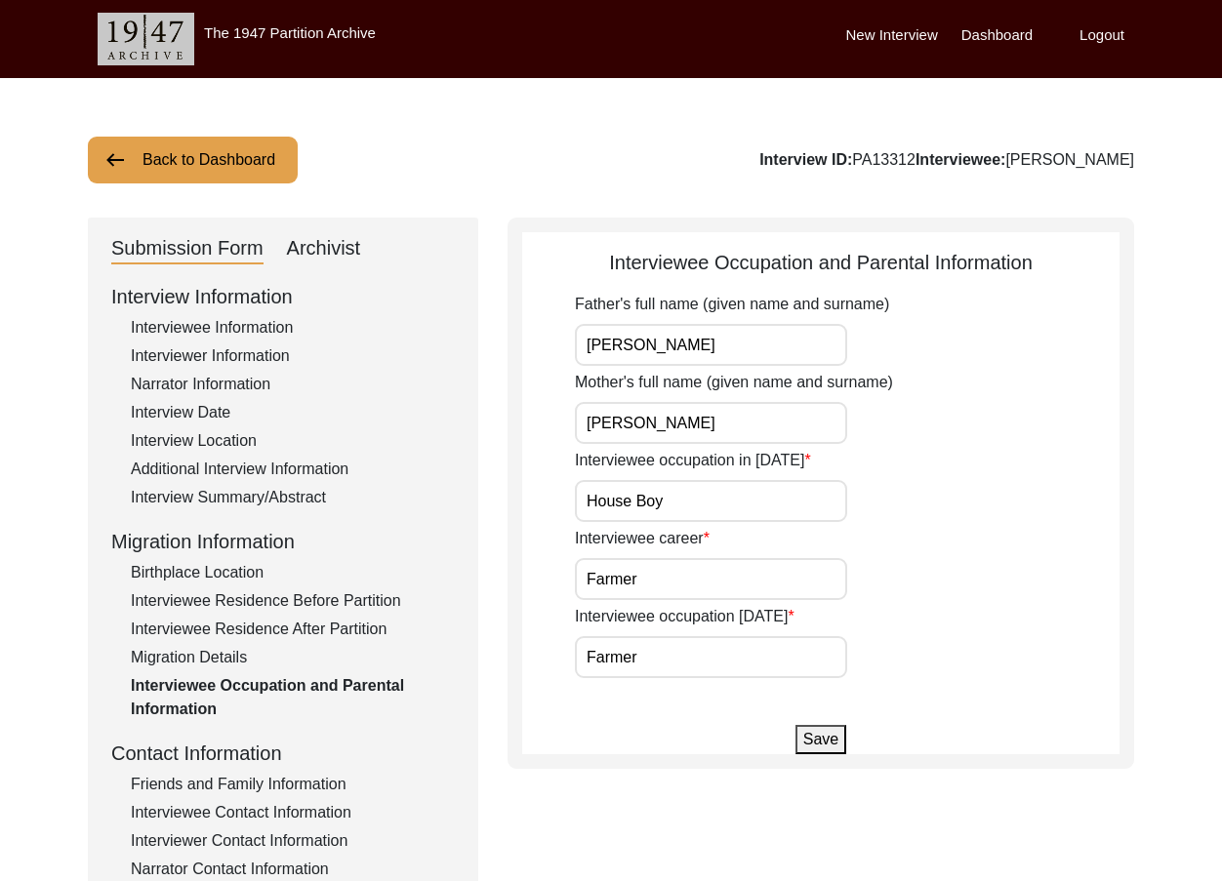
click at [830, 773] on div "Submission Form Archivist Interview Information Interviewee Information Intervi…" at bounding box center [611, 675] width 1046 height 915
click at [823, 751] on button "Save" at bounding box center [820, 739] width 51 height 29
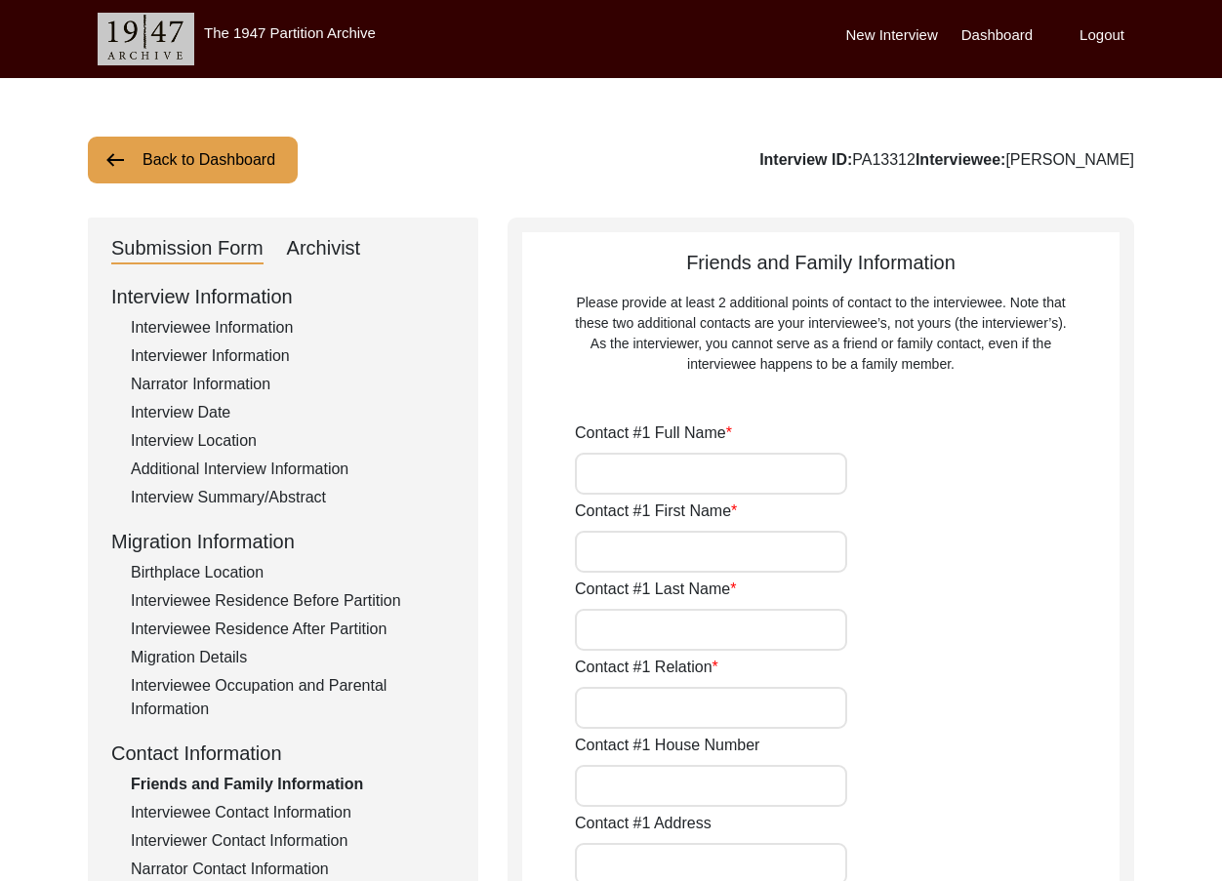
type input "Raja Ehsan"
type input "Raja"
type input "Ehsan"
type input "Family Friend"
type input "N/A"
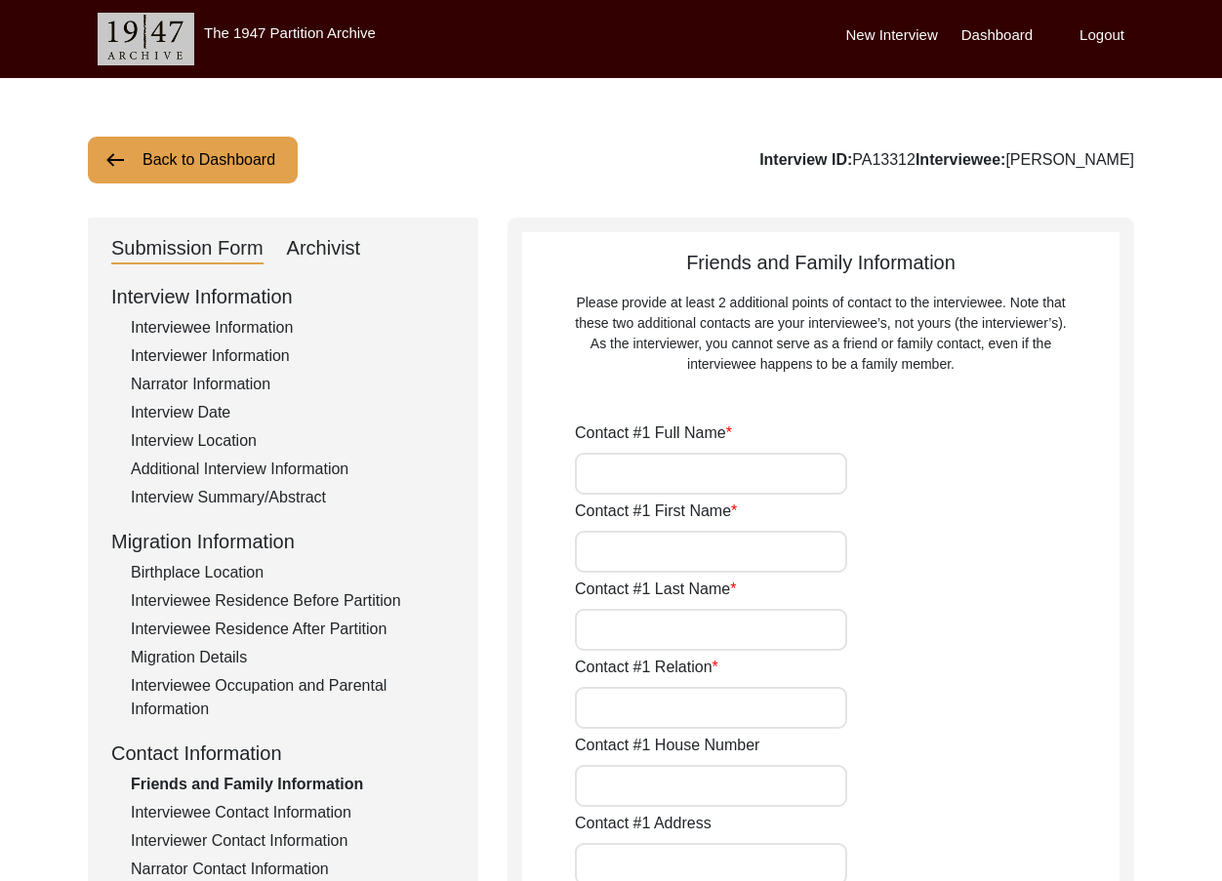
type input "Chak 153GB"
type input "N/A"
type input "Chak 153GB"
type input "Toba Tek Singh/ Toba Tek Singh"
type input "Punjab"
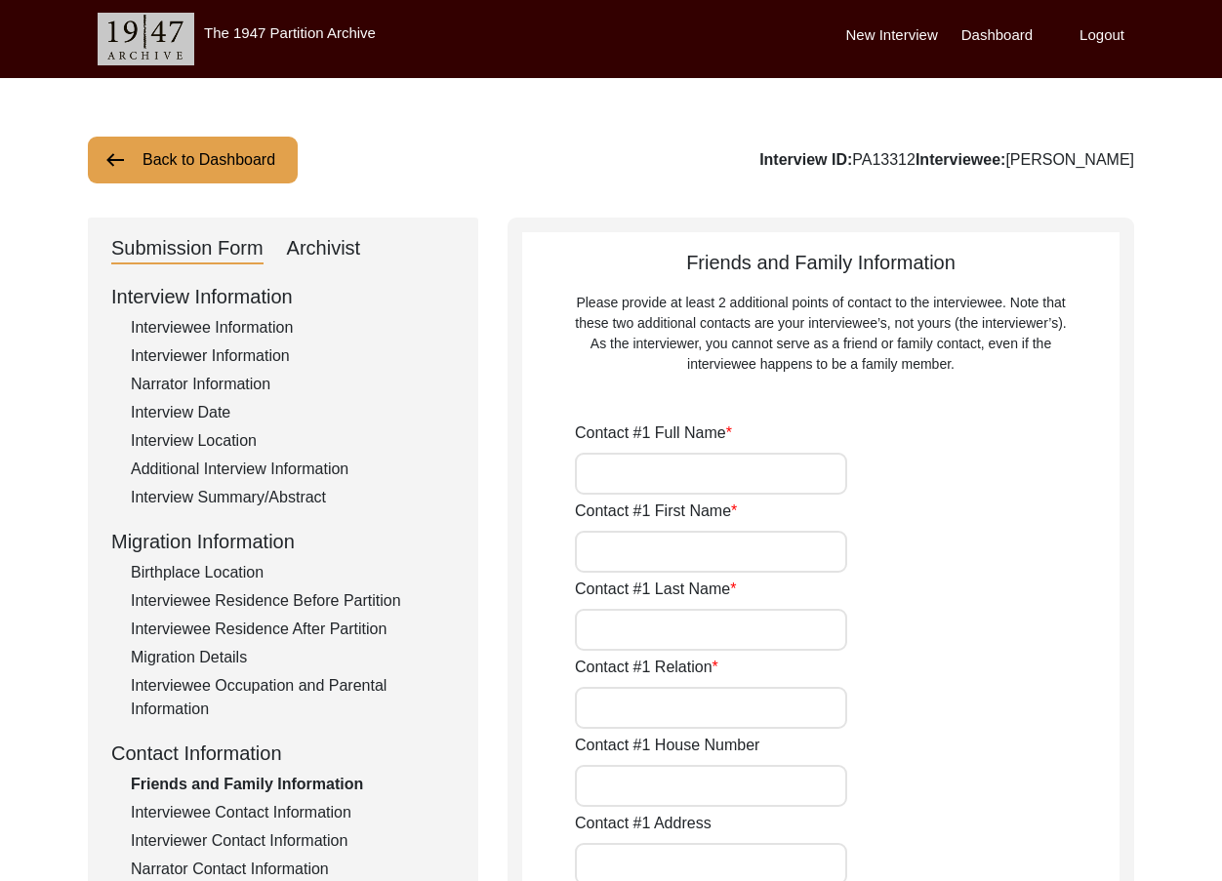
type input "36051"
type input "Pakistan"
type input "Chak 153GB"
type input "03437926953"
type input "N/A"
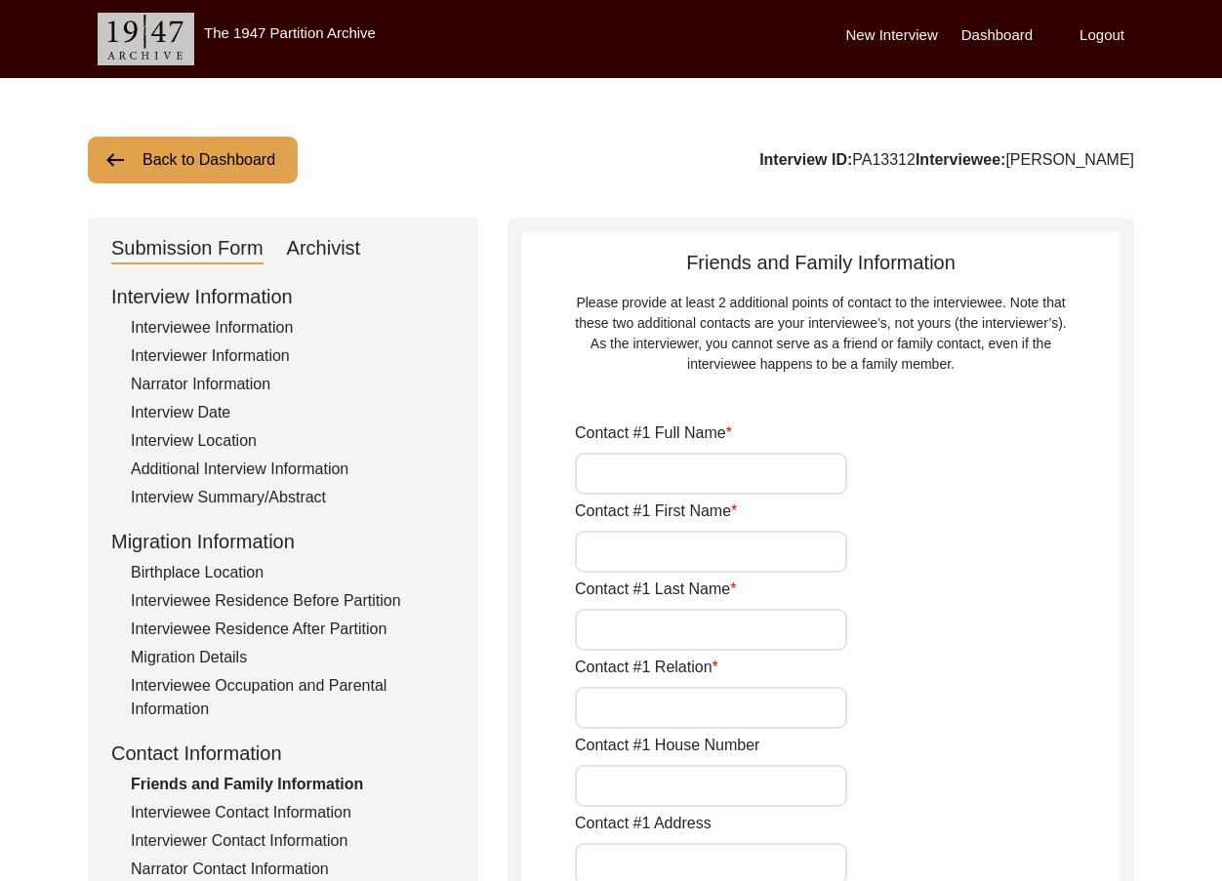
type input "N/A"
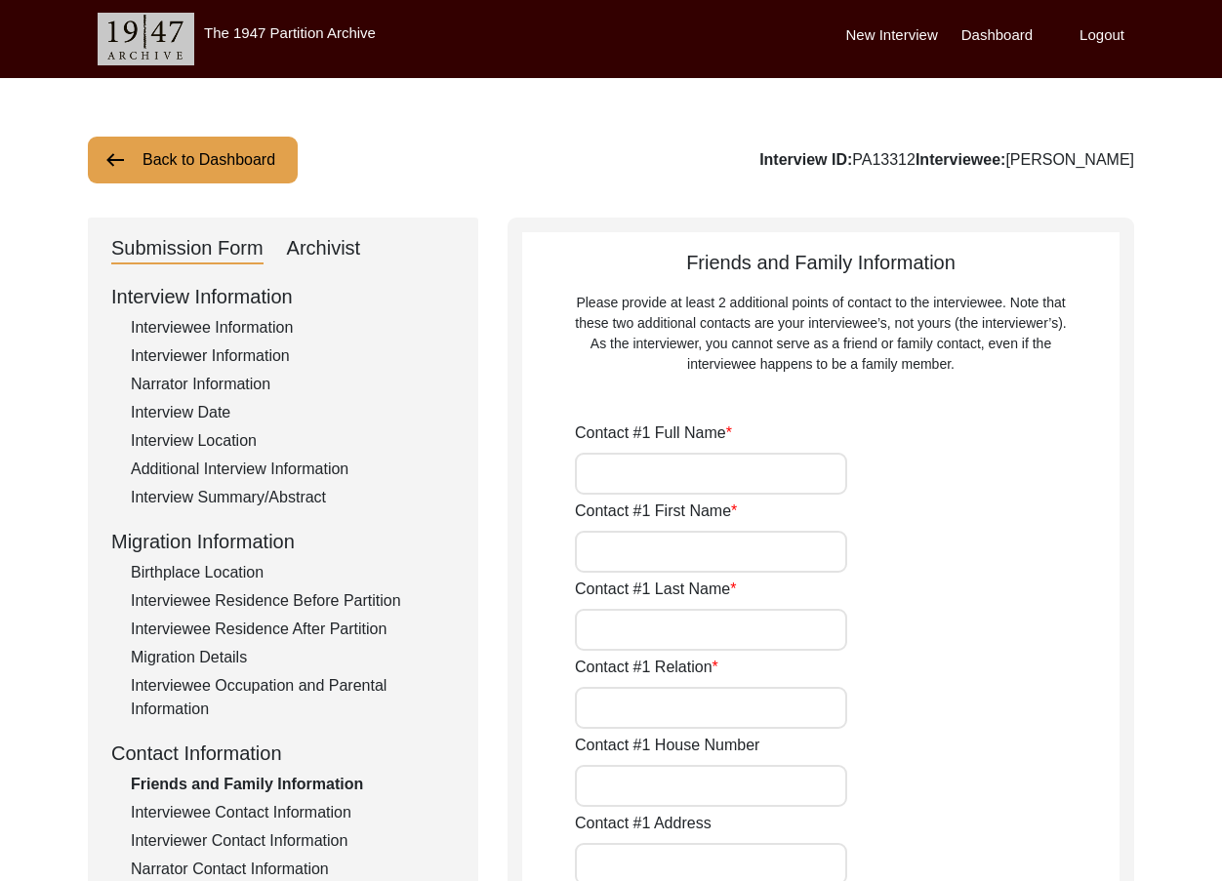
type input "Malak Bilal"
type input "Malak"
type input "Bilal"
type input "Family Friend"
type input "N/A"
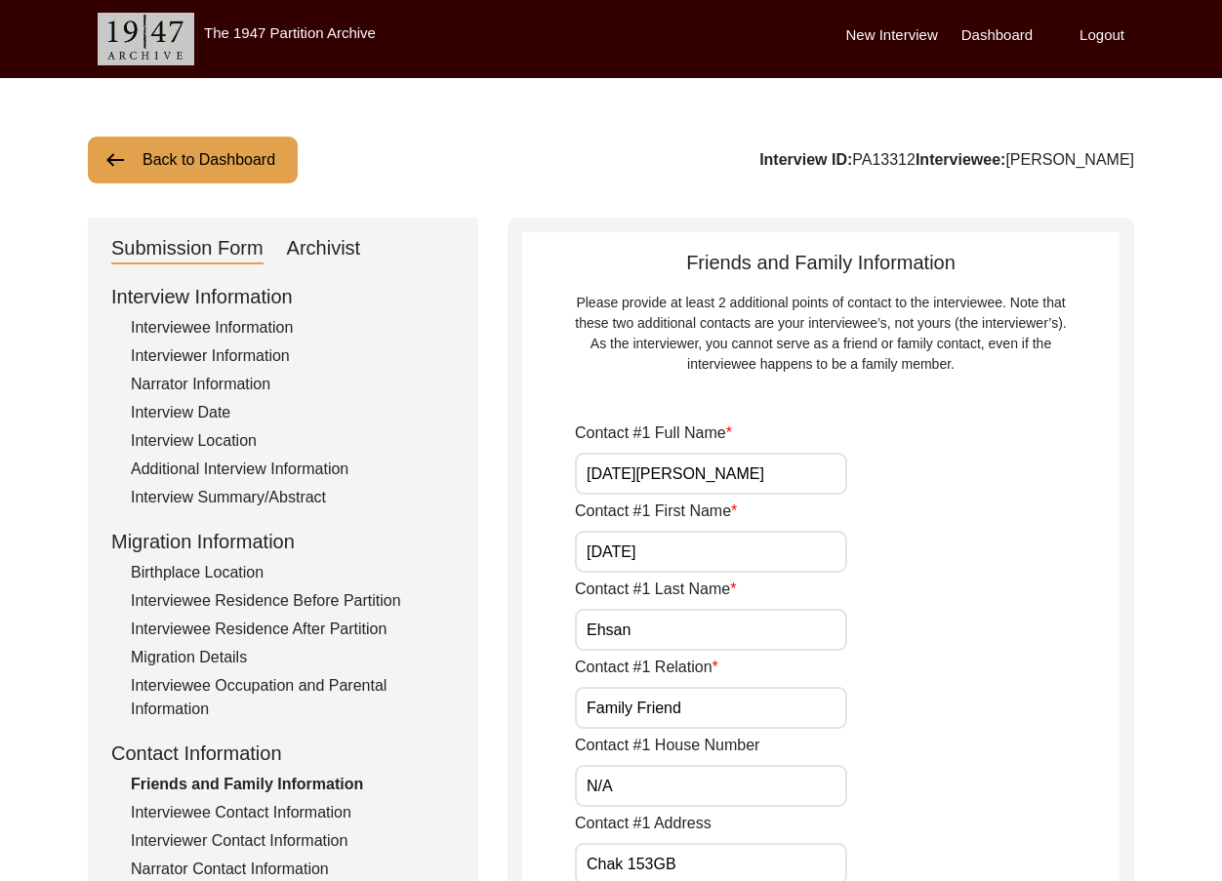
type input "Chak 153GB"
type input "N/A"
type input "Chak 153GB"
type input "Toba Tek Singh/ Toba Tek Singh"
type input "Punjab"
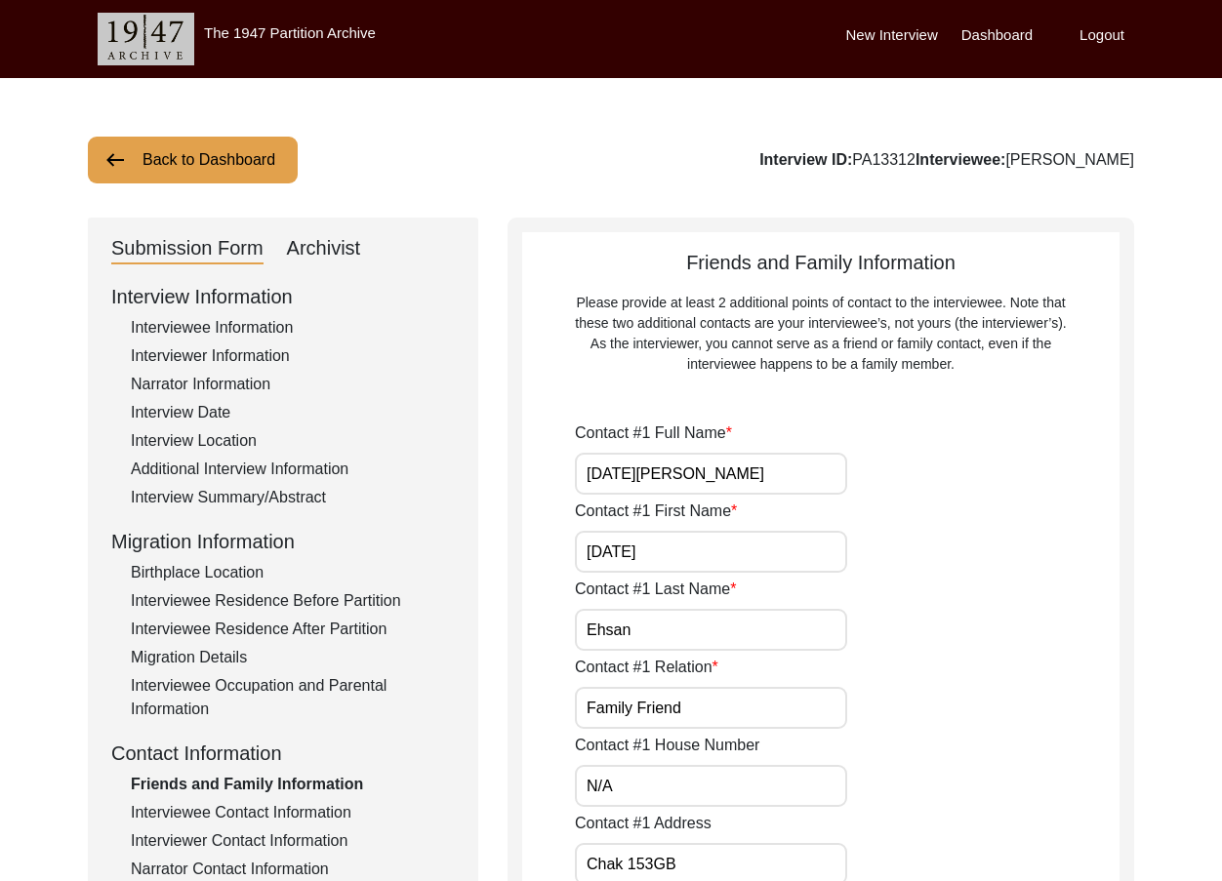
type input "36051"
type input "Pakistan"
type input "Chak 153GB"
type input "0319-7280753"
type input "N/A"
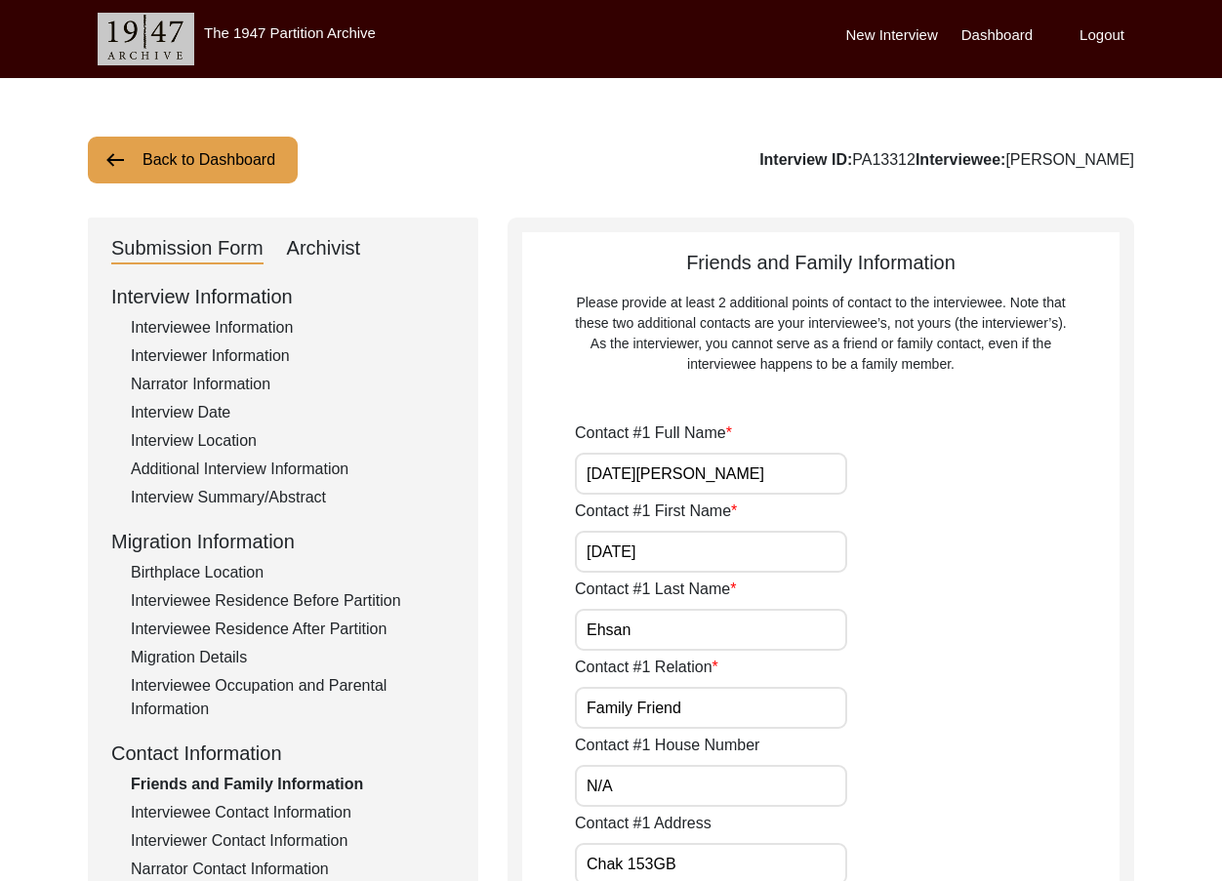
type input "N/A"
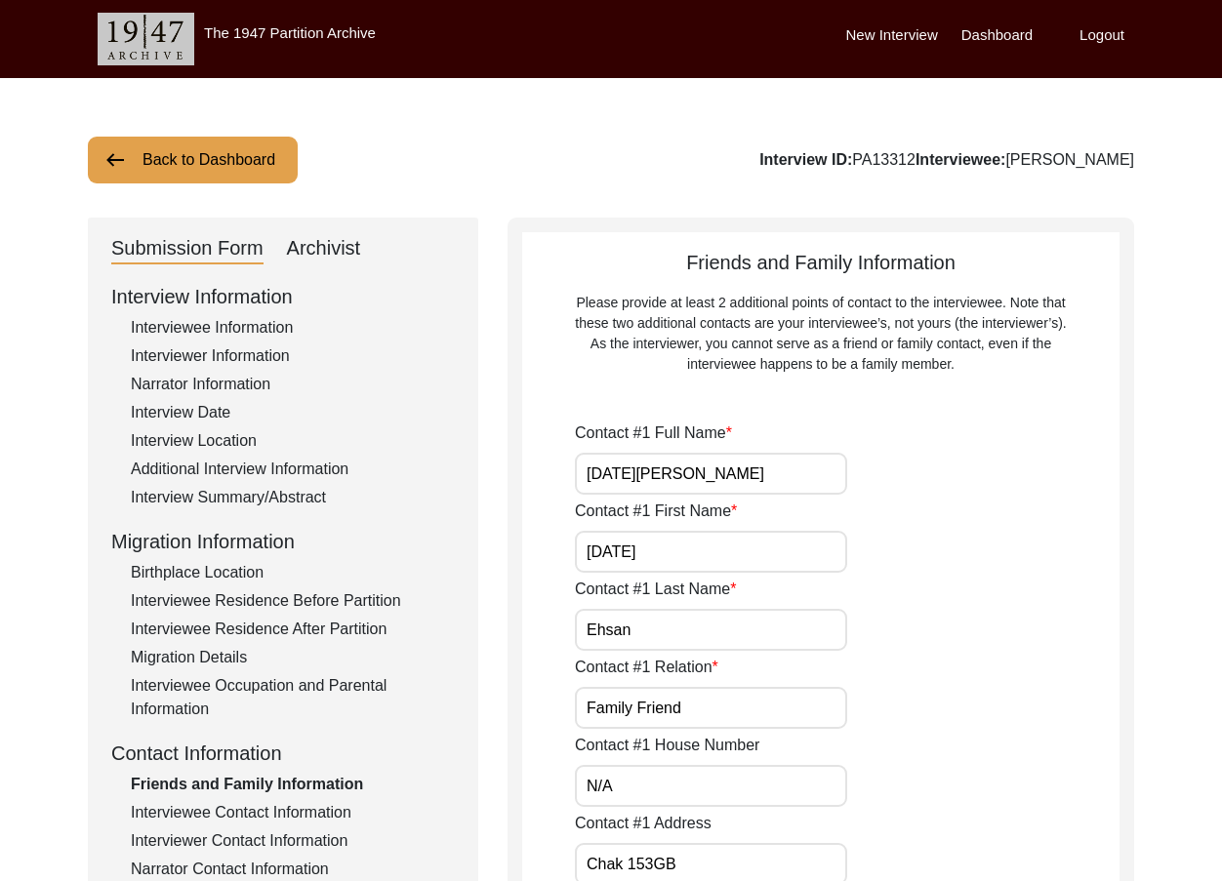
type input "N/A"
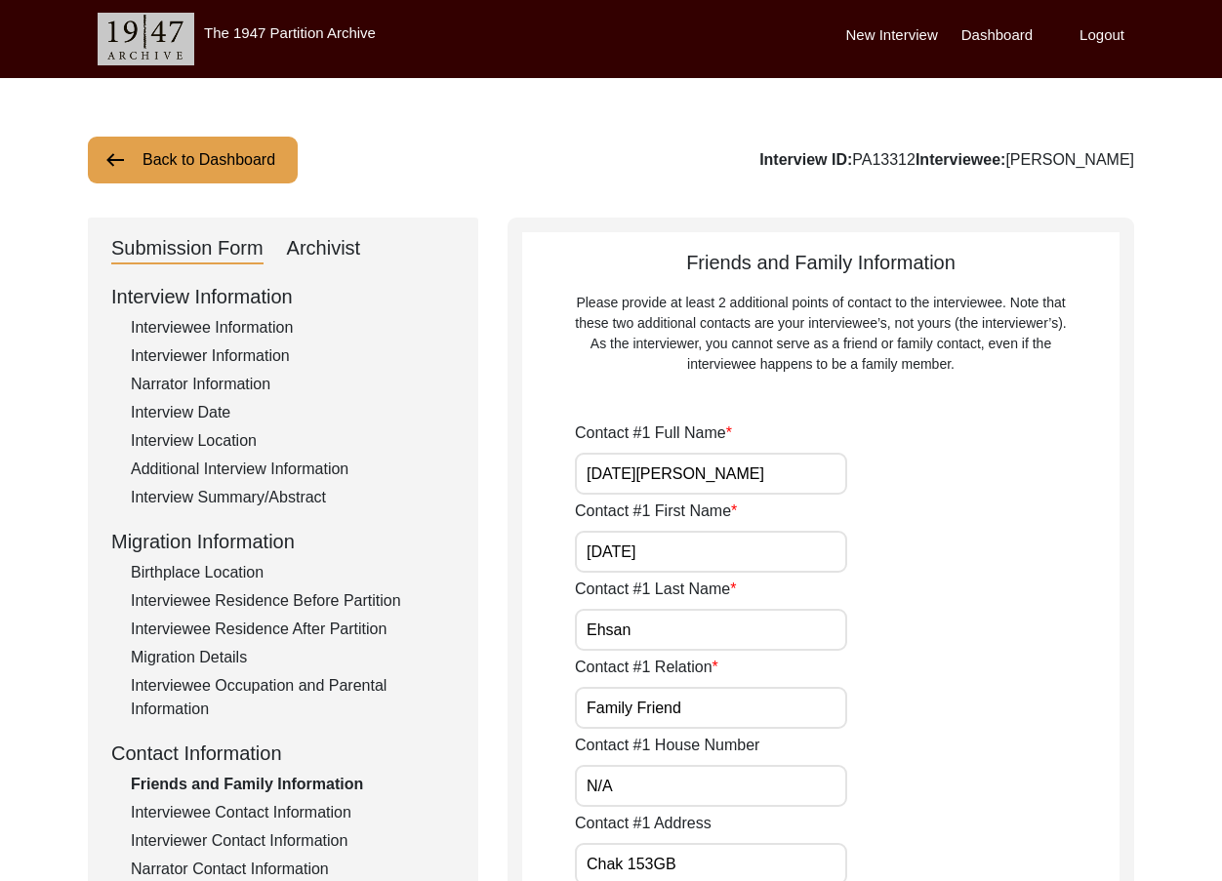
type input "N/A"
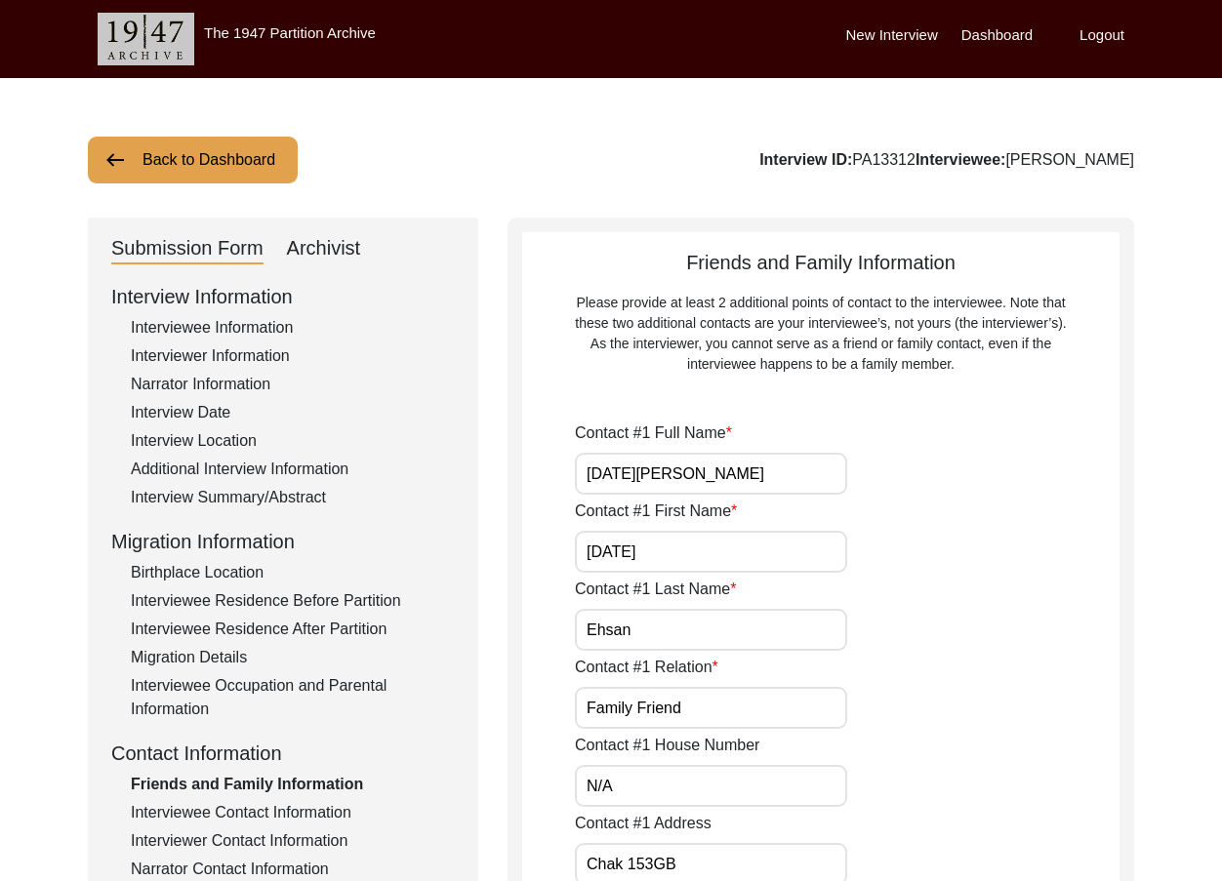
type input "N/A"
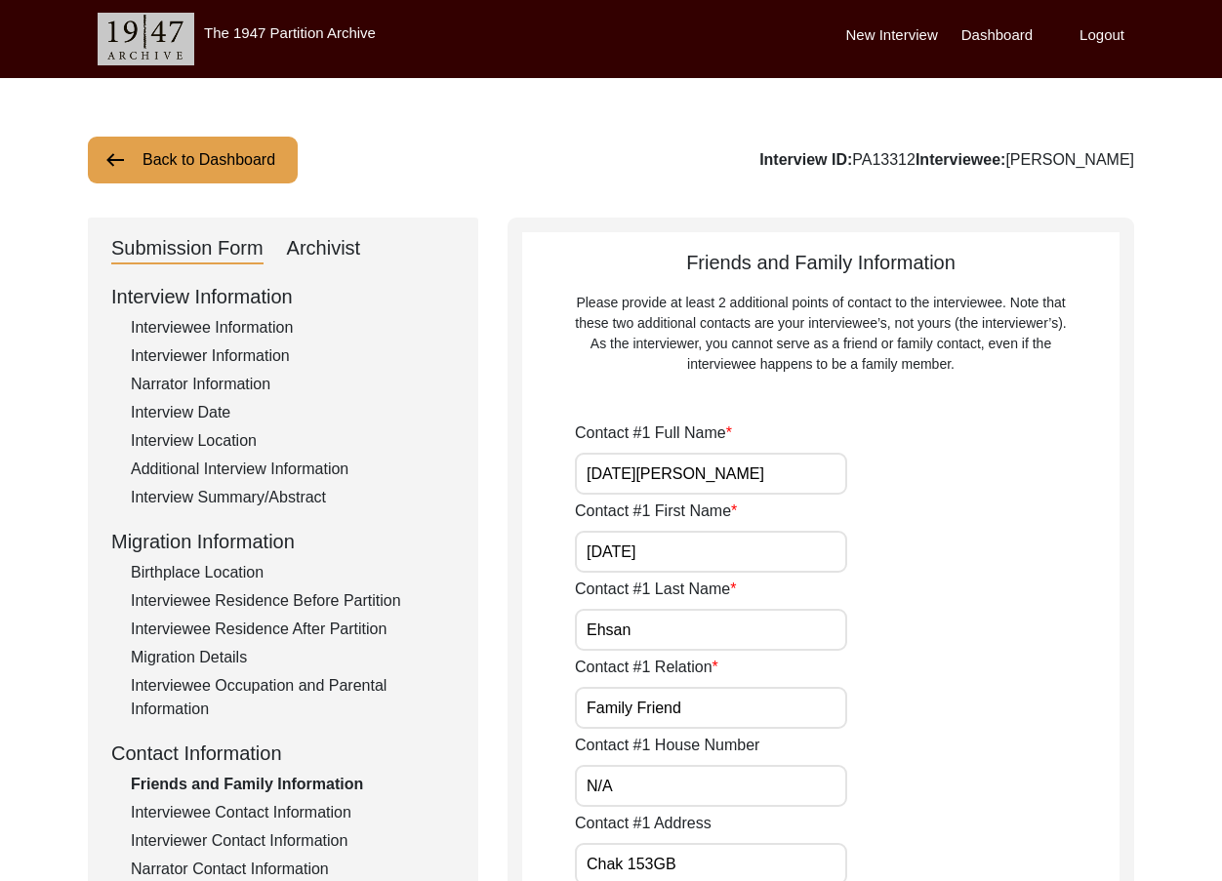
type input "N/A"
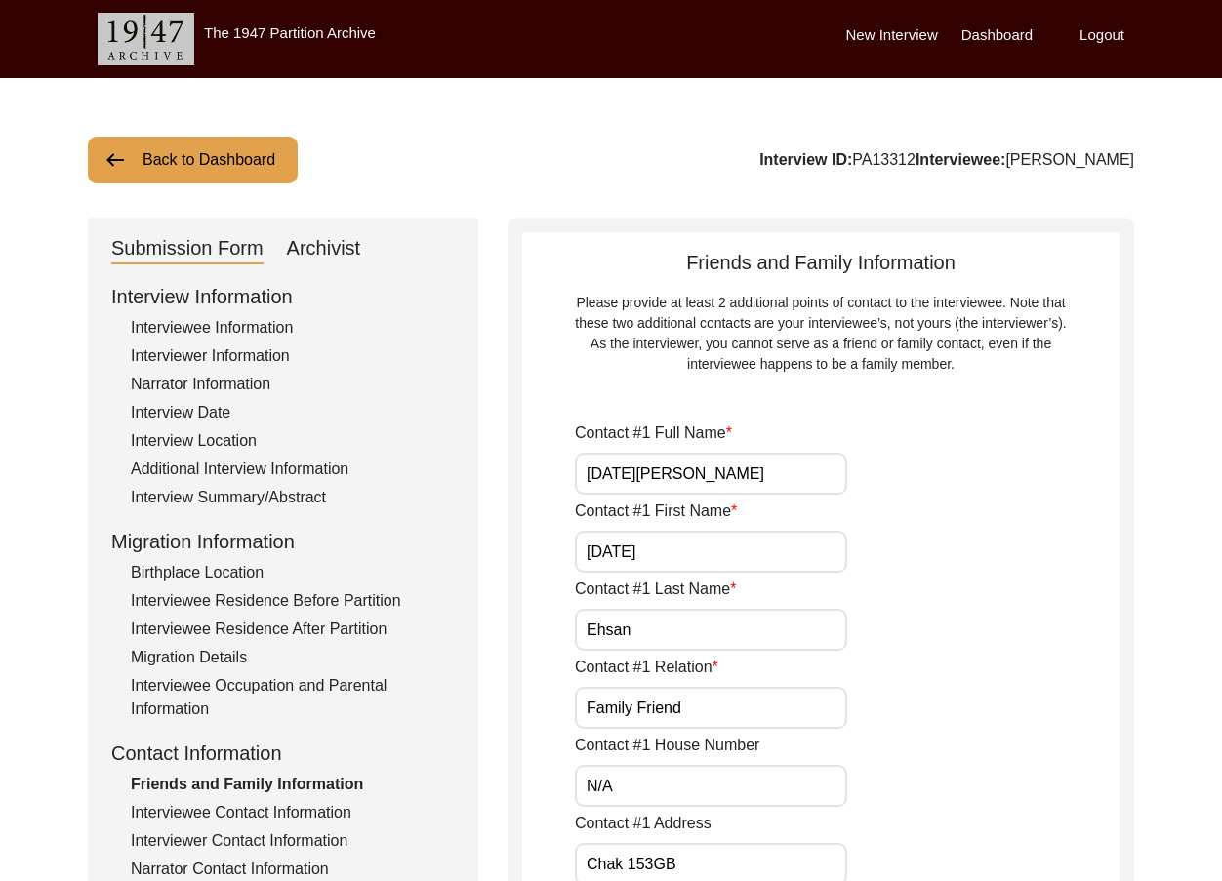
type input "N/A"
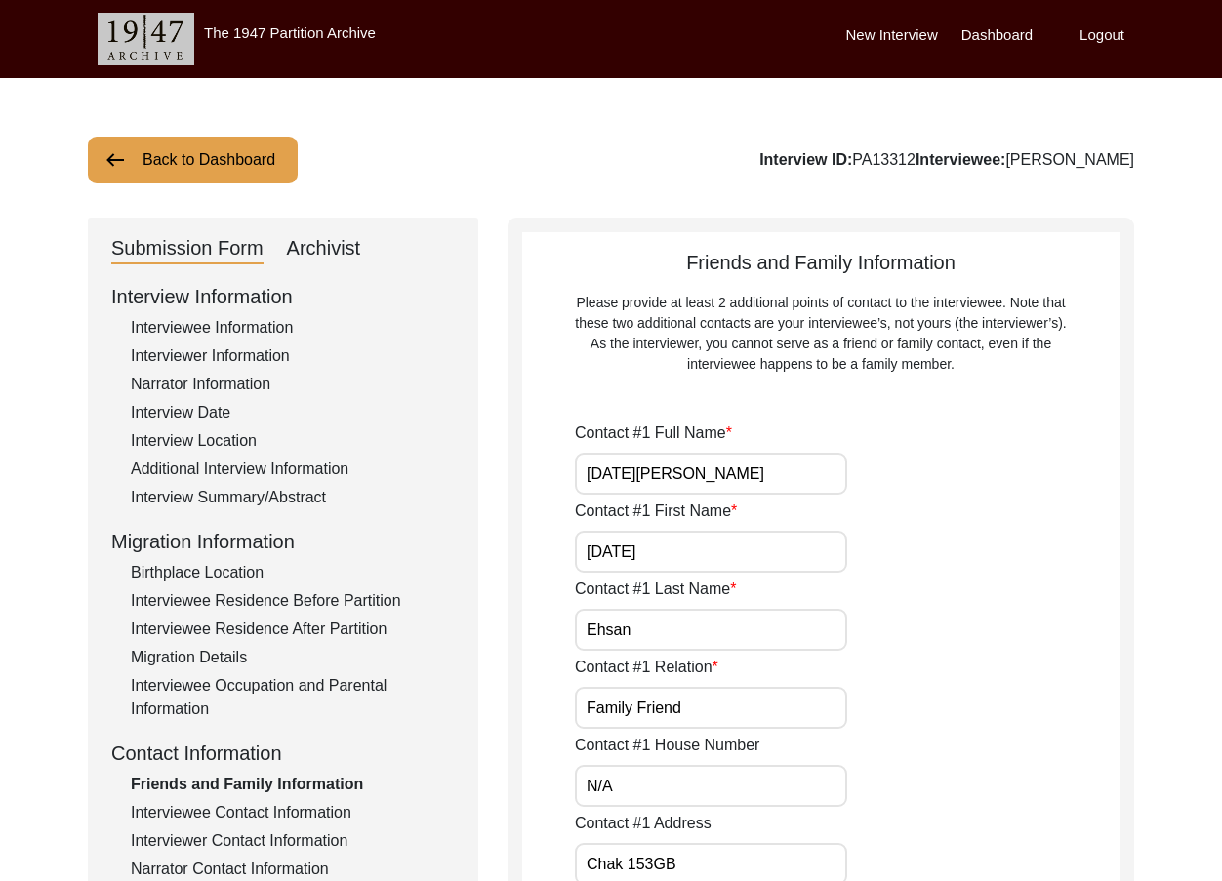
type input "N/A"
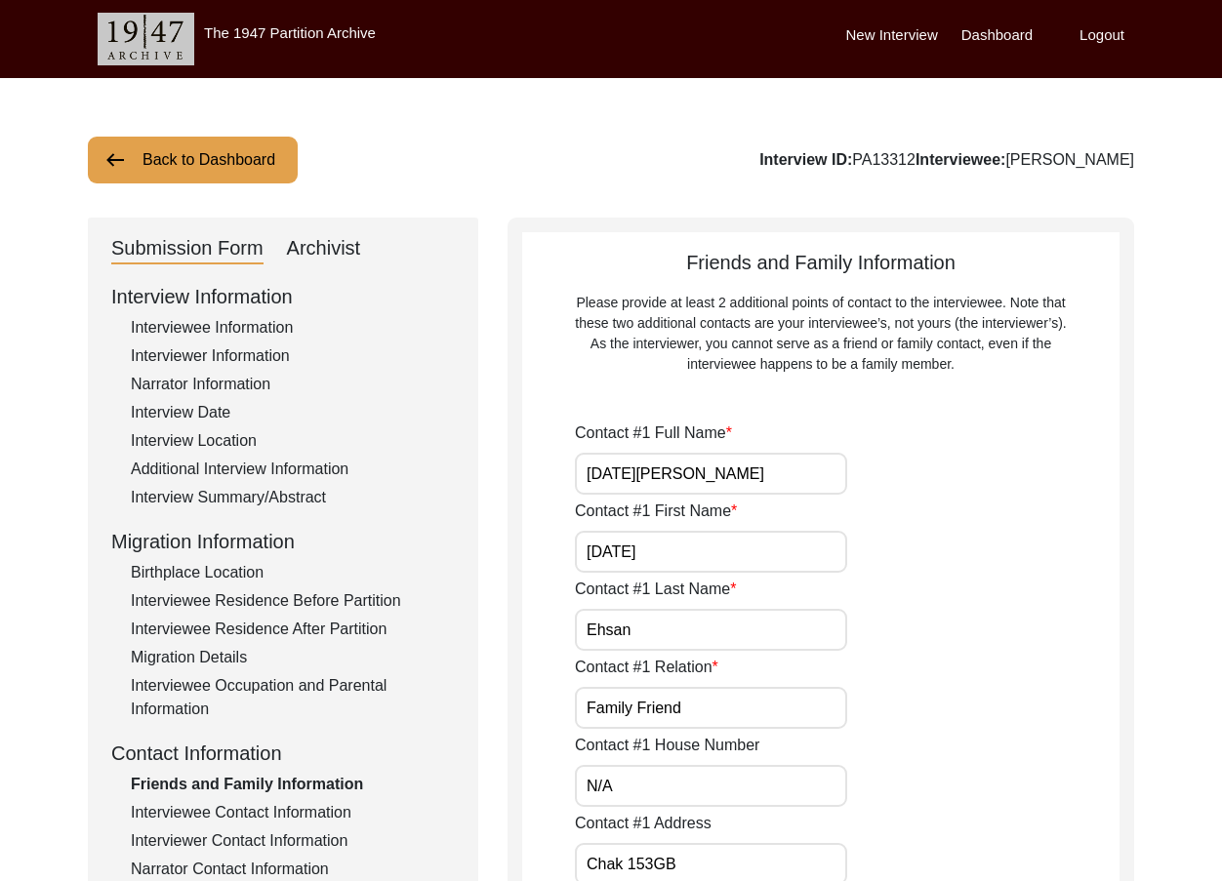
type input "N/A"
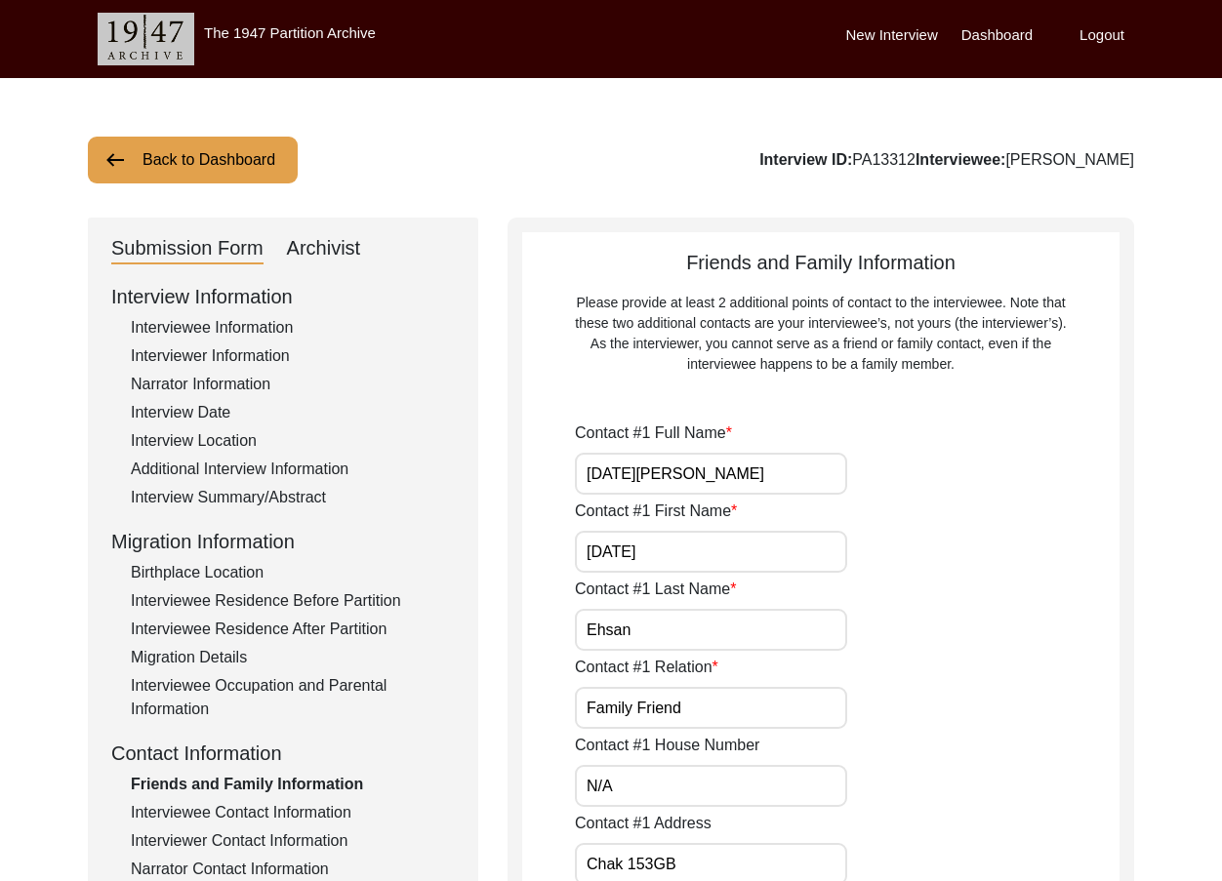
type input "N/A"
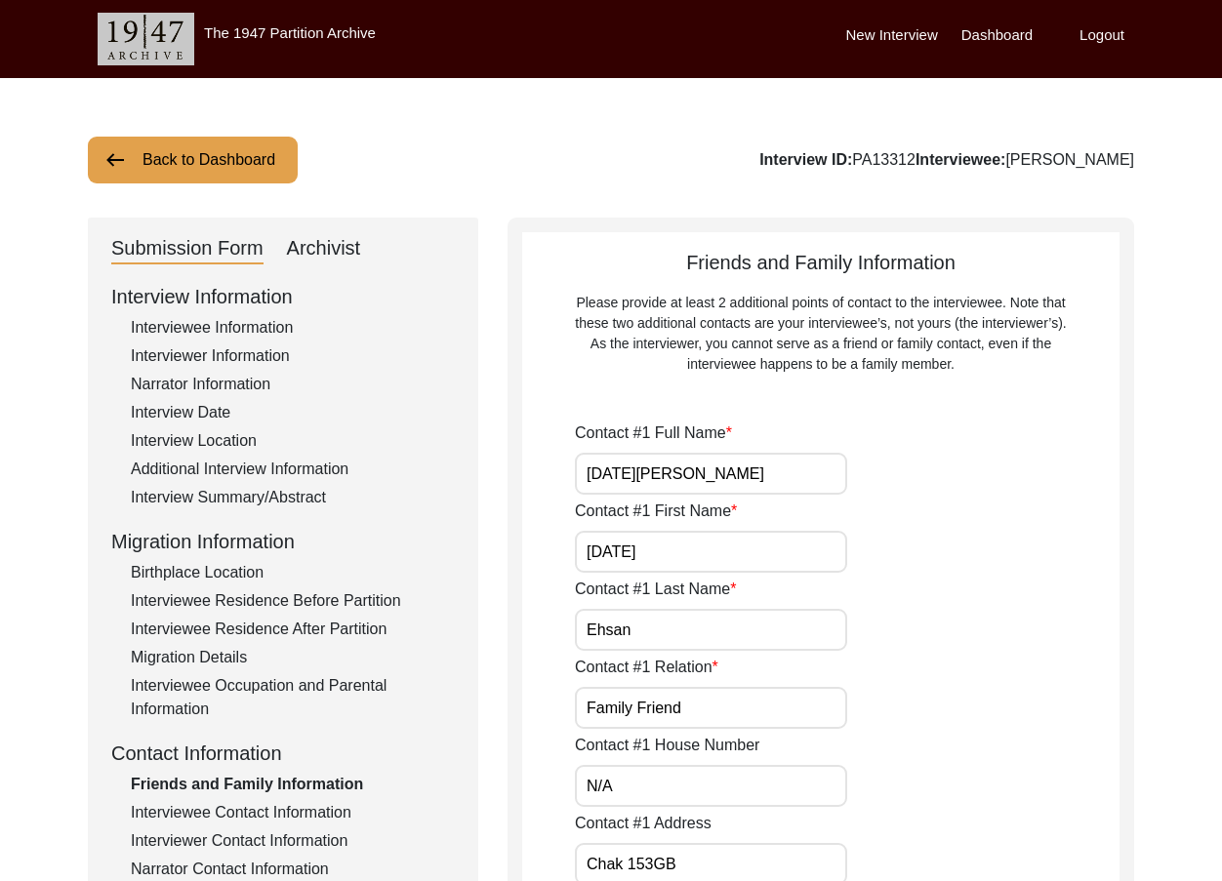
type input "N/A"
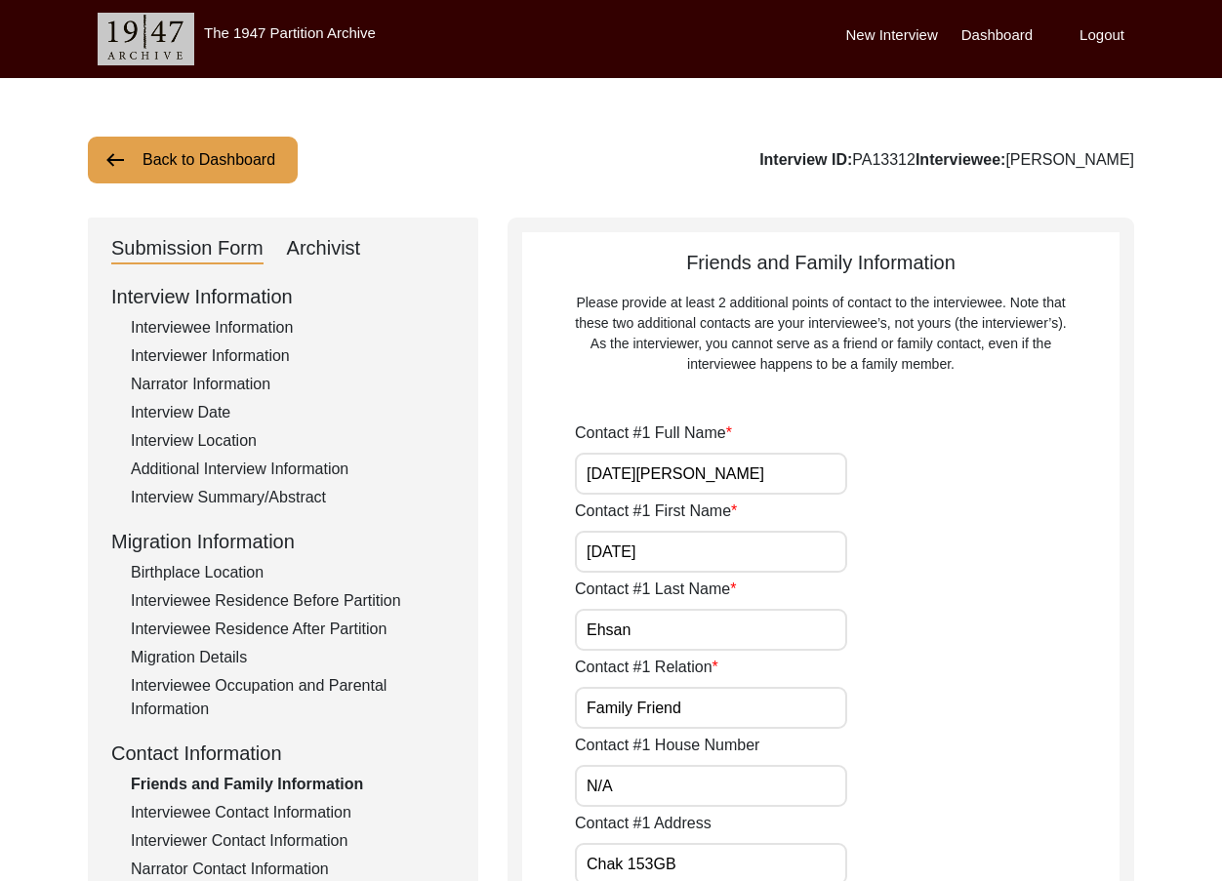
type input "N/A"
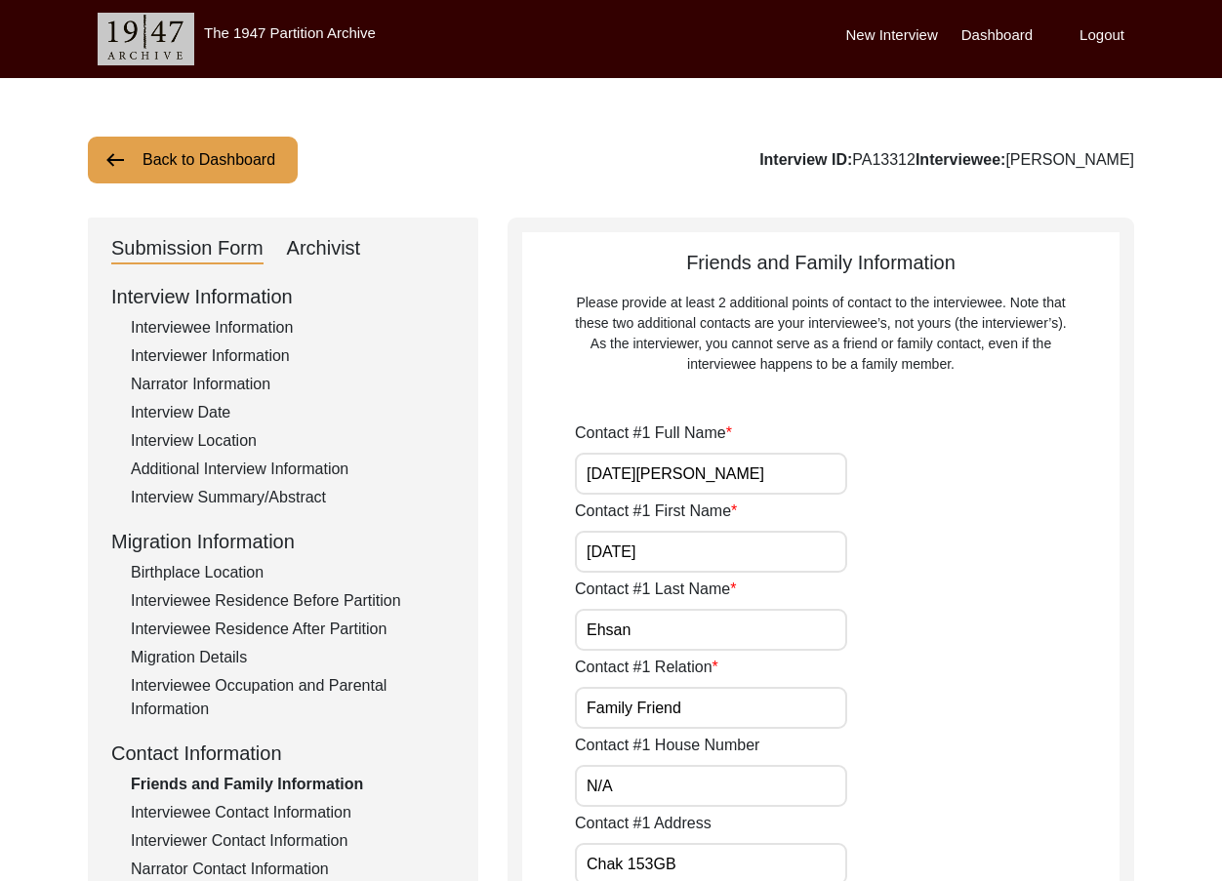
type input "N/A"
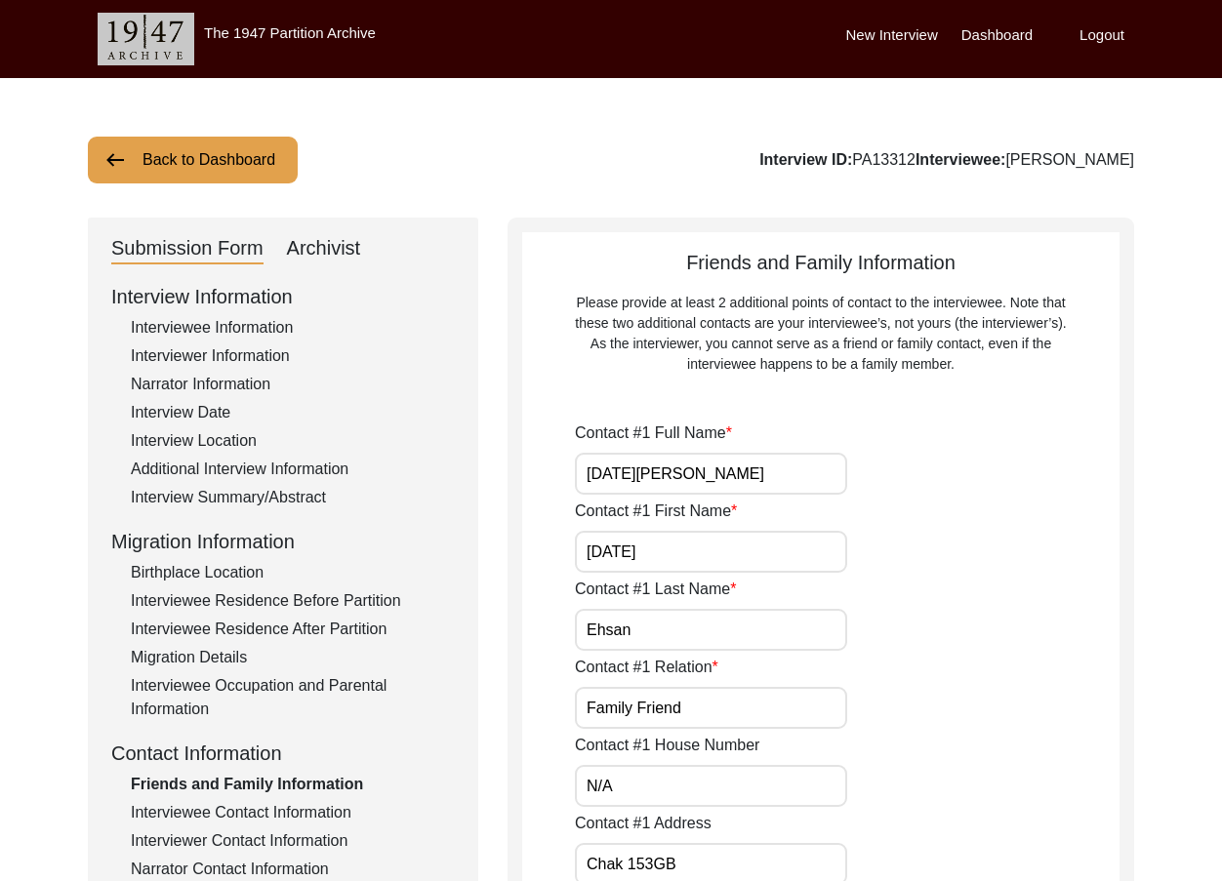
type input "N/A"
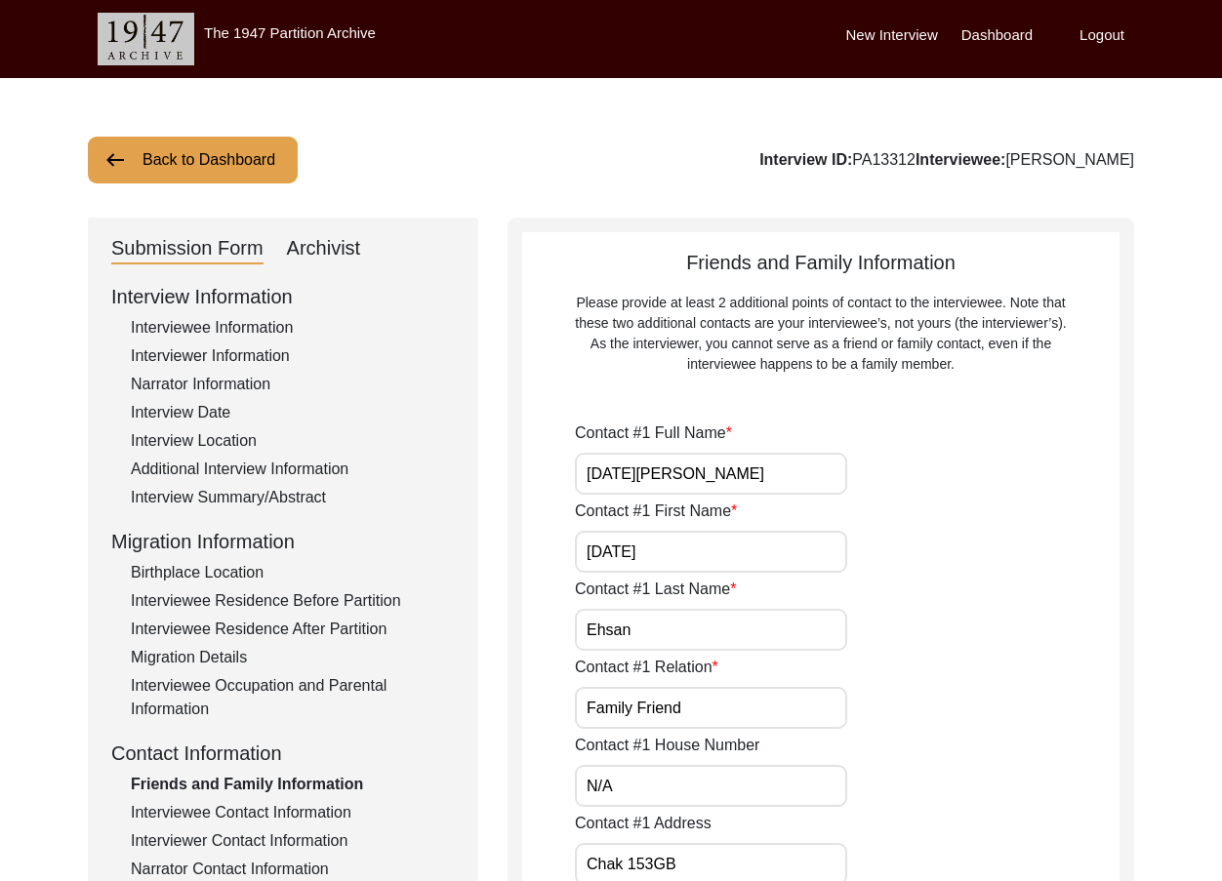
type input "N/A"
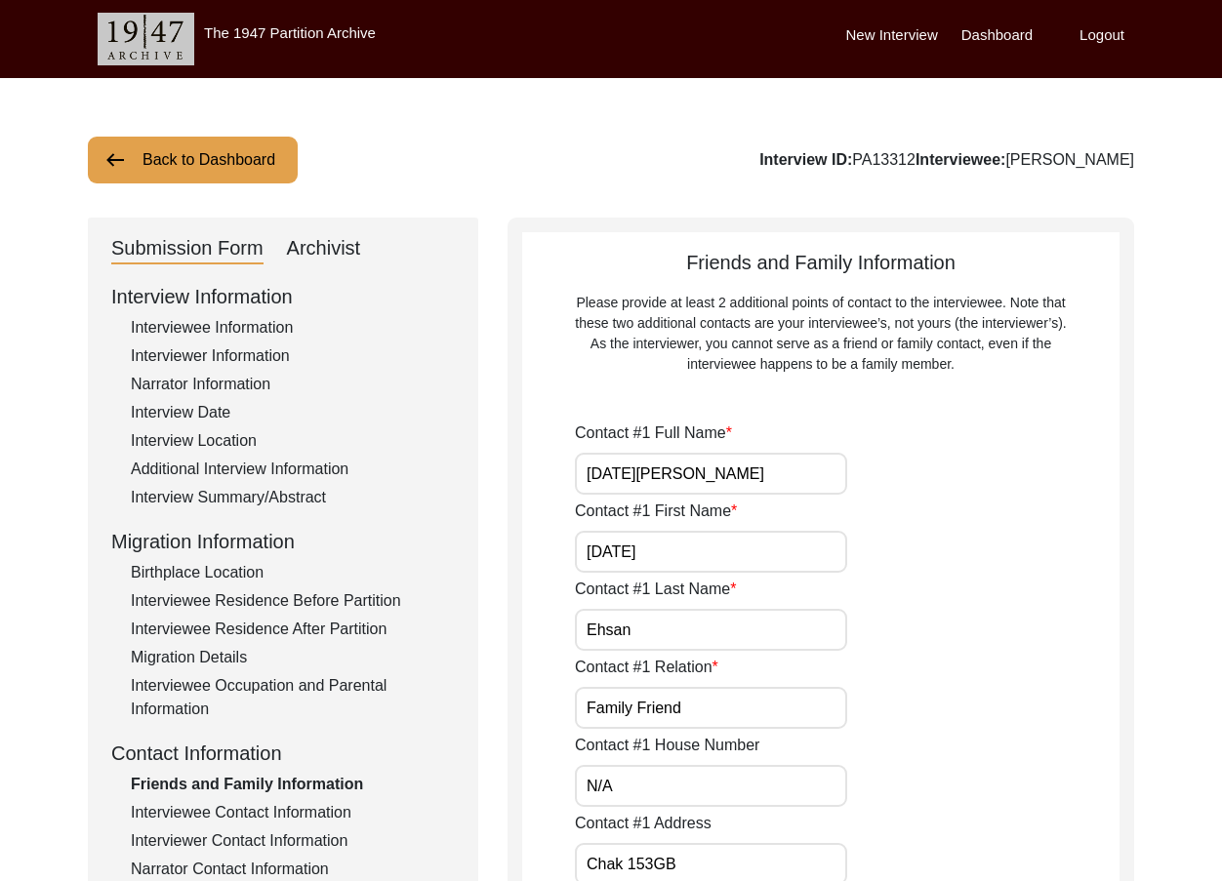
type input "N/A"
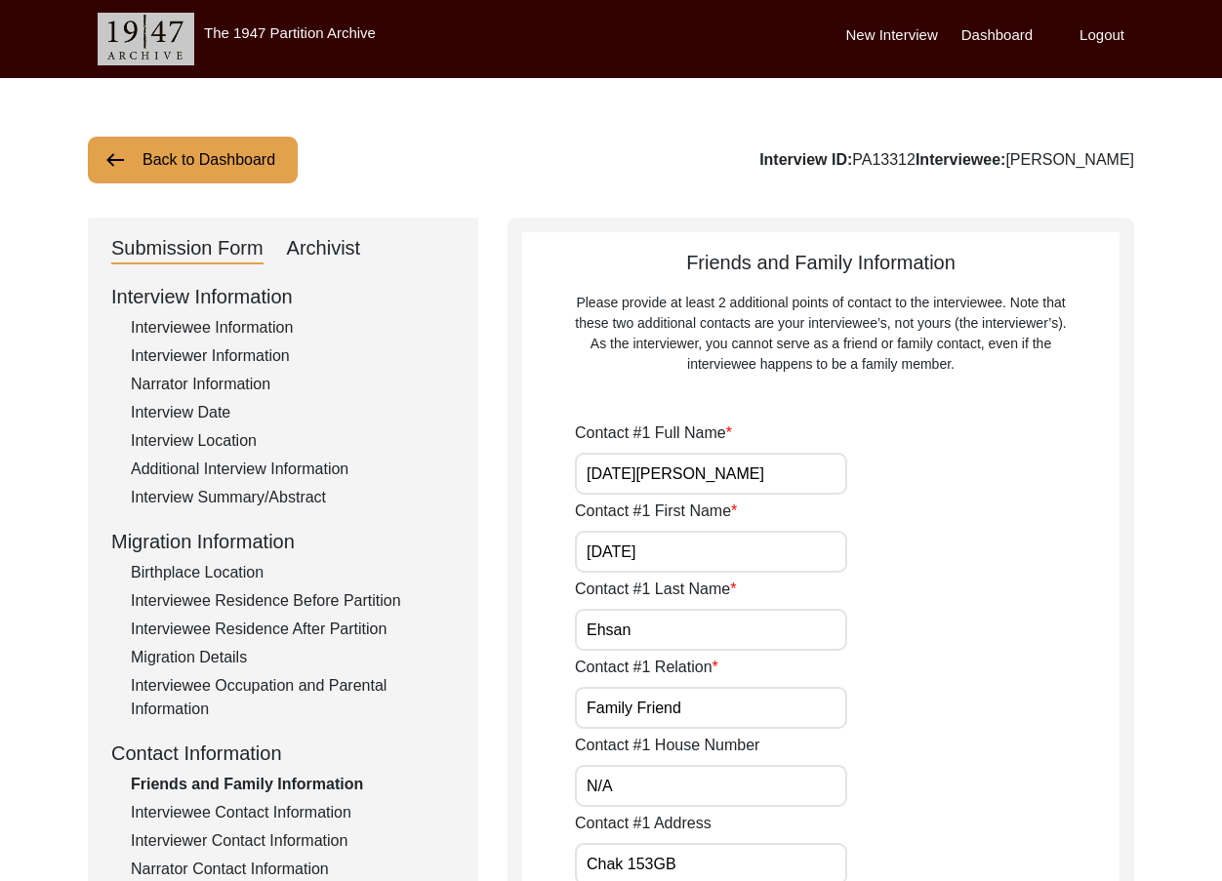
type input "N/A"
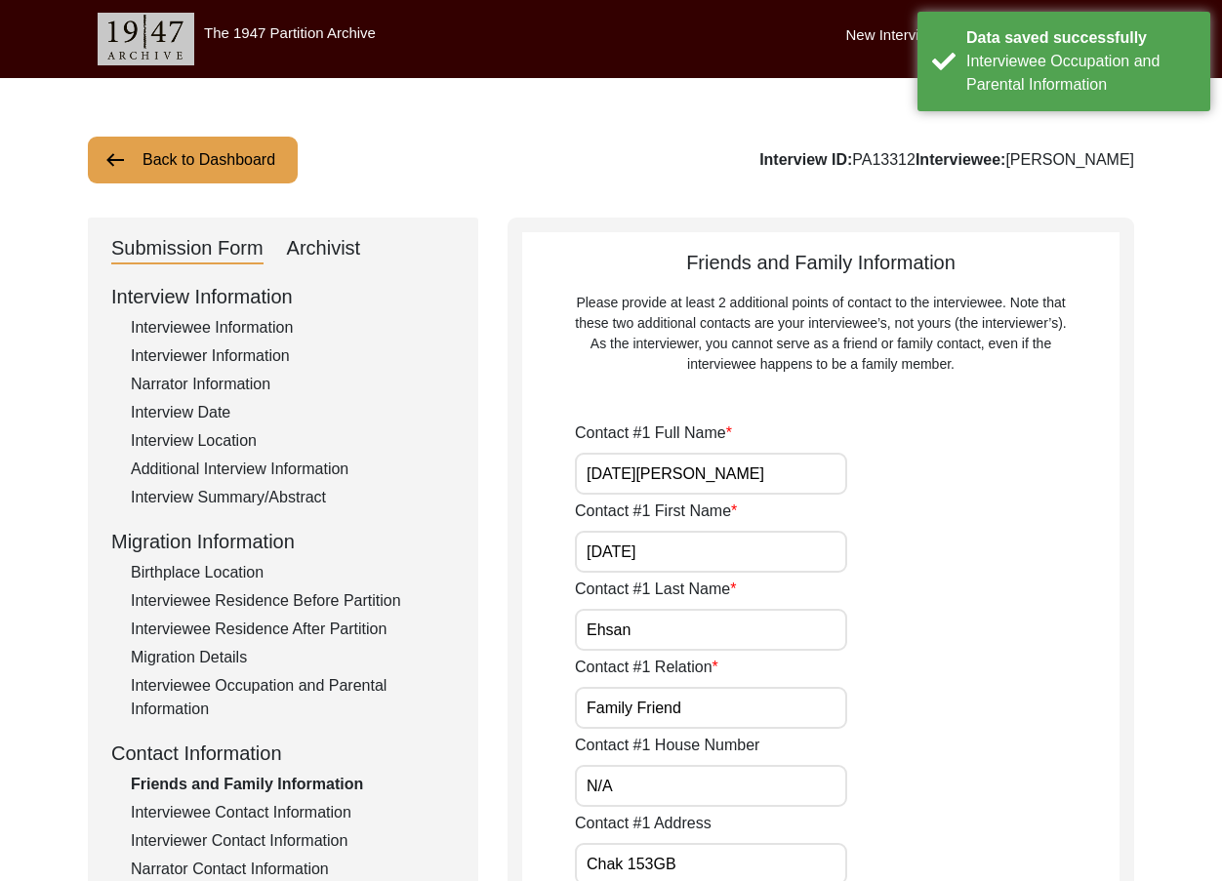
click at [616, 470] on input "Raja Ehsan" at bounding box center [711, 474] width 272 height 42
click at [626, 475] on input "Raja Ehsan" at bounding box center [711, 474] width 272 height 42
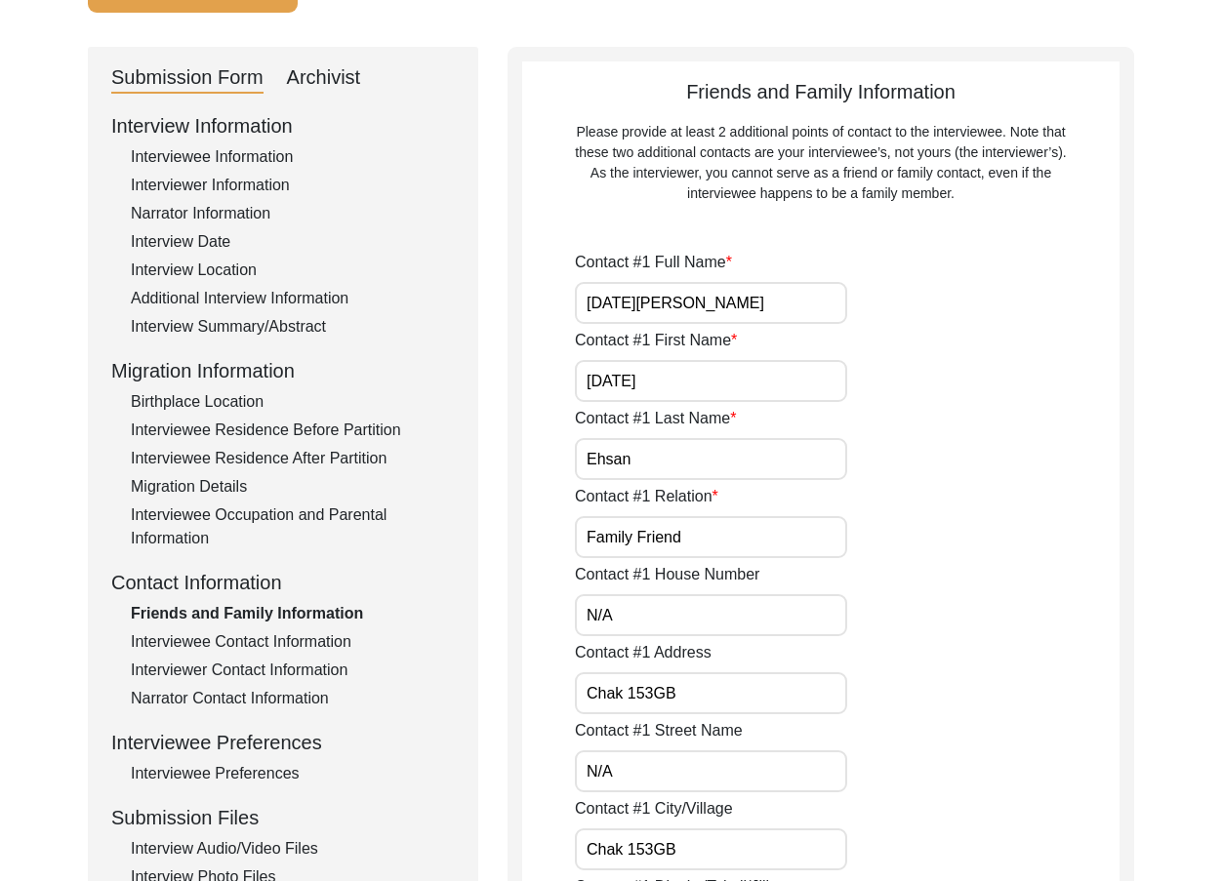
scroll to position [98, 0]
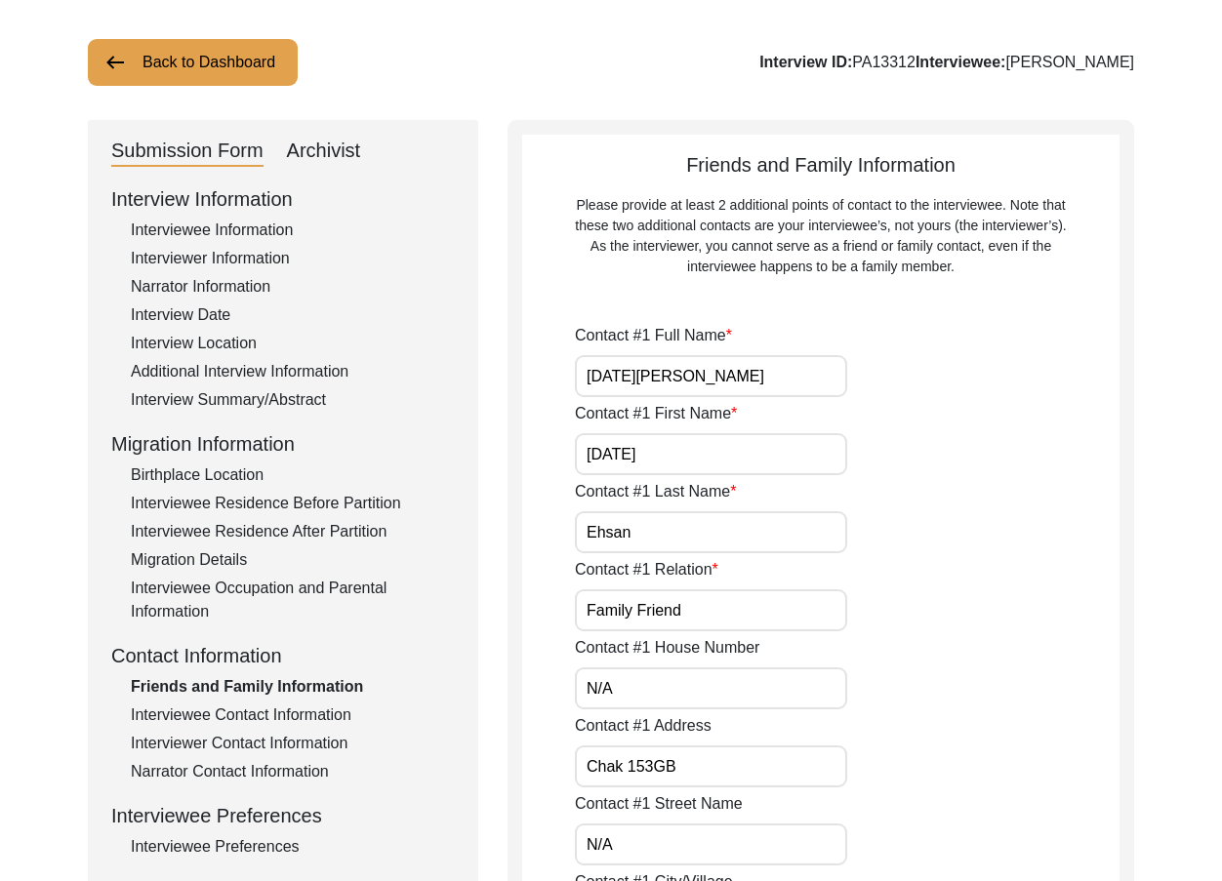
click at [633, 376] on input "Raja Ehsan" at bounding box center [711, 376] width 272 height 42
click at [627, 376] on input "Raja Ehsan" at bounding box center [711, 376] width 272 height 42
drag, startPoint x: 707, startPoint y: 369, endPoint x: 448, endPoint y: 387, distance: 259.2
type input "Raja Ehsan"
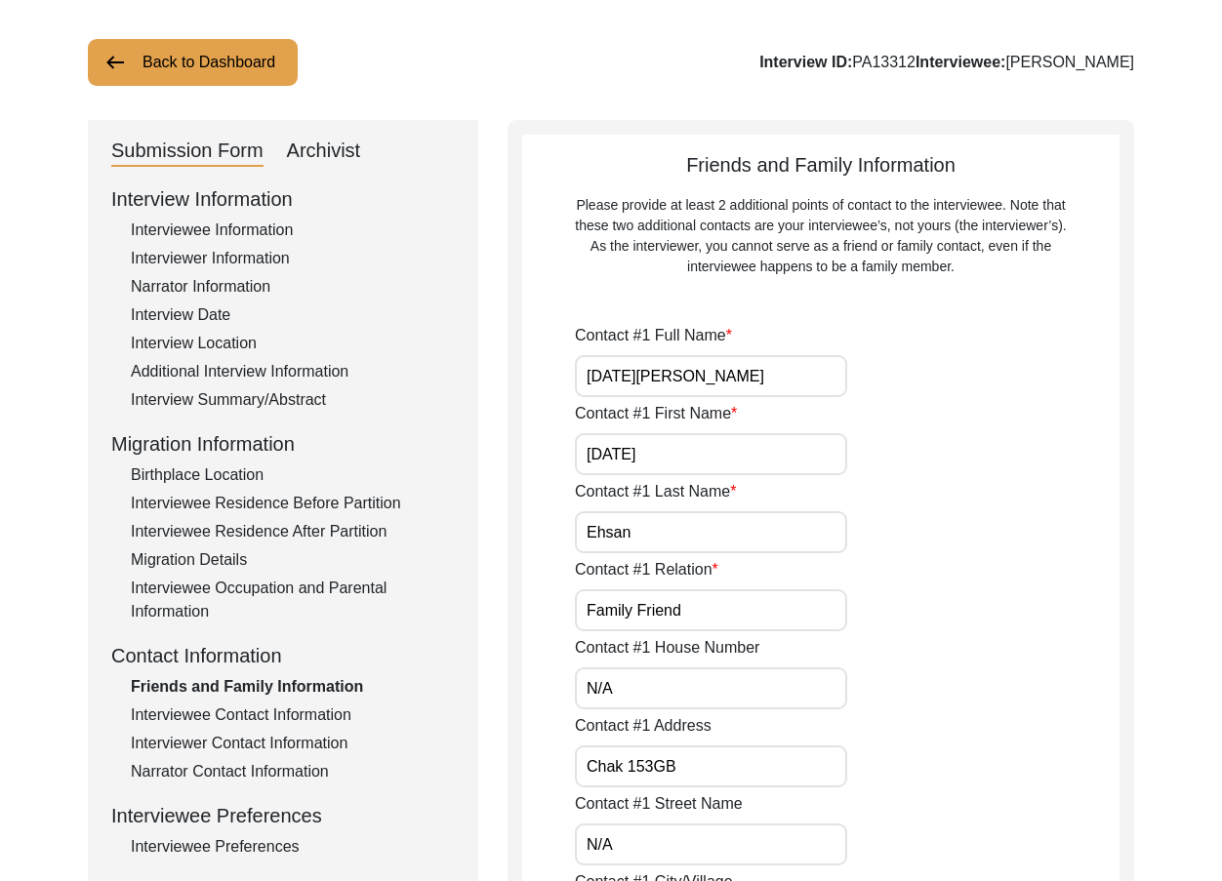
drag, startPoint x: 670, startPoint y: 460, endPoint x: 651, endPoint y: 484, distance: 30.6
click at [666, 460] on input "Raja" at bounding box center [711, 454] width 272 height 42
type input "Raja"
click at [672, 535] on input "Ehsan" at bounding box center [711, 532] width 272 height 42
drag, startPoint x: 620, startPoint y: 450, endPoint x: 600, endPoint y: 468, distance: 26.3
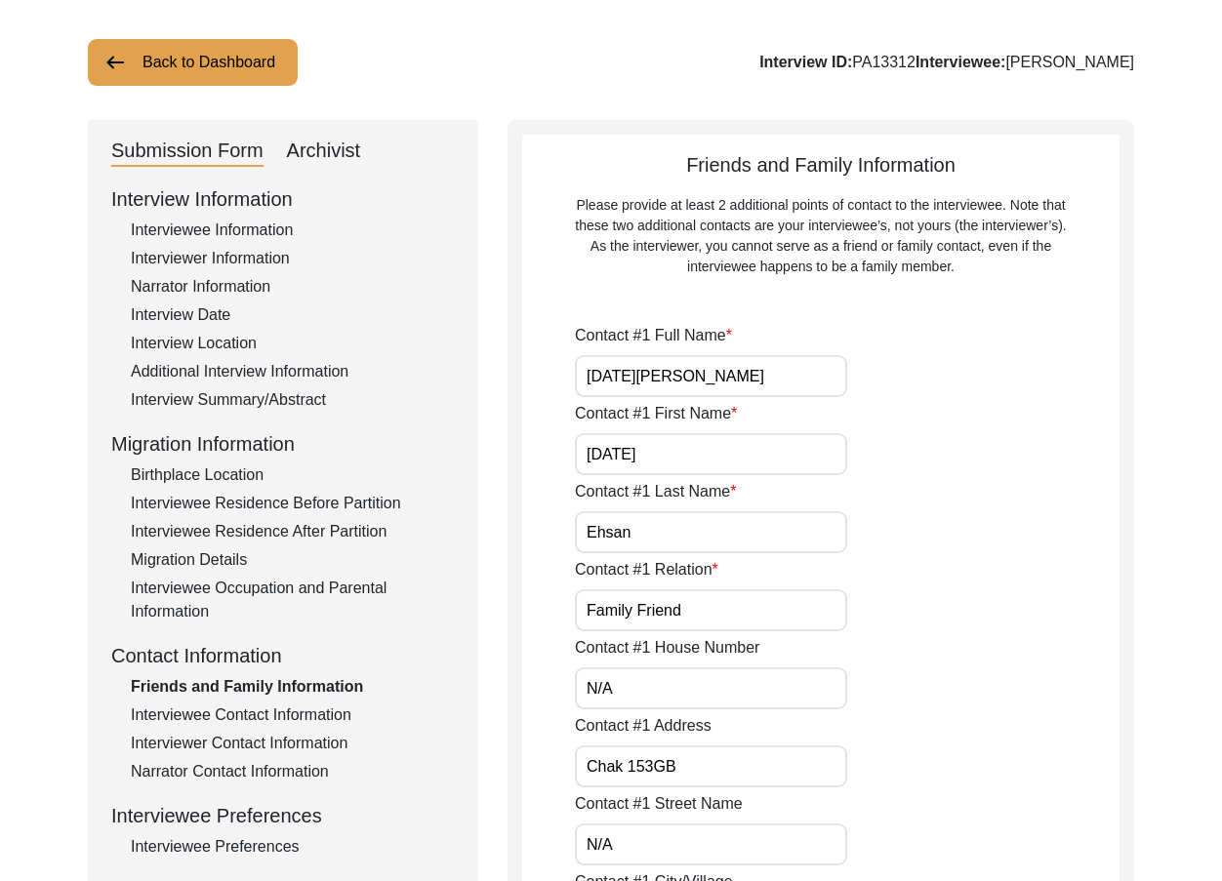
click at [587, 451] on input "Raja" at bounding box center [711, 454] width 272 height 42
click at [666, 517] on input "Ehsan" at bounding box center [711, 532] width 272 height 42
drag, startPoint x: 725, startPoint y: 615, endPoint x: 512, endPoint y: 567, distance: 218.1
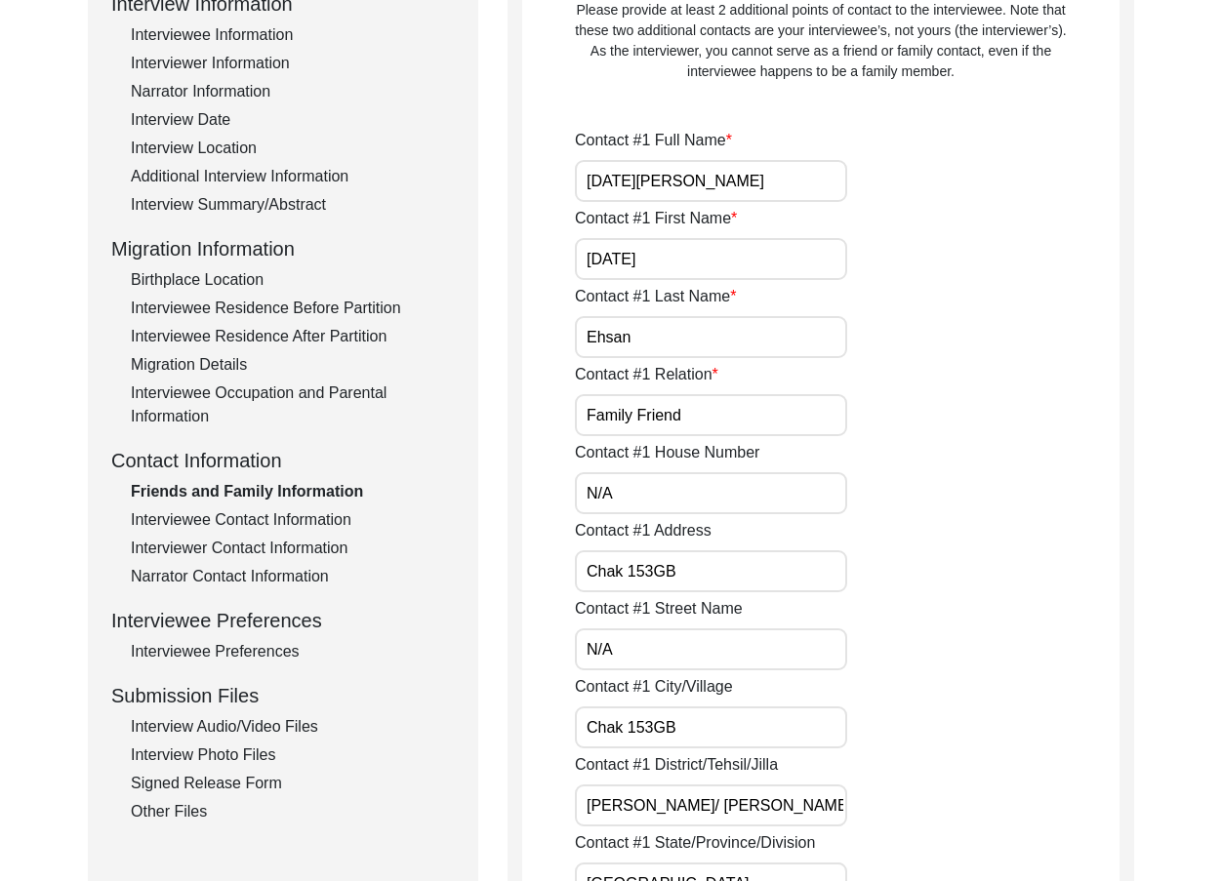
click at [627, 484] on input "N/A" at bounding box center [711, 493] width 272 height 42
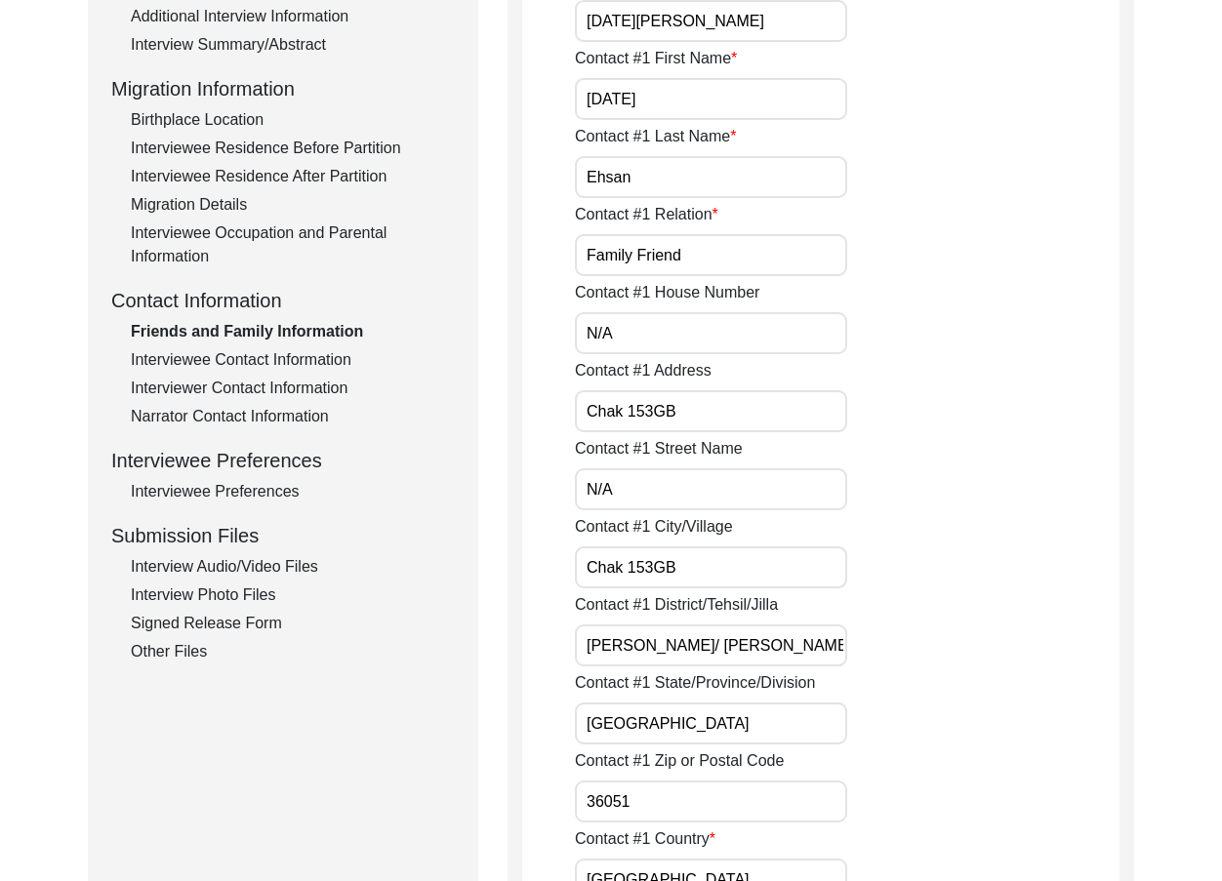
scroll to position [488, 0]
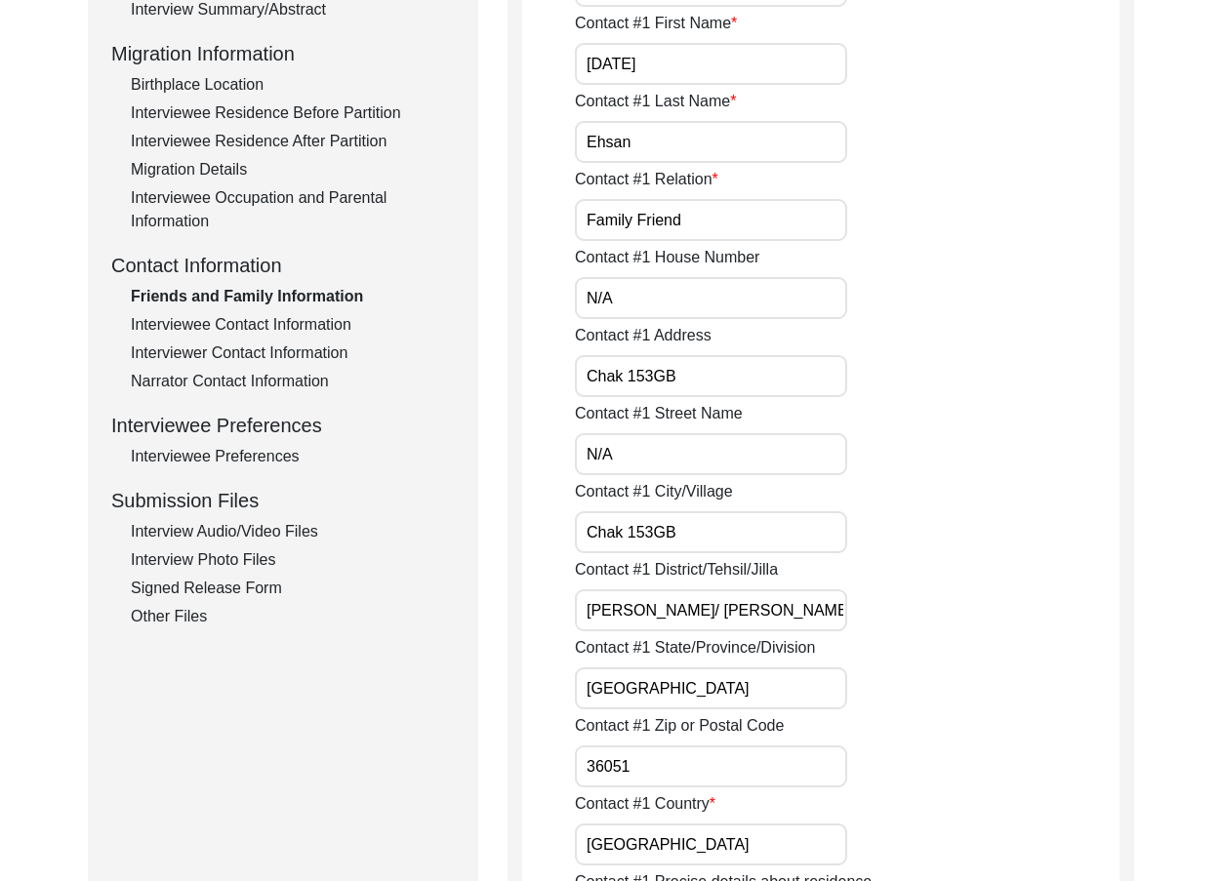
click at [653, 373] on input "Chak 153GB" at bounding box center [711, 376] width 272 height 42
drag, startPoint x: 688, startPoint y: 375, endPoint x: 436, endPoint y: 407, distance: 253.9
type input "Chak 153 GB"
click at [608, 464] on input "N/A" at bounding box center [711, 454] width 272 height 42
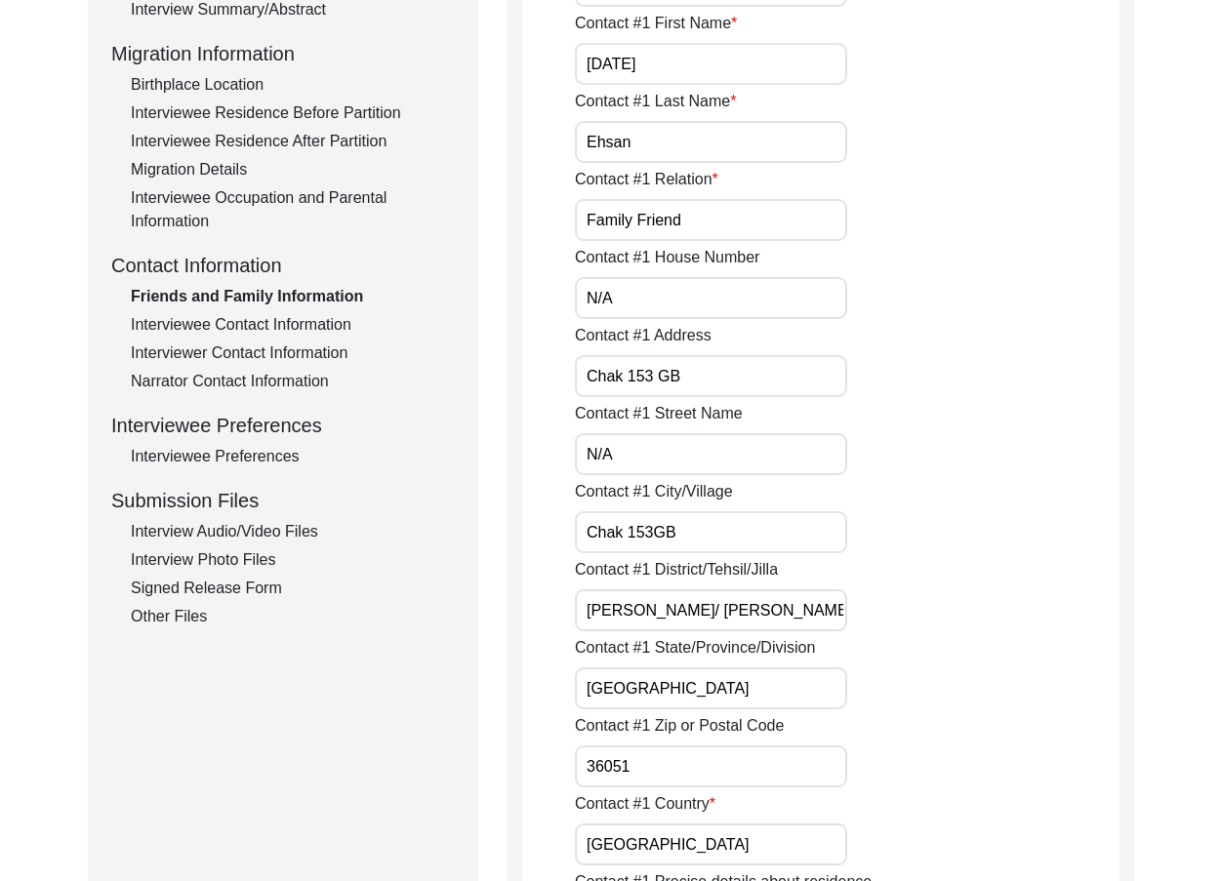
drag, startPoint x: 698, startPoint y: 528, endPoint x: 566, endPoint y: 535, distance: 131.9
click at [651, 533] on input "Chak 153GB" at bounding box center [711, 532] width 272 height 42
type input "Chak 153 GB"
click at [704, 610] on input "Toba Tek Singh/ Toba Tek Singh" at bounding box center [711, 611] width 272 height 42
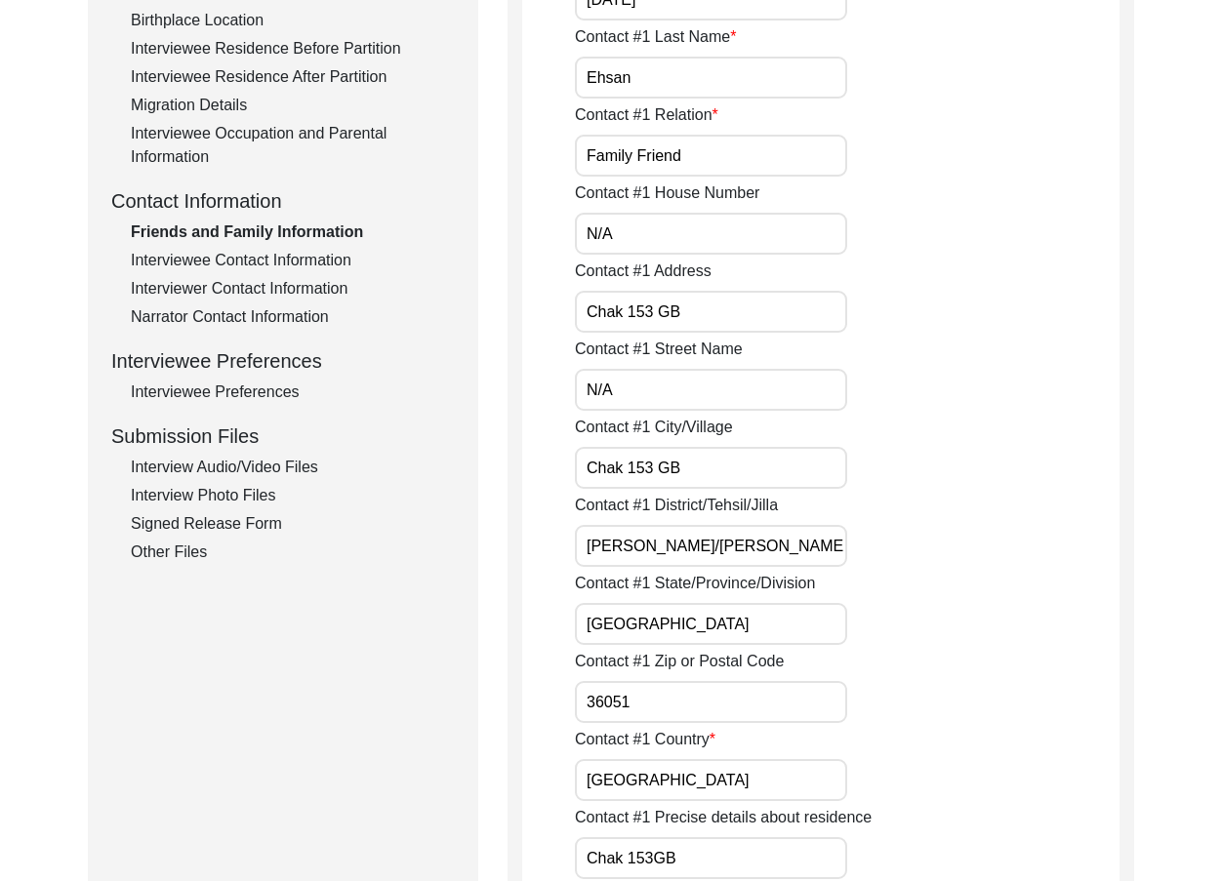
scroll to position [586, 0]
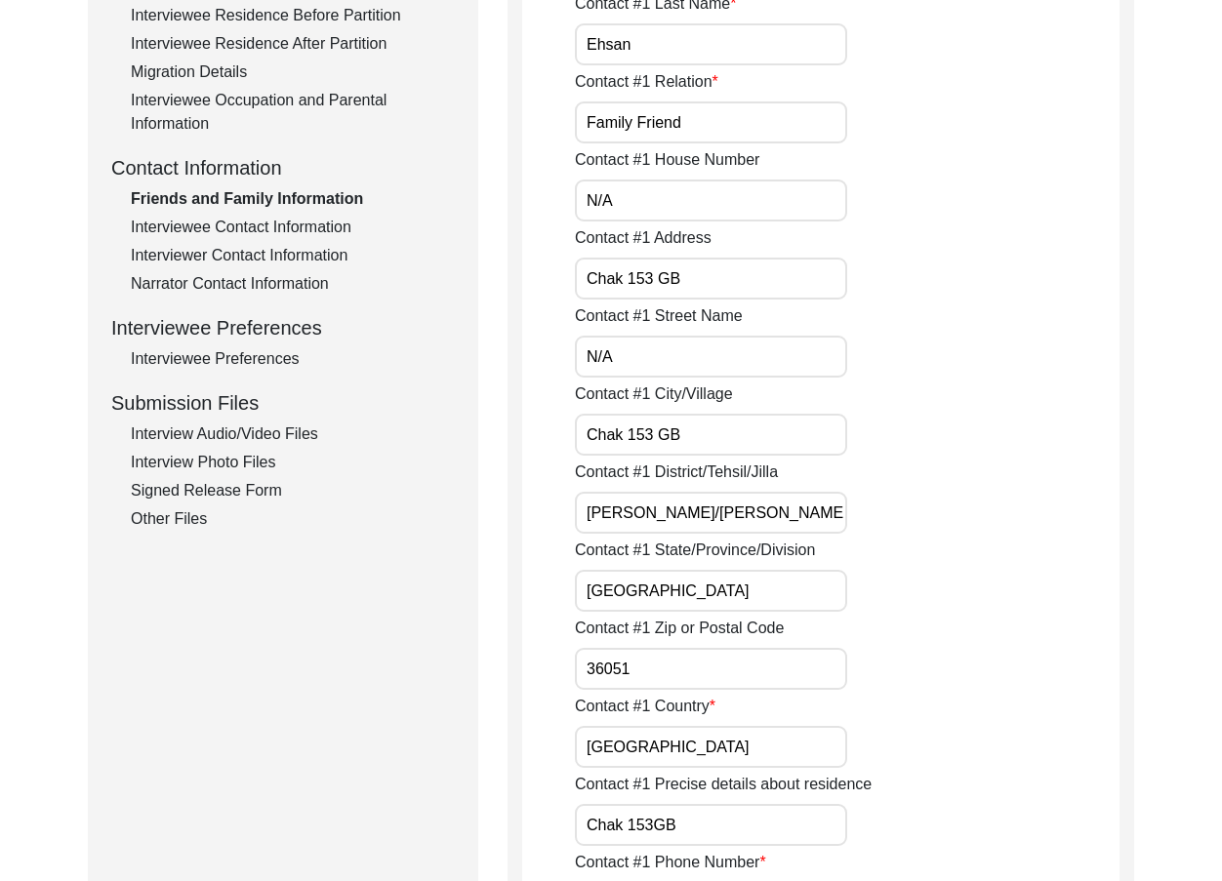
drag, startPoint x: 808, startPoint y: 514, endPoint x: 484, endPoint y: 464, distance: 328.0
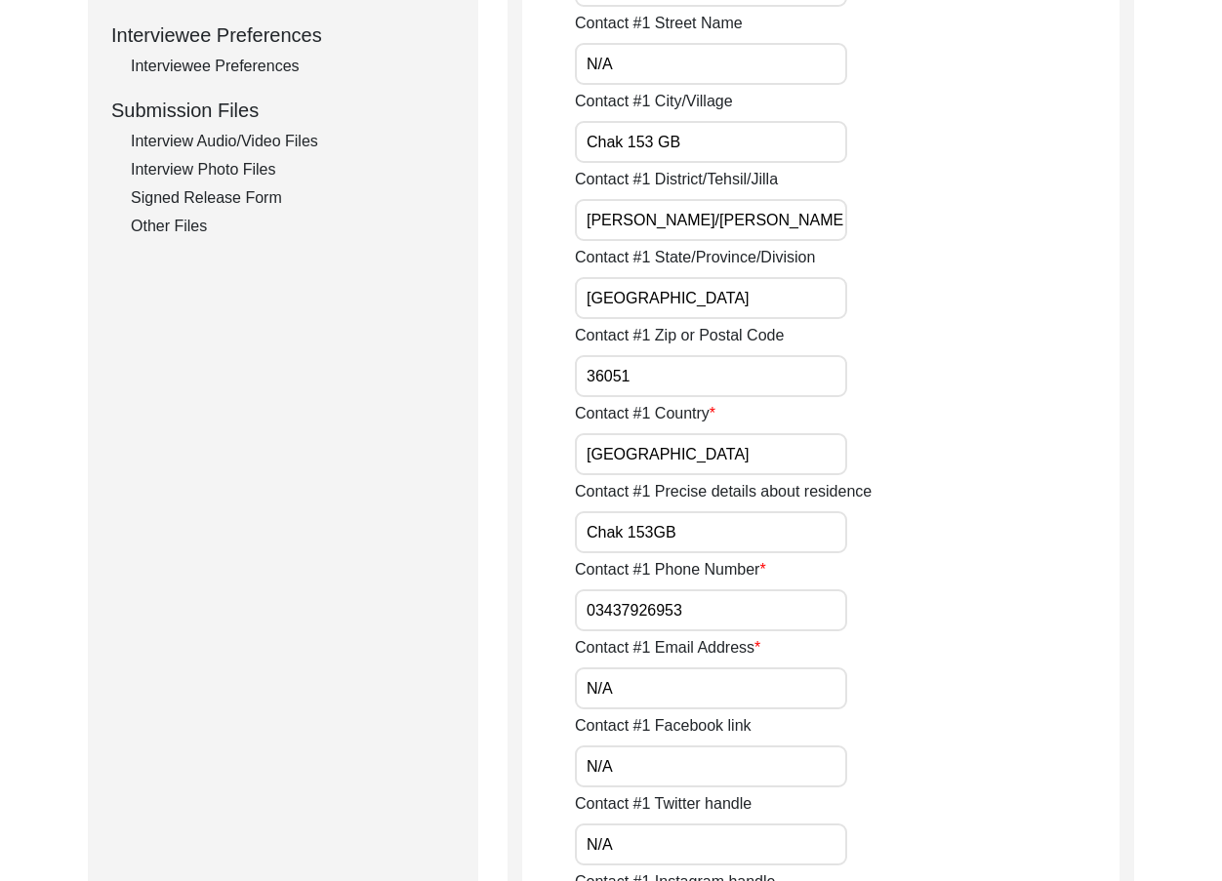
type input "Toba Tek Singh/Toba Tek Singh"
drag, startPoint x: 644, startPoint y: 299, endPoint x: 491, endPoint y: 287, distance: 153.7
drag, startPoint x: 631, startPoint y: 362, endPoint x: 549, endPoint y: 384, distance: 84.8
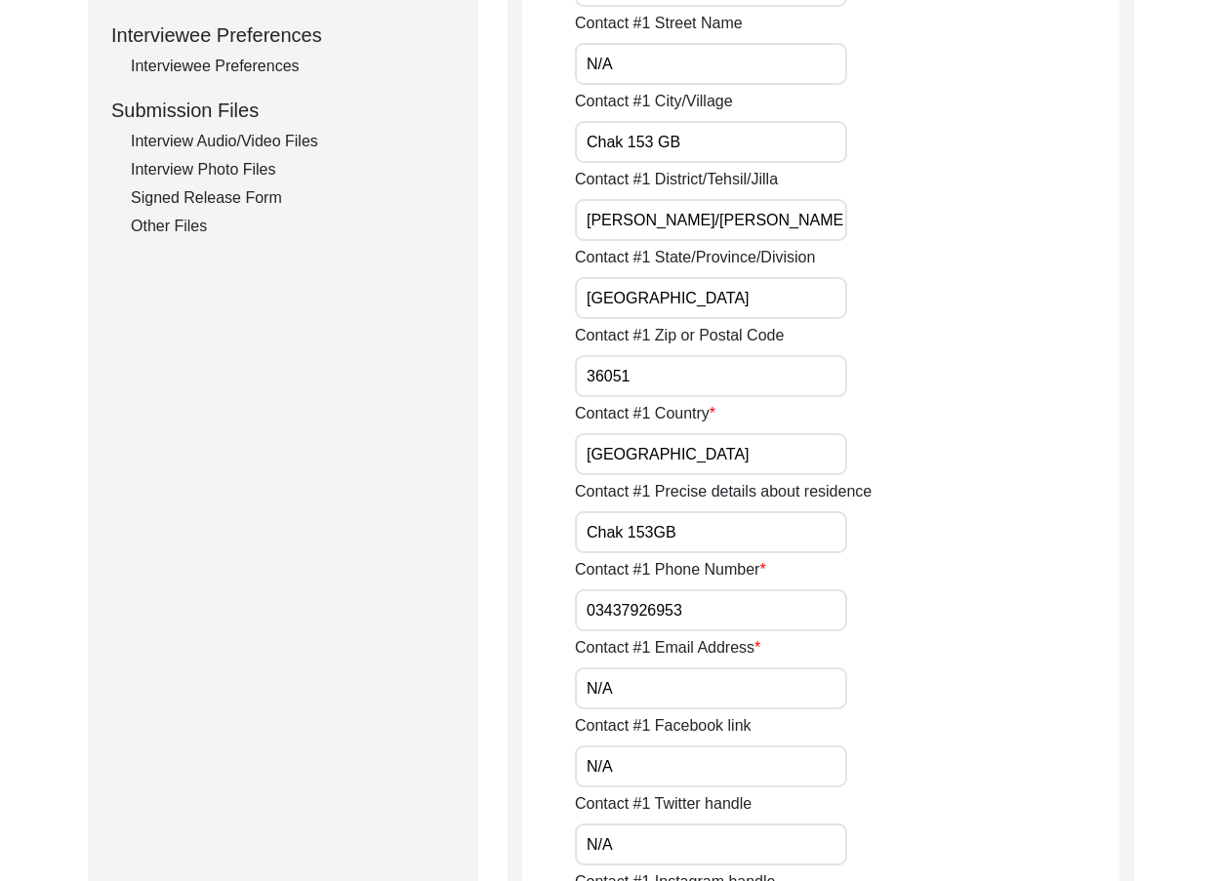
click at [691, 492] on label "Contact #1 Precise details about residence" at bounding box center [723, 491] width 297 height 23
click at [691, 511] on input "Chak 153GB" at bounding box center [711, 532] width 272 height 42
drag, startPoint x: 676, startPoint y: 468, endPoint x: 535, endPoint y: 485, distance: 142.6
drag, startPoint x: 714, startPoint y: 548, endPoint x: 481, endPoint y: 517, distance: 235.2
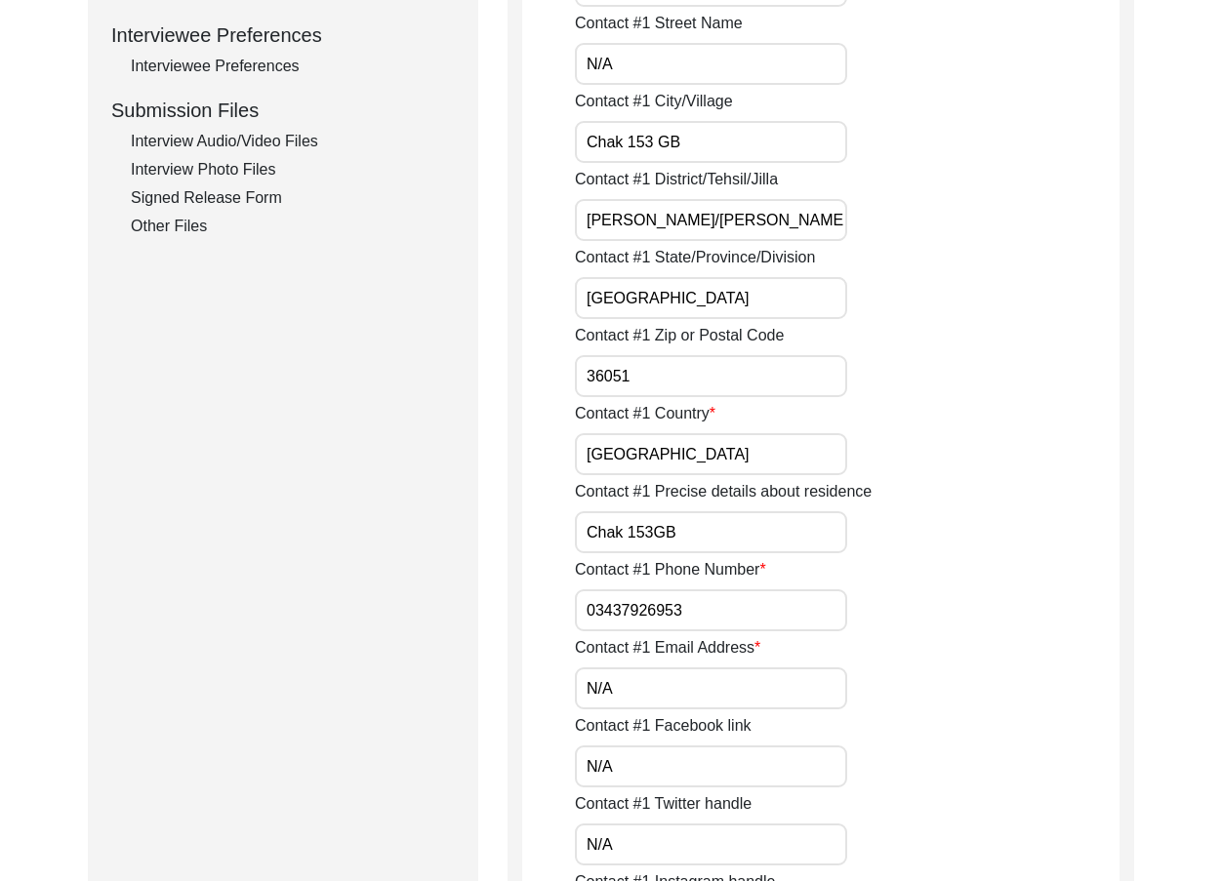
click at [657, 534] on input "Chak 153GB" at bounding box center [711, 532] width 272 height 42
type input "Chak 153 GB"
click at [577, 611] on input "03437926953" at bounding box center [711, 611] width 272 height 42
paste input "+92"
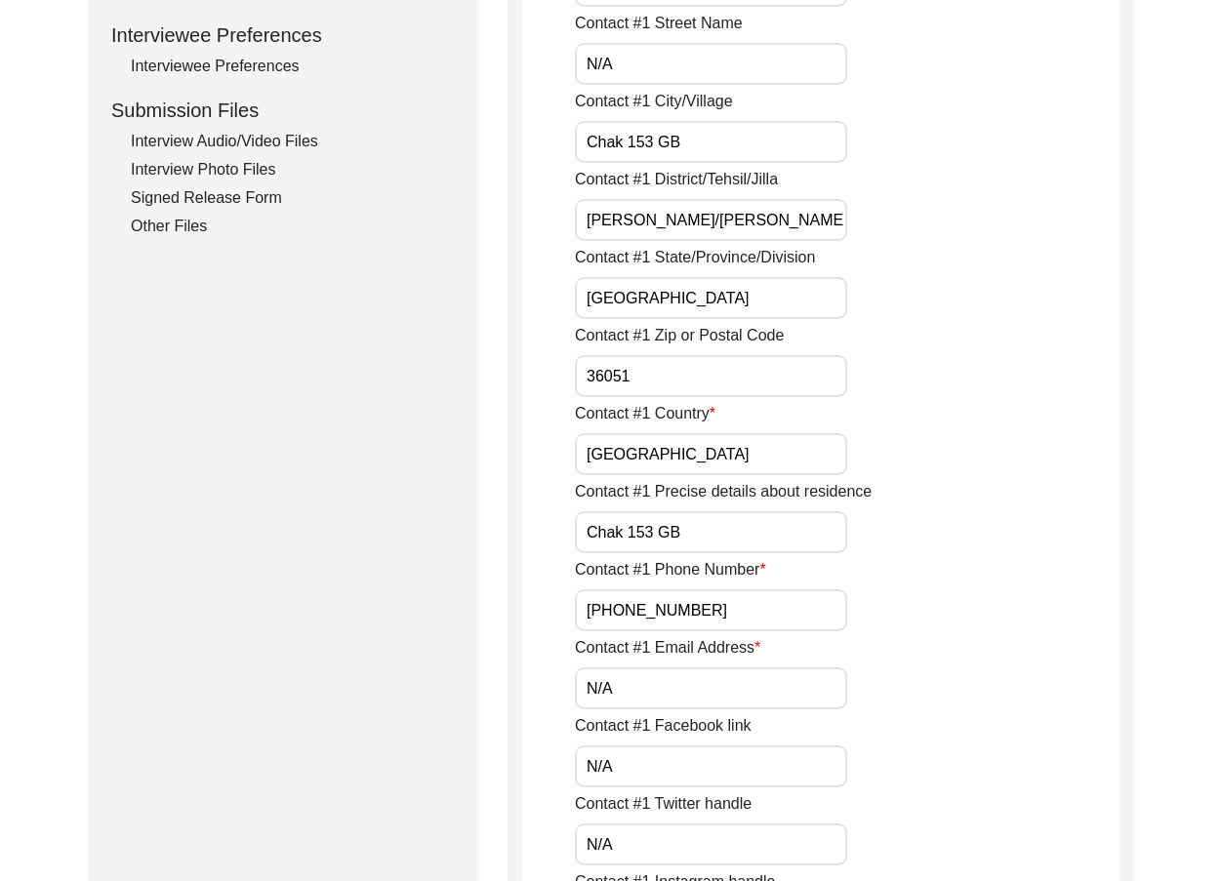
drag, startPoint x: 579, startPoint y: 611, endPoint x: 828, endPoint y: 638, distance: 250.4
click at [857, 614] on div "Contact #1 Phone Number +92 03437926953" at bounding box center [847, 594] width 545 height 73
click at [741, 678] on input "N/A" at bounding box center [711, 689] width 272 height 42
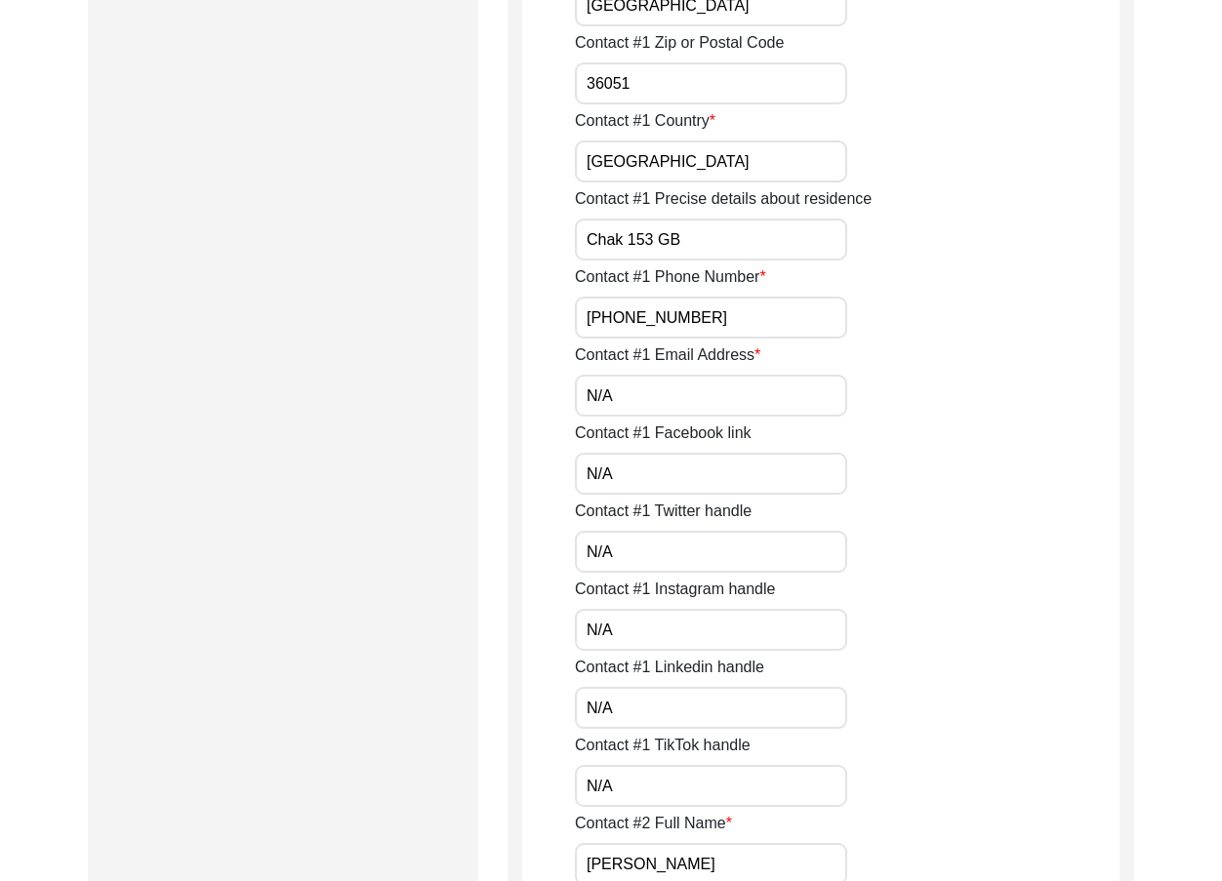
click at [635, 484] on input "N/A" at bounding box center [711, 474] width 272 height 42
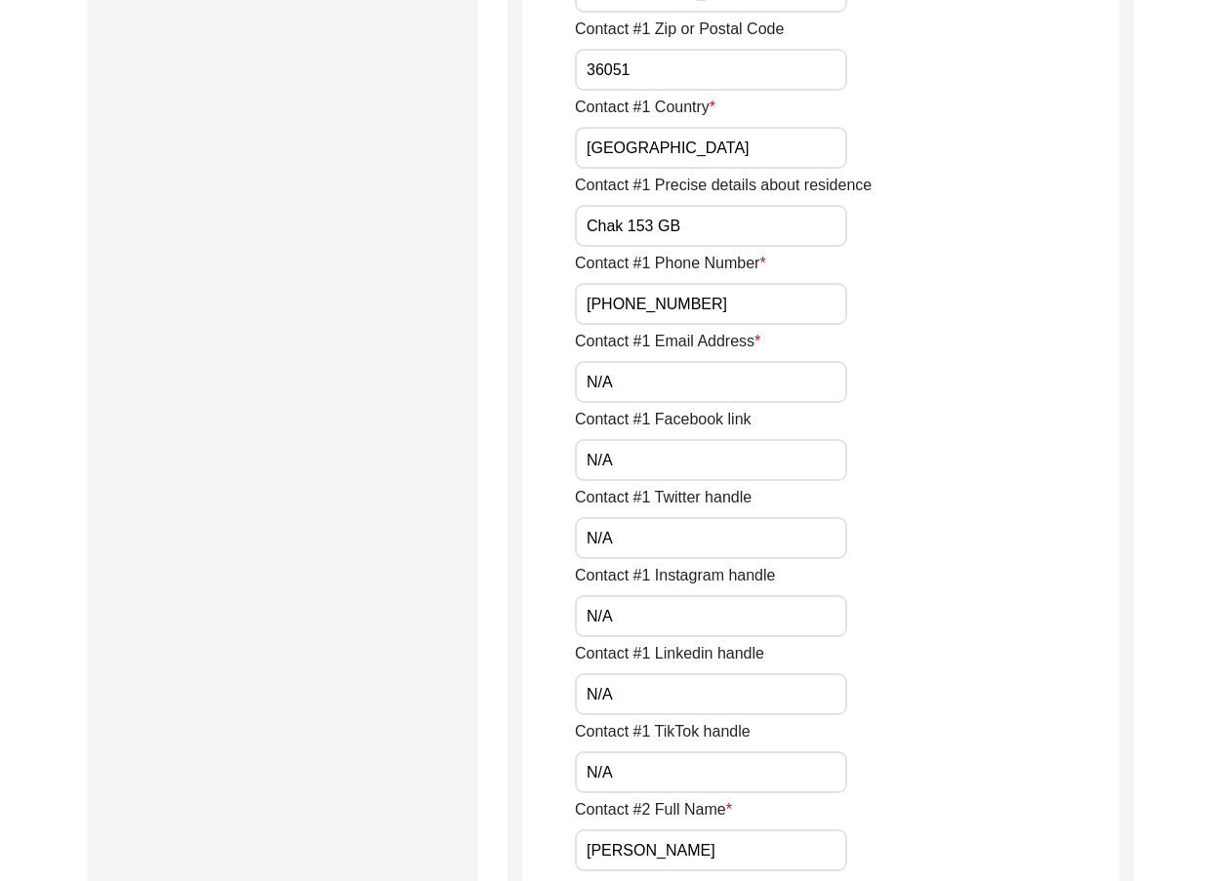
scroll to position [1269, 0]
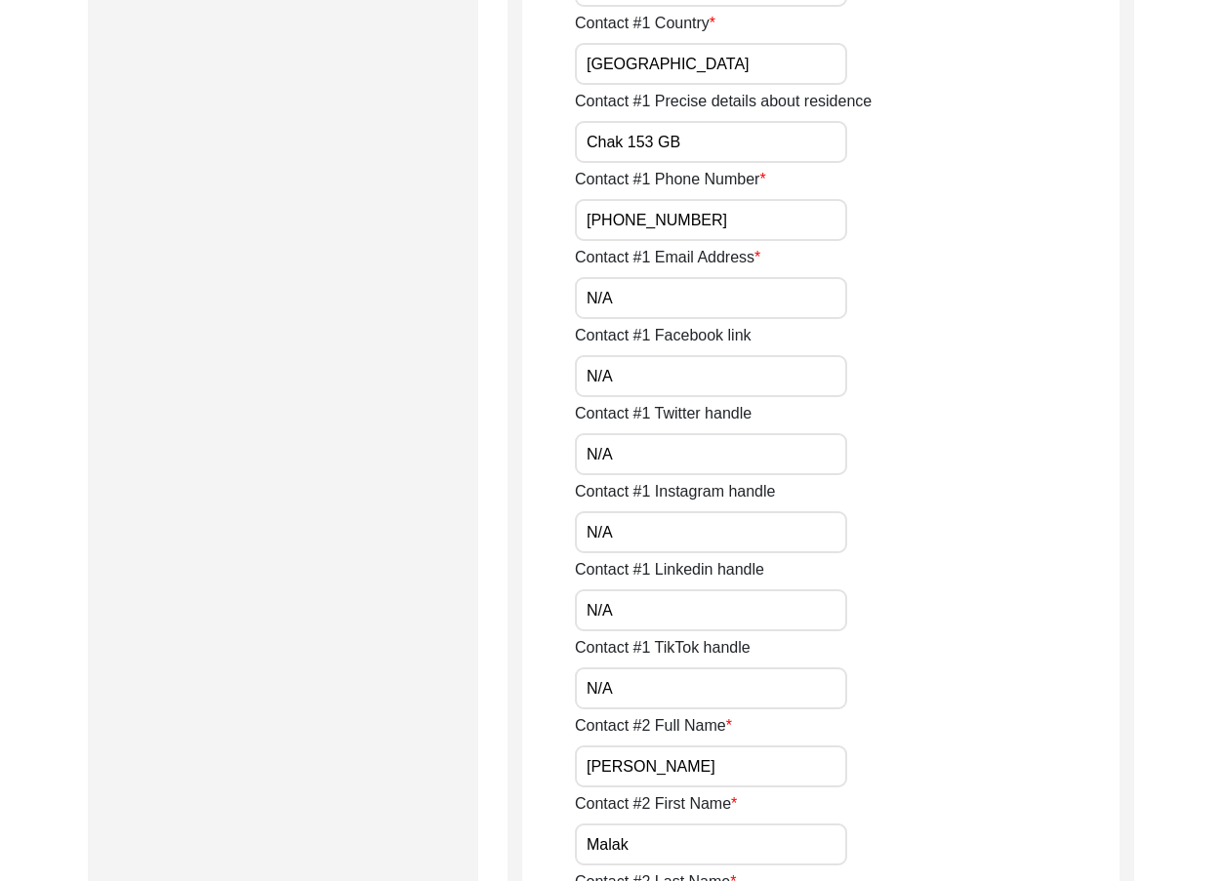
click at [635, 462] on input "N/A" at bounding box center [711, 454] width 272 height 42
click at [627, 526] on input "N/A" at bounding box center [711, 532] width 272 height 42
drag, startPoint x: 632, startPoint y: 600, endPoint x: 629, endPoint y: 613, distance: 13.0
click at [631, 602] on input "N/A" at bounding box center [711, 611] width 272 height 42
click at [626, 673] on input "N/A" at bounding box center [711, 689] width 272 height 42
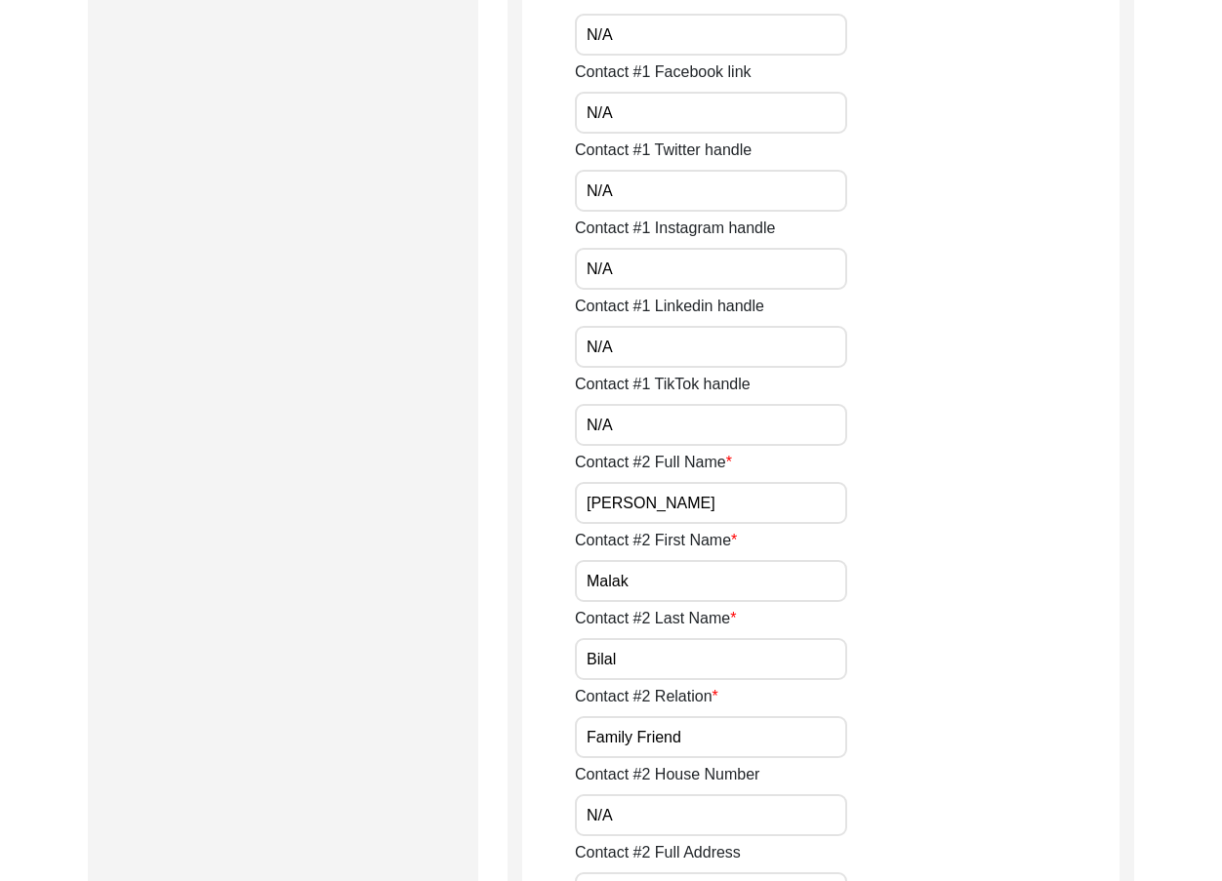
scroll to position [1562, 0]
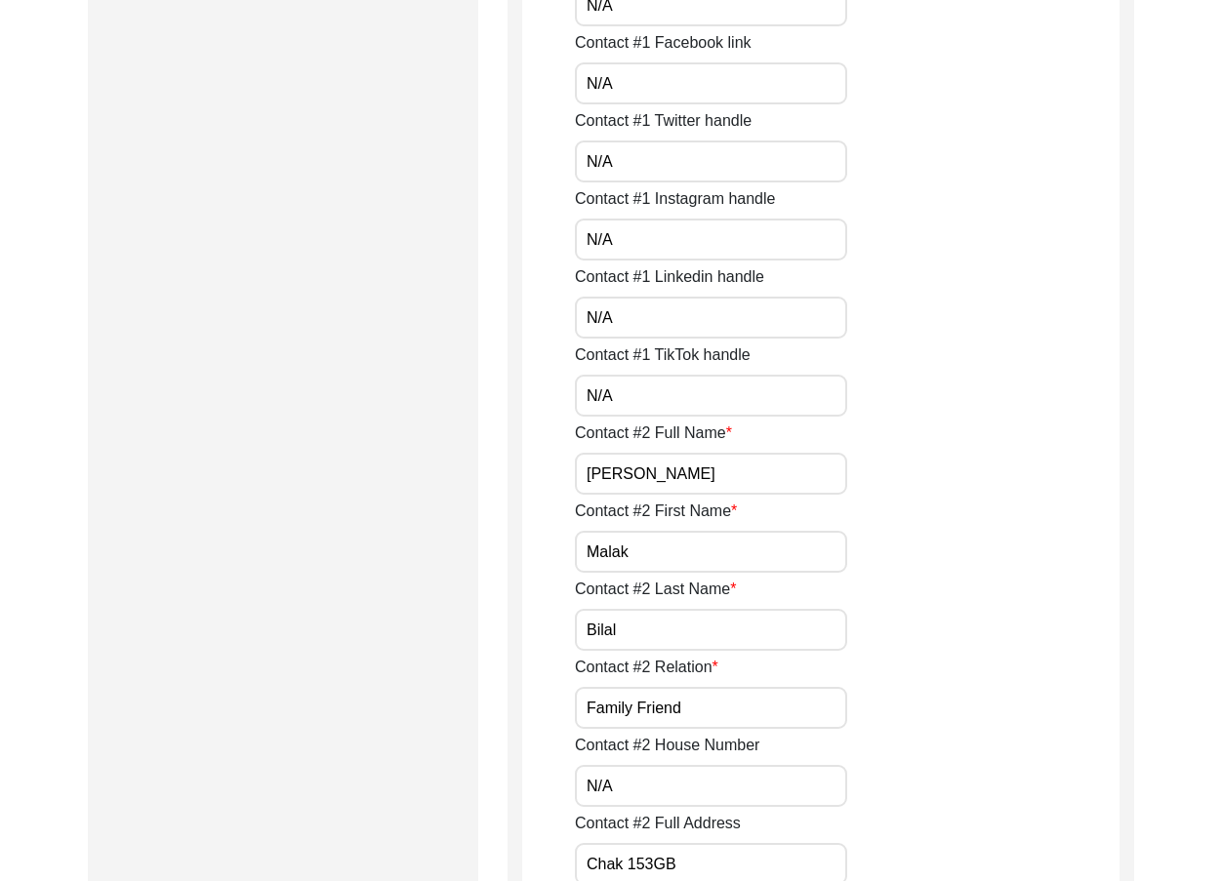
drag, startPoint x: 642, startPoint y: 479, endPoint x: 570, endPoint y: 479, distance: 72.2
drag, startPoint x: 633, startPoint y: 556, endPoint x: 627, endPoint y: 621, distance: 64.8
drag, startPoint x: 664, startPoint y: 636, endPoint x: 562, endPoint y: 639, distance: 101.6
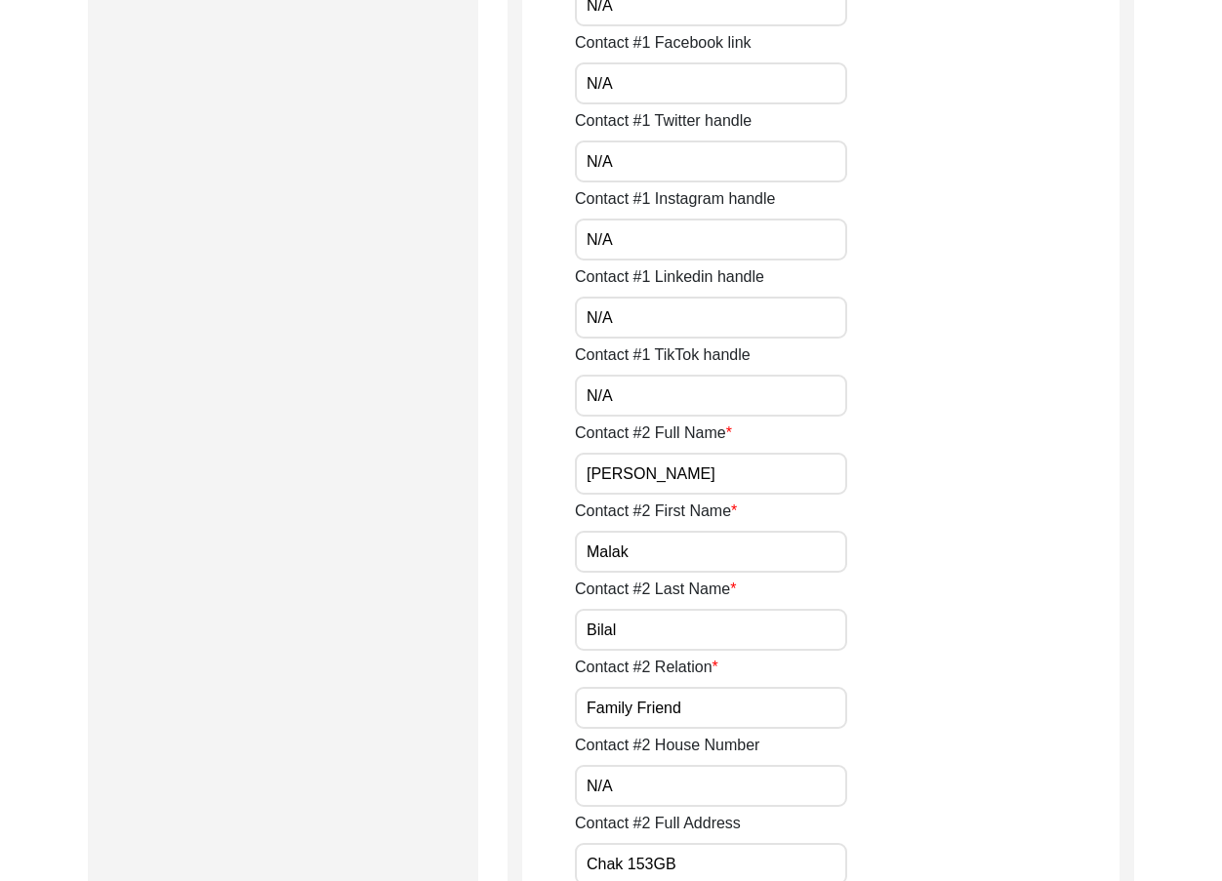
drag, startPoint x: 641, startPoint y: 691, endPoint x: 463, endPoint y: 674, distance: 179.4
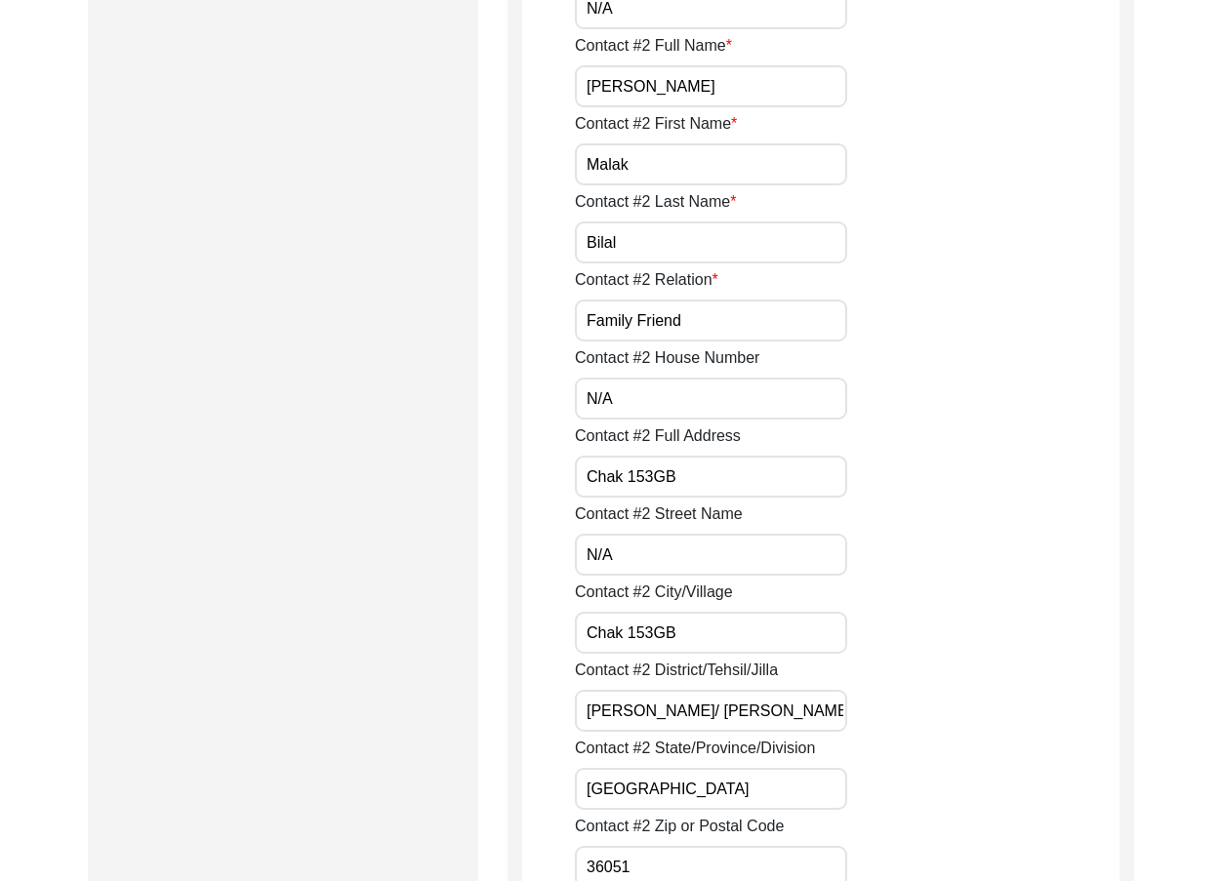
scroll to position [1952, 0]
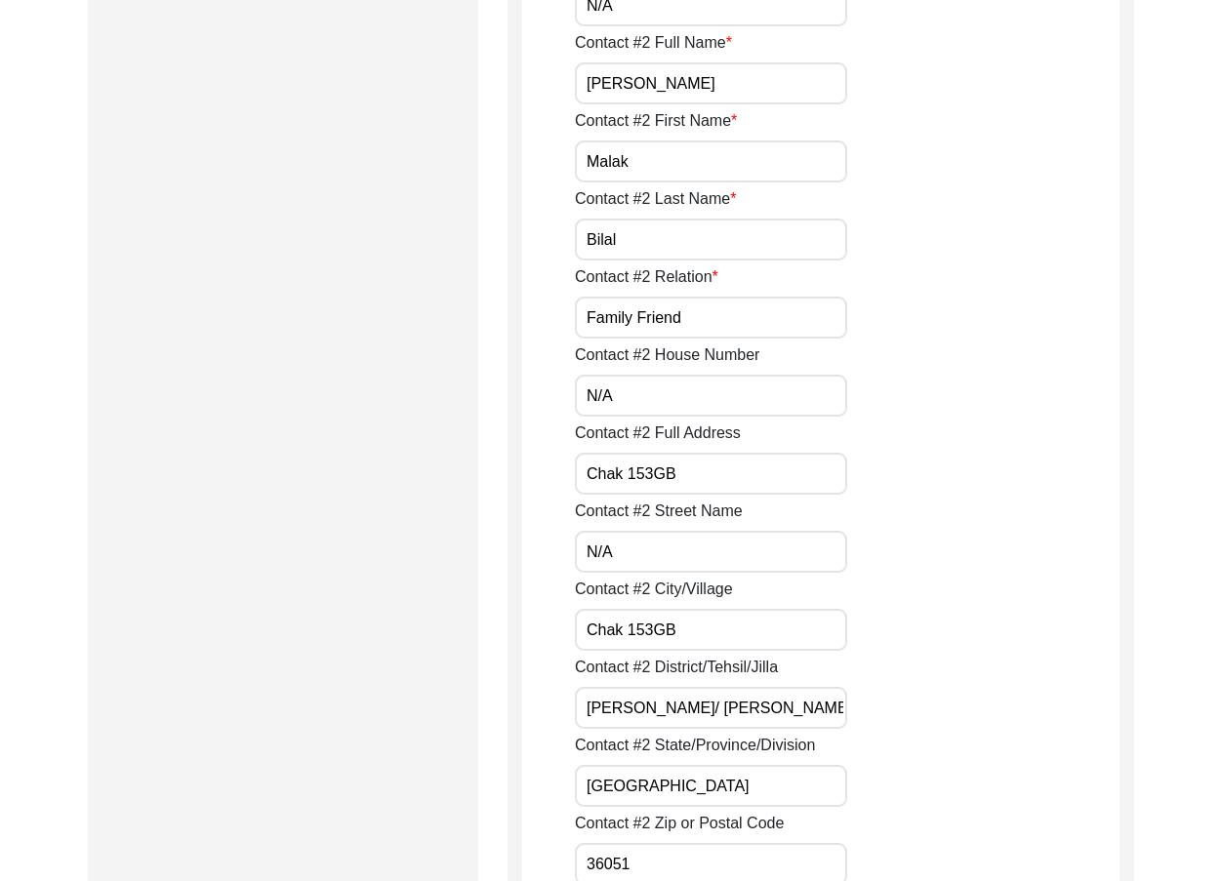
drag, startPoint x: 627, startPoint y: 414, endPoint x: 557, endPoint y: 413, distance: 69.3
click at [662, 481] on input "Chak 153GB" at bounding box center [711, 474] width 272 height 42
click at [657, 479] on input "Chak 153GB" at bounding box center [711, 474] width 272 height 42
drag, startPoint x: 712, startPoint y: 475, endPoint x: 506, endPoint y: 472, distance: 206.0
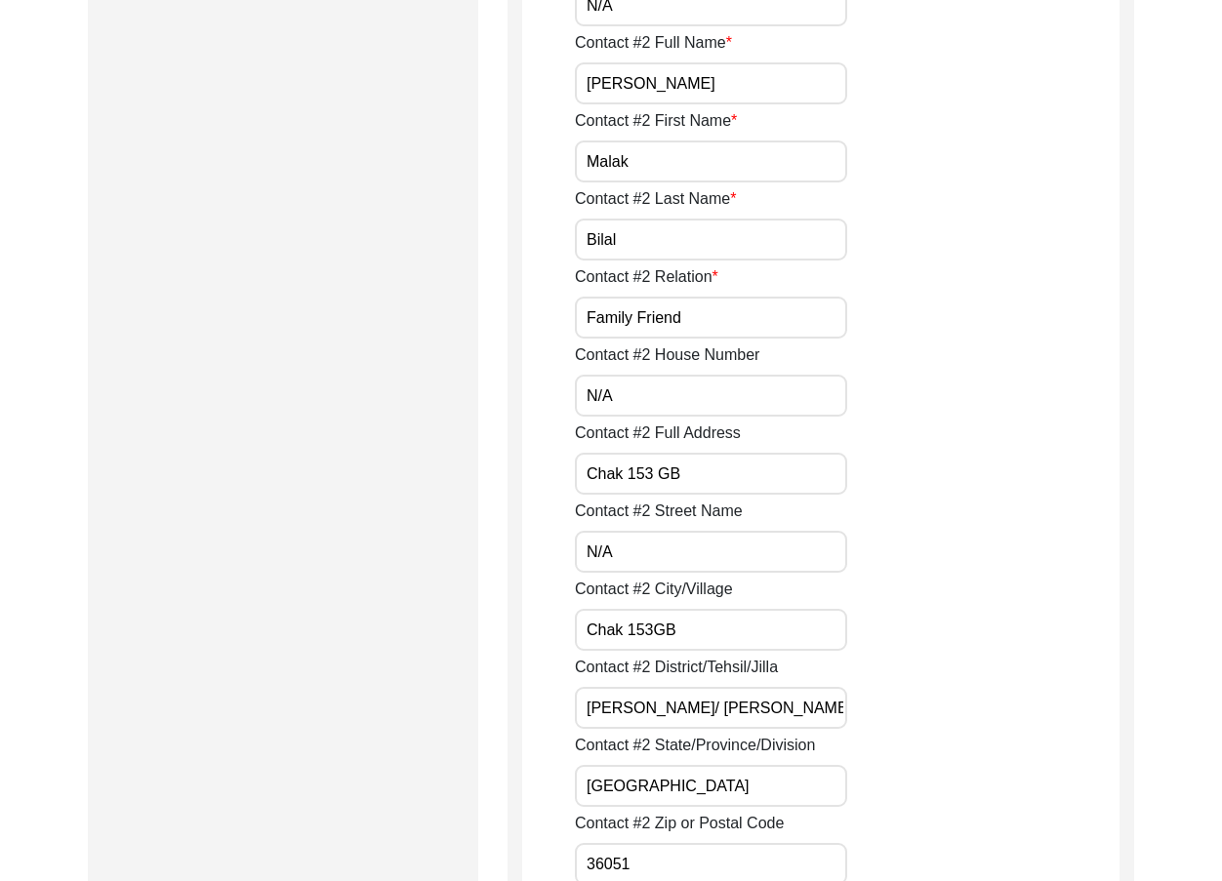
click at [620, 550] on input "N/A" at bounding box center [711, 552] width 272 height 42
click at [657, 629] on input "Chak 153GB" at bounding box center [711, 630] width 272 height 42
drag, startPoint x: 701, startPoint y: 630, endPoint x: 488, endPoint y: 620, distance: 213.0
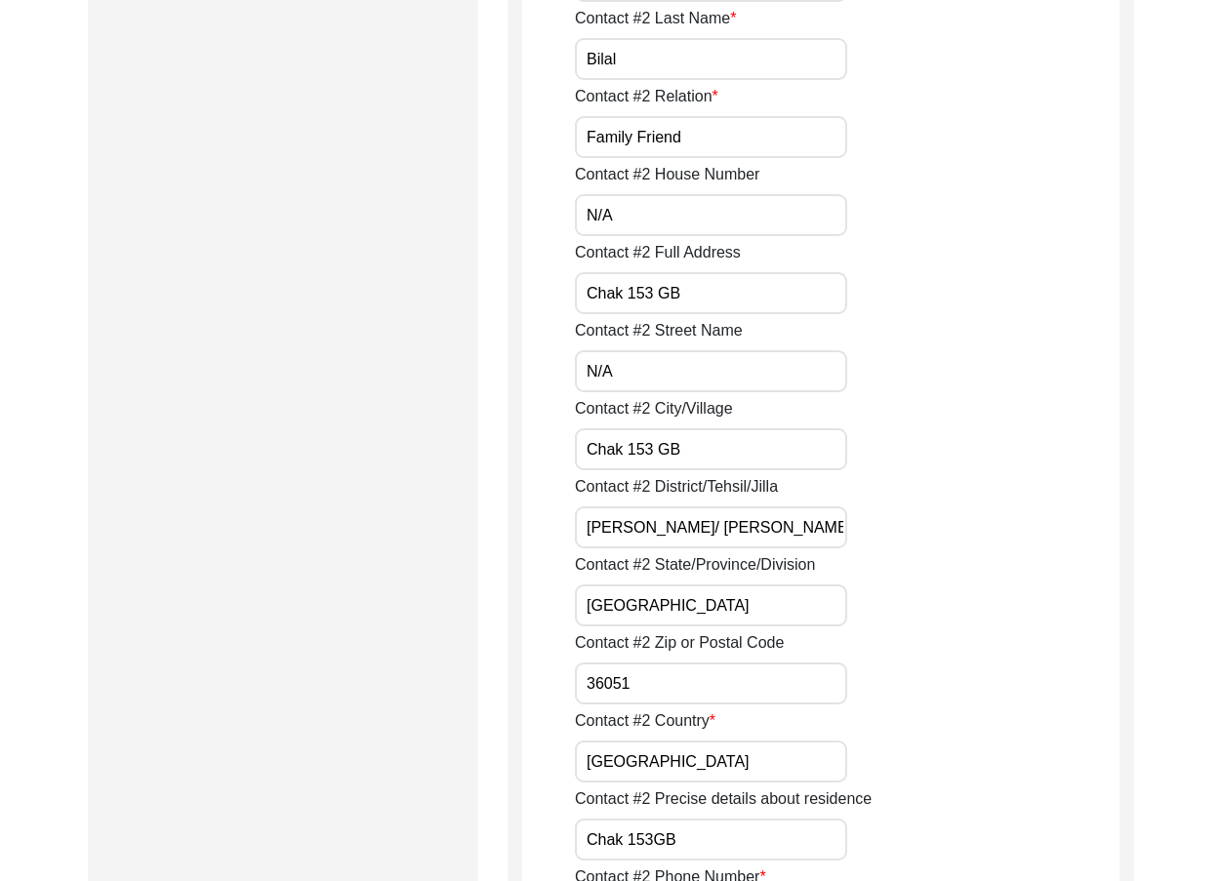
scroll to position [2147, 0]
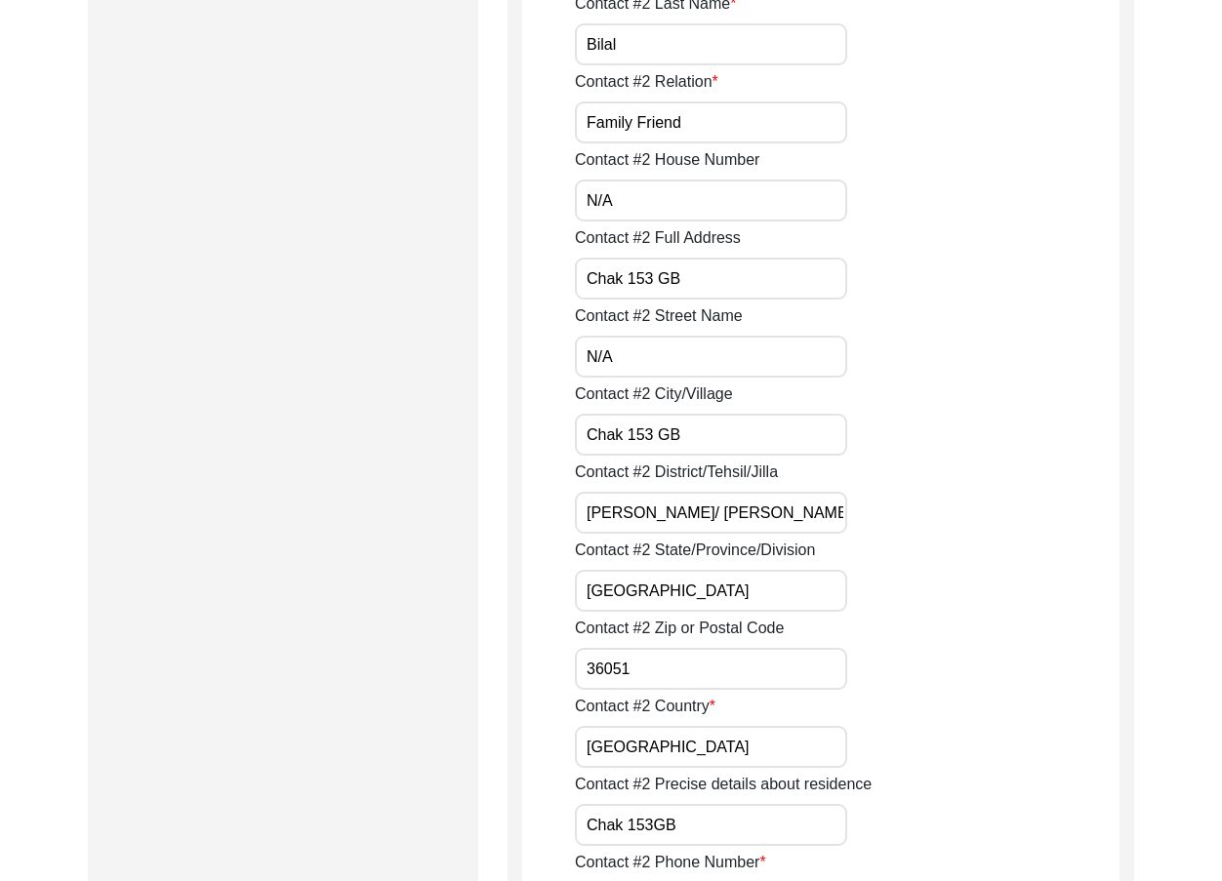
click at [705, 504] on input "Toba Tek Singh/ Toba Tek Singh" at bounding box center [711, 513] width 272 height 42
drag, startPoint x: 805, startPoint y: 517, endPoint x: 450, endPoint y: 503, distance: 355.6
drag, startPoint x: 637, startPoint y: 585, endPoint x: 544, endPoint y: 585, distance: 93.7
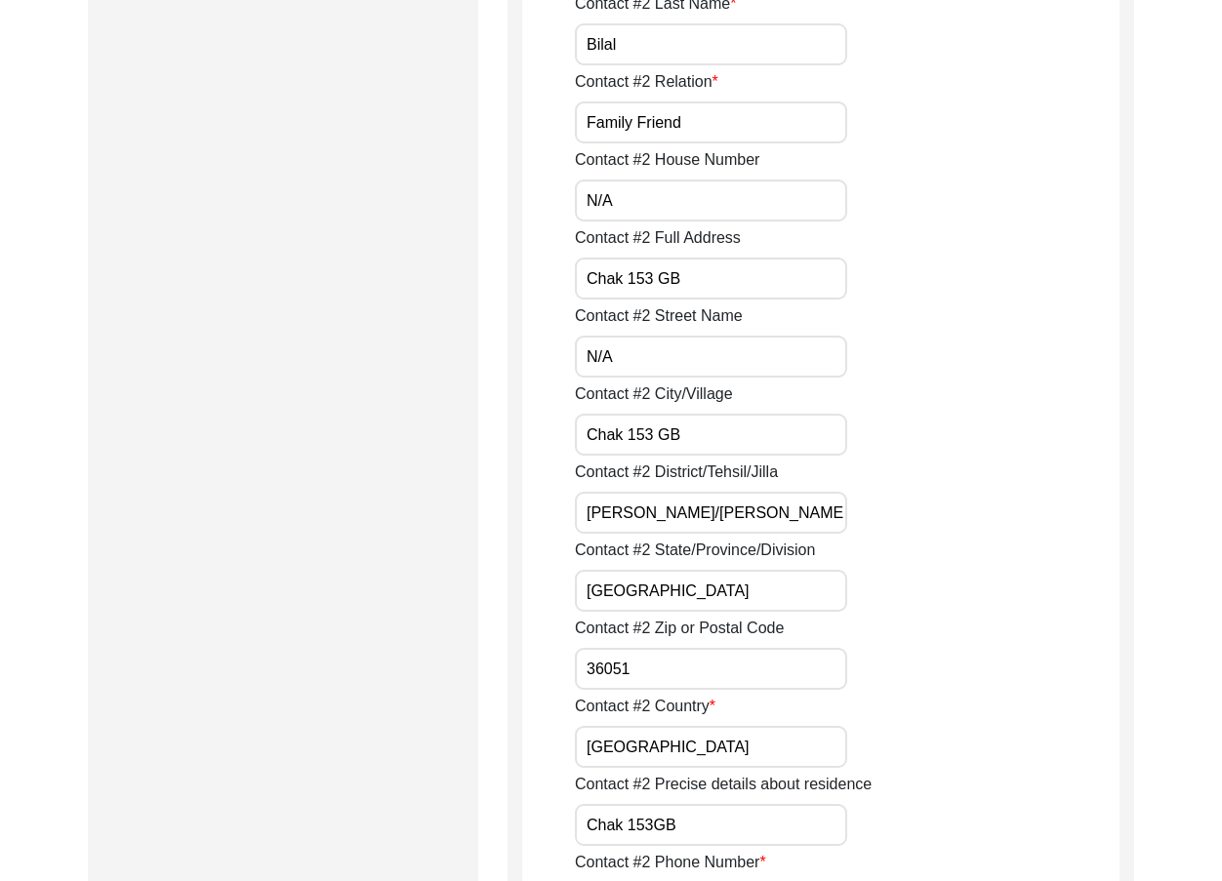
drag, startPoint x: 653, startPoint y: 660, endPoint x: 620, endPoint y: 716, distance: 65.6
drag, startPoint x: 645, startPoint y: 748, endPoint x: 516, endPoint y: 731, distance: 129.9
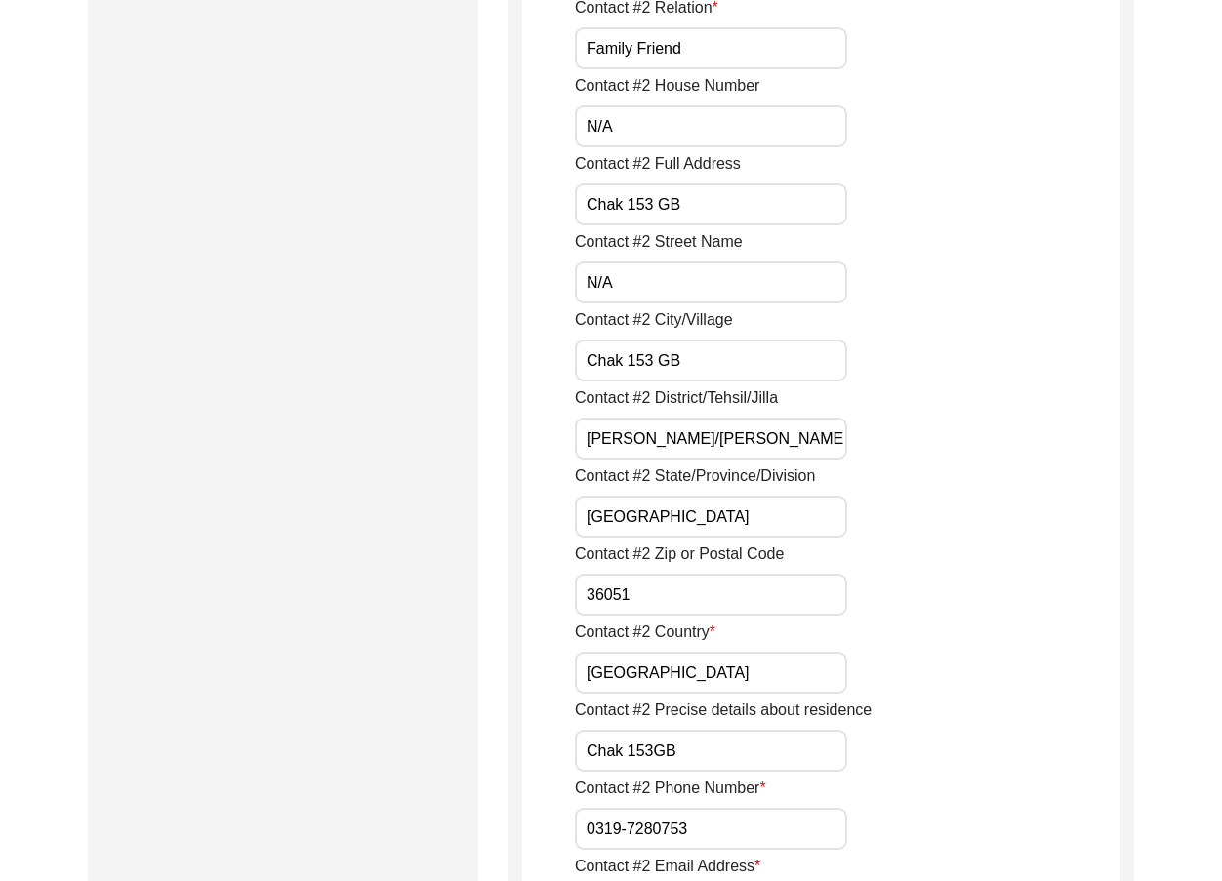
scroll to position [2343, 0]
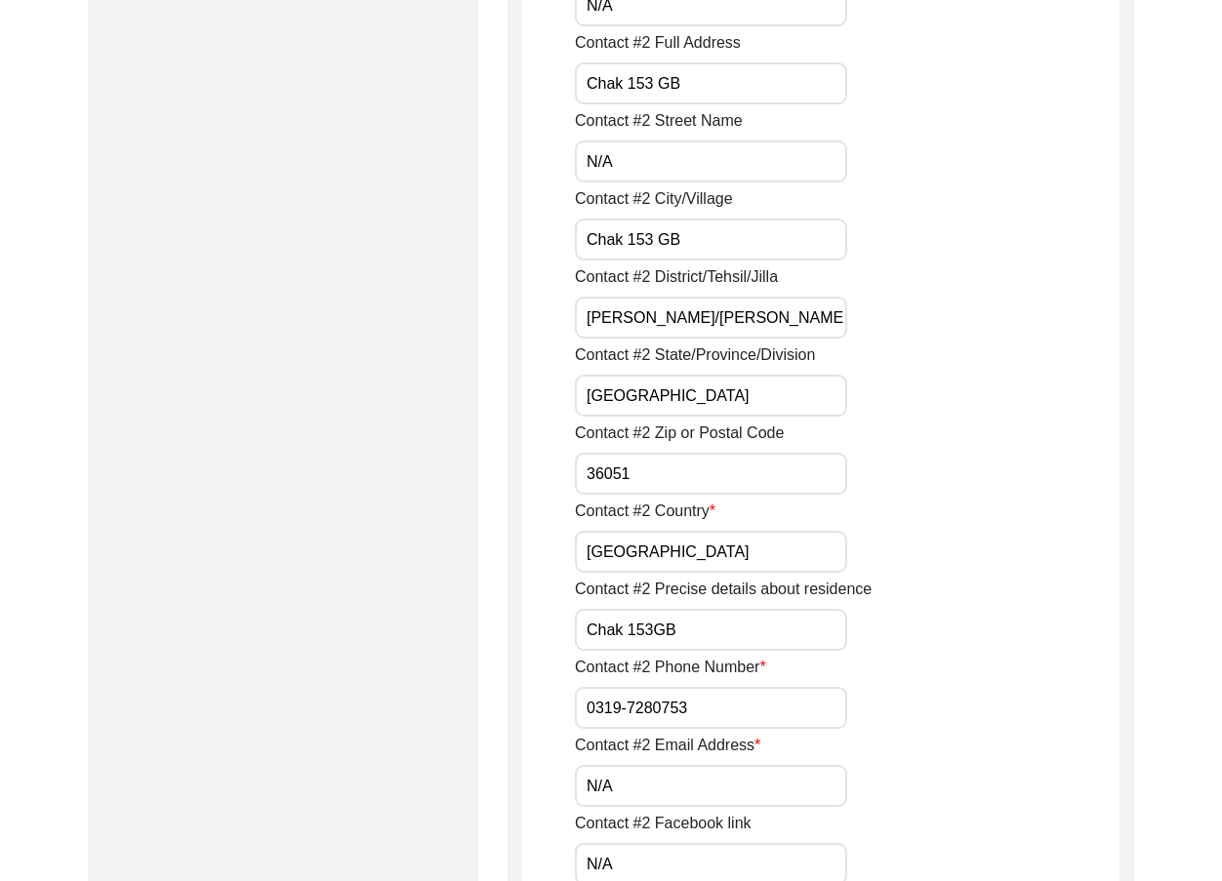
click at [655, 624] on input "Chak 153GB" at bounding box center [711, 630] width 272 height 42
drag, startPoint x: 676, startPoint y: 631, endPoint x: 506, endPoint y: 617, distance: 171.4
click at [587, 701] on input "0319-7280753" at bounding box center [711, 708] width 272 height 42
paste input "+92"
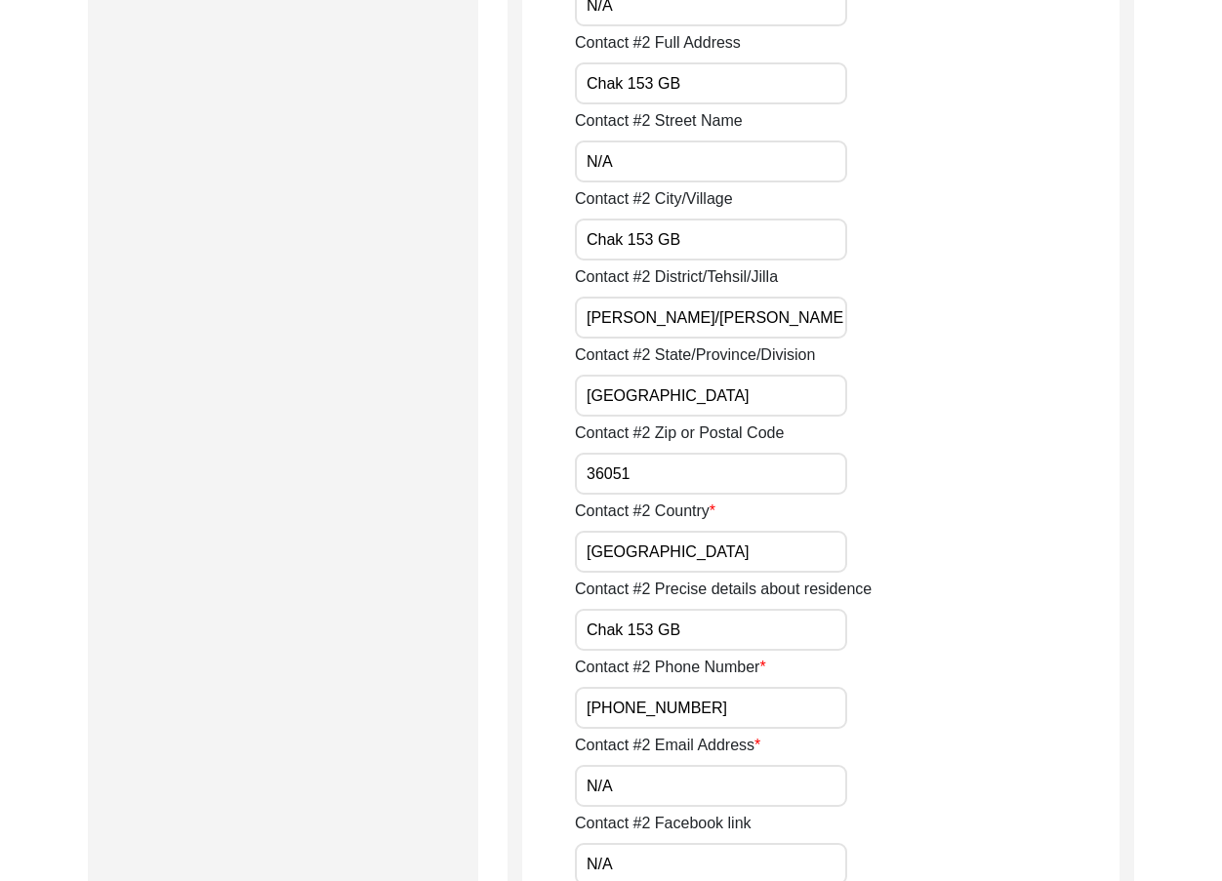
drag, startPoint x: 730, startPoint y: 706, endPoint x: 458, endPoint y: 705, distance: 272.3
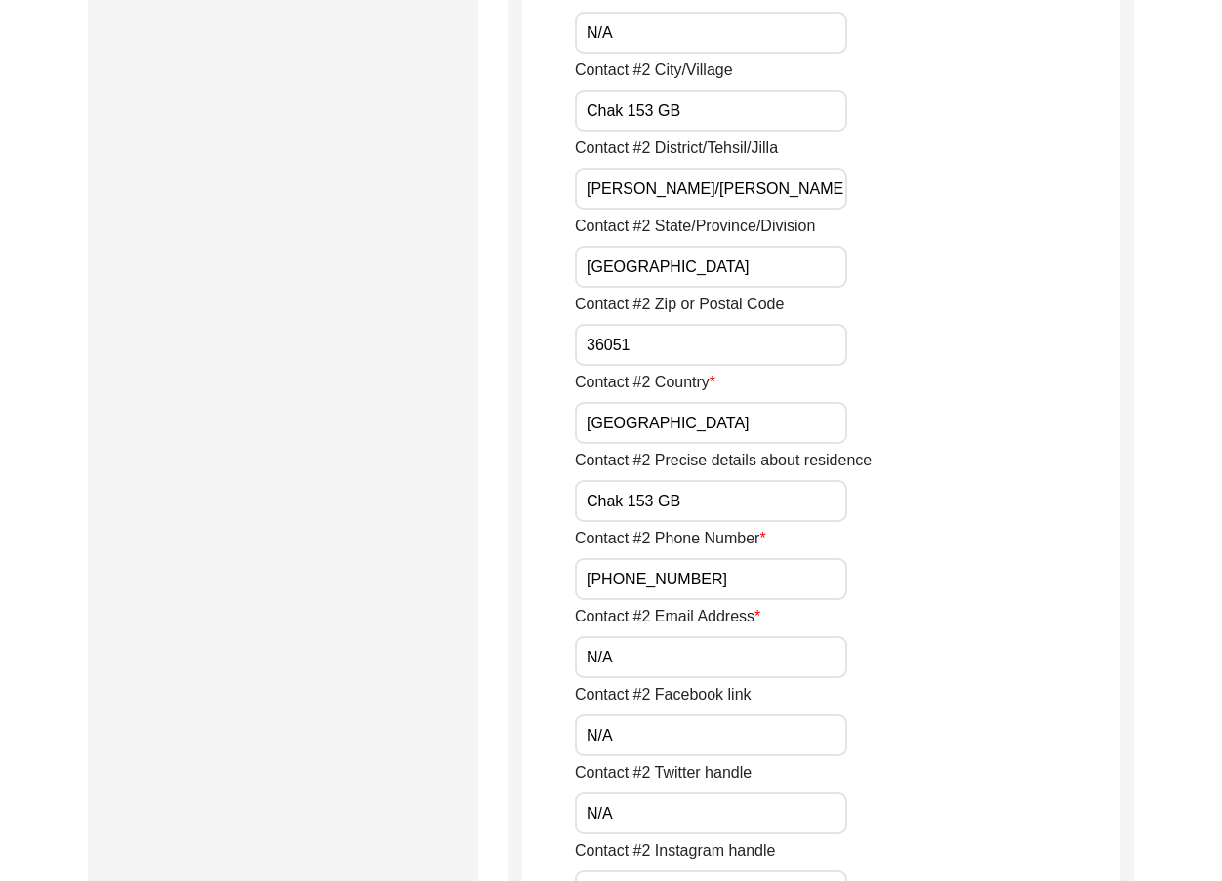
scroll to position [2733, 0]
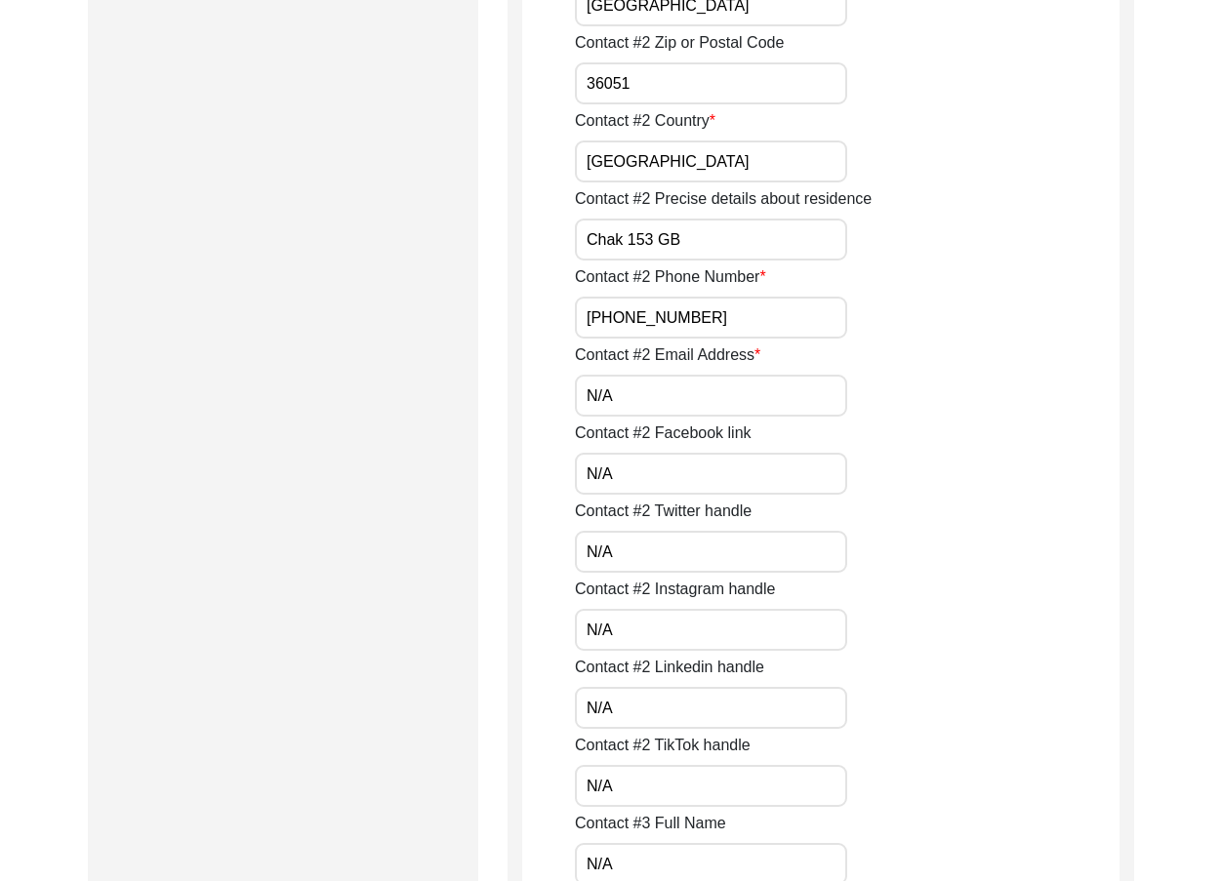
drag, startPoint x: 619, startPoint y: 399, endPoint x: 620, endPoint y: 441, distance: 42.0
click at [619, 399] on input "N/A" at bounding box center [711, 396] width 272 height 42
click at [619, 450] on div "Contact #2 Facebook link N/A" at bounding box center [847, 458] width 545 height 73
click at [623, 469] on input "N/A" at bounding box center [711, 474] width 272 height 42
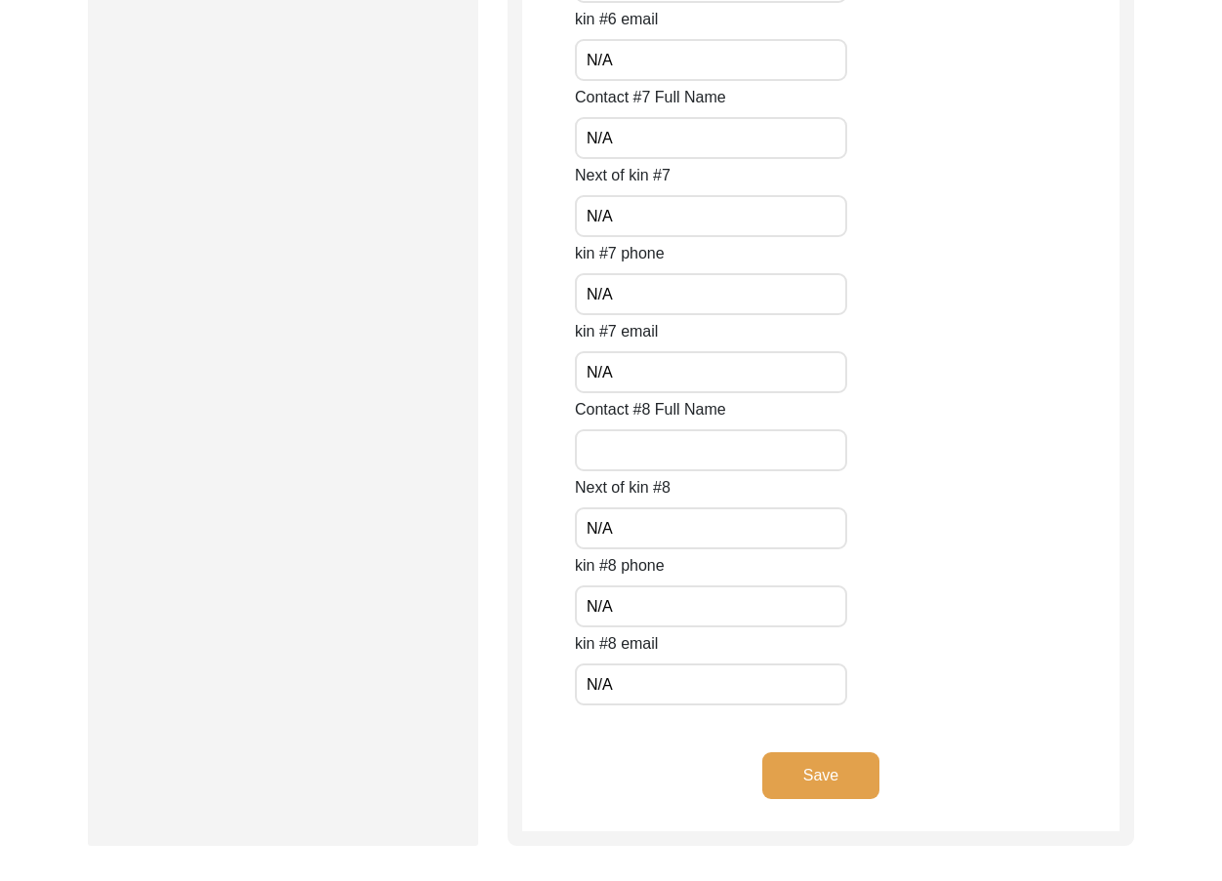
scroll to position [8492, 0]
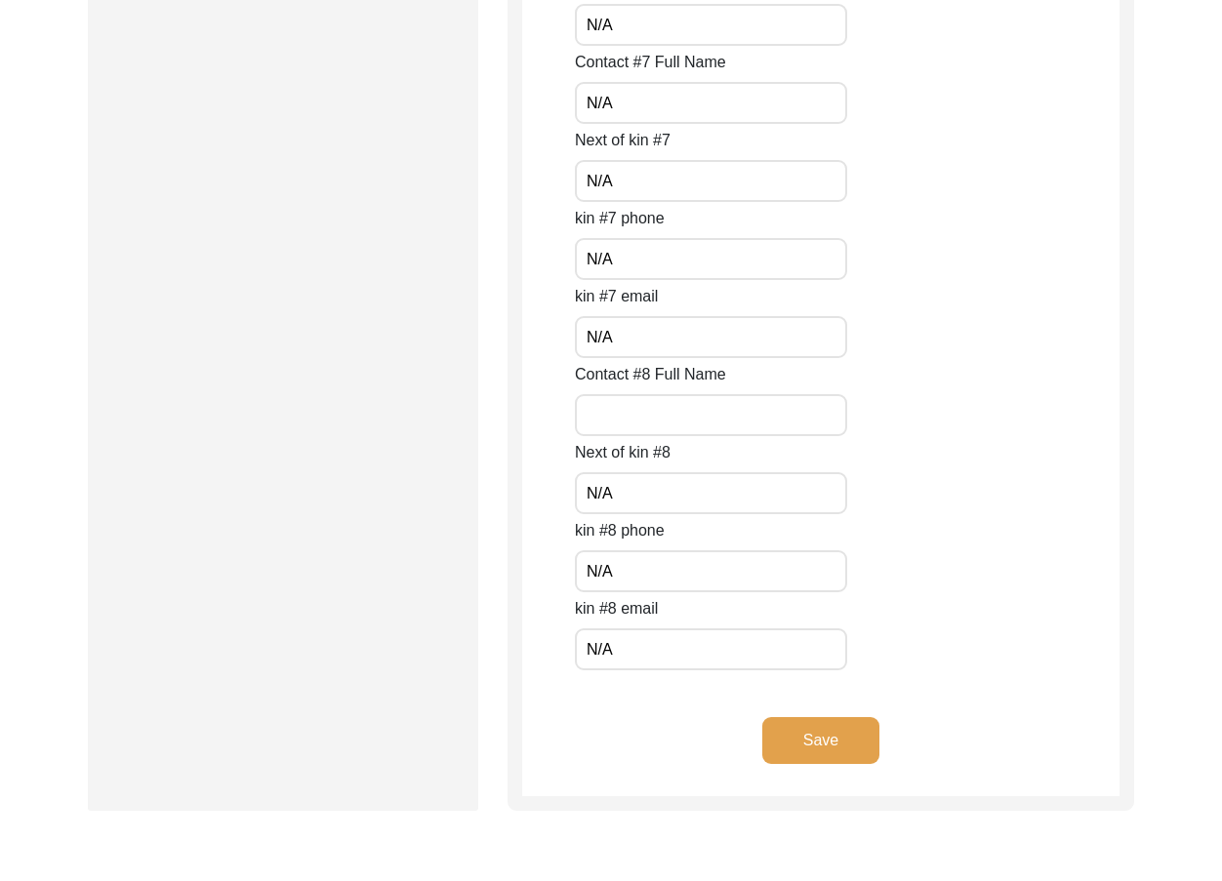
click at [813, 755] on button "Save" at bounding box center [820, 740] width 117 height 47
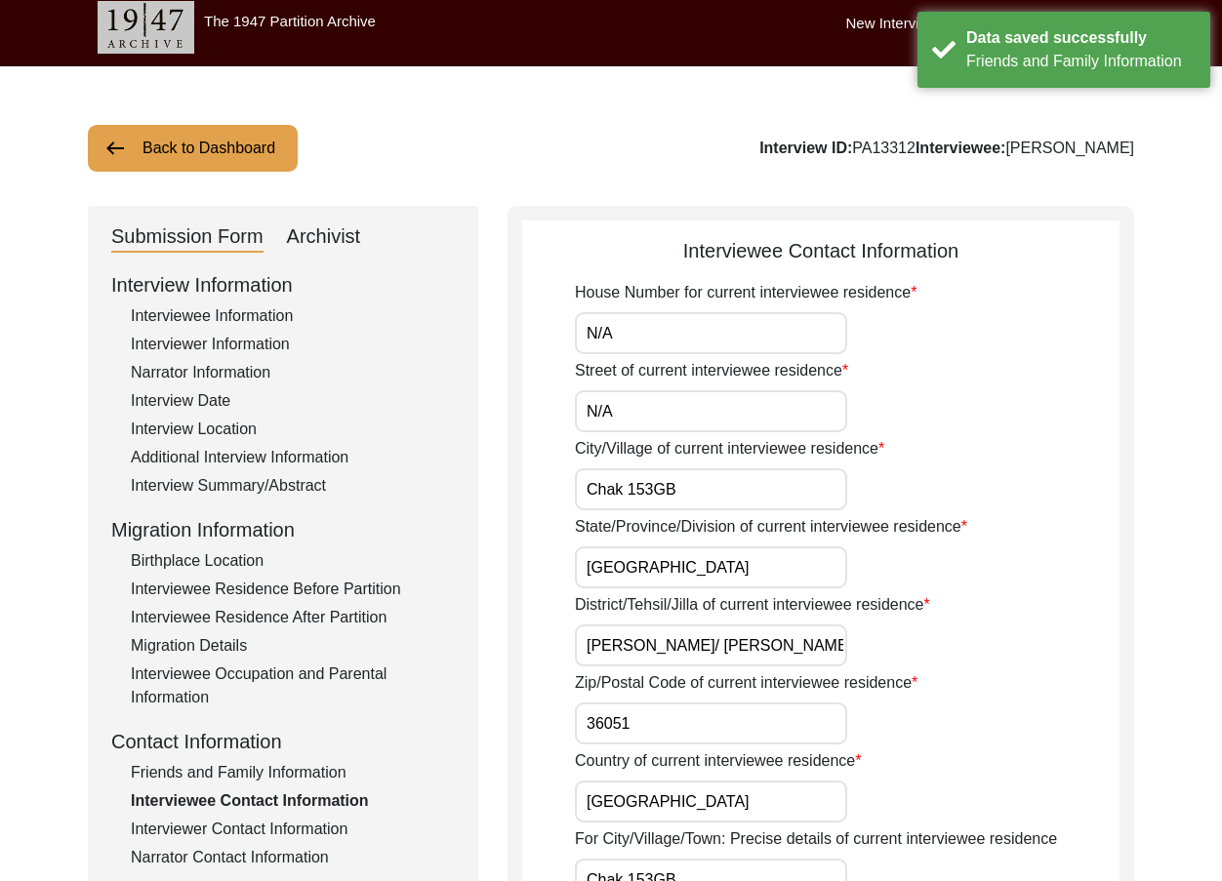
scroll to position [0, 0]
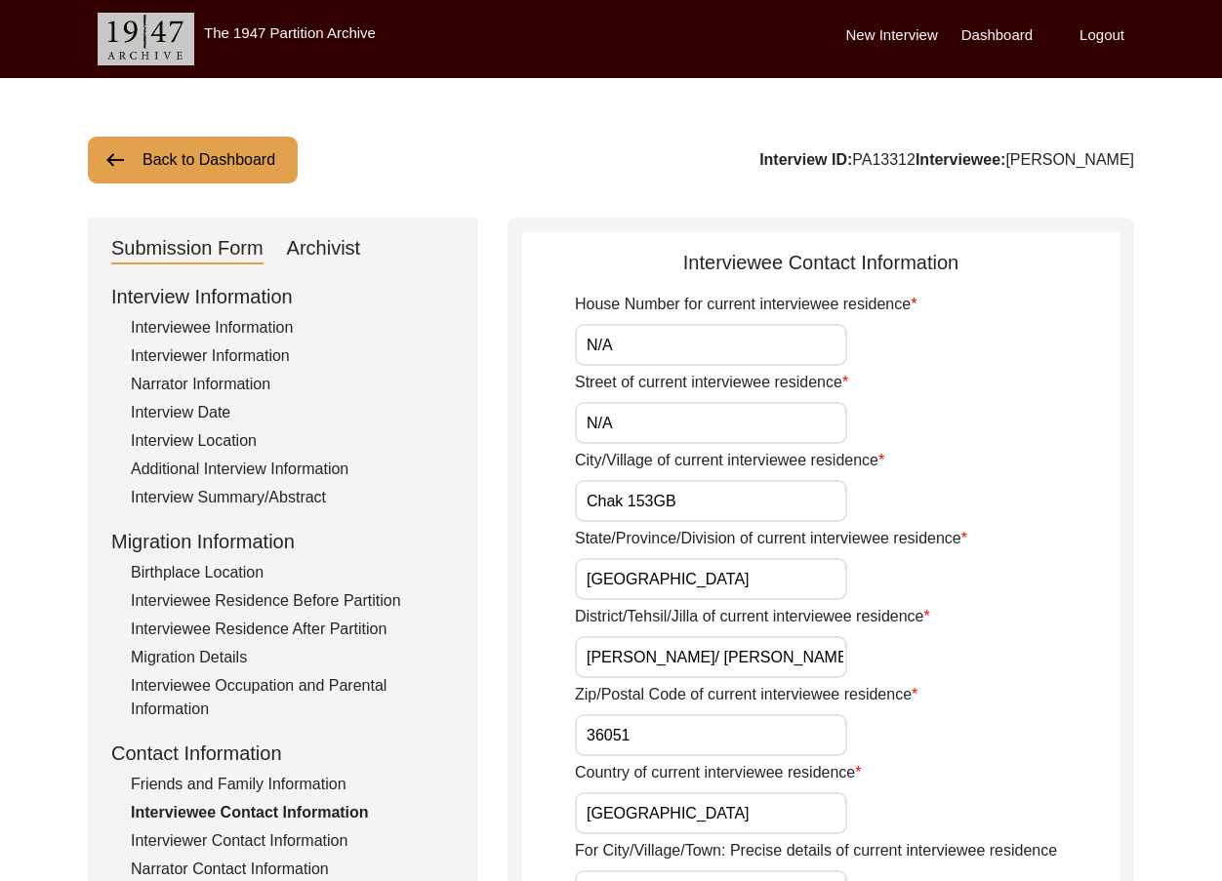
drag, startPoint x: 512, startPoint y: 338, endPoint x: 455, endPoint y: 338, distance: 57.6
click at [606, 421] on input "N/A" at bounding box center [711, 423] width 272 height 42
click at [613, 424] on input "N/A" at bounding box center [711, 423] width 272 height 42
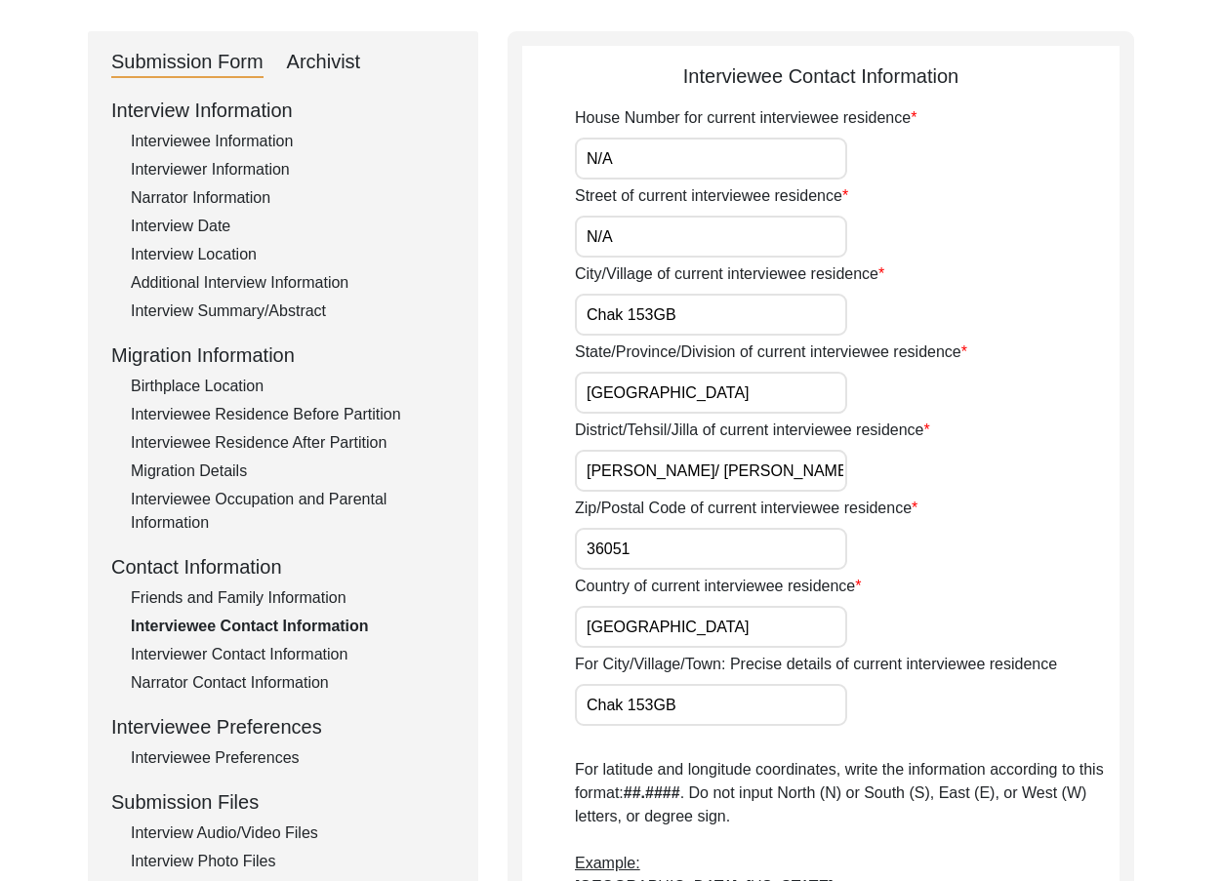
scroll to position [195, 0]
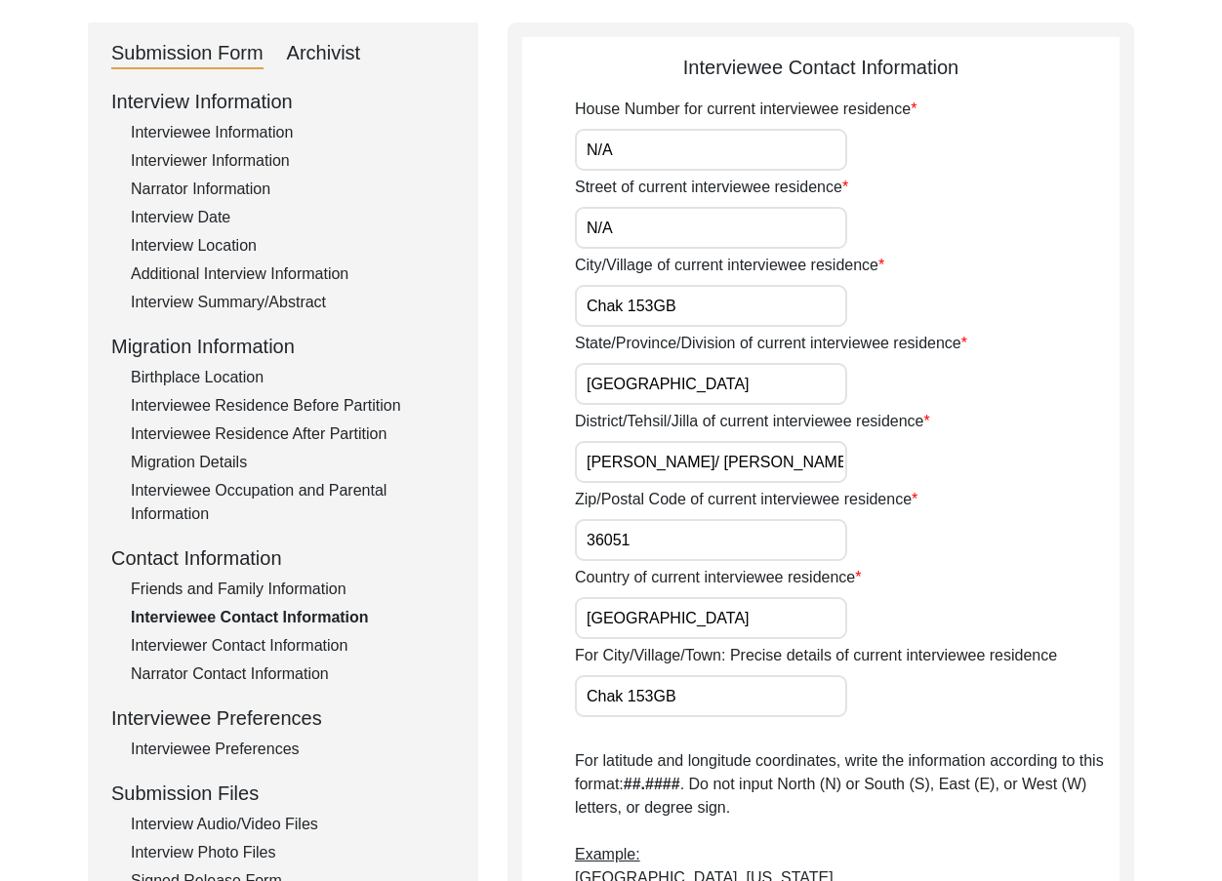
click at [644, 303] on input "Chak 153GB" at bounding box center [711, 306] width 272 height 42
click at [650, 304] on input "Chak 153GB" at bounding box center [711, 306] width 272 height 42
drag, startPoint x: 663, startPoint y: 370, endPoint x: 531, endPoint y: 382, distance: 132.3
click at [707, 468] on input "Toba Tek Singh/ Toba Tek Singh" at bounding box center [711, 462] width 272 height 42
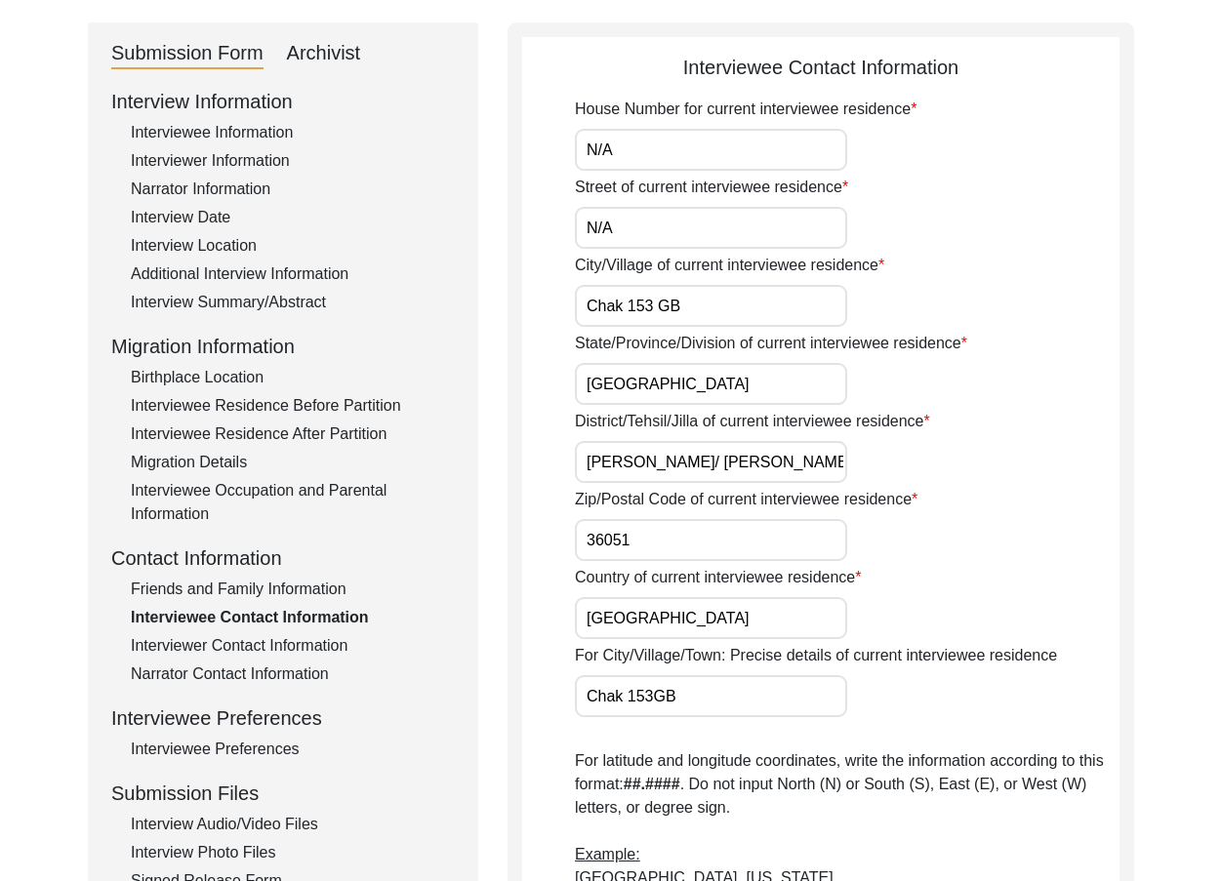
click at [702, 464] on input "Toba Tek Singh/ Toba Tek Singh" at bounding box center [711, 462] width 272 height 42
drag, startPoint x: 784, startPoint y: 454, endPoint x: 534, endPoint y: 466, distance: 250.1
click at [660, 539] on input "36051" at bounding box center [711, 540] width 272 height 42
click at [668, 611] on input "Pakistan" at bounding box center [711, 618] width 272 height 42
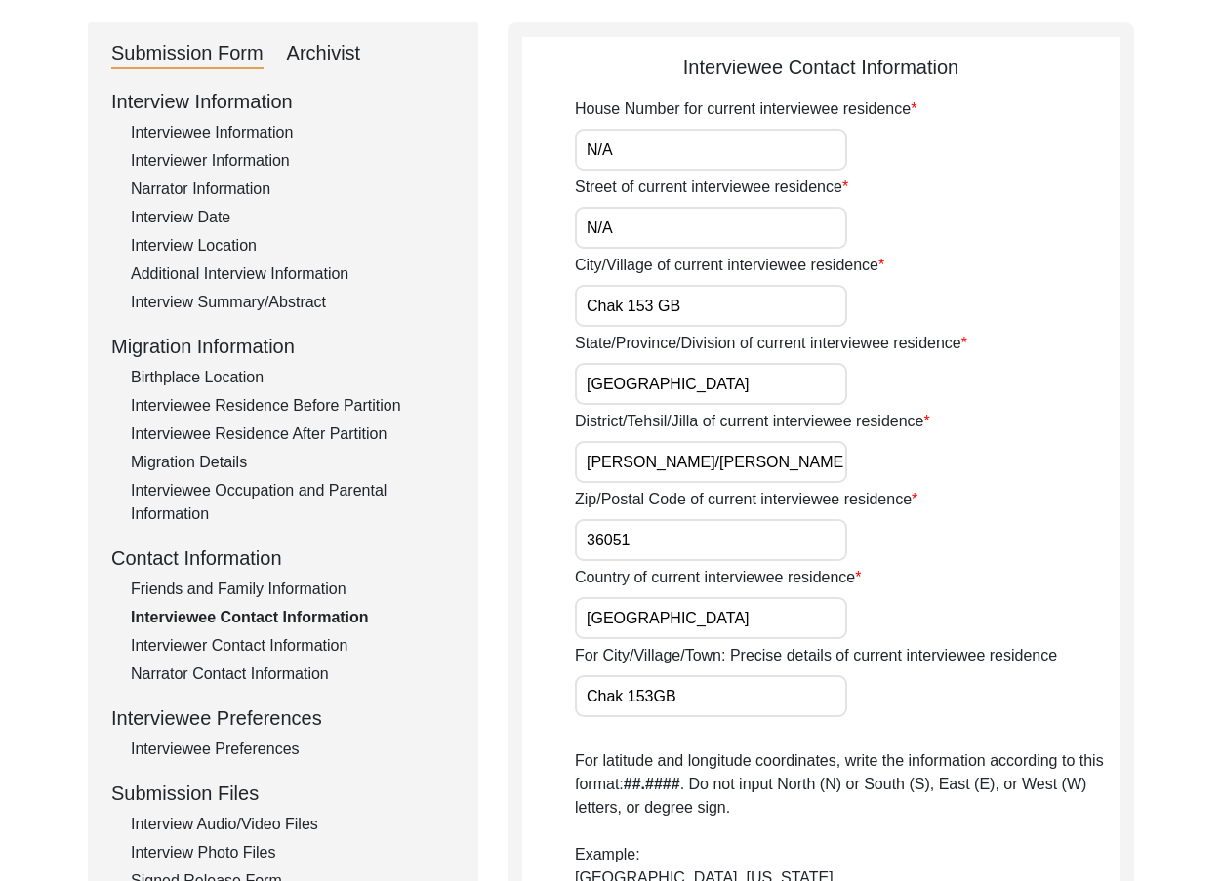
drag, startPoint x: 691, startPoint y: 700, endPoint x: 640, endPoint y: 684, distance: 53.1
click at [618, 676] on input "Chak 153GB" at bounding box center [711, 696] width 272 height 42
click at [650, 686] on input "Chak 153GB" at bounding box center [711, 696] width 272 height 42
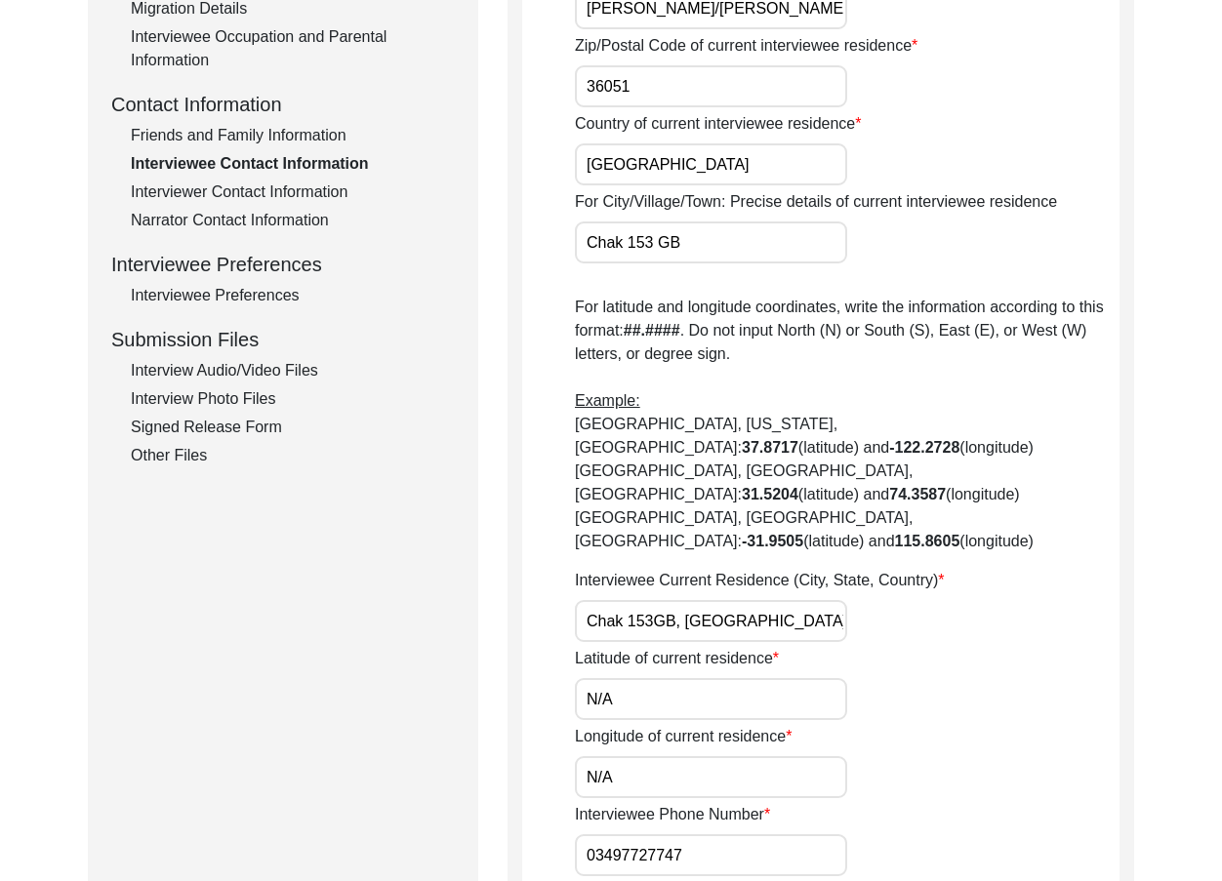
scroll to position [683, 0]
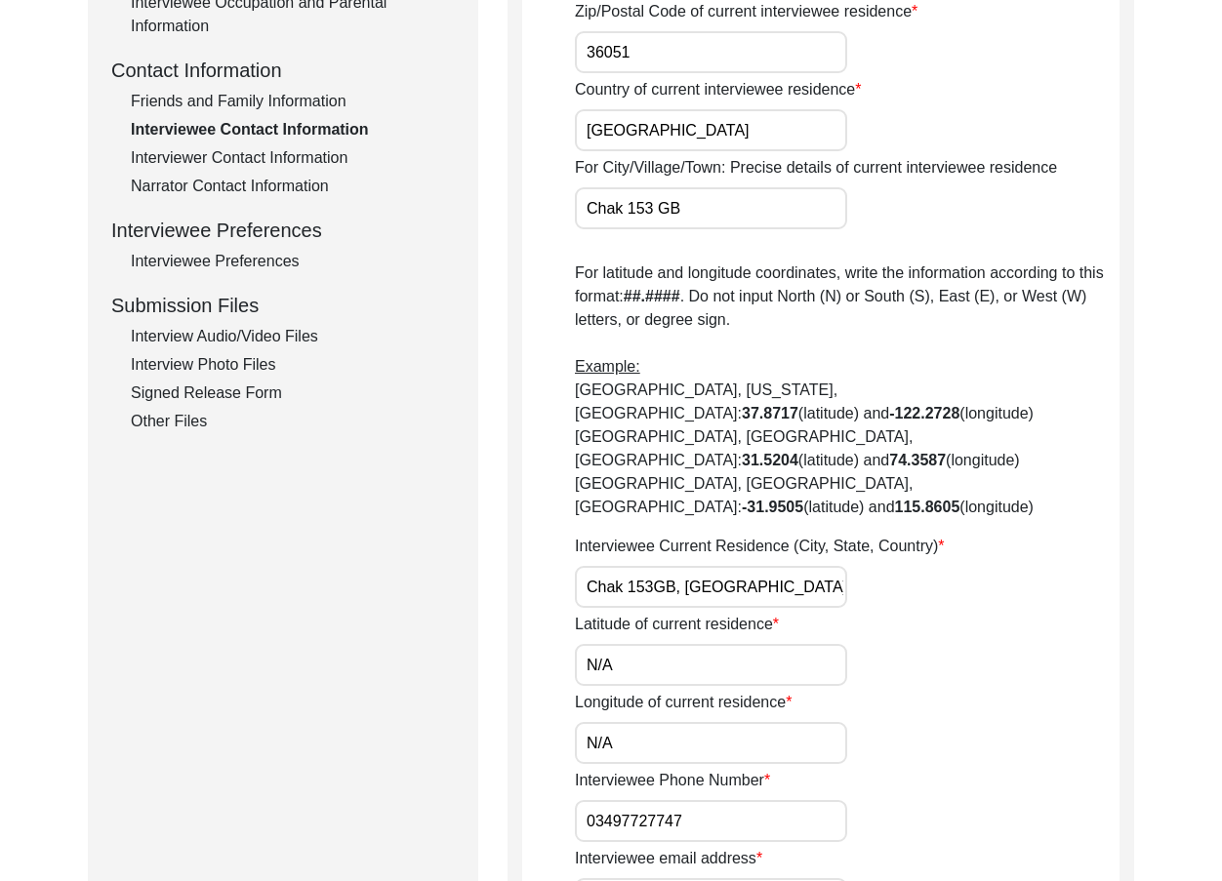
click at [655, 566] on input "Chak 153GB, [GEOGRAPHIC_DATA], [GEOGRAPHIC_DATA]" at bounding box center [711, 587] width 272 height 42
drag, startPoint x: 800, startPoint y: 557, endPoint x: 478, endPoint y: 530, distance: 323.3
click at [478, 530] on div "Submission Form Archivist Interview Information Interviewee Information Intervi…" at bounding box center [611, 572] width 1046 height 2077
click at [815, 566] on input "Chak 153 [GEOGRAPHIC_DATA], [GEOGRAPHIC_DATA], [GEOGRAPHIC_DATA]" at bounding box center [711, 587] width 272 height 42
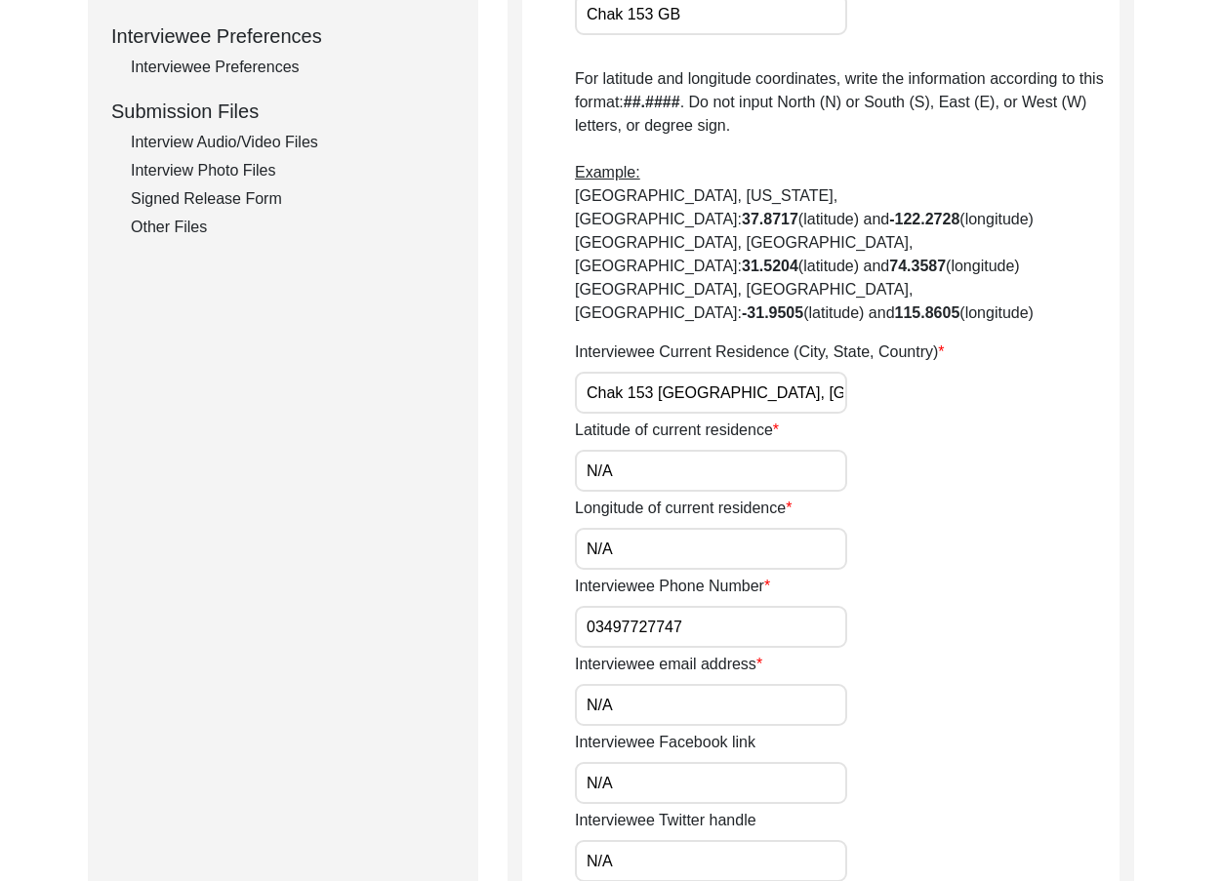
scroll to position [878, 0]
click at [563, 580] on app-contact-information "Interviewee Contact Information House Number for current interviewee residence …" at bounding box center [820, 385] width 597 height 2032
click at [577, 605] on input "03497727747" at bounding box center [711, 626] width 272 height 42
paste input "+92"
drag, startPoint x: 577, startPoint y: 578, endPoint x: 783, endPoint y: 589, distance: 206.2
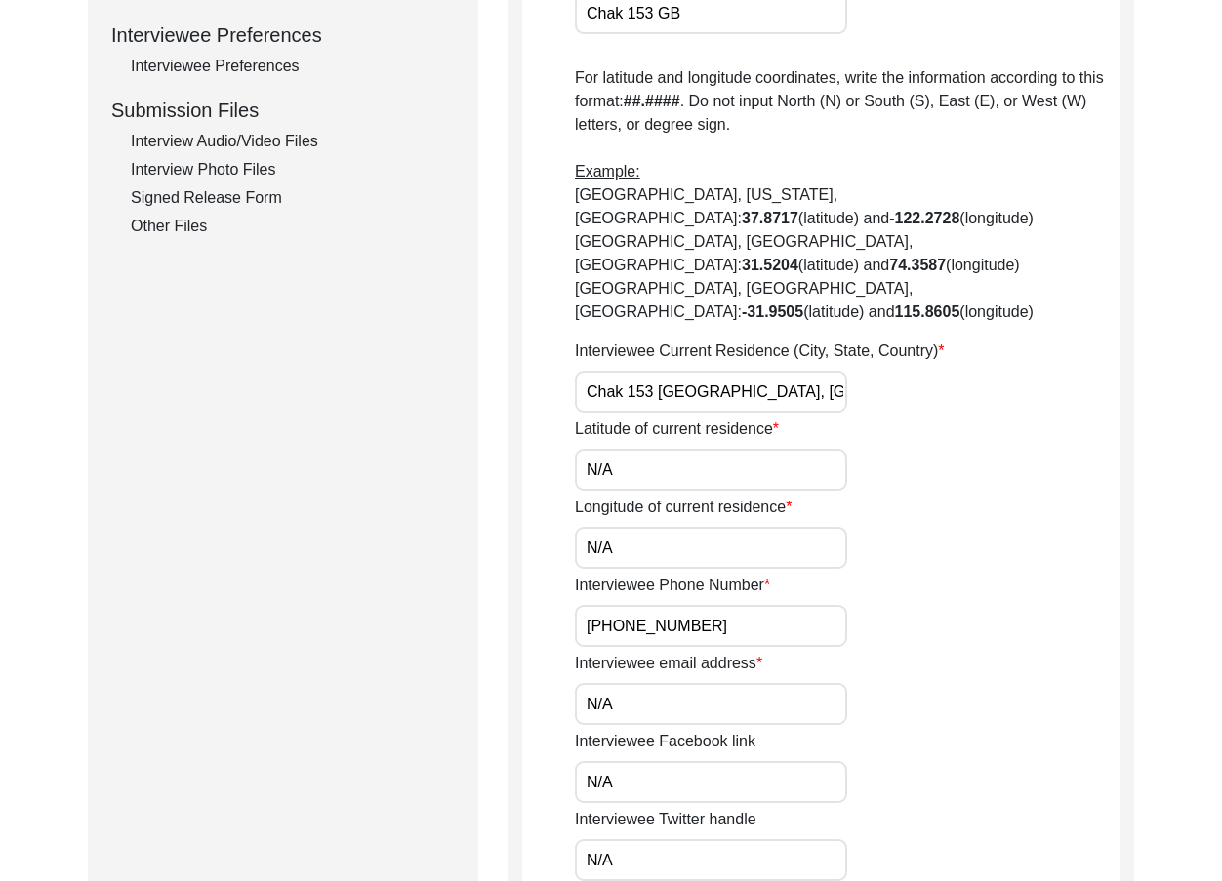
click at [783, 605] on input "+92 03497727747" at bounding box center [711, 626] width 272 height 42
drag, startPoint x: 719, startPoint y: 347, endPoint x: 517, endPoint y: 347, distance: 202.0
click at [517, 347] on div "Interviewee Contact Information House Number for current interviewee residence …" at bounding box center [821, 377] width 627 height 2077
click at [762, 449] on input "N/A" at bounding box center [711, 470] width 272 height 42
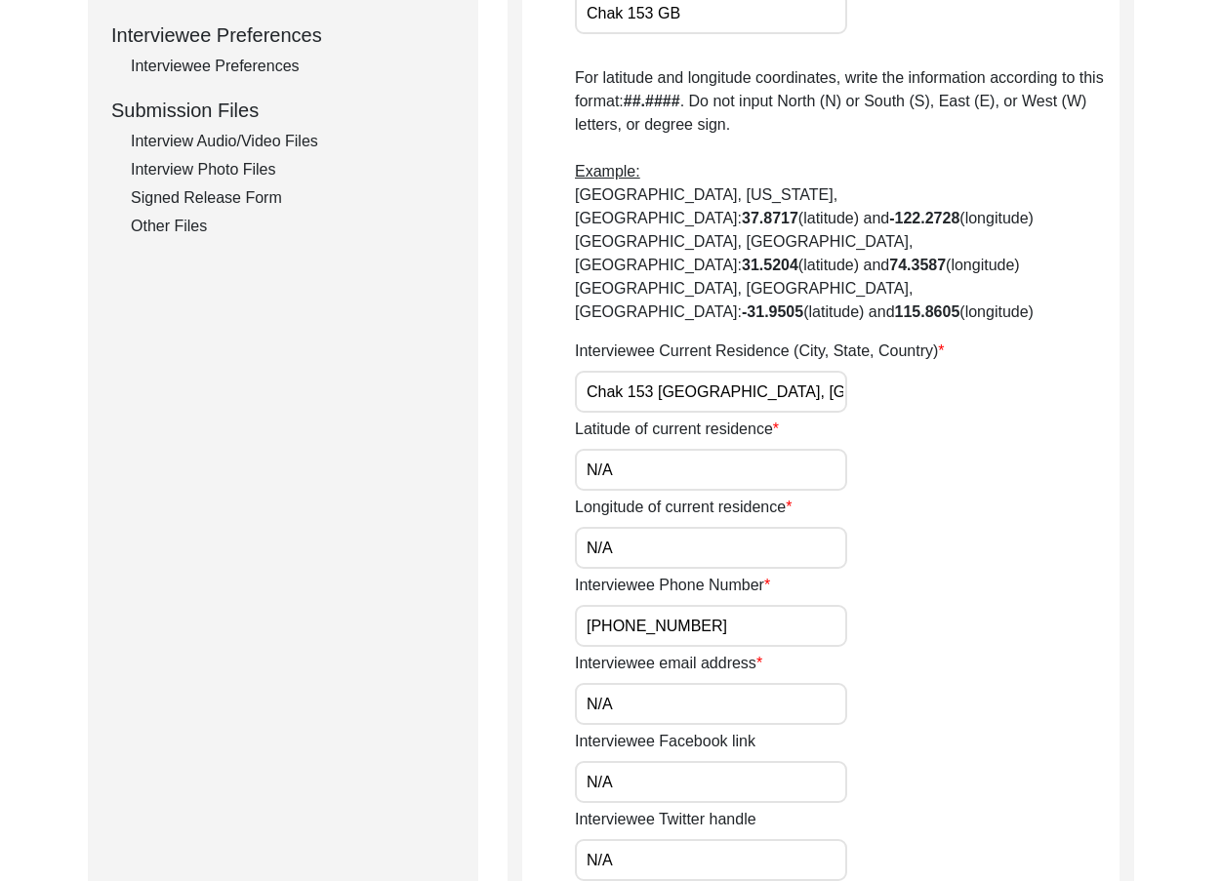
click at [762, 449] on input "N/A" at bounding box center [711, 470] width 272 height 42
paste input "30.9778"
click at [680, 527] on input "N/A" at bounding box center [711, 548] width 272 height 42
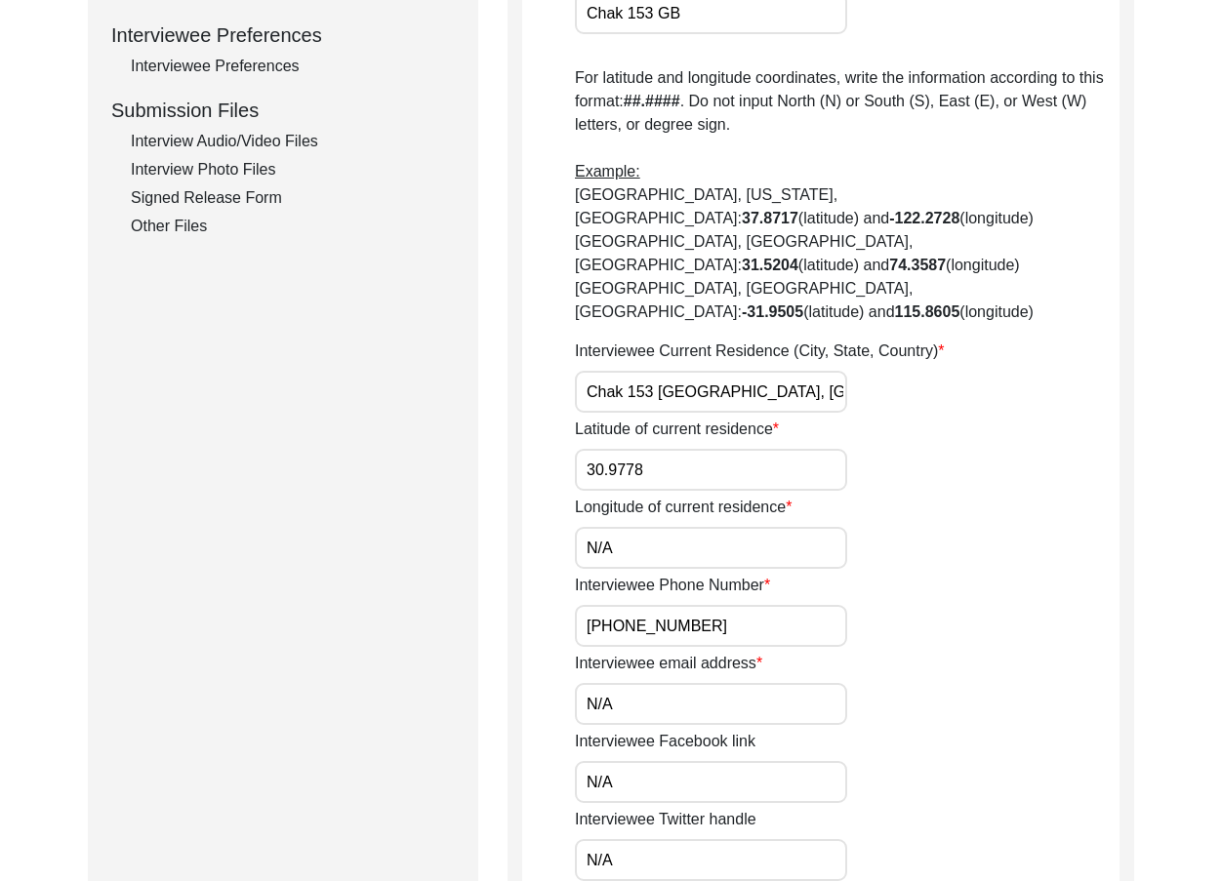
paste input "72.5515"
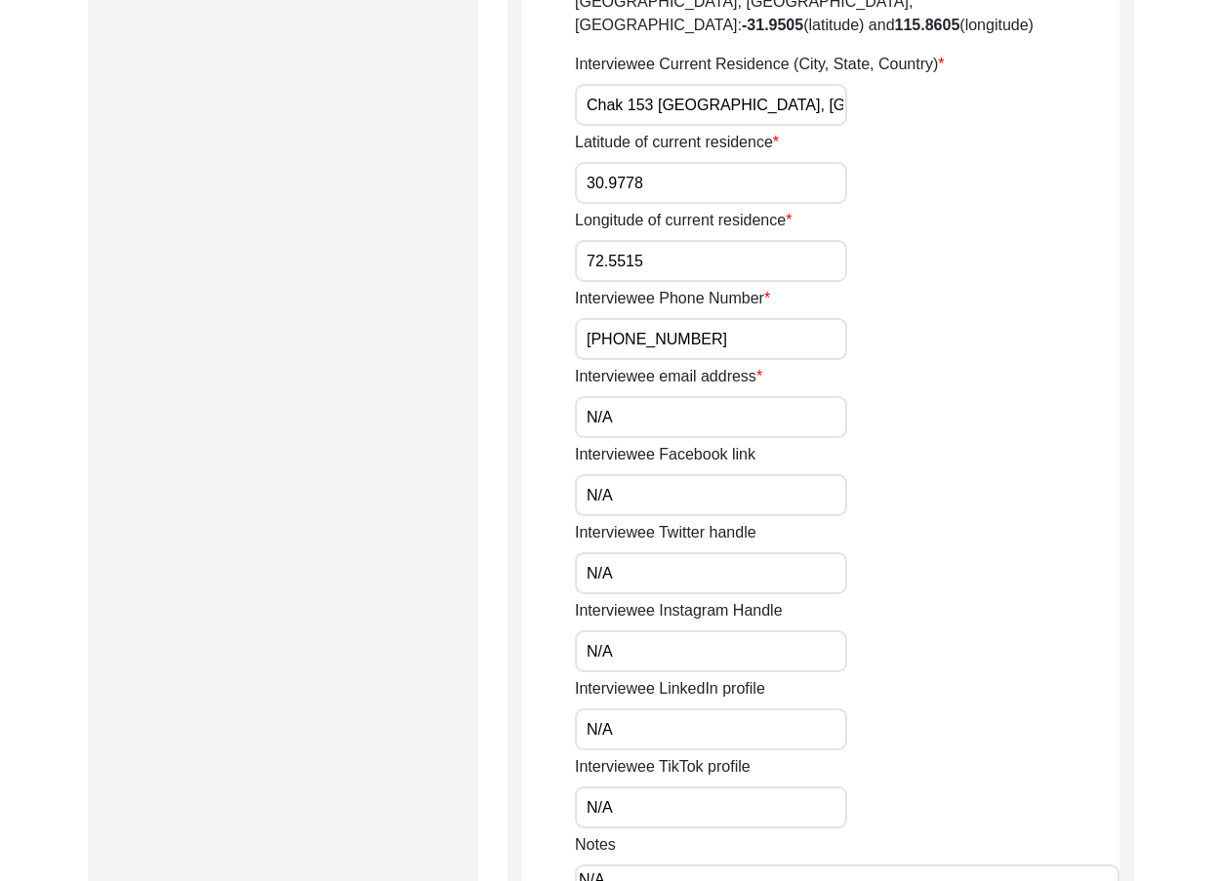
scroll to position [1269, 0]
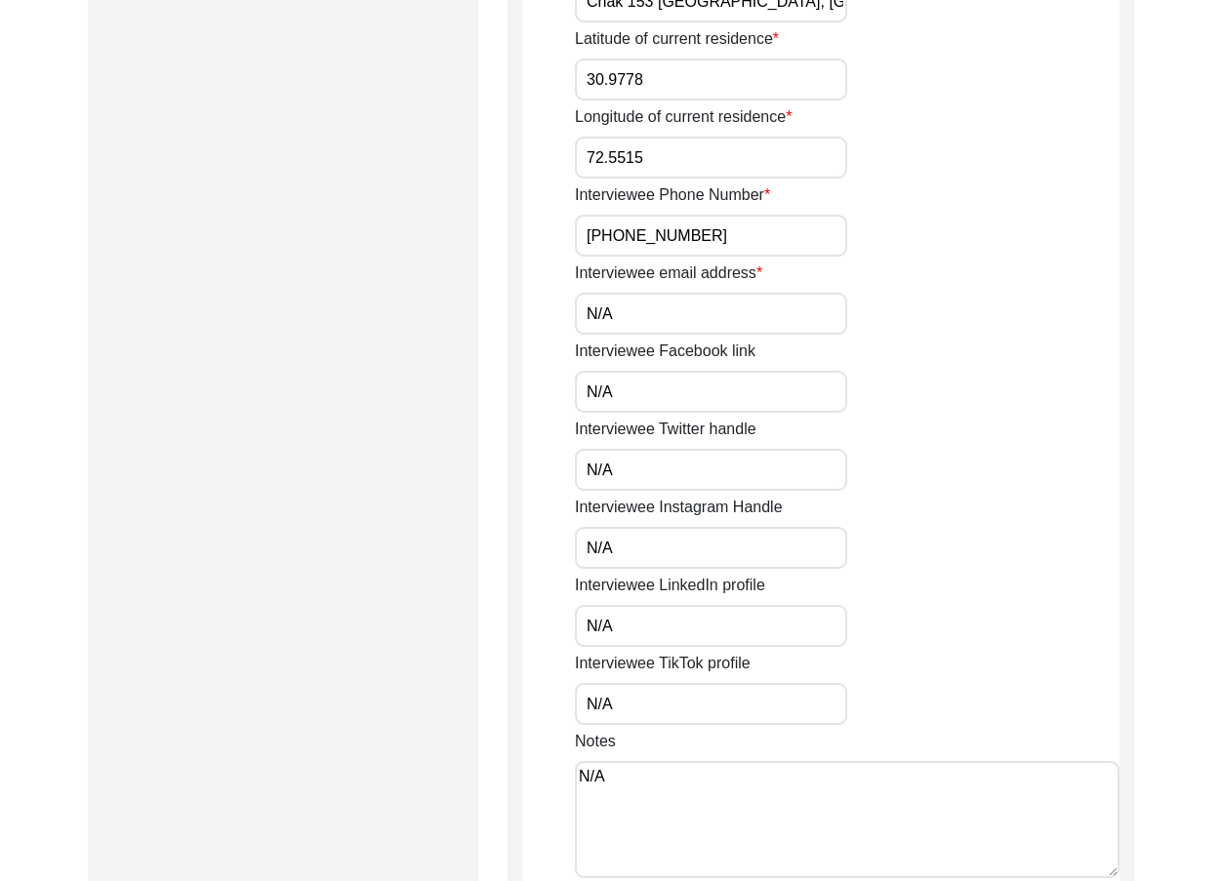
drag, startPoint x: 628, startPoint y: 269, endPoint x: 559, endPoint y: 270, distance: 68.3
drag, startPoint x: 609, startPoint y: 342, endPoint x: 545, endPoint y: 337, distance: 64.6
drag, startPoint x: 630, startPoint y: 402, endPoint x: 545, endPoint y: 406, distance: 85.0
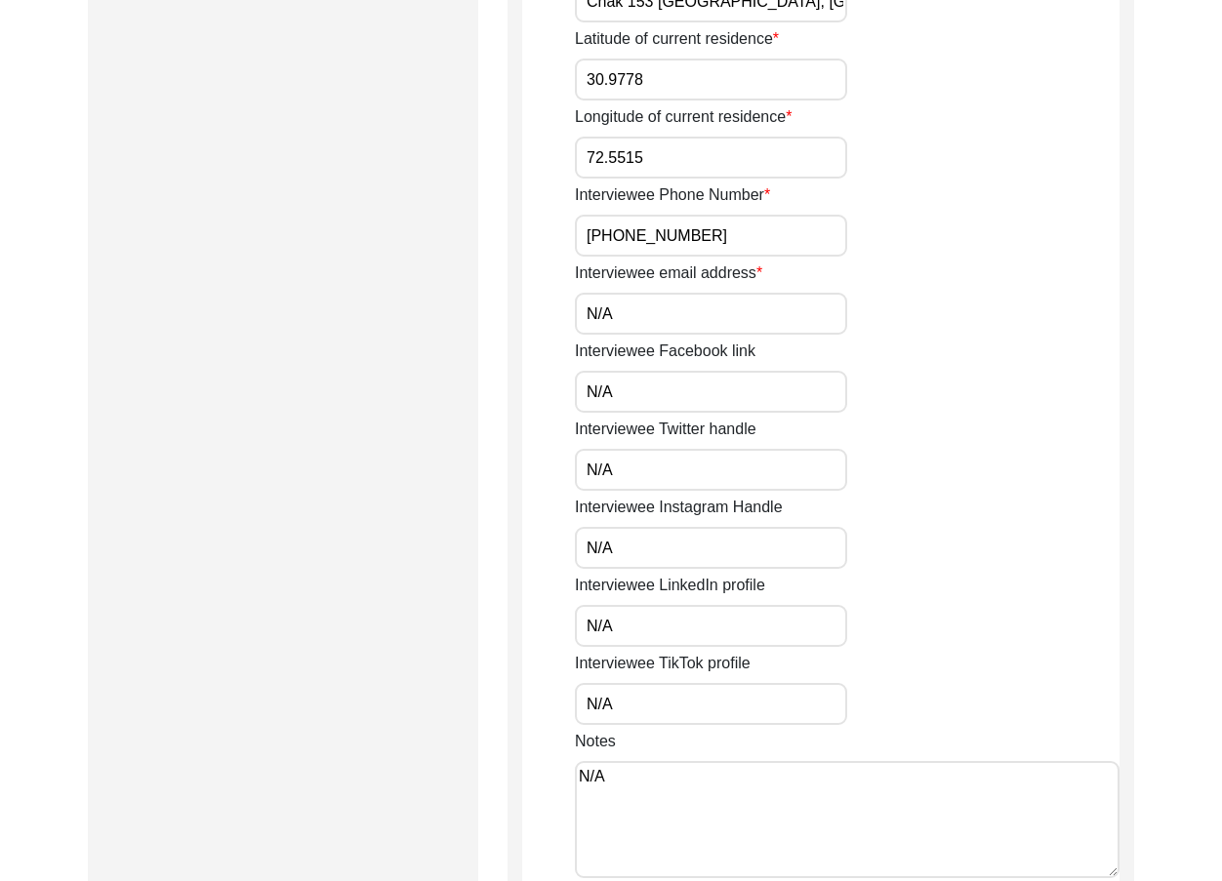
drag, startPoint x: 634, startPoint y: 480, endPoint x: 520, endPoint y: 481, distance: 114.2
drag, startPoint x: 614, startPoint y: 551, endPoint x: 619, endPoint y: 564, distance: 13.6
click at [615, 574] on div "Interviewee LinkedIn profile N/A" at bounding box center [847, 610] width 545 height 73
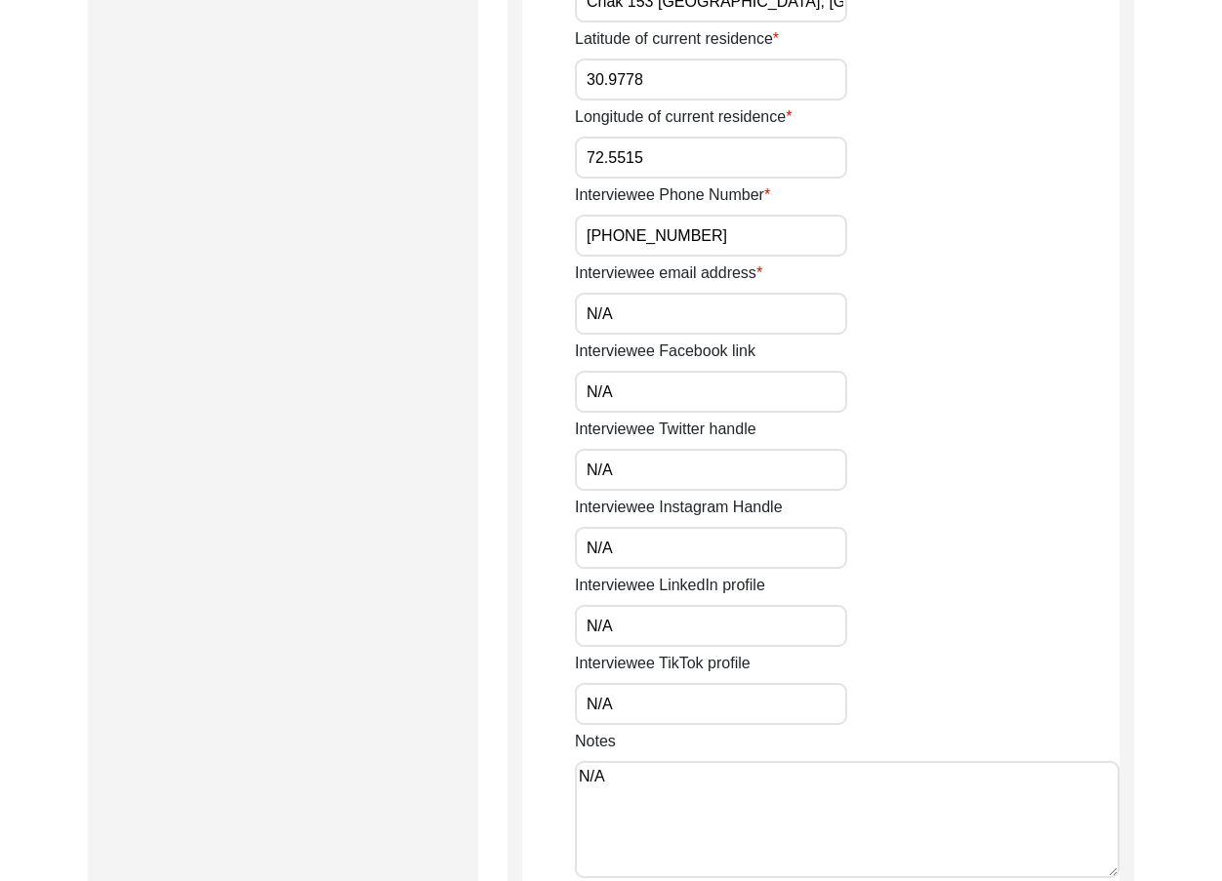
drag, startPoint x: 618, startPoint y: 569, endPoint x: 581, endPoint y: 615, distance: 59.0
drag, startPoint x: 610, startPoint y: 648, endPoint x: 542, endPoint y: 667, distance: 70.8
drag, startPoint x: 609, startPoint y: 722, endPoint x: 527, endPoint y: 702, distance: 84.5
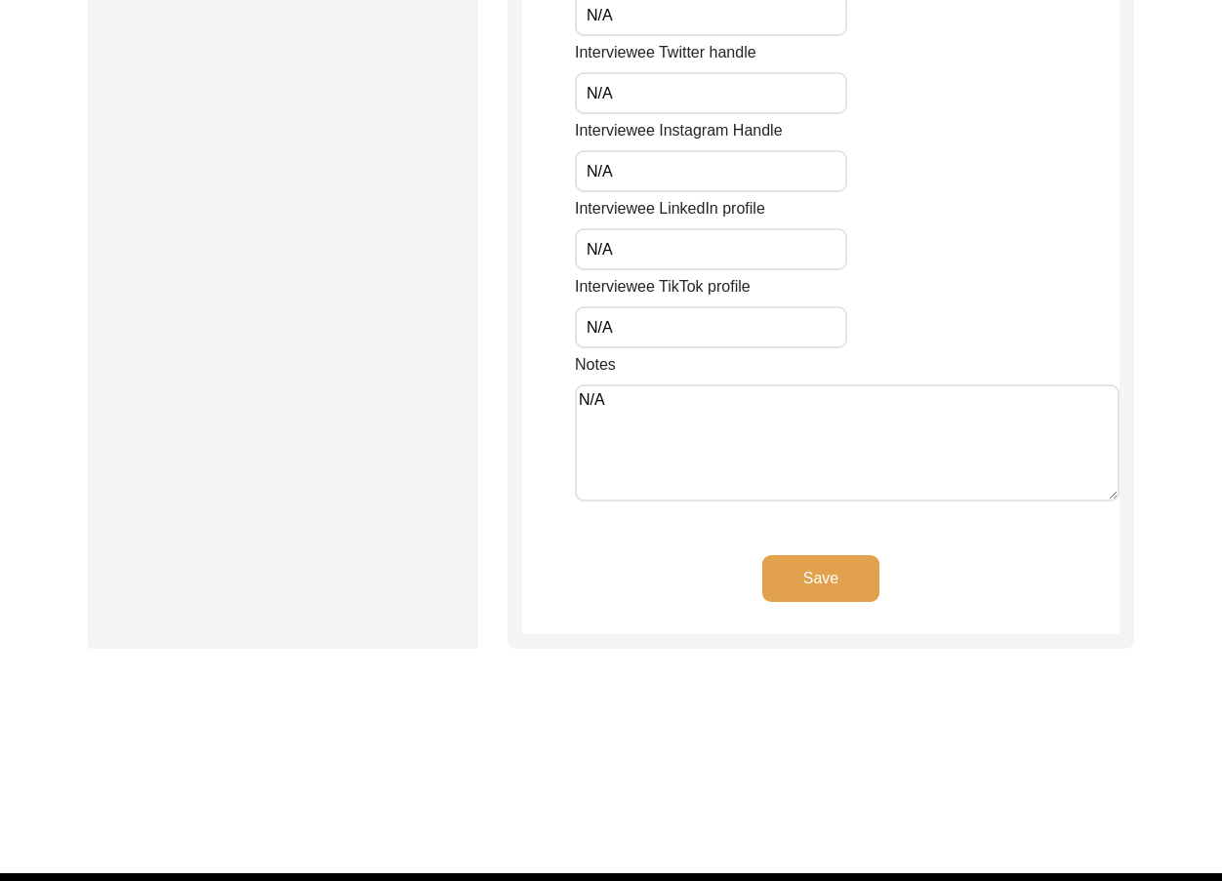
scroll to position [1548, 0]
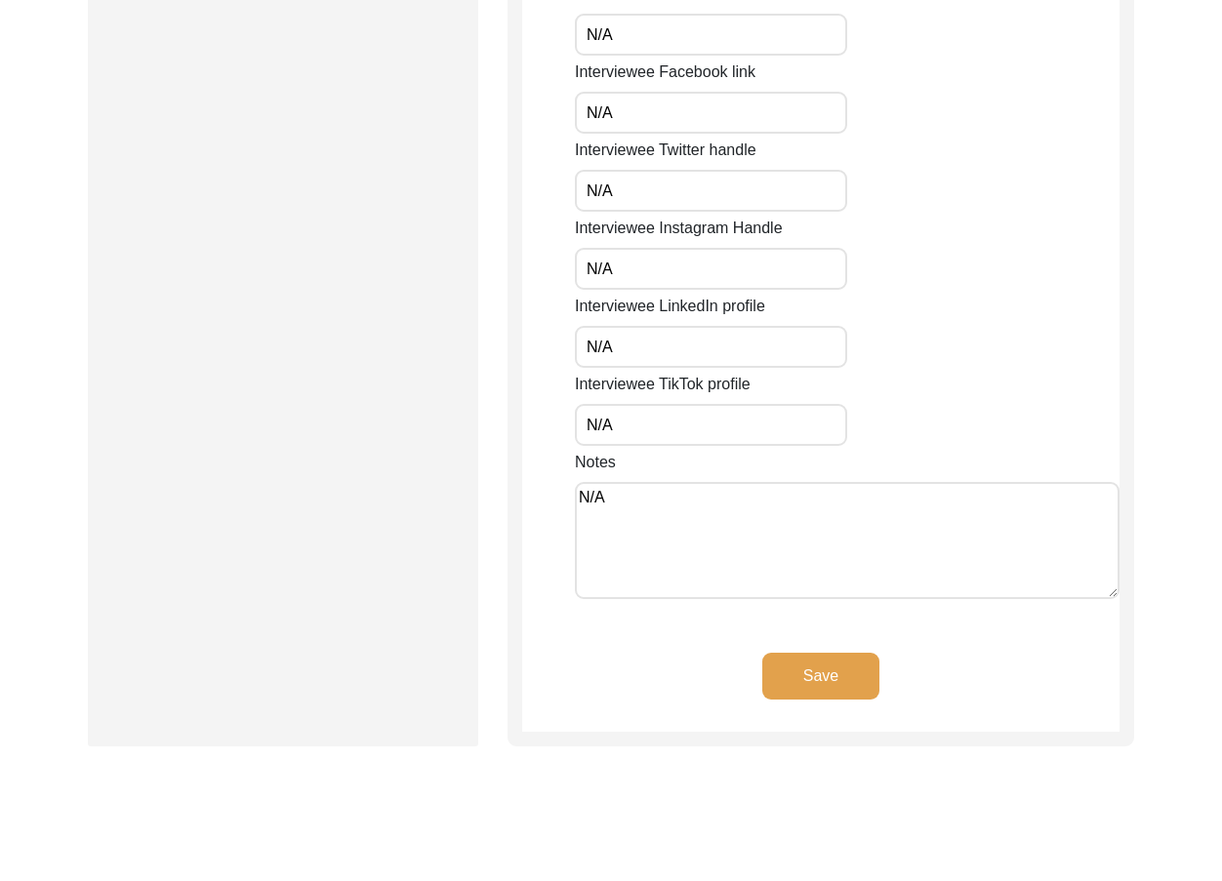
click at [565, 681] on div "Save" at bounding box center [820, 692] width 597 height 79
click at [780, 660] on div "Save" at bounding box center [820, 692] width 597 height 79
click at [642, 653] on div "Save" at bounding box center [820, 692] width 597 height 79
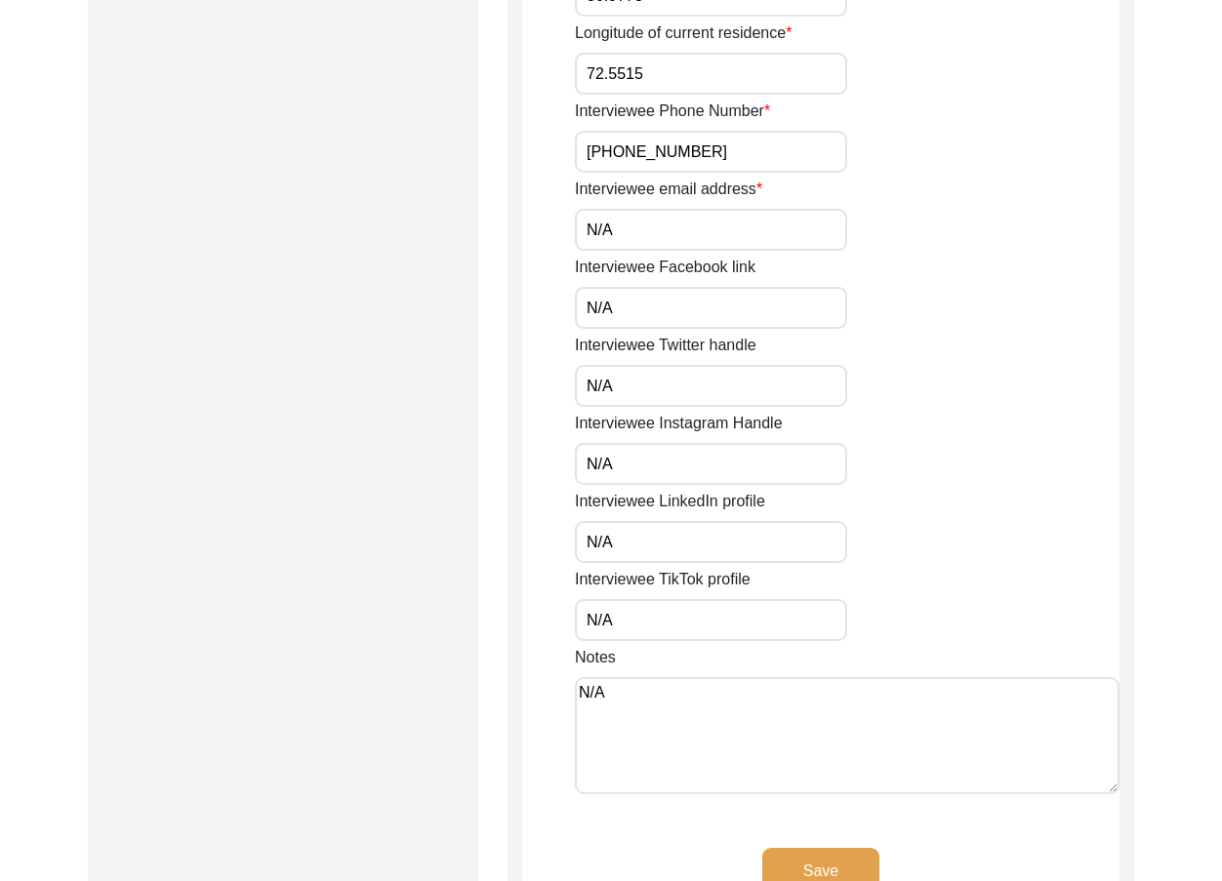
click at [835, 848] on button "Save" at bounding box center [820, 871] width 117 height 47
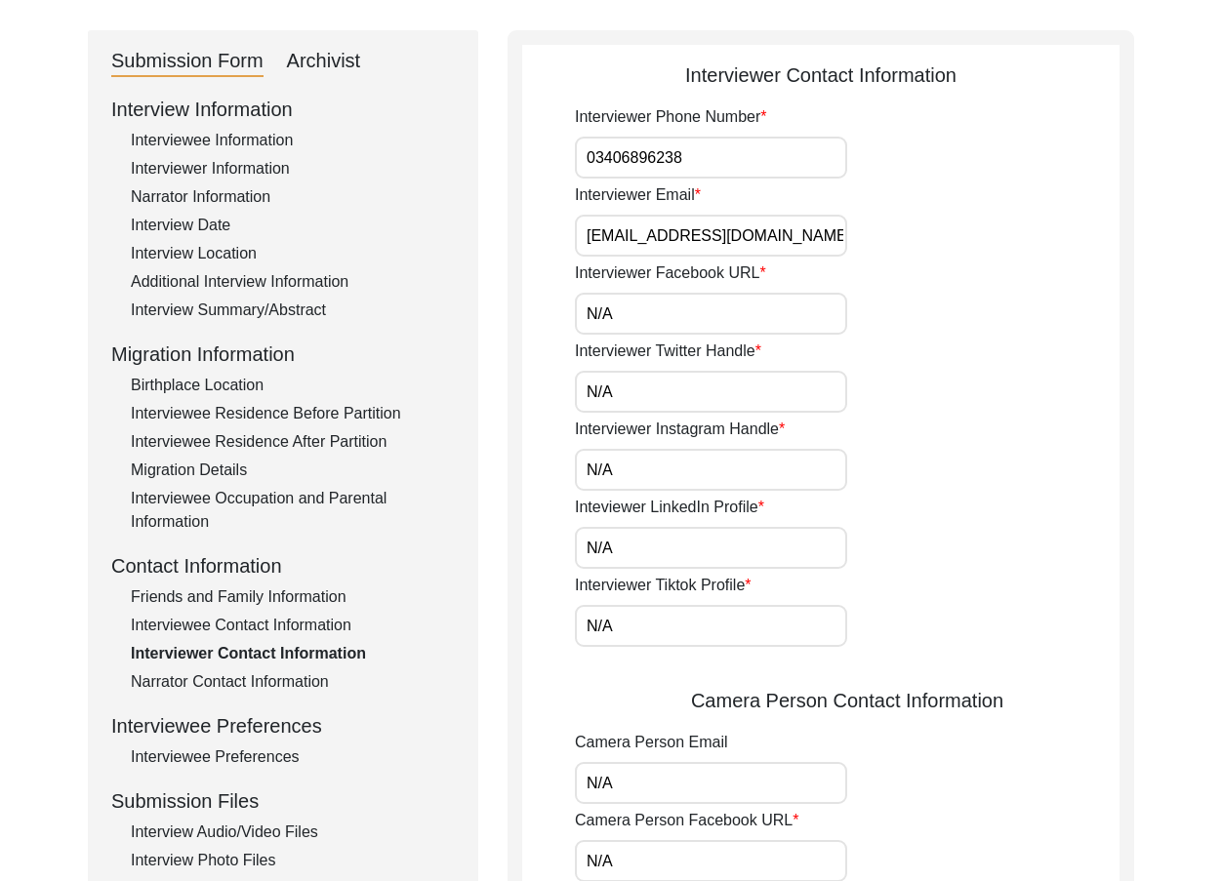
scroll to position [0, 0]
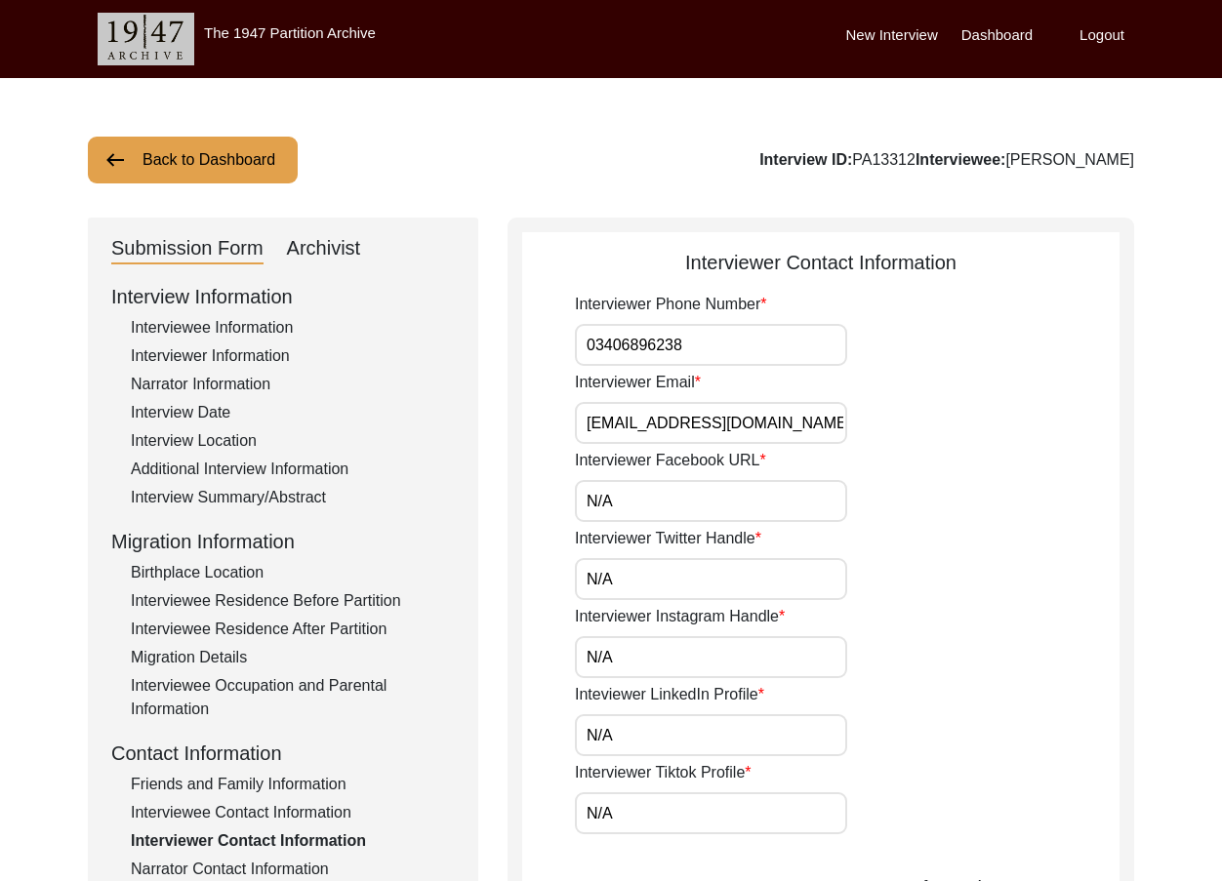
click at [579, 343] on input "03406896238" at bounding box center [711, 345] width 272 height 42
drag, startPoint x: 738, startPoint y: 355, endPoint x: 562, endPoint y: 346, distance: 175.9
drag, startPoint x: 824, startPoint y: 420, endPoint x: 511, endPoint y: 408, distance: 312.6
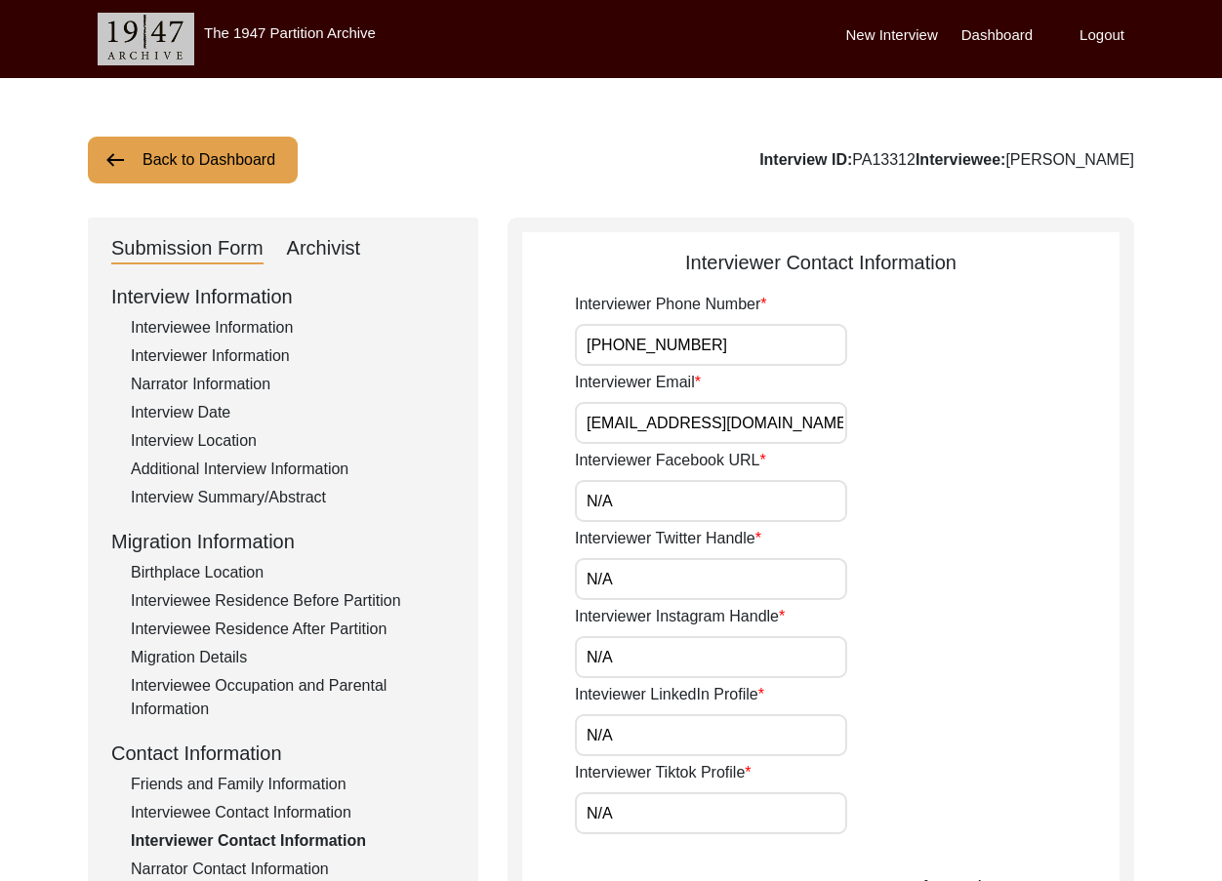
click at [632, 491] on input "N/A" at bounding box center [711, 501] width 272 height 42
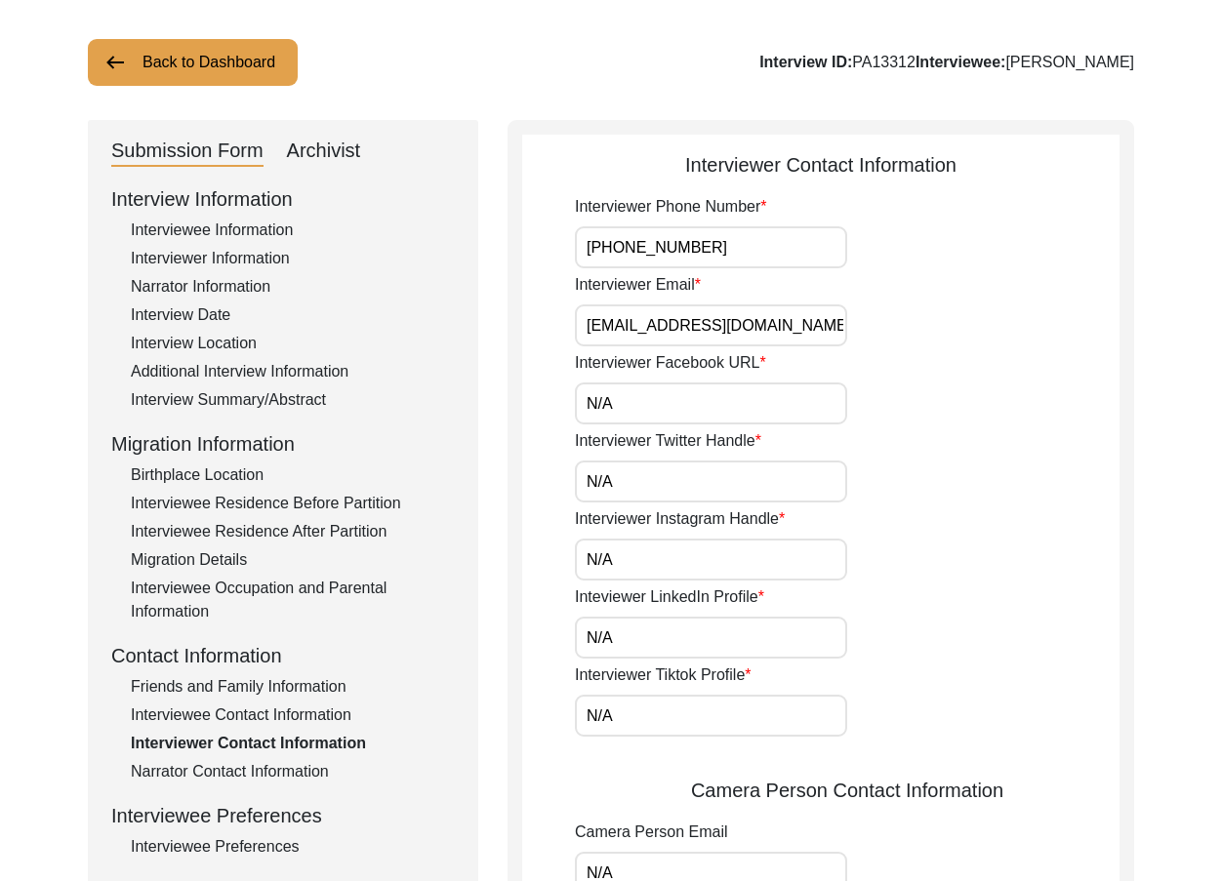
drag, startPoint x: 632, startPoint y: 486, endPoint x: 545, endPoint y: 470, distance: 88.3
click at [545, 470] on app-interviewer-contact-information "Interviewer Contact Information Interviewer Phone Number +92 03406896238 Interv…" at bounding box center [820, 819] width 597 height 1338
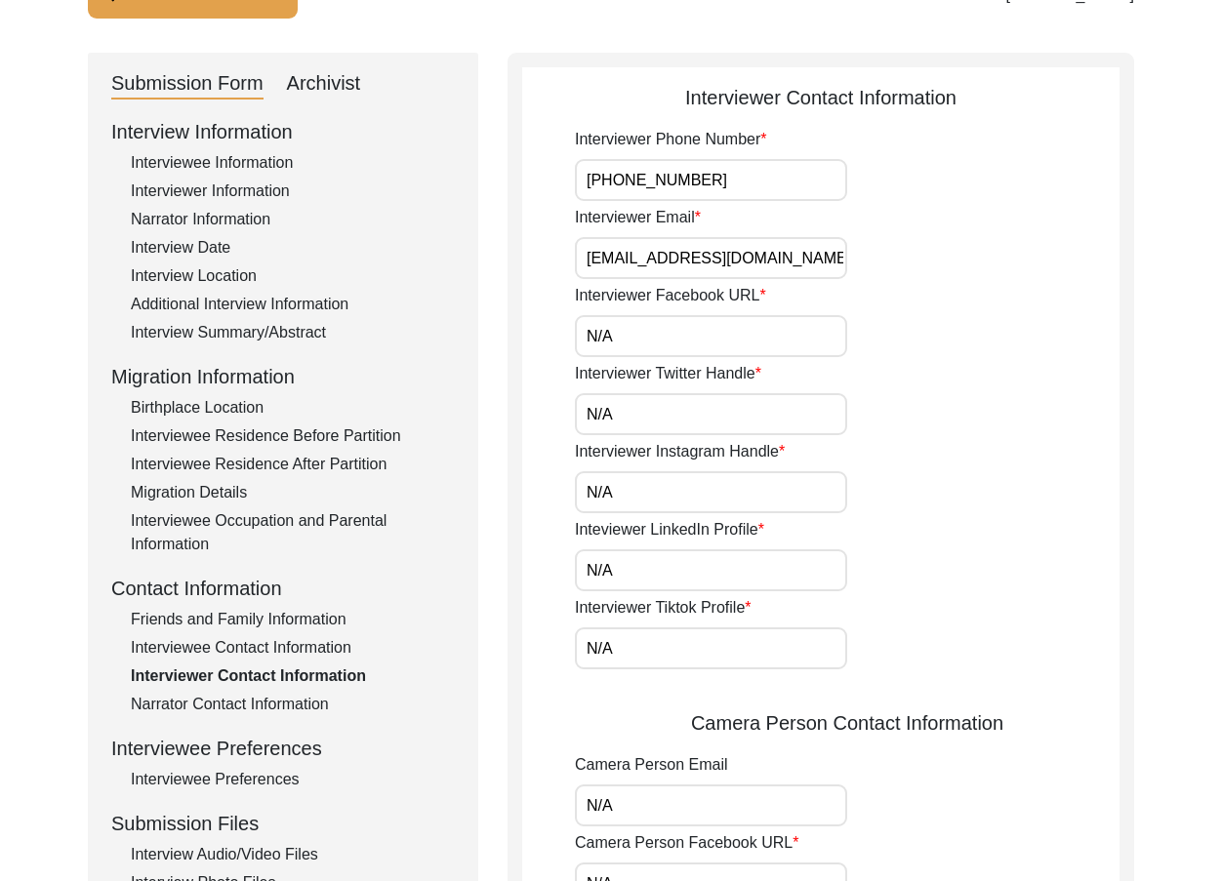
scroll to position [195, 0]
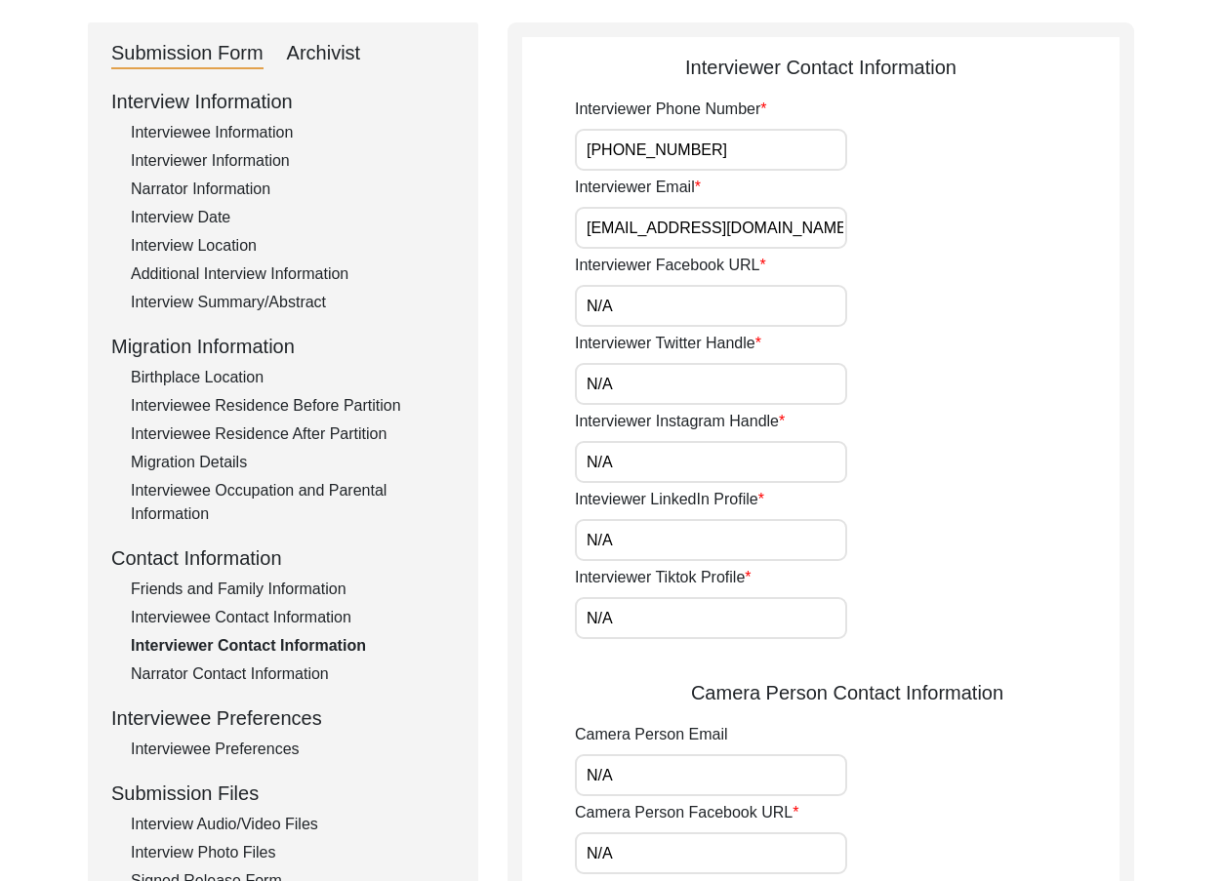
drag, startPoint x: 634, startPoint y: 463, endPoint x: 563, endPoint y: 459, distance: 71.4
click at [563, 459] on app-interviewer-contact-information "Interviewer Contact Information Interviewer Phone Number +92 03406896238 Interv…" at bounding box center [820, 722] width 597 height 1338
click at [640, 545] on input "N/A" at bounding box center [711, 540] width 272 height 42
click at [627, 616] on input "N/A" at bounding box center [711, 618] width 272 height 42
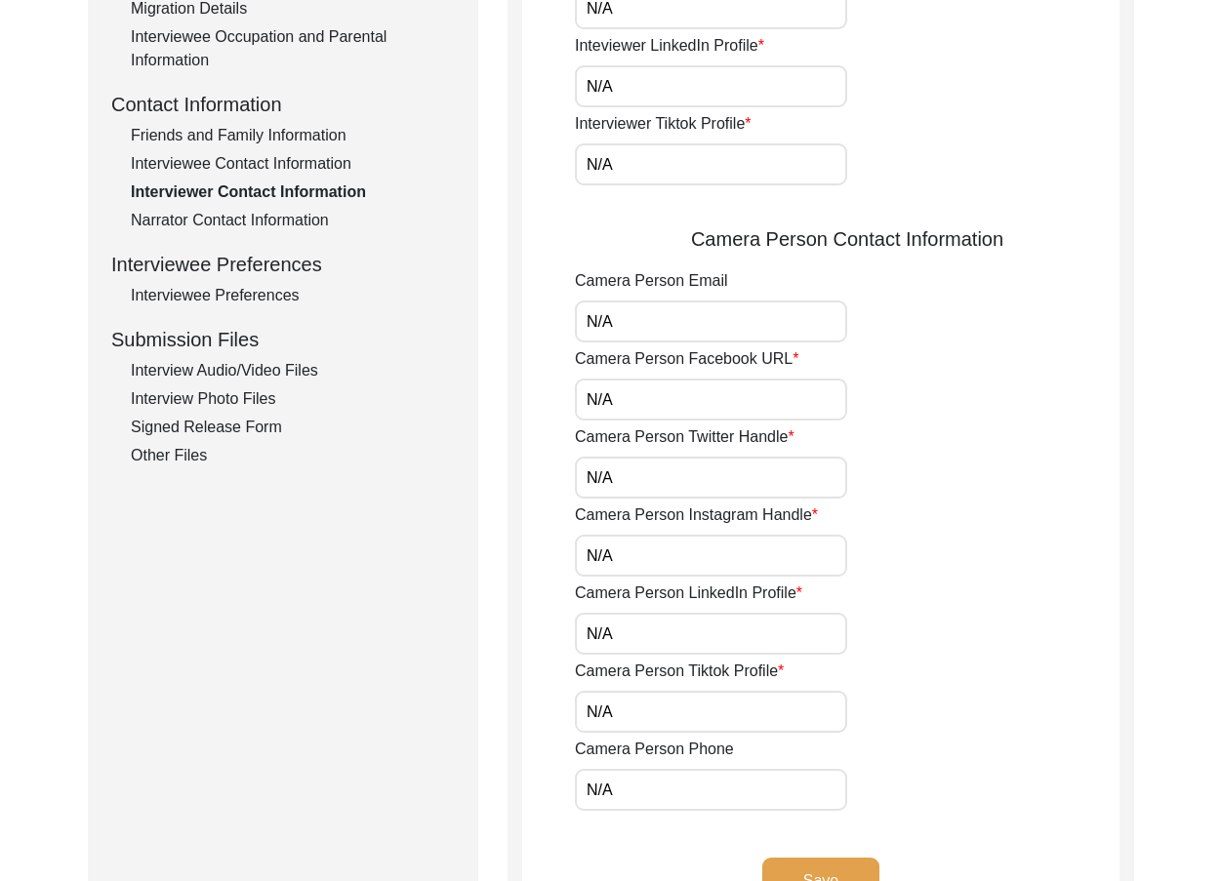
scroll to position [683, 0]
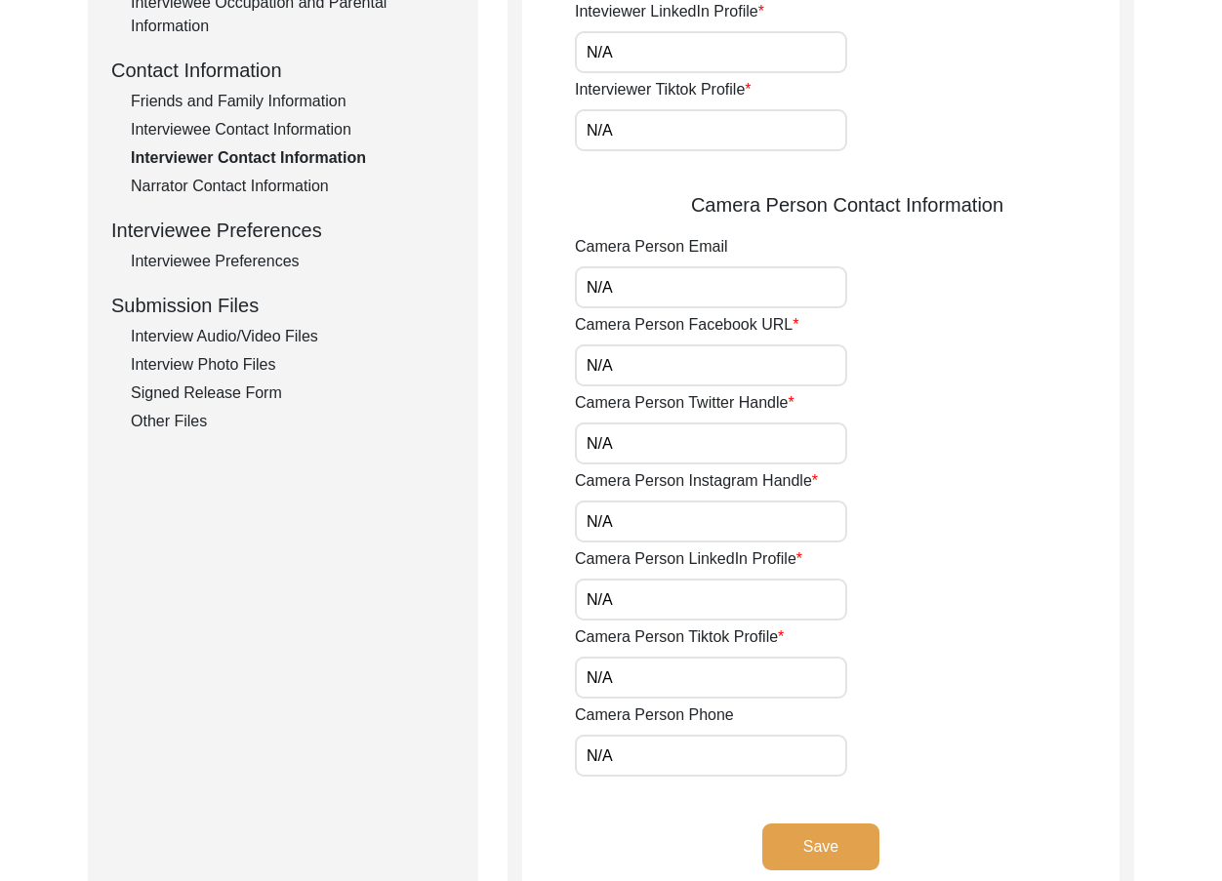
drag, startPoint x: 621, startPoint y: 292, endPoint x: 547, endPoint y: 328, distance: 82.5
click at [532, 306] on app-interviewer-contact-information "Interviewer Contact Information Interviewer Phone Number +92 03406896238 Interv…" at bounding box center [820, 234] width 597 height 1338
click at [629, 379] on input "N/A" at bounding box center [711, 366] width 272 height 42
drag, startPoint x: 632, startPoint y: 451, endPoint x: 545, endPoint y: 459, distance: 87.2
click at [545, 459] on app-interviewer-contact-information "Interviewer Contact Information Interviewer Phone Number +92 03406896238 Interv…" at bounding box center [820, 234] width 597 height 1338
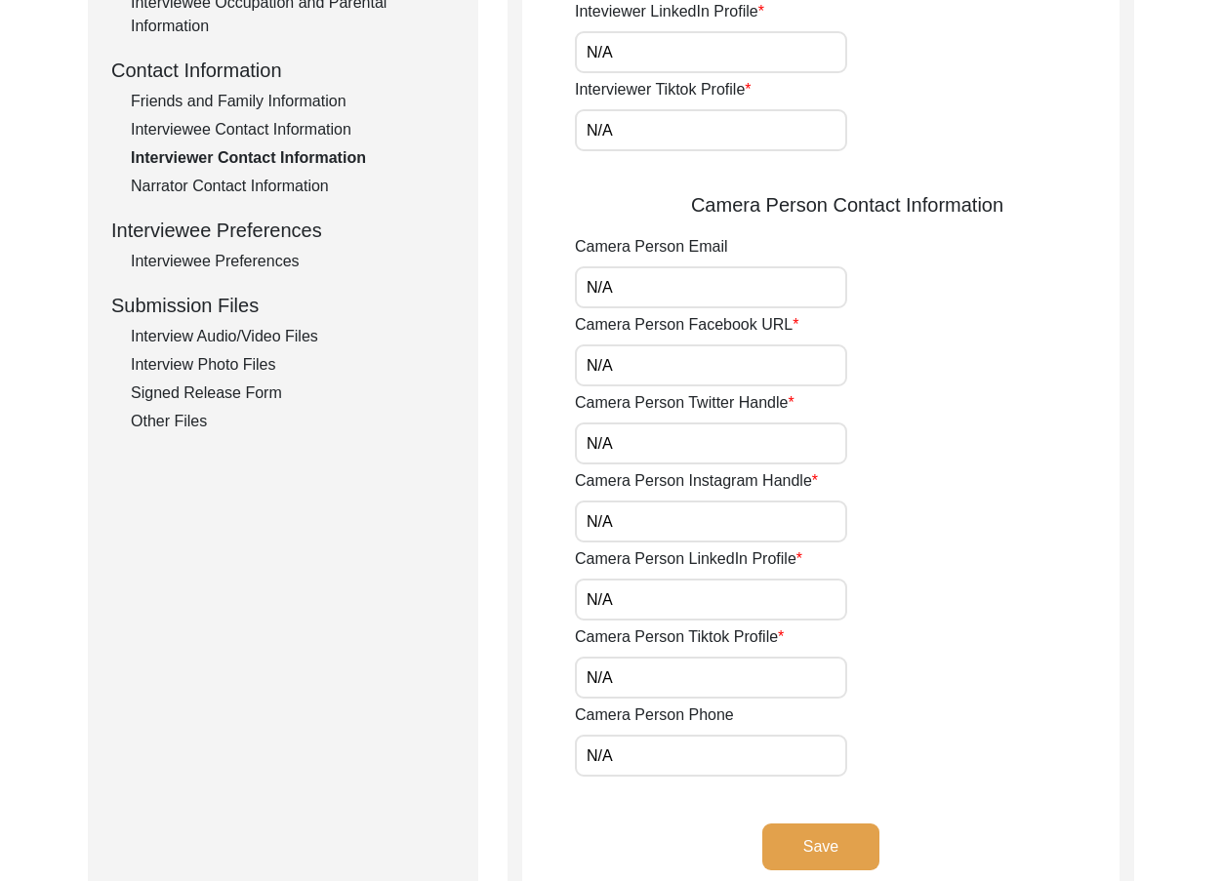
drag, startPoint x: 645, startPoint y: 514, endPoint x: 547, endPoint y: 515, distance: 98.6
click at [550, 515] on app-interviewer-contact-information "Interviewer Contact Information Interviewer Phone Number +92 03406896238 Interv…" at bounding box center [820, 234] width 597 height 1338
drag, startPoint x: 611, startPoint y: 600, endPoint x: 559, endPoint y: 598, distance: 51.8
click at [559, 598] on app-interviewer-contact-information "Interviewer Contact Information Interviewer Phone Number +92 03406896238 Interv…" at bounding box center [820, 234] width 597 height 1338
drag, startPoint x: 618, startPoint y: 682, endPoint x: 493, endPoint y: 671, distance: 125.5
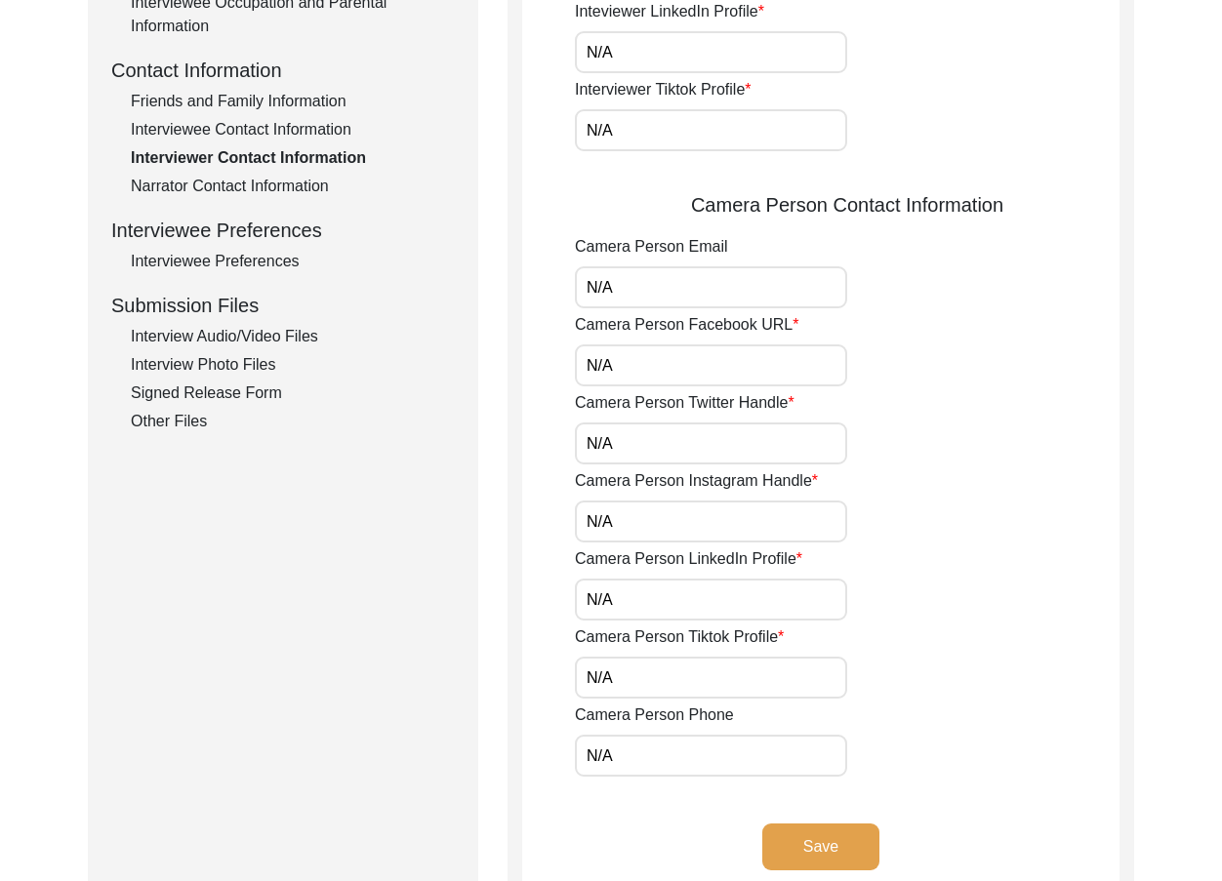
click at [491, 670] on div "Submission Form Archivist Interview Information Interviewee Information Intervi…" at bounding box center [611, 225] width 1046 height 1383
drag, startPoint x: 601, startPoint y: 743, endPoint x: 644, endPoint y: 754, distance: 44.5
click at [644, 754] on input "N/A" at bounding box center [711, 756] width 272 height 42
click at [529, 704] on app-interviewer-contact-information "Interviewer Contact Information Interviewer Phone Number +92 03406896238 Interv…" at bounding box center [820, 234] width 597 height 1338
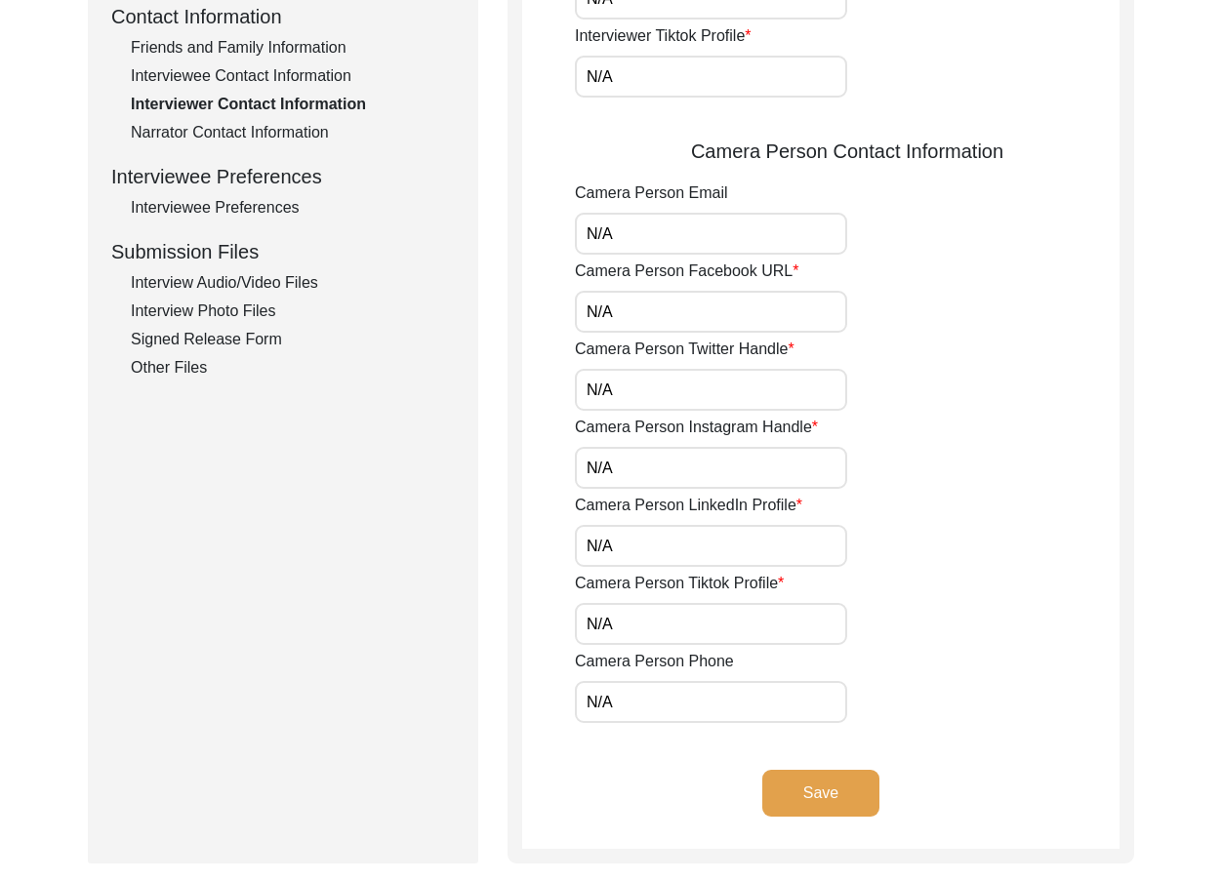
scroll to position [781, 0]
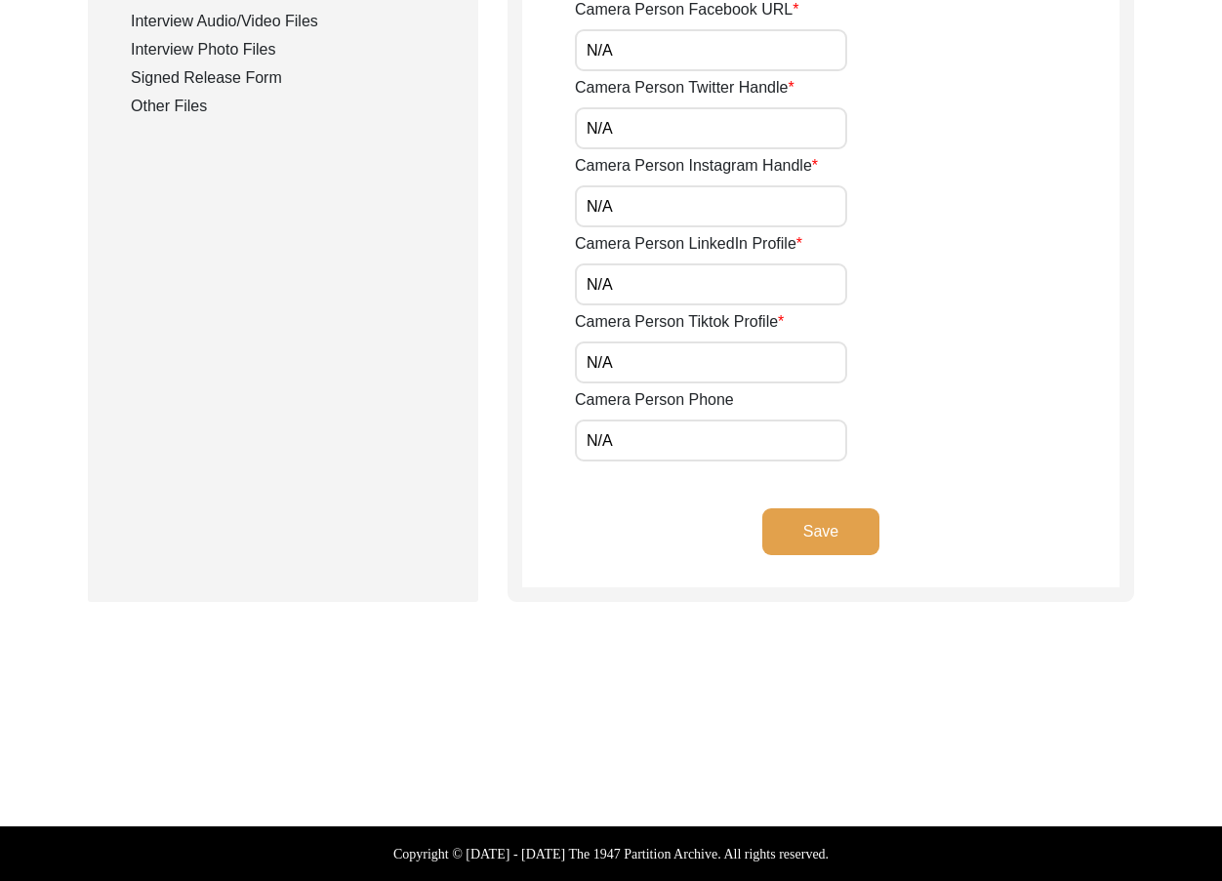
click at [824, 547] on button "Save" at bounding box center [820, 532] width 117 height 47
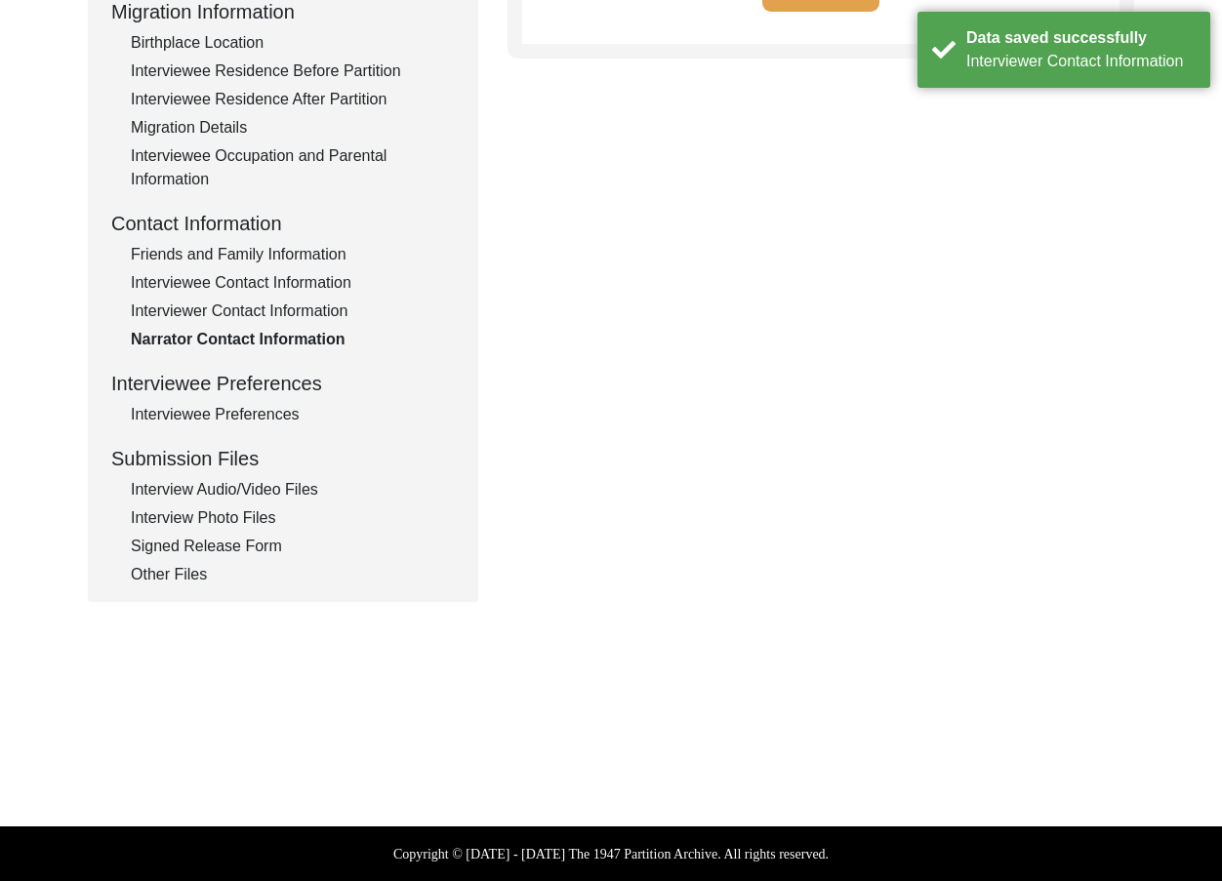
scroll to position [0, 0]
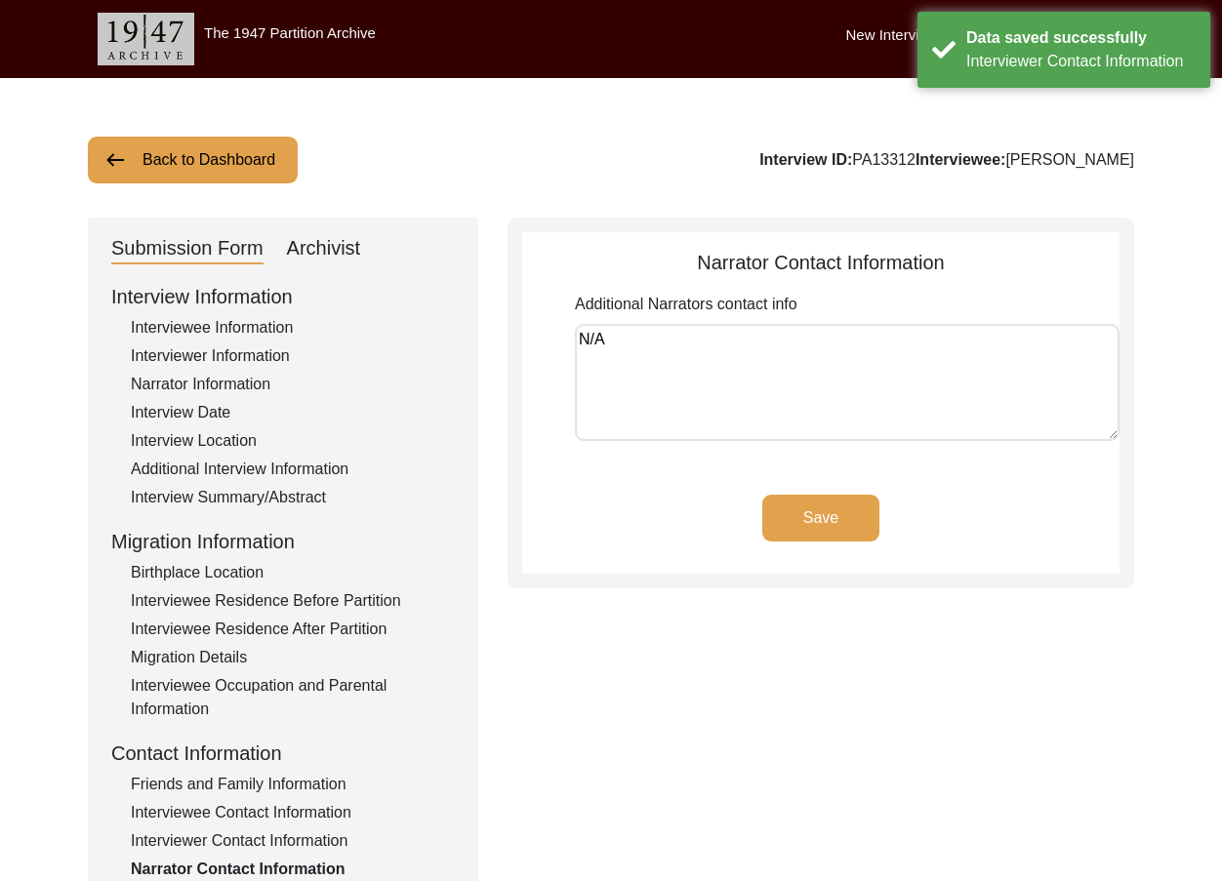
click at [743, 399] on textarea "N/A" at bounding box center [847, 382] width 545 height 117
click at [809, 517] on button "Save" at bounding box center [820, 518] width 117 height 47
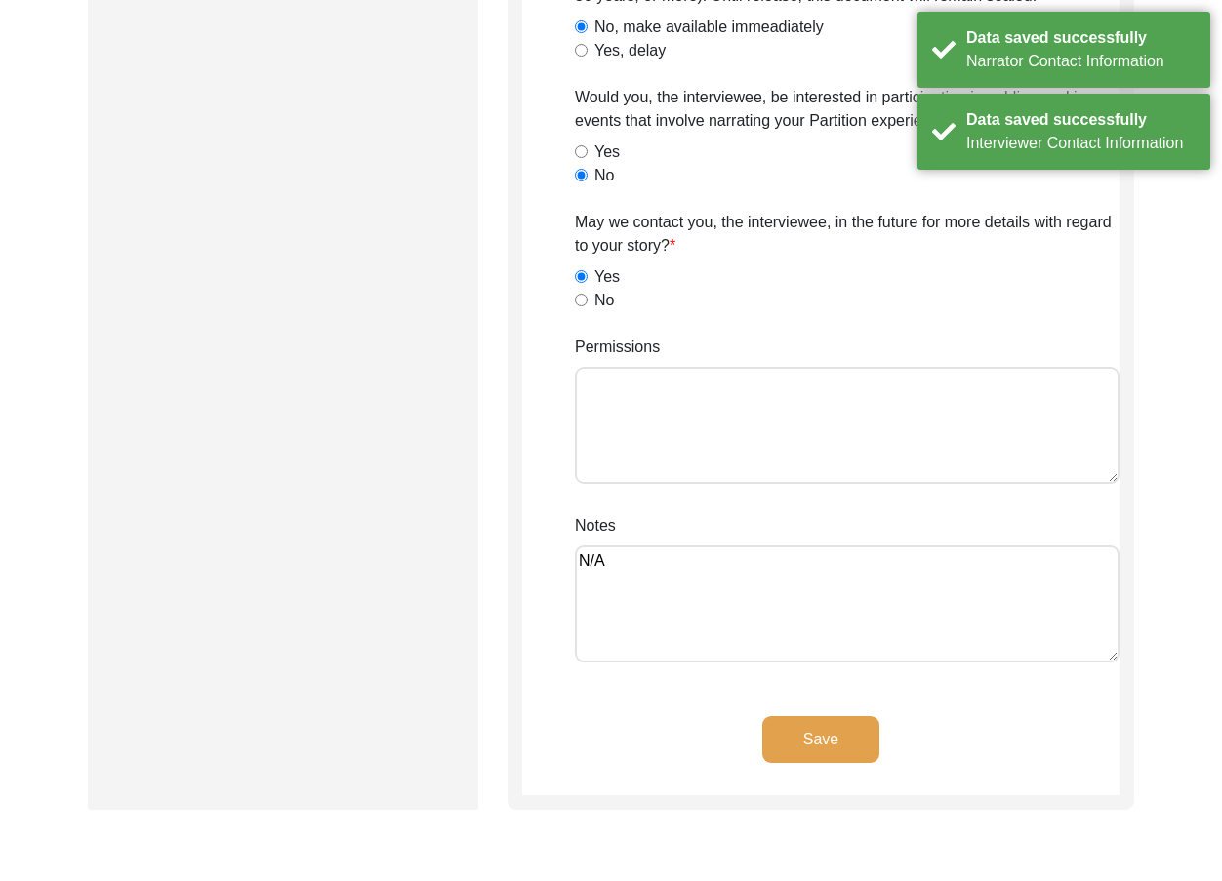
click at [837, 738] on button "Save" at bounding box center [820, 739] width 117 height 47
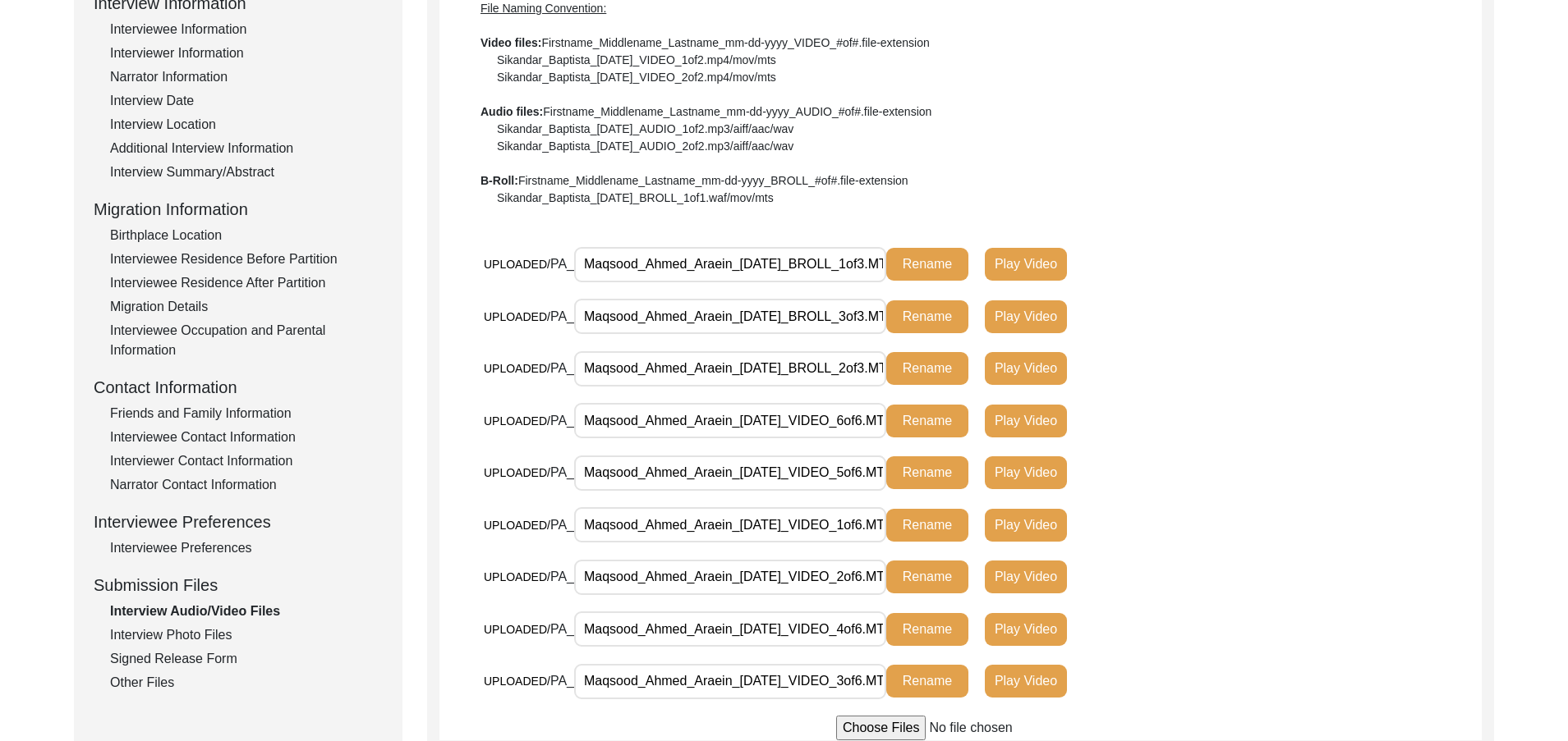
scroll to position [0, 39]
drag, startPoint x: 665, startPoint y: 264, endPoint x: 1056, endPoint y: 257, distance: 391.1
click at [1056, 257] on div "UPLOADED/ PA_ Maqsood_Ahmed_Araein_04-27-2025_BROLL_1of3.MTS Rename Play Video" at bounding box center [833, 264] width 699 height 36
drag, startPoint x: 763, startPoint y: 310, endPoint x: 1018, endPoint y: 312, distance: 255.0
click at [1018, 312] on div "UPLOADED/ PA_ Maqsood_Ahmed_Araein_04-27-2025_BROLL_3of3.MTS Rename Play Video" at bounding box center [833, 316] width 699 height 36
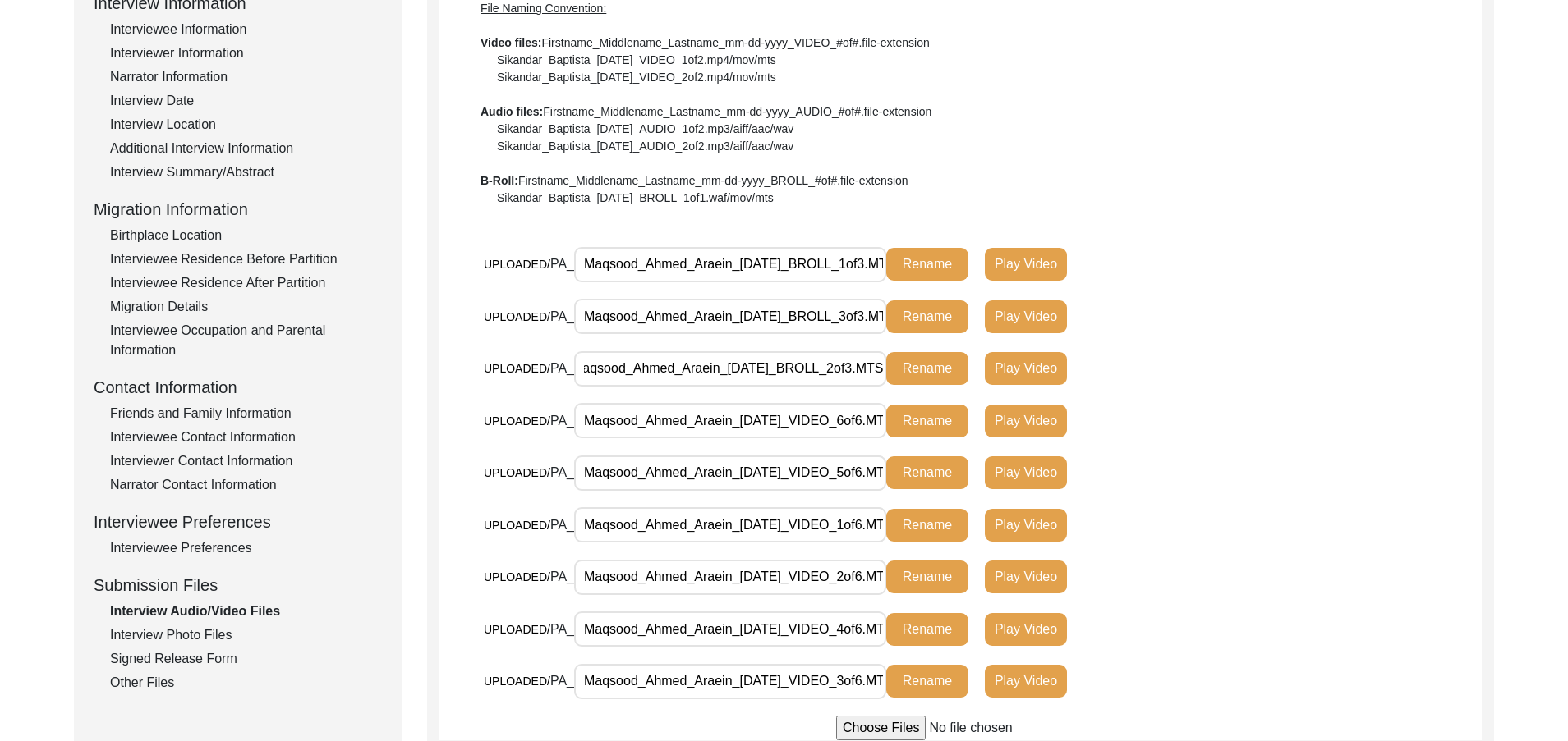
drag, startPoint x: 810, startPoint y: 351, endPoint x: 1014, endPoint y: 378, distance: 205.8
click at [1044, 364] on div "UPLOADED/ PA_ Maqsood_Ahmed_Araein_04-27-2025_BROLL_2of3.MTS Rename Play Video" at bounding box center [833, 368] width 699 height 36
drag, startPoint x: 795, startPoint y: 412, endPoint x: 1009, endPoint y: 437, distance: 215.5
click at [1023, 427] on div "UPLOADED/ PA_ Maqsood_Ahmed_Araein_04-27-2025_VIDEO_6of6.MTS Rename Play Video" at bounding box center [833, 421] width 699 height 36
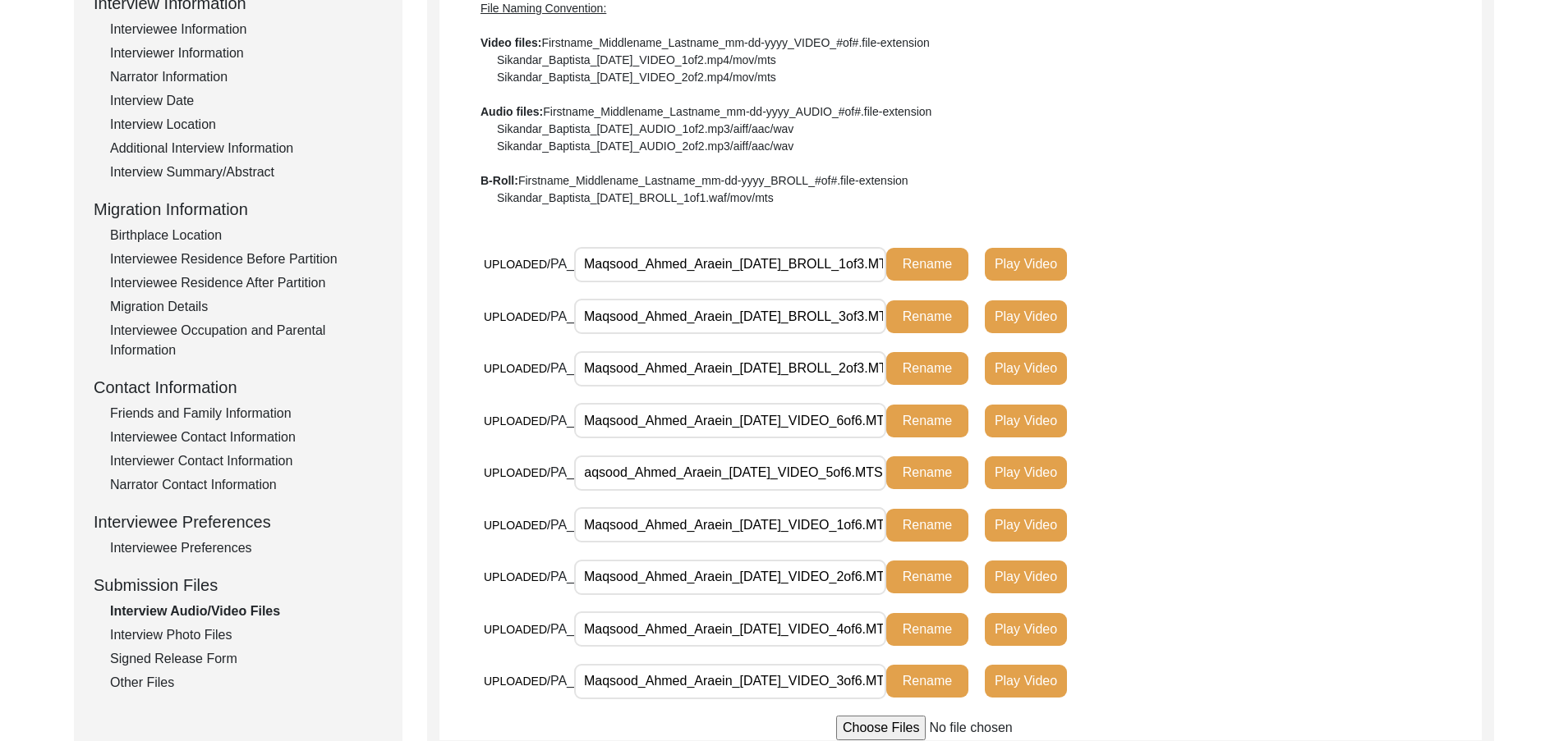
drag, startPoint x: 827, startPoint y: 467, endPoint x: 1015, endPoint y: 492, distance: 189.7
click at [1023, 486] on div "UPLOADED/ PA_ Maqsood_Ahmed_Araein_04-27-2025_VIDEO_5of6.MTS Rename Play Video" at bounding box center [833, 473] width 699 height 36
drag, startPoint x: 810, startPoint y: 536, endPoint x: 922, endPoint y: 561, distance: 114.8
click at [977, 545] on div "UPLOADED/ PA_ Maqsood_Ahmed_Araein_04-27-2025_VIDEO_1of6.MTS Rename Play Video" at bounding box center [833, 532] width 699 height 49
drag, startPoint x: 836, startPoint y: 572, endPoint x: 1007, endPoint y: 611, distance: 175.4
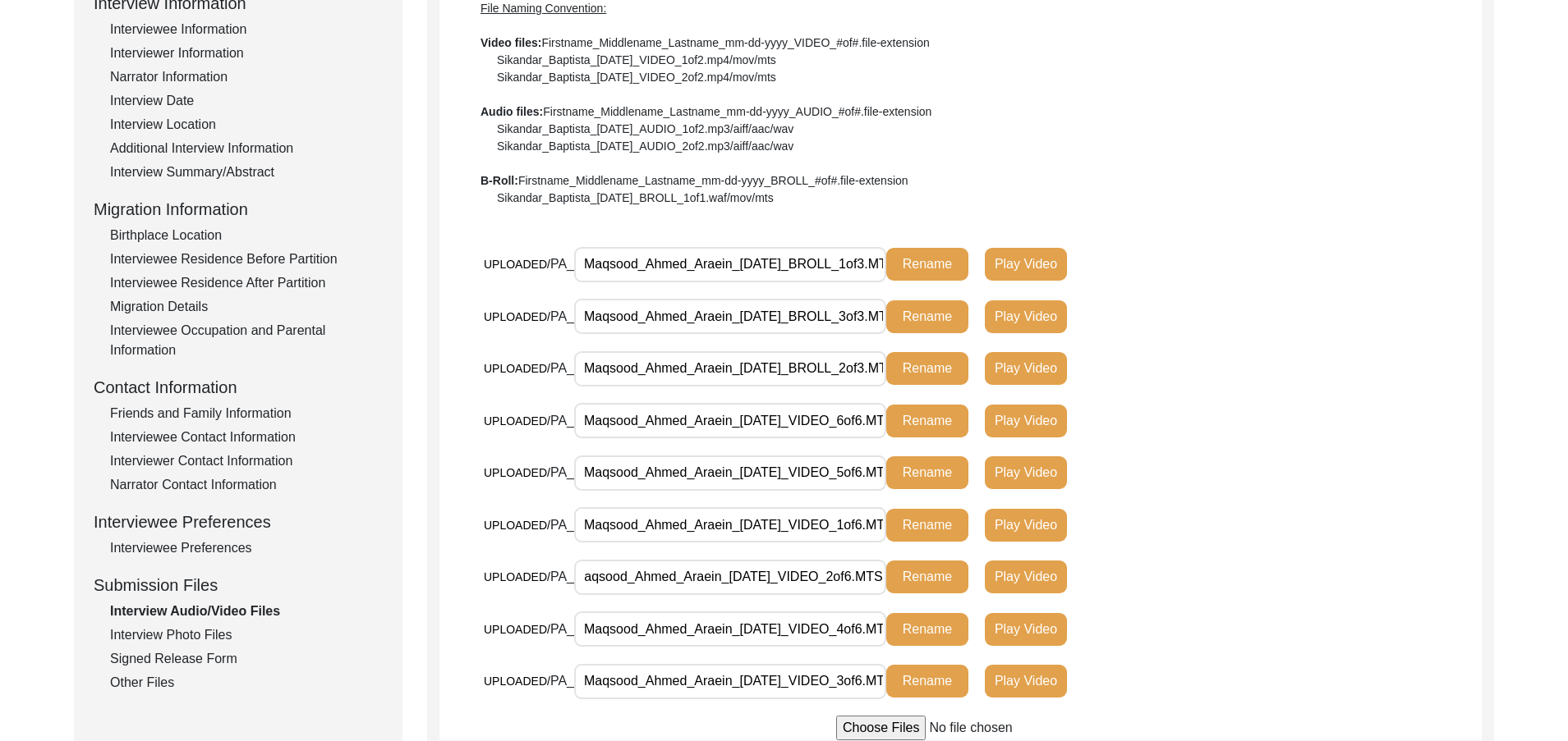
click at [1020, 609] on div "UPLOADED/ PA_ Maqsood_Ahmed_Araein_04-27-2025_VIDEO_2of6.MTS Rename Play Video" at bounding box center [983, 585] width 998 height 52
drag, startPoint x: 838, startPoint y: 614, endPoint x: 1000, endPoint y: 649, distance: 165.7
click at [1001, 648] on div "UPLOADED/ PA_ Maqsood_Ahmed_Araein_04-27-2025_VIDEO_4of6.MTS Rename Play Video" at bounding box center [833, 636] width 699 height 49
drag, startPoint x: 816, startPoint y: 678, endPoint x: 1092, endPoint y: 661, distance: 276.5
click at [1060, 672] on div "UPLOADED/ PA_ Maqsood_Ahmed_Araein_04-27-2025_VIDEO_3of6.MTS Rename Play Video" at bounding box center [833, 681] width 699 height 36
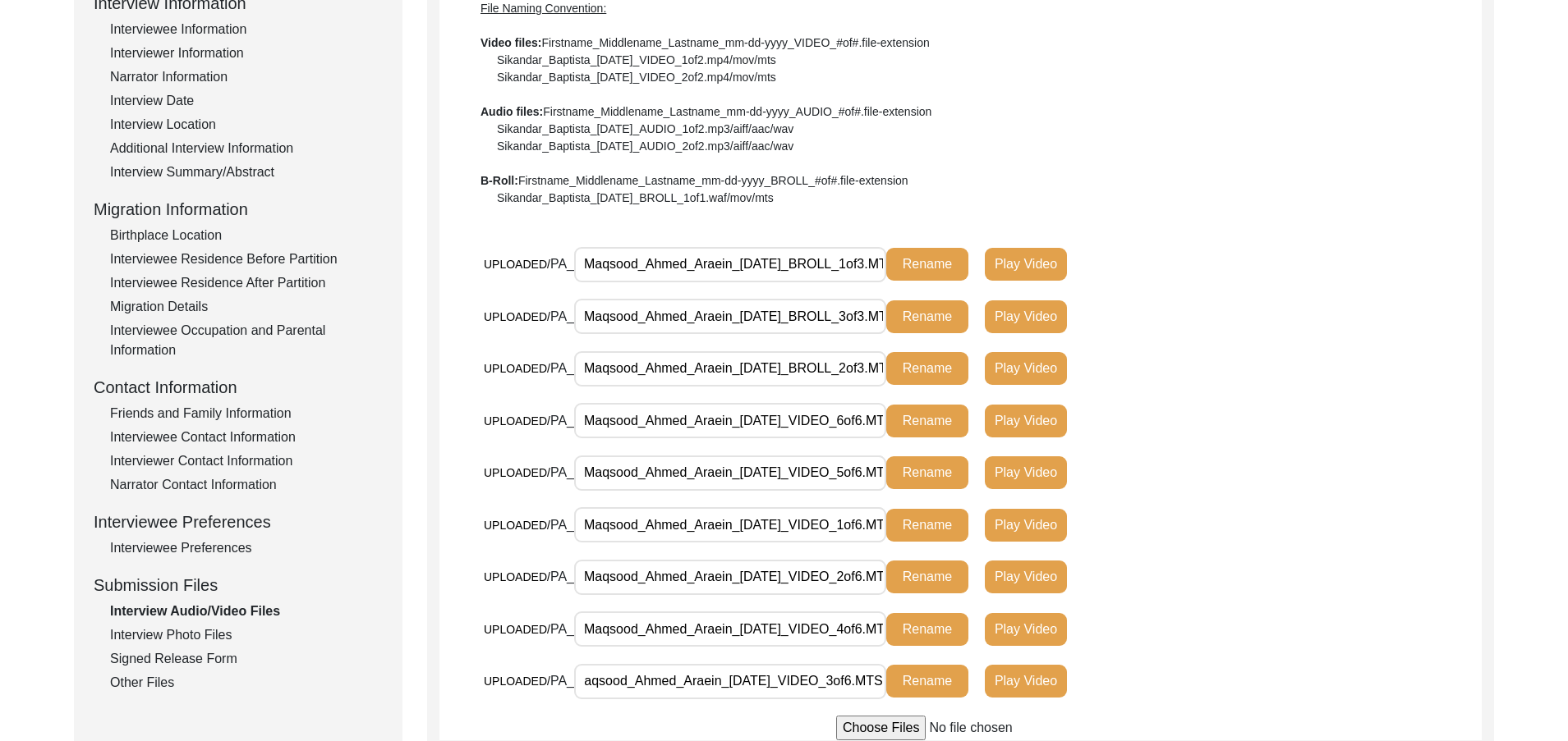
click at [1152, 635] on div "UPLOADED/ PA_ Maqsood_Ahmed_Araein_04-27-2025_VIDEO_4of6.MTS Rename Play Video" at bounding box center [833, 629] width 699 height 36
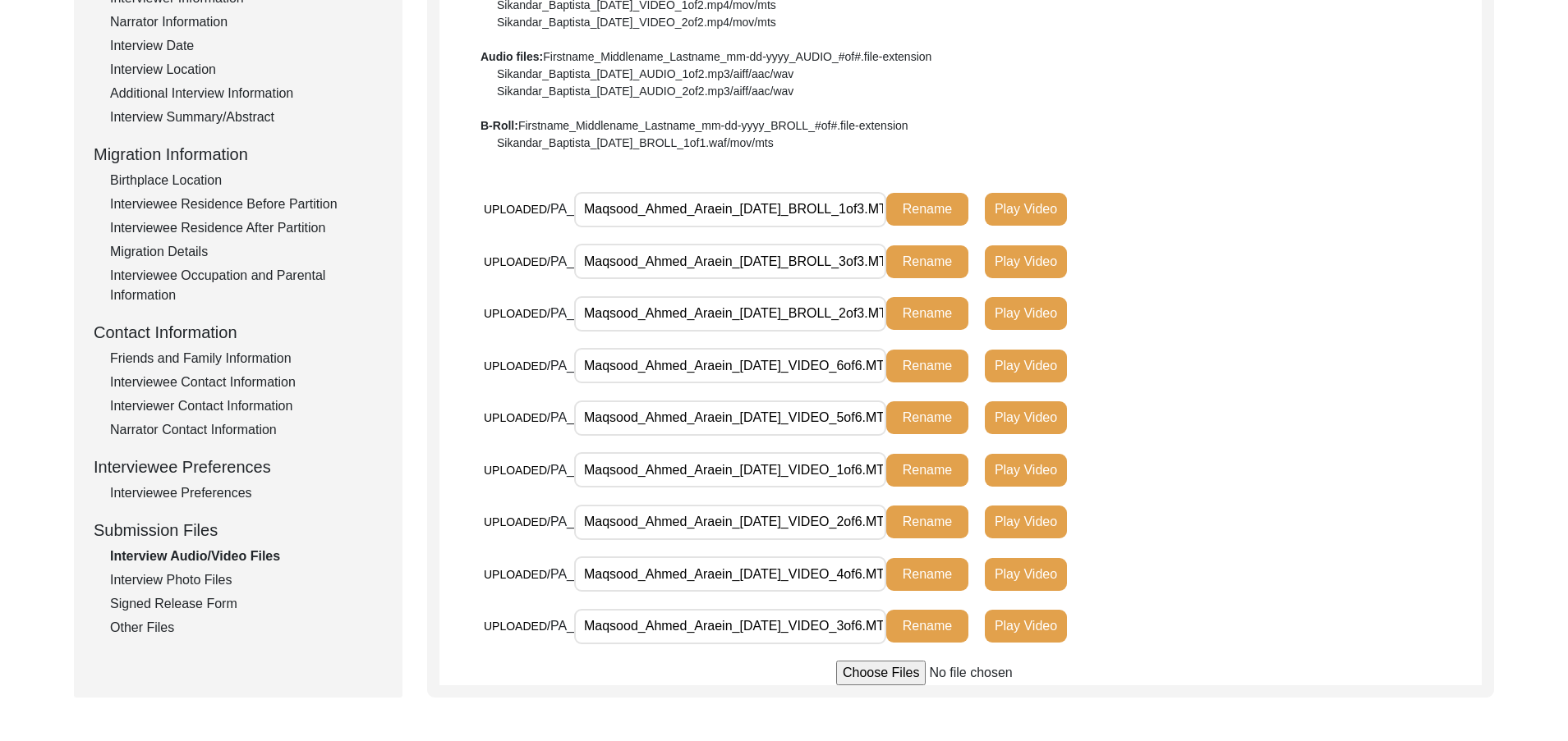
scroll to position [164, 0]
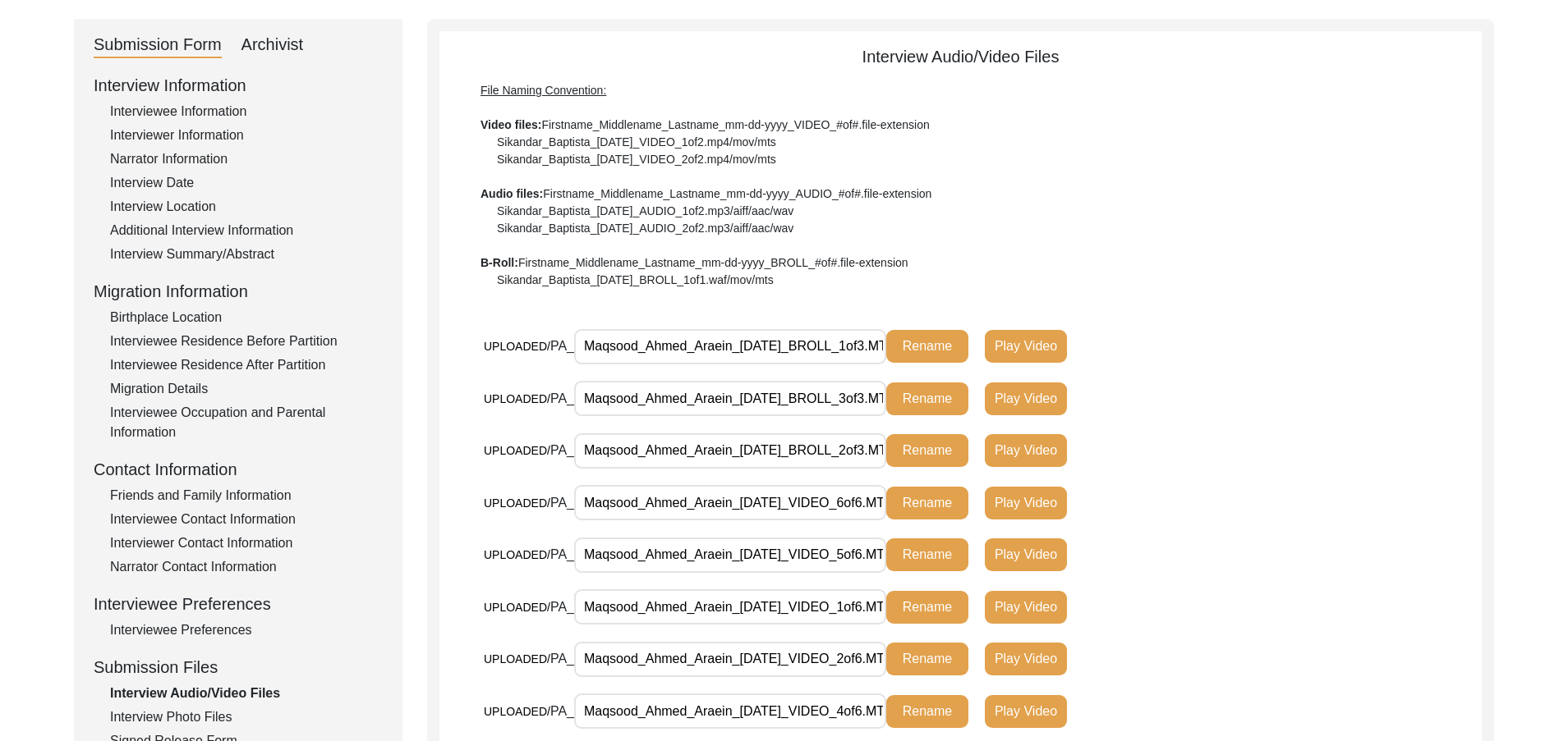
click at [219, 714] on div "Interview Photo Files" at bounding box center [247, 717] width 273 height 19
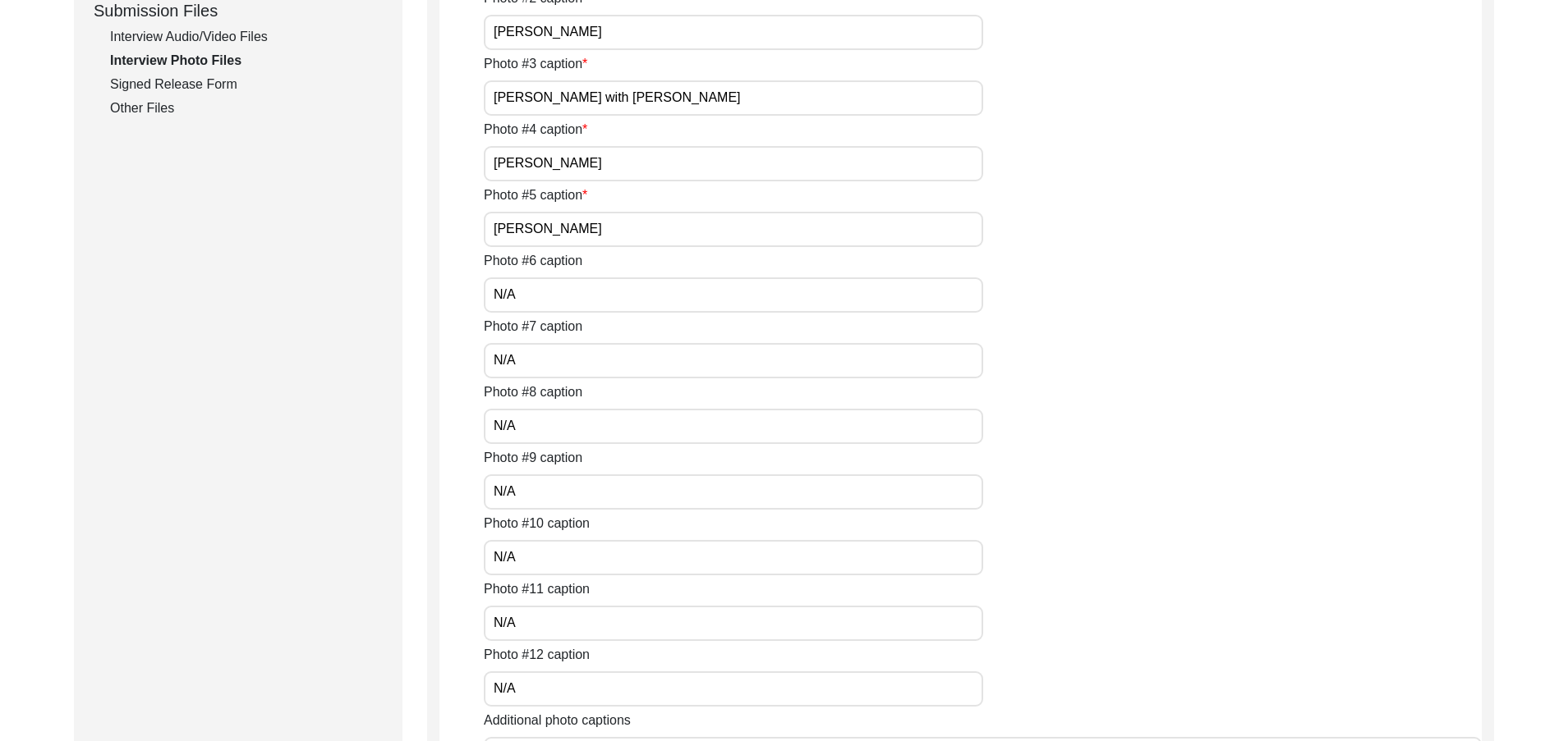
scroll to position [328, 0]
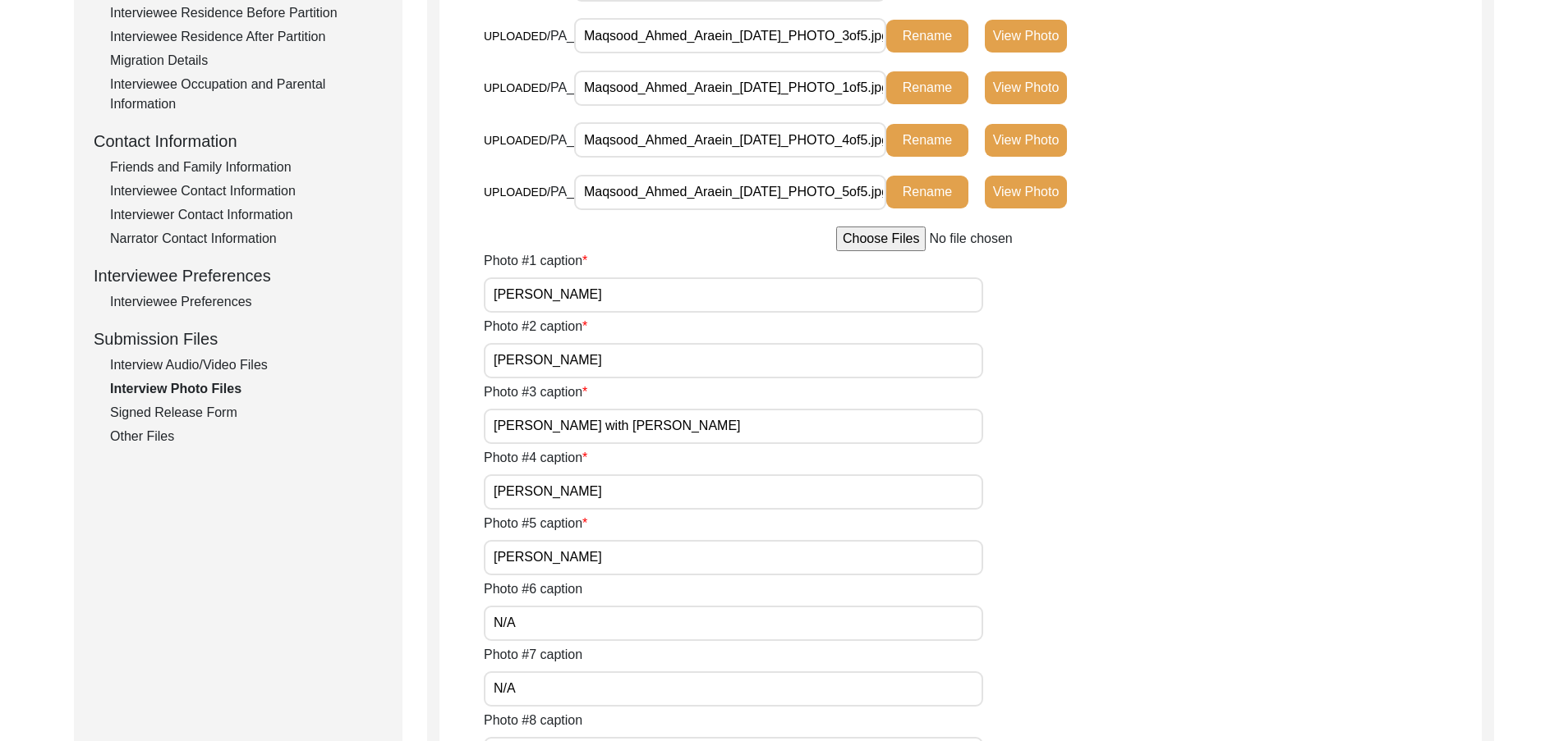
click at [187, 417] on div "Signed Release Form" at bounding box center [247, 412] width 273 height 19
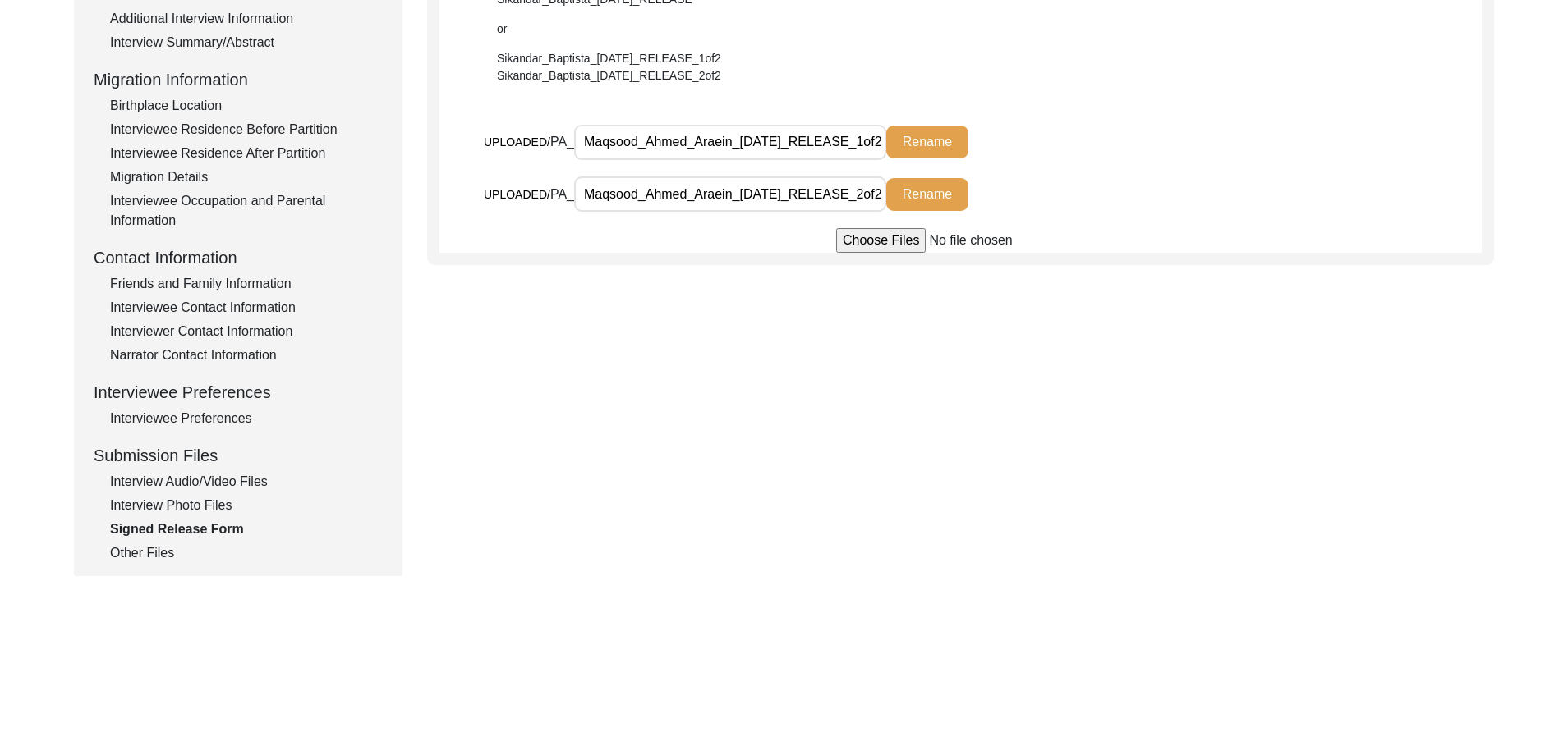
scroll to position [282, 0]
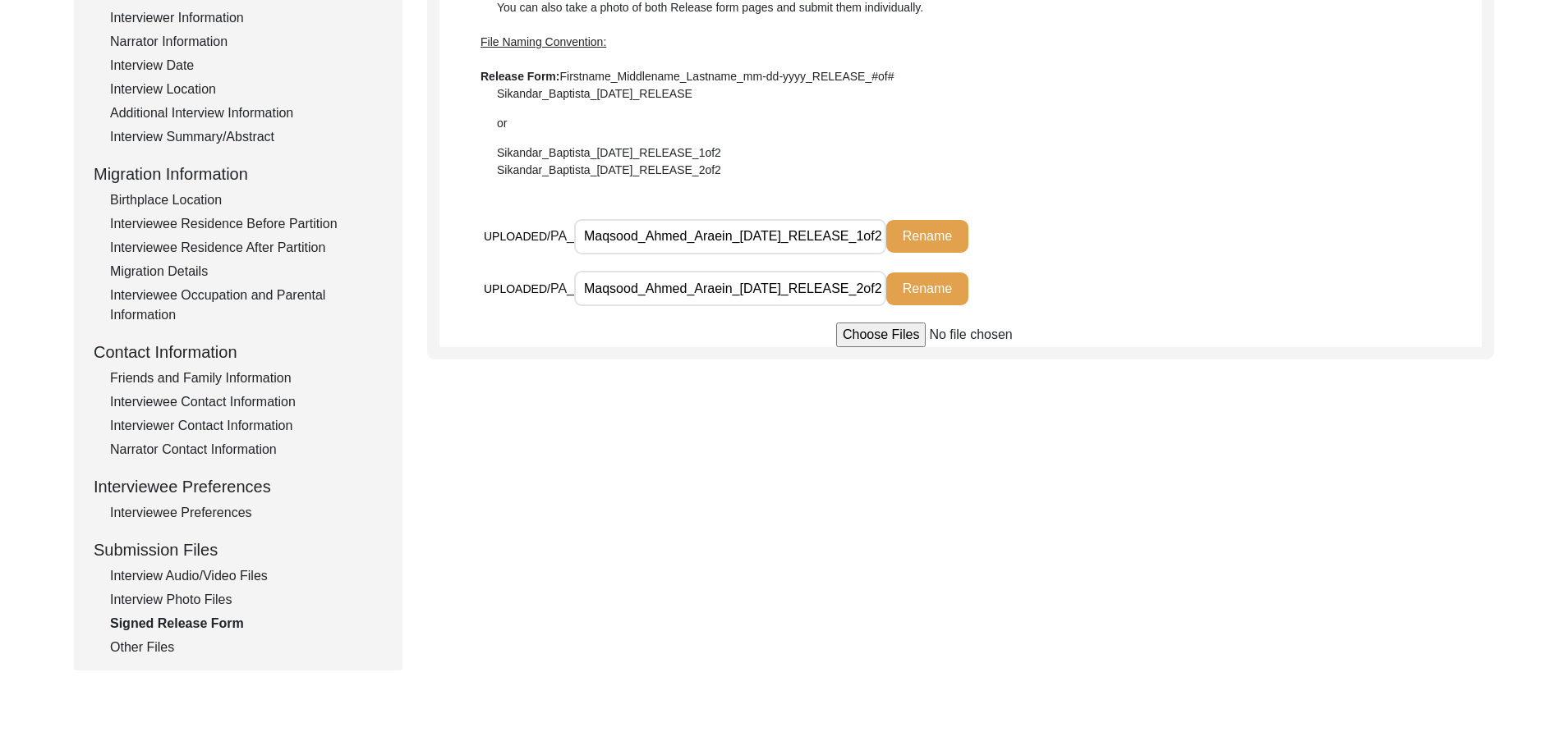
drag, startPoint x: 662, startPoint y: 225, endPoint x: 871, endPoint y: 236, distance: 209.3
click at [898, 225] on div "UPLOADED/ PA_ Maqsood_Ahmed_Araein_04-27-2025_RELEASE_1of2.jpg Rename" at bounding box center [833, 236] width 699 height 36
drag, startPoint x: 794, startPoint y: 288, endPoint x: 1040, endPoint y: 295, distance: 246.1
click at [1041, 294] on div "UPLOADED/ PA_ Maqsood_Ahmed_Araein_04-27-2025_RELEASE_2of2.jpg Rename" at bounding box center [833, 288] width 699 height 36
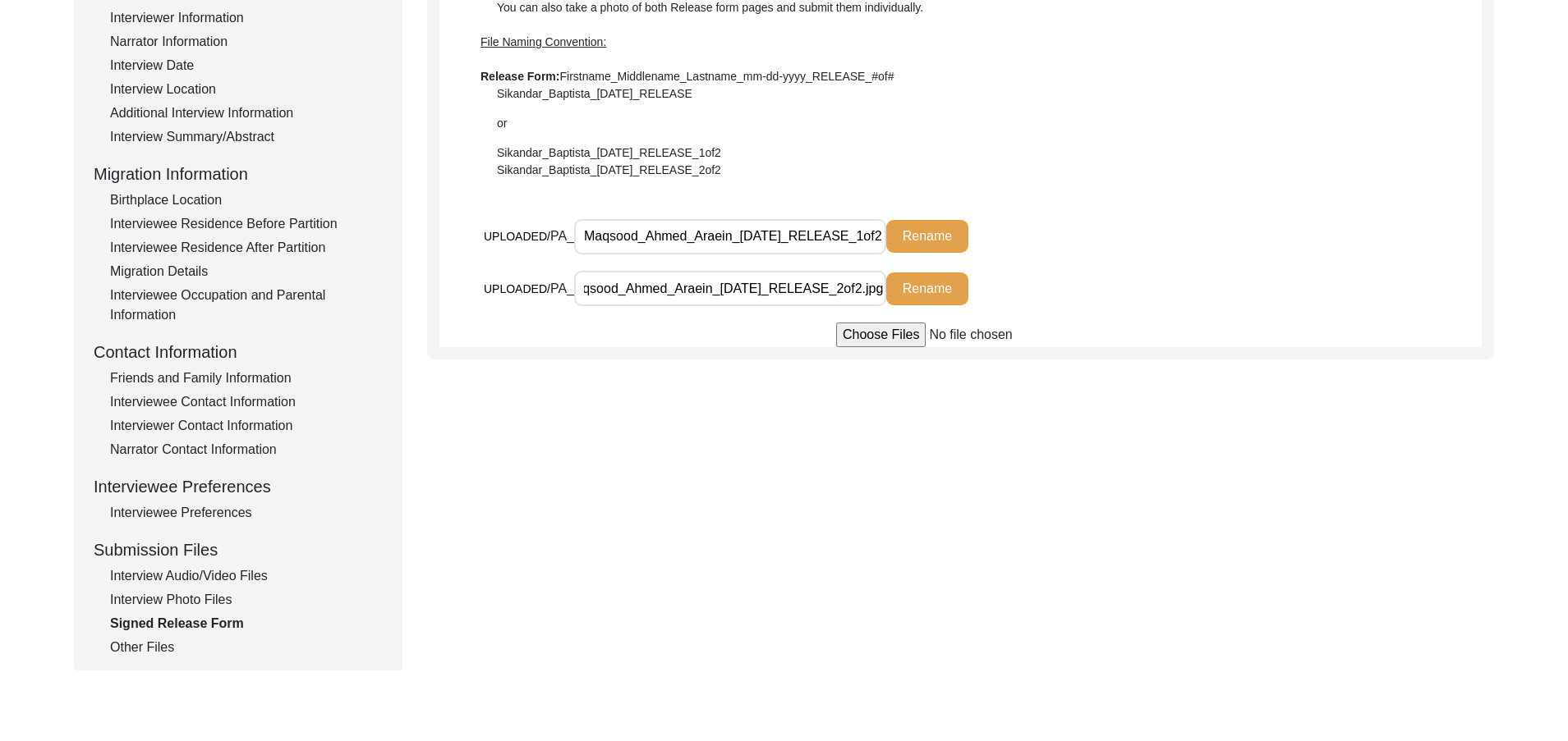
click at [651, 479] on div "Submission Form Archivist Interview Information Interviewee Information Intervi…" at bounding box center [784, 286] width 1421 height 770
drag, startPoint x: 199, startPoint y: 622, endPoint x: 197, endPoint y: 638, distance: 16.1
click at [199, 626] on div "Signed Release Form" at bounding box center [247, 623] width 273 height 19
click at [196, 638] on div "Other Files" at bounding box center [247, 647] width 273 height 19
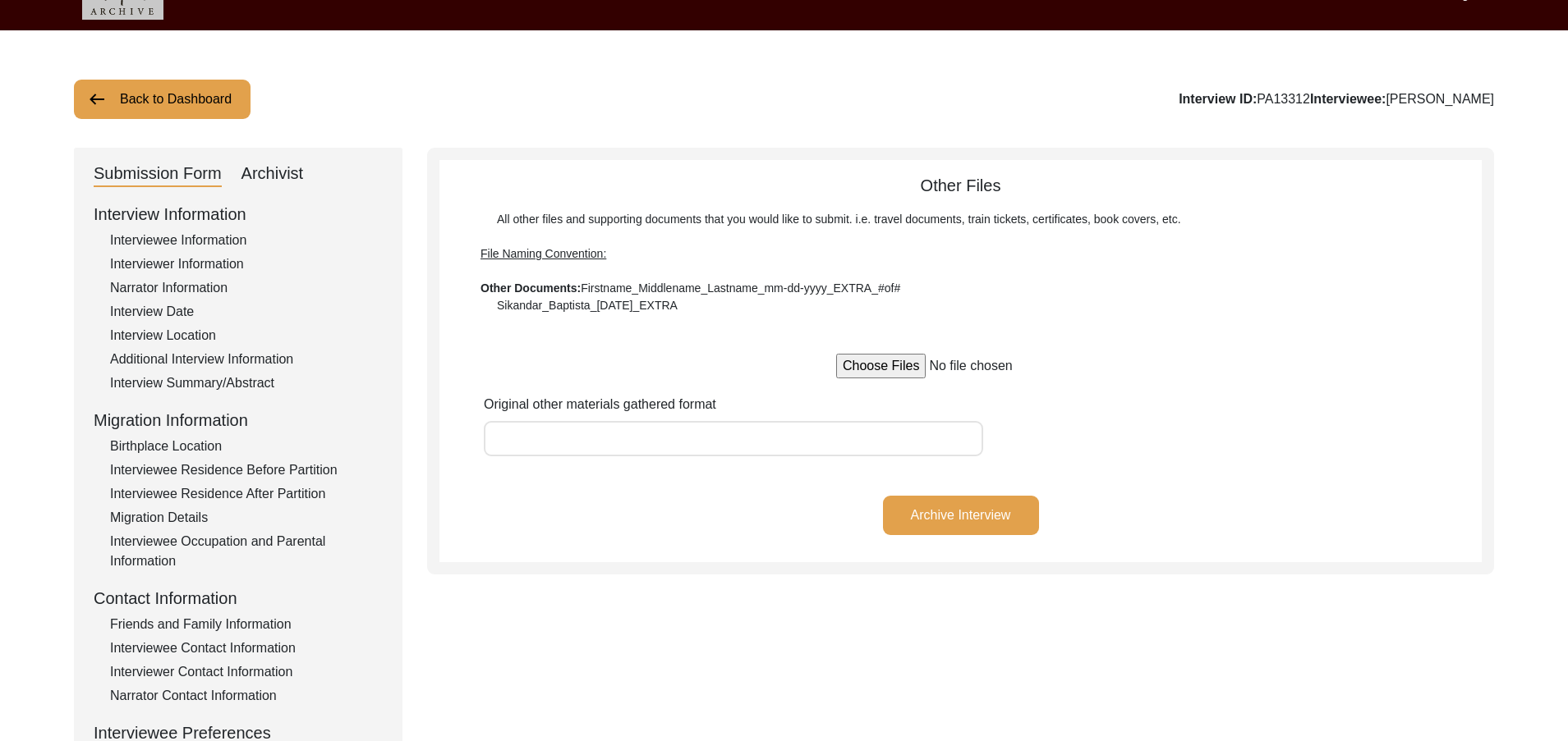
click at [290, 180] on div "Archivist" at bounding box center [273, 173] width 62 height 26
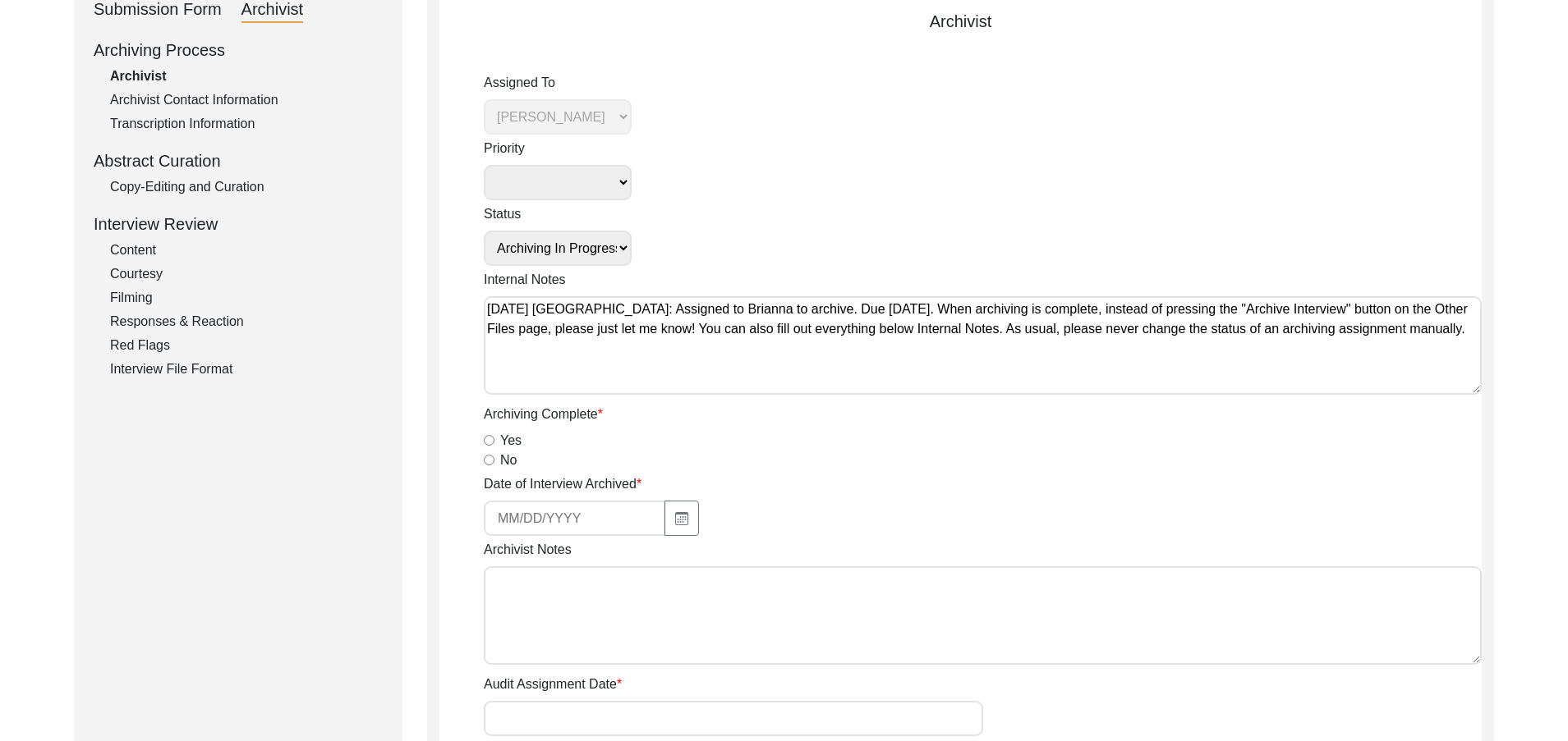
click at [699, 596] on textarea "Archivist Notes" at bounding box center [983, 615] width 998 height 98
click at [850, 612] on textarea "September 12, 2025 Brianna: Archived. Meta-data edits below." at bounding box center [983, 615] width 998 height 98
click at [864, 600] on textarea "September 12, 2025 Brianna: Archived. Meta-data edits below." at bounding box center [983, 615] width 998 height 98
paste textarea "Deleted extra spaces Interviewee Title: Added a period after Mr Age of Intervie…"
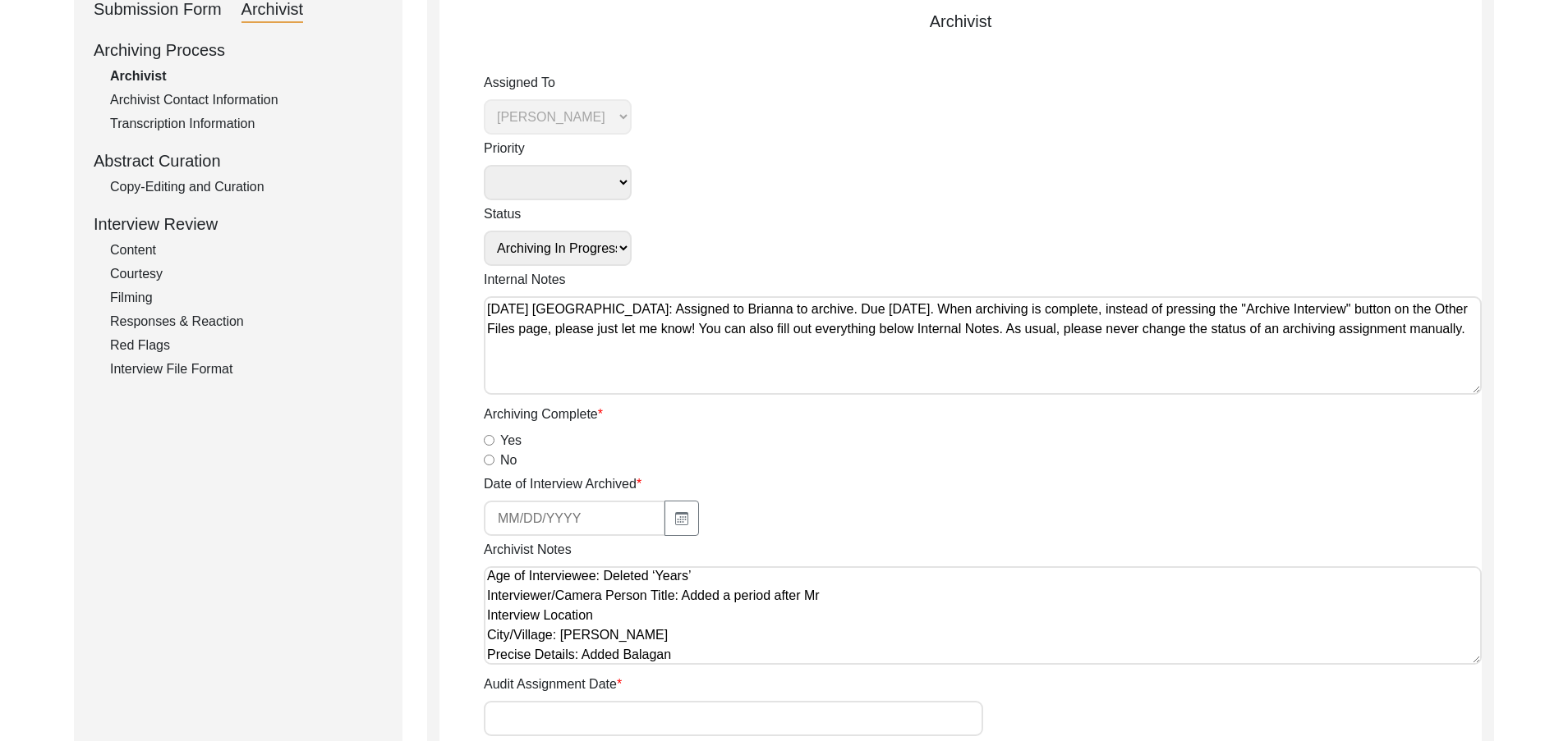
click at [853, 595] on textarea "September 12, 2025 Brianna: Archived. Meta-data edits below. Deleted extra spac…" at bounding box center [983, 615] width 998 height 98
click at [767, 629] on textarea "September 12, 2025 Brianna: Archived. Meta-data edits below. Deleted extra spac…" at bounding box center [983, 615] width 998 height 98
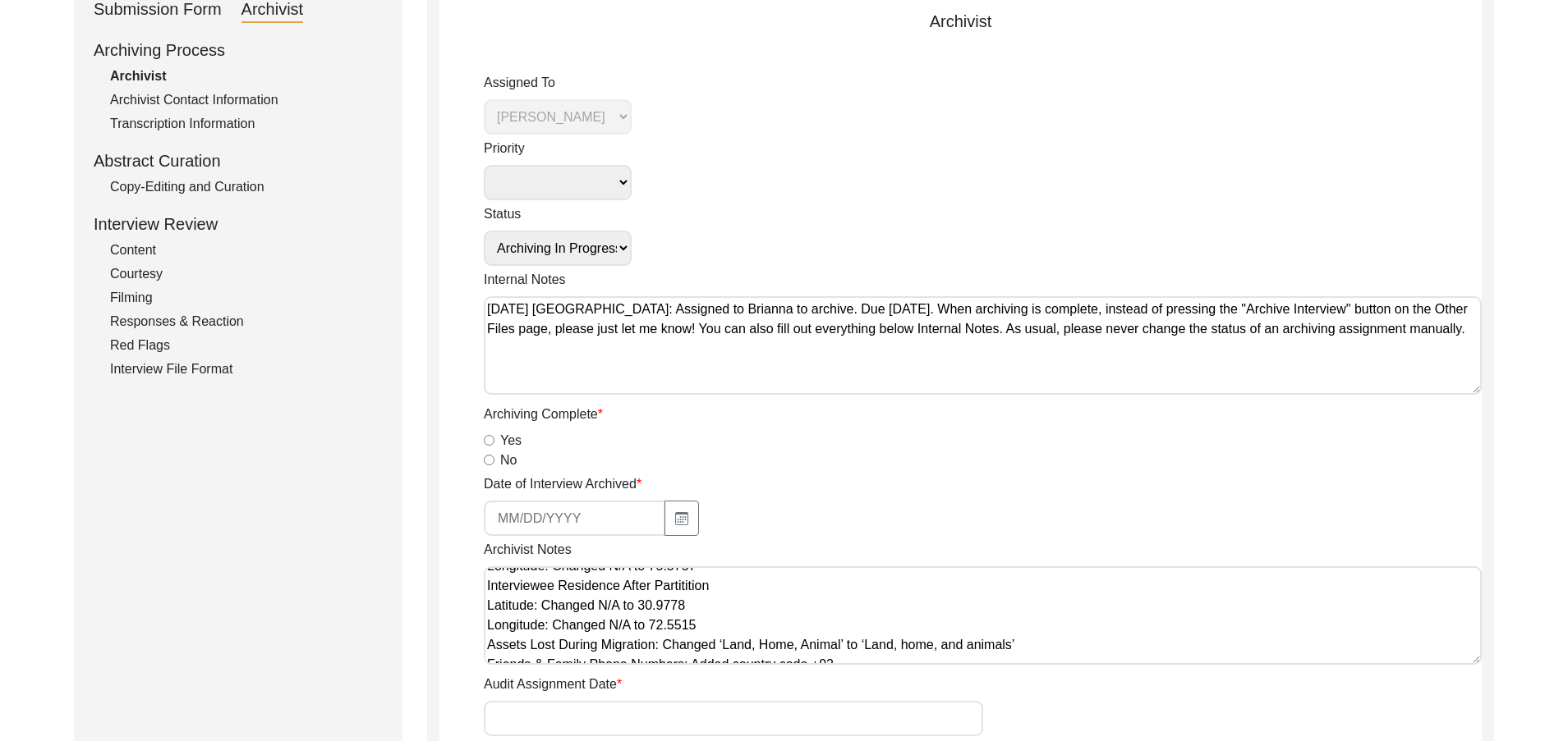
click at [746, 633] on textarea "September 12, 2025 Brianna: Archived. Meta-data edits below. Deleted extra spac…" at bounding box center [983, 615] width 998 height 98
click at [743, 575] on textarea "September 12, 2025 Brianna: Archived. Meta-data edits below. Deleted extra spac…" at bounding box center [983, 615] width 998 height 98
click at [732, 636] on textarea "September 12, 2025 Brianna: Archived. Meta-data edits below. Deleted extra spac…" at bounding box center [983, 615] width 998 height 98
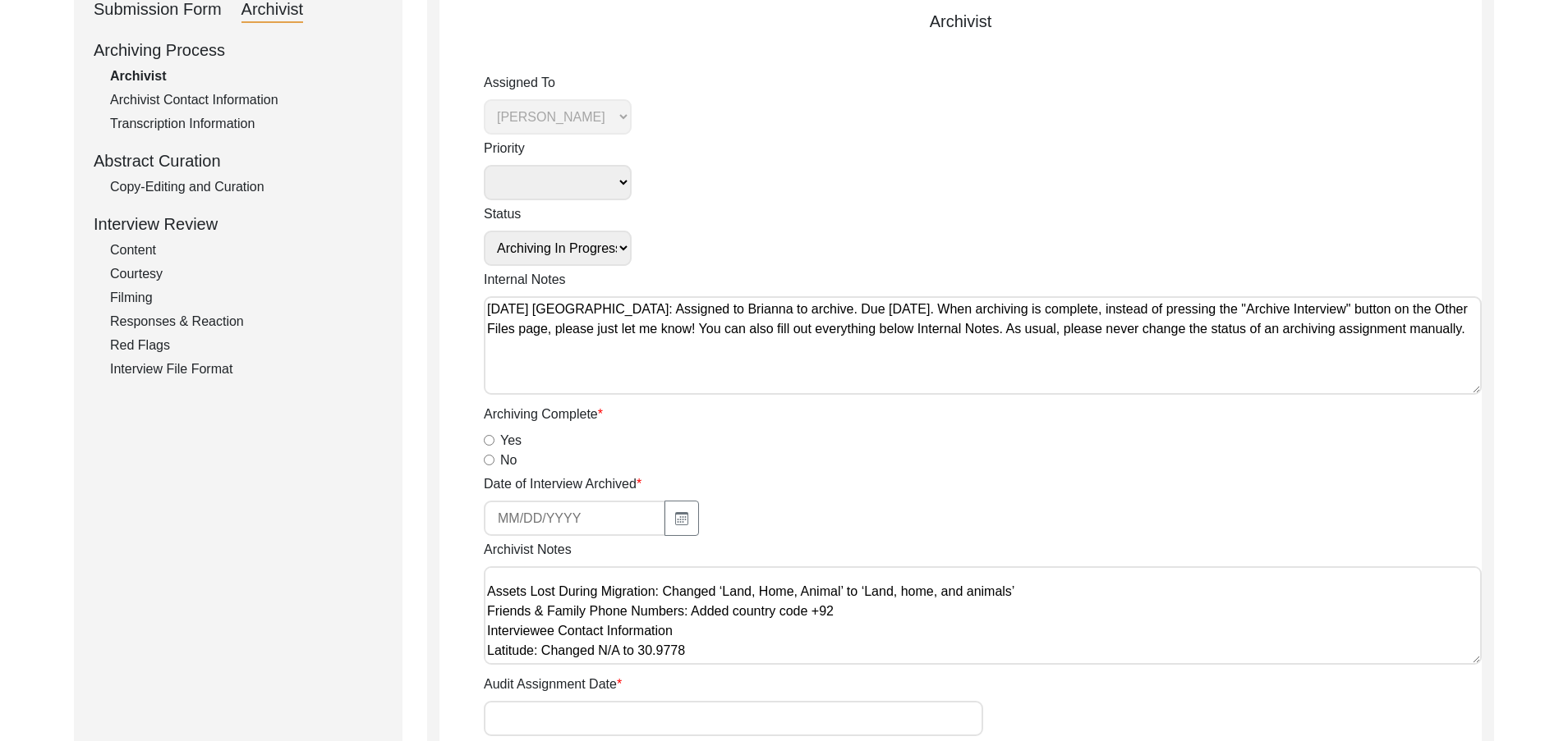
click at [892, 623] on textarea "September 12, 2025 Brianna: Archived. Meta-data edits below. Deleted extra spac…" at bounding box center [983, 615] width 998 height 98
click at [884, 616] on textarea "September 12, 2025 Brianna: Archived. Meta-data edits below. Deleted extra spac…" at bounding box center [983, 615] width 998 height 98
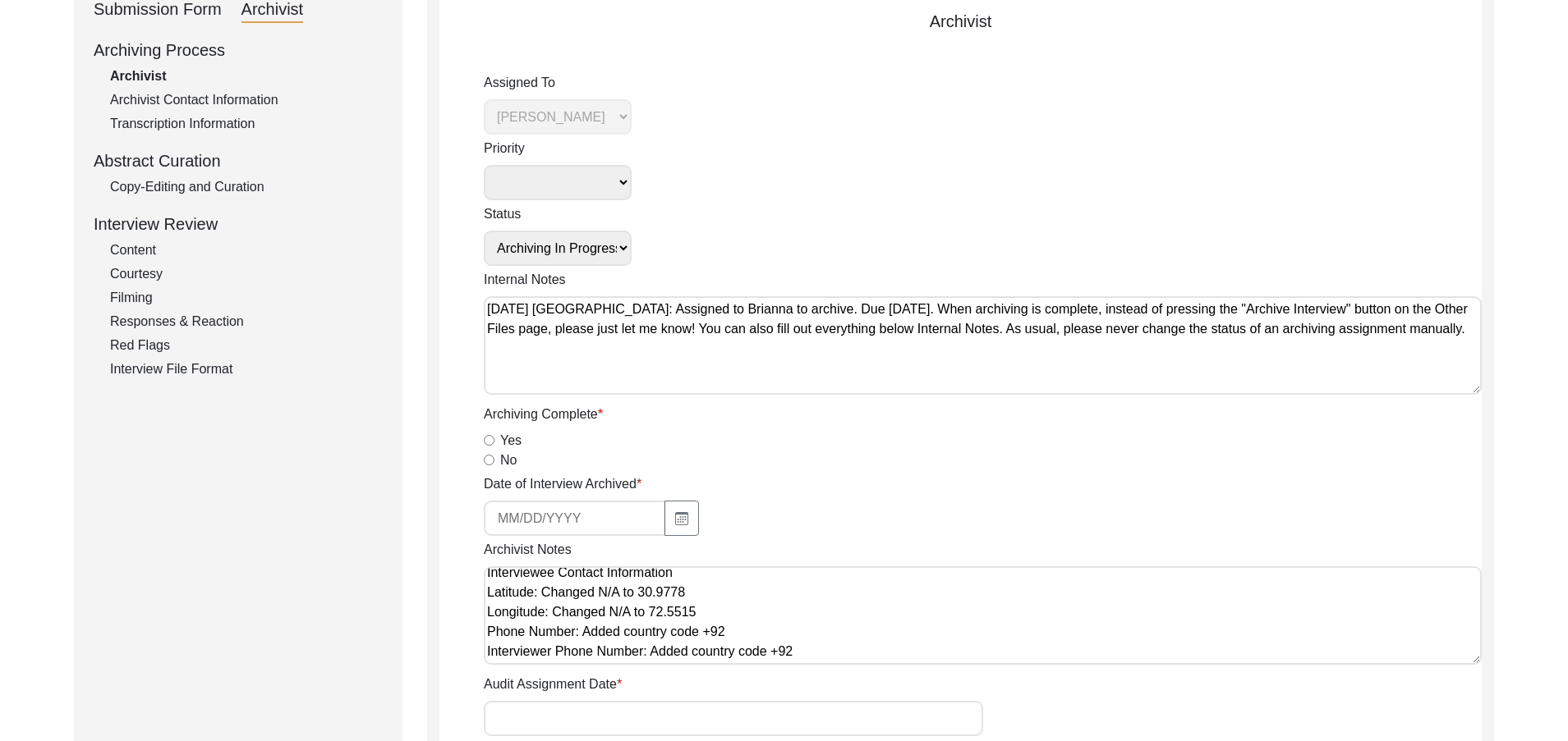
click at [774, 594] on textarea "Archivist Notes" at bounding box center [983, 615] width 998 height 98
click at [784, 612] on textarea "Archivist Notes" at bounding box center [983, 615] width 998 height 98
click at [776, 655] on textarea "Archivist Notes" at bounding box center [983, 615] width 998 height 98
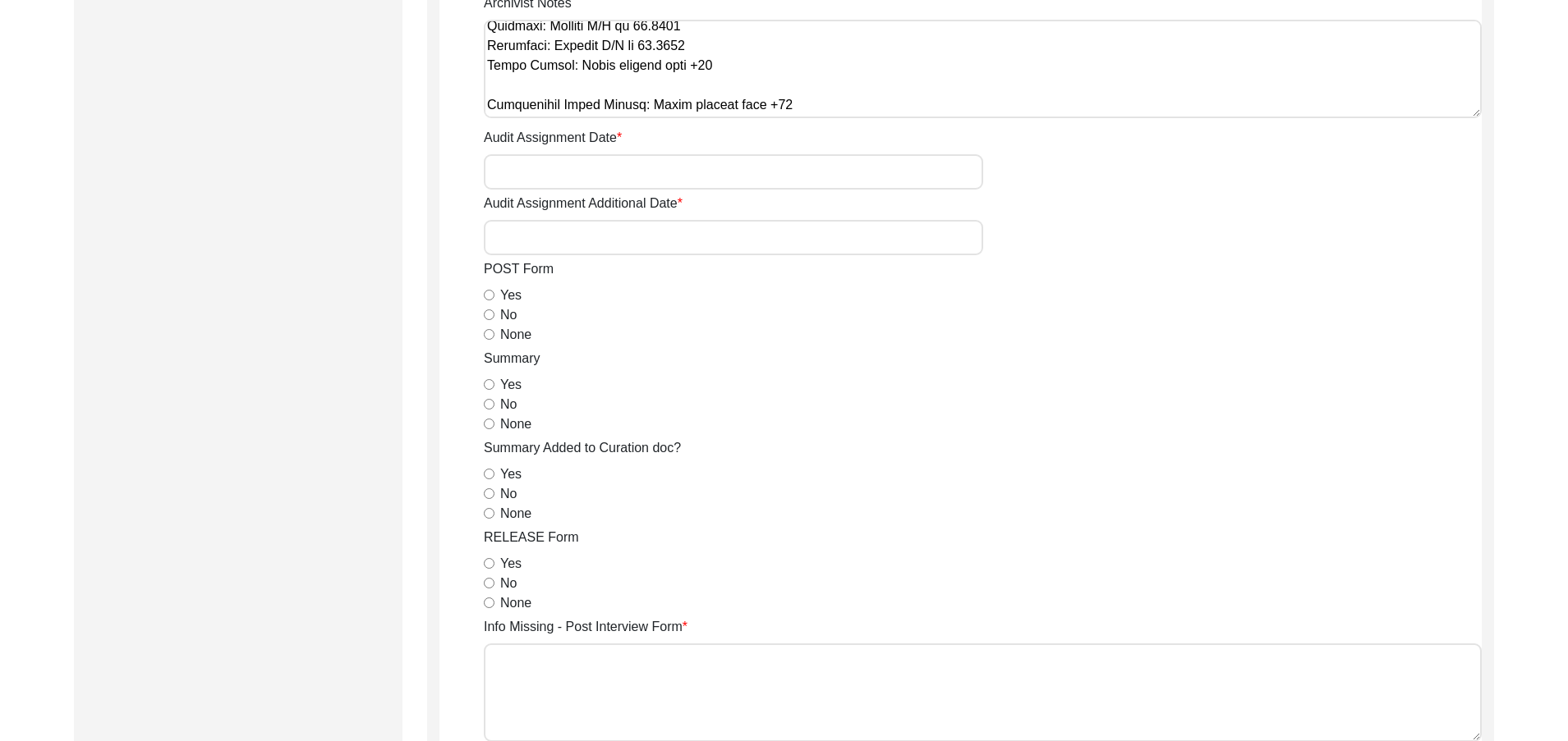
scroll to position [774, 0]
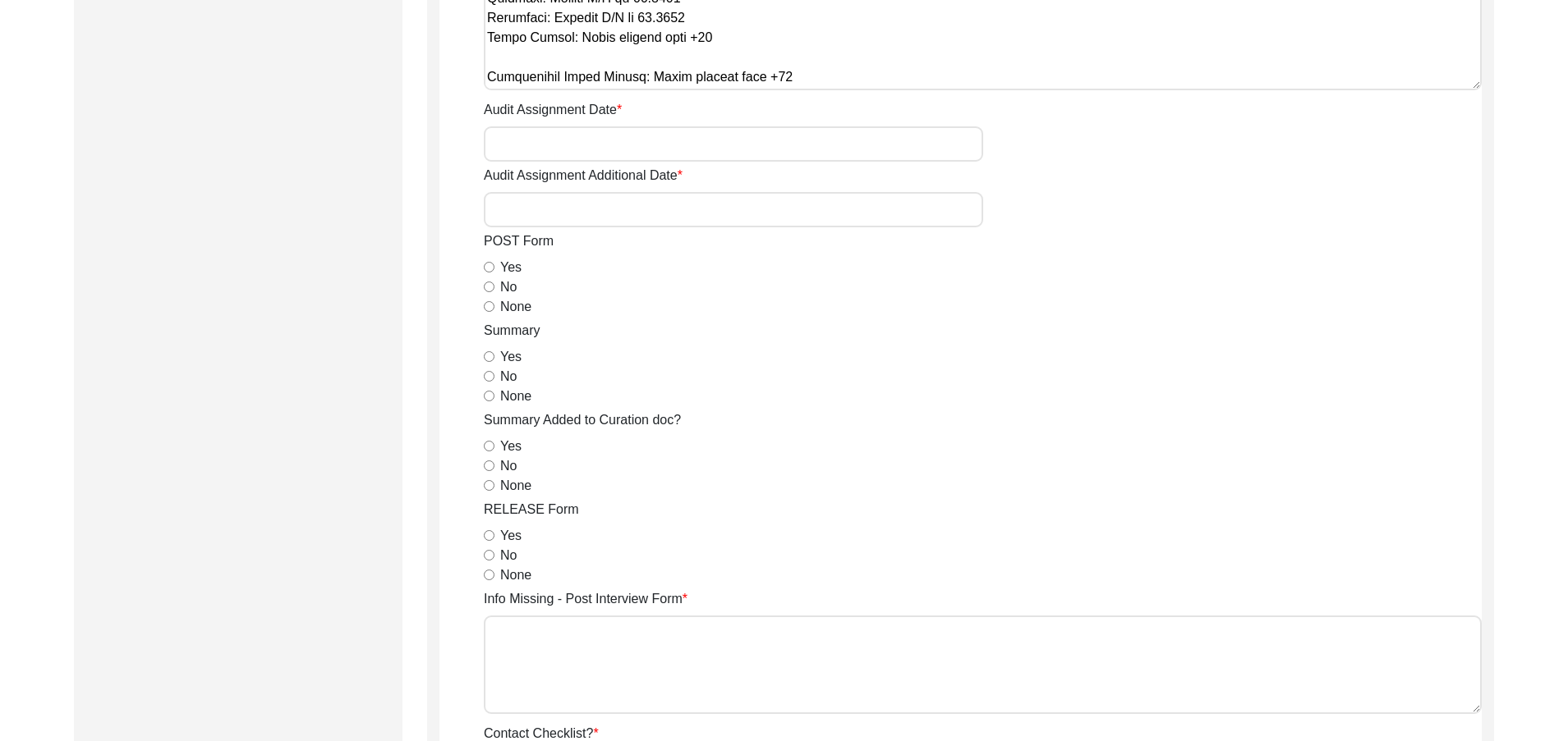
click at [488, 308] on input "None" at bounding box center [489, 306] width 11 height 11
click at [488, 360] on input "Yes" at bounding box center [489, 357] width 11 height 11
click at [488, 466] on input "No" at bounding box center [489, 466] width 11 height 11
click at [490, 534] on input "Yes" at bounding box center [489, 536] width 11 height 11
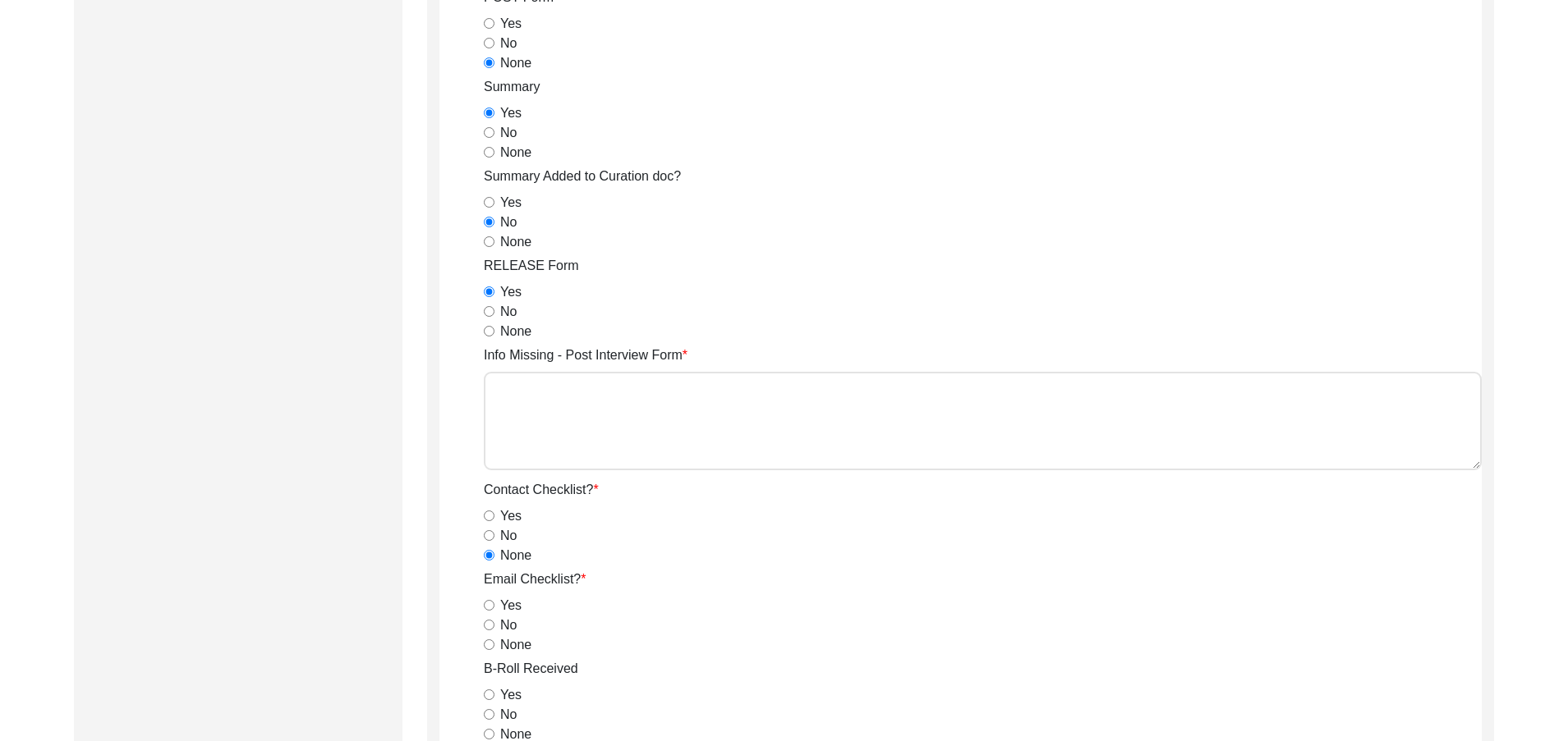
scroll to position [1020, 0]
click at [486, 638] on input "None" at bounding box center [489, 642] width 11 height 11
click at [489, 626] on input "No" at bounding box center [489, 622] width 11 height 11
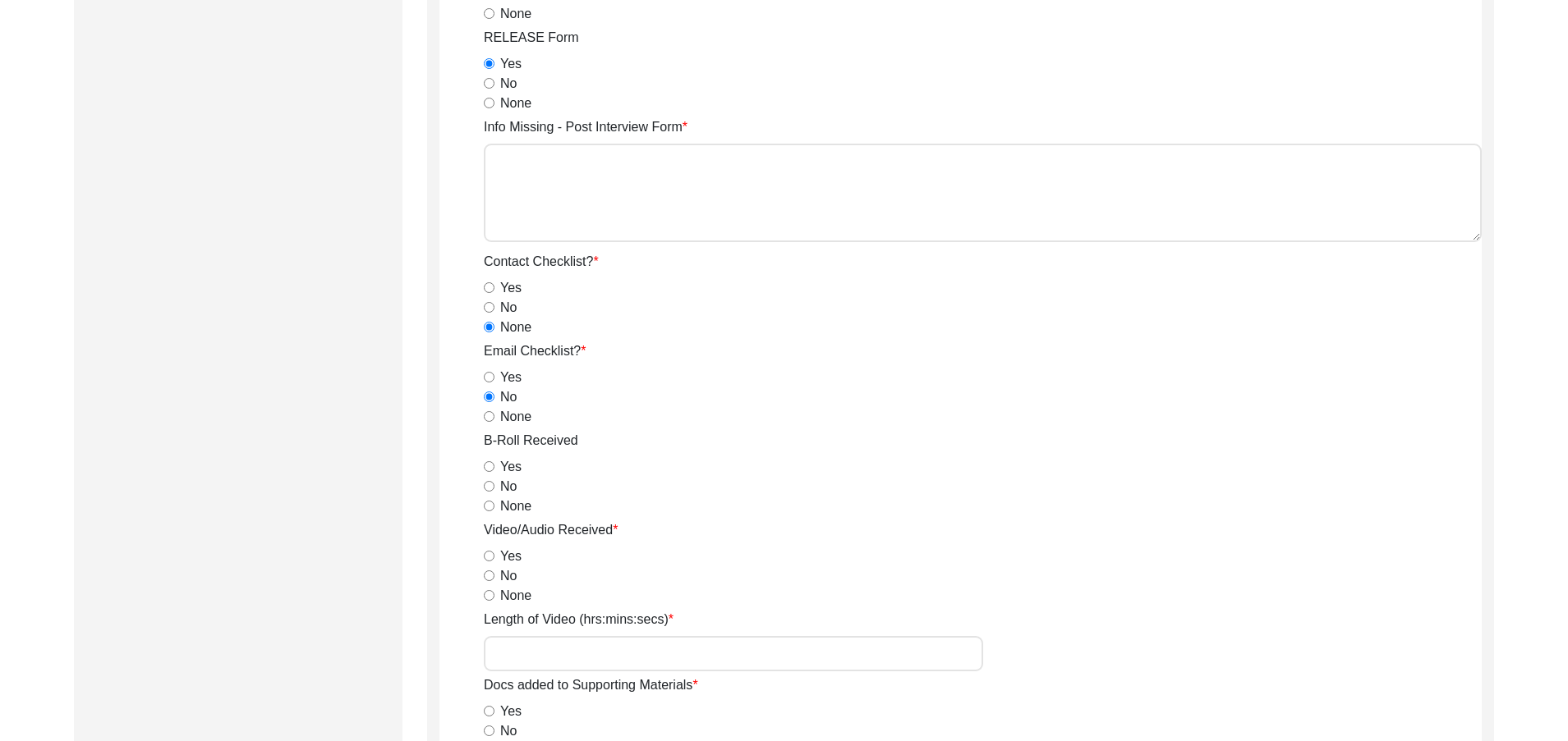
scroll to position [1267, 0]
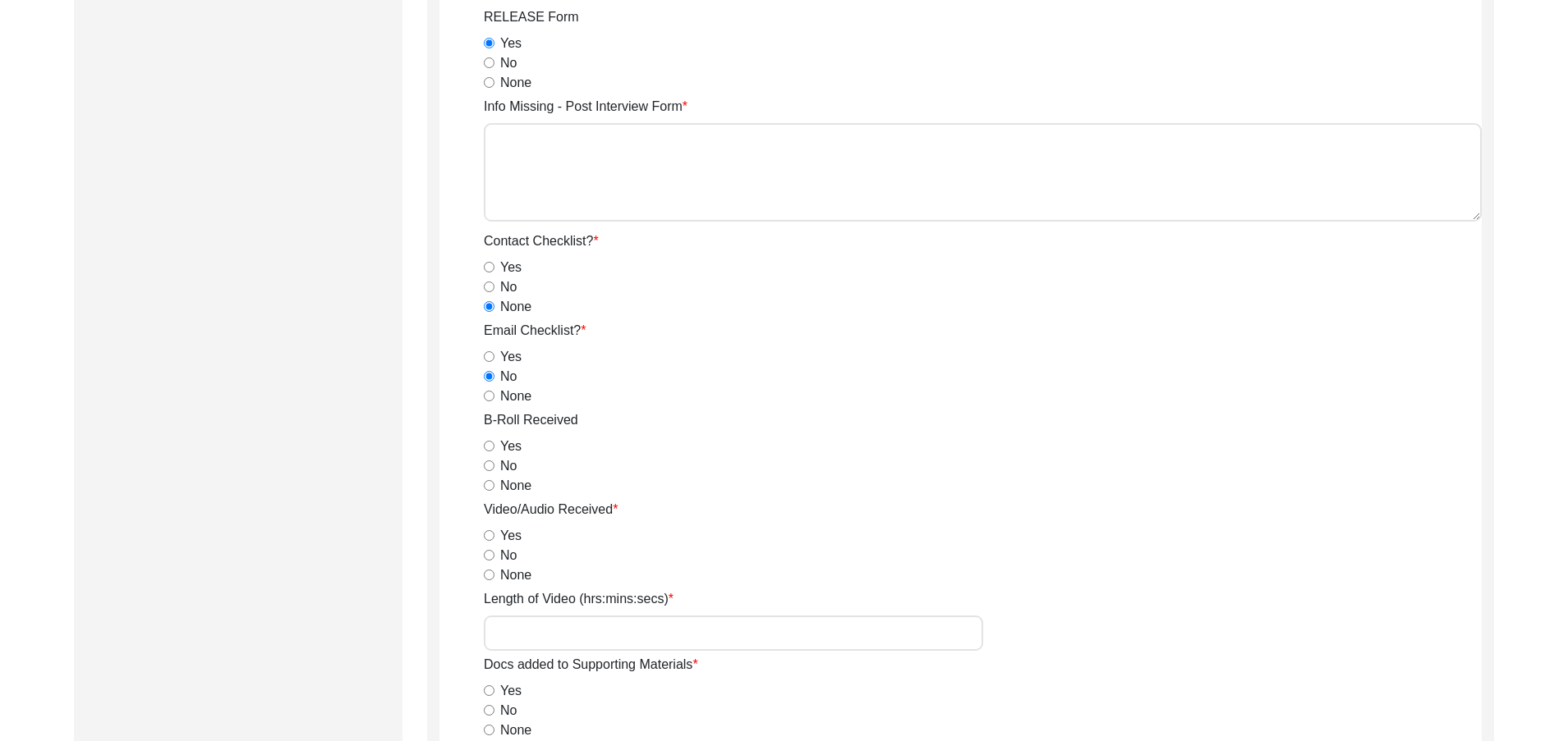
click at [492, 447] on input "Yes" at bounding box center [489, 446] width 11 height 11
click at [492, 535] on input "Yes" at bounding box center [489, 536] width 11 height 11
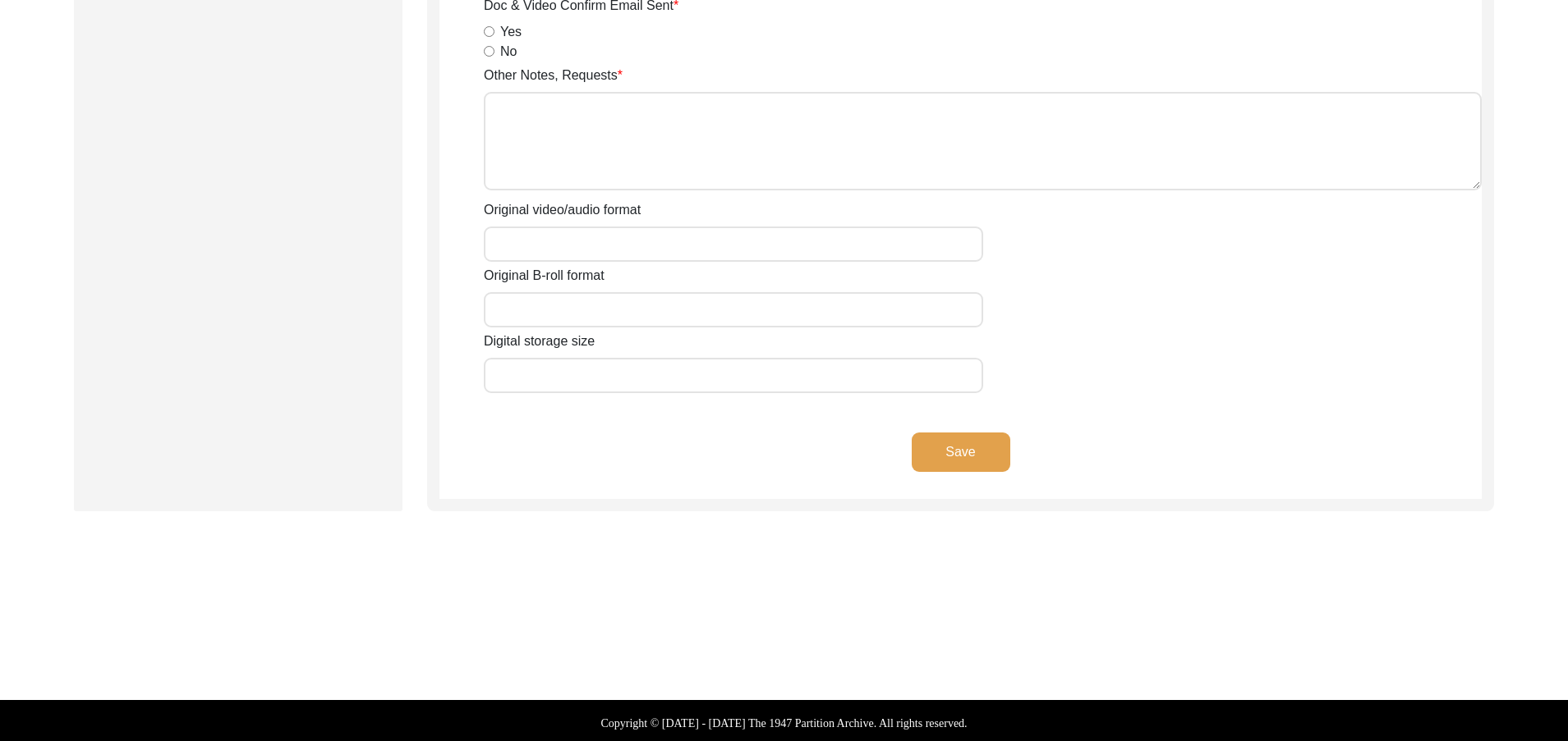
click at [939, 438] on button "Save" at bounding box center [960, 452] width 98 height 40
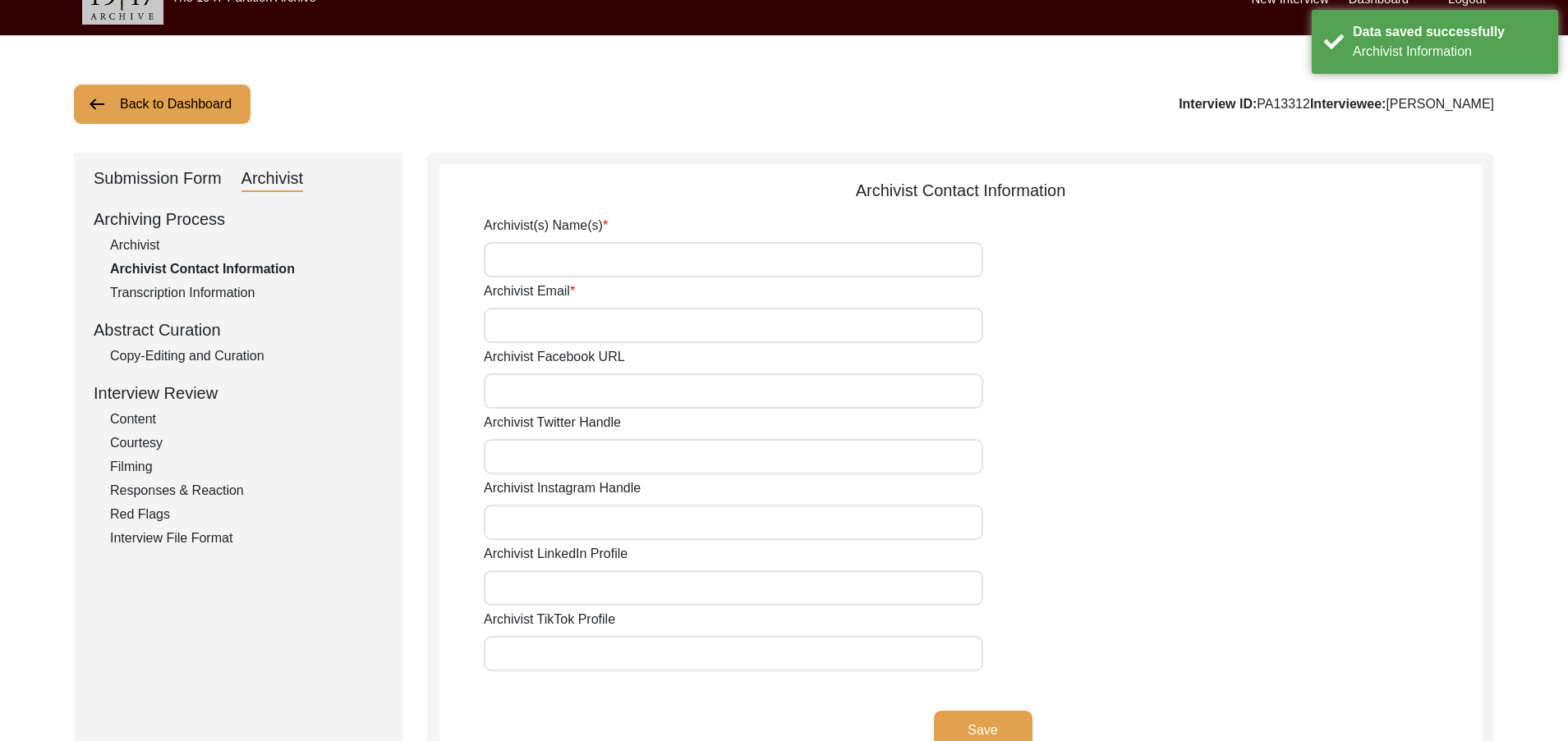
scroll to position [23, 0]
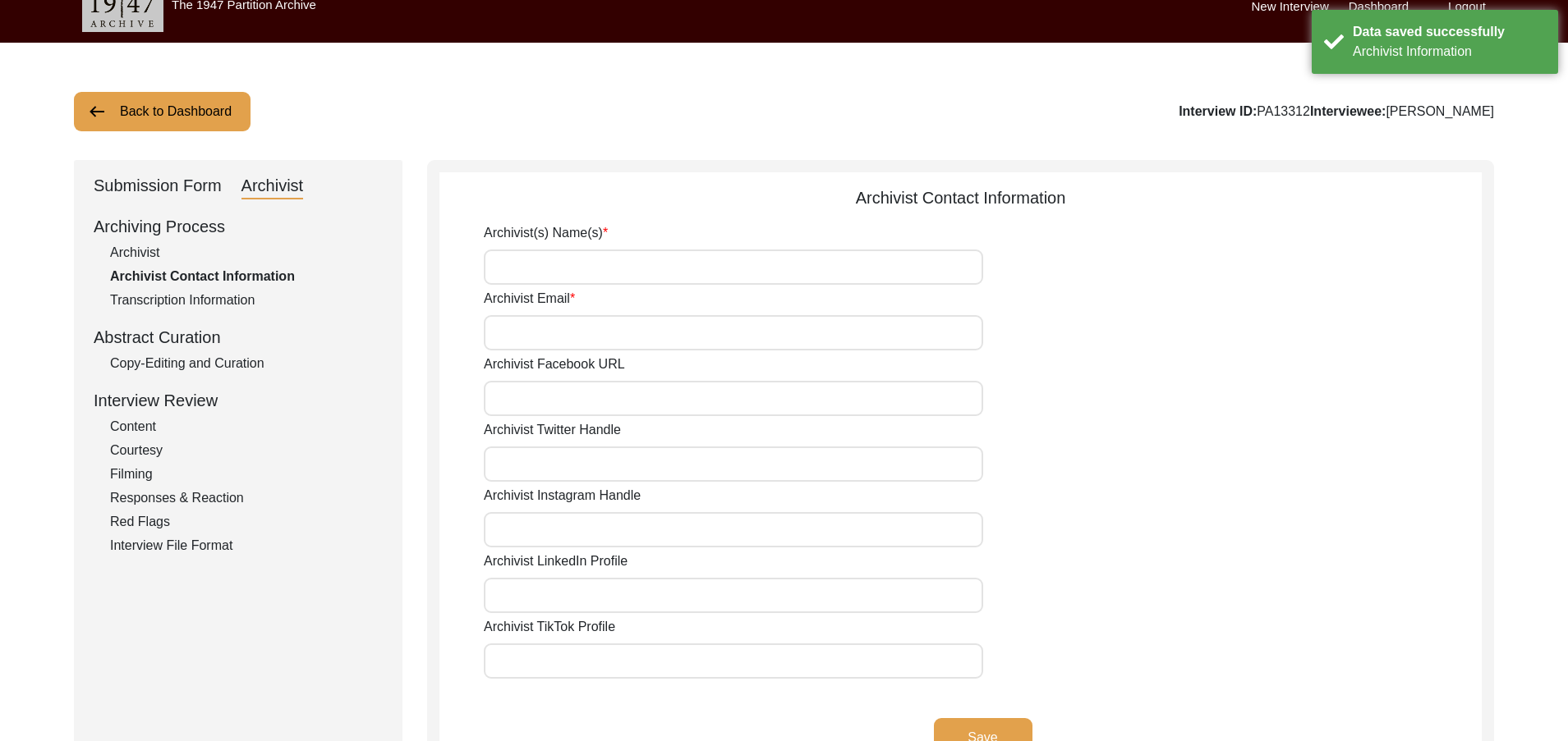
drag, startPoint x: 580, startPoint y: 266, endPoint x: 600, endPoint y: 283, distance: 26.2
click at [580, 266] on input "Archivist(s) Name(s)" at bounding box center [733, 267] width 499 height 35
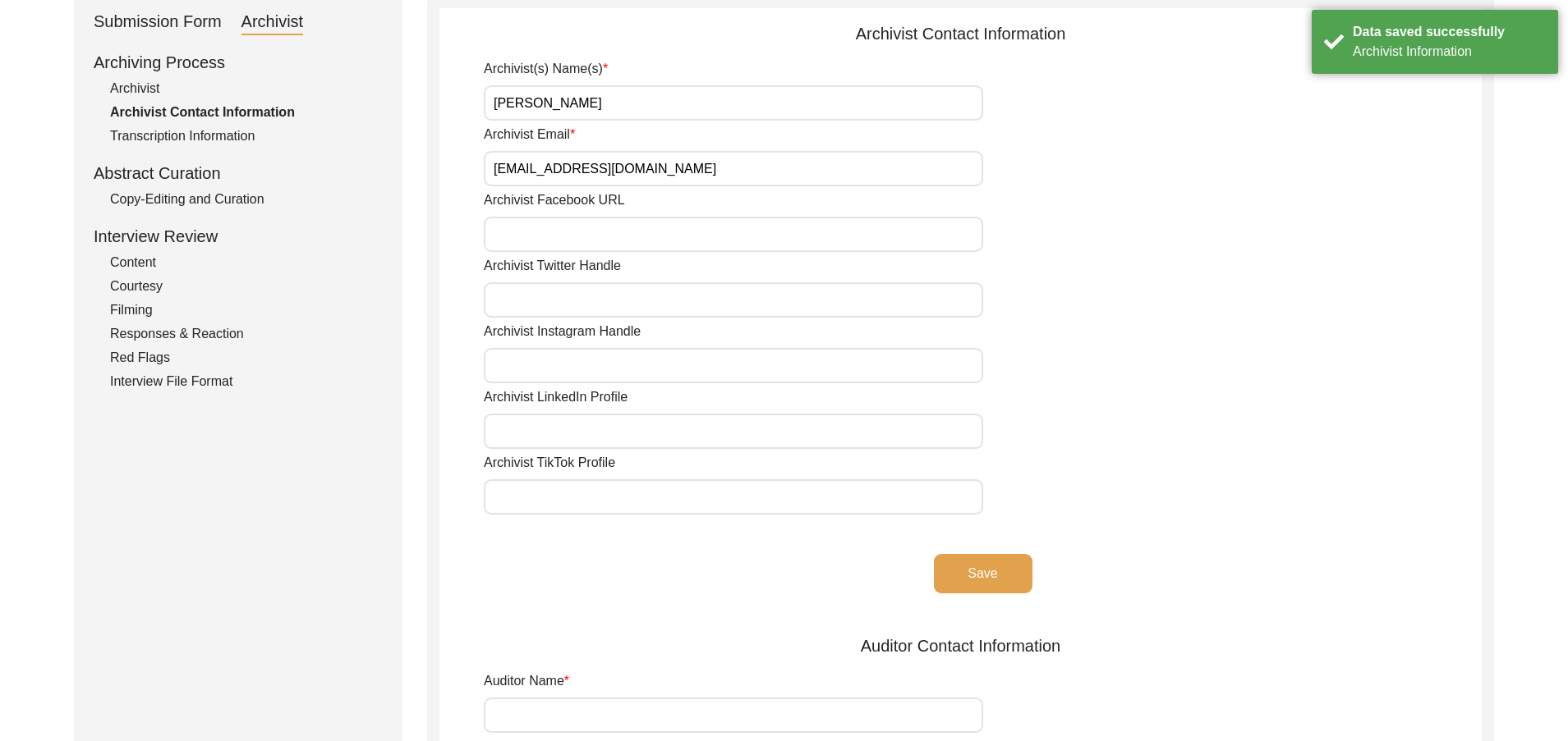
click at [943, 566] on button "Save" at bounding box center [983, 574] width 98 height 40
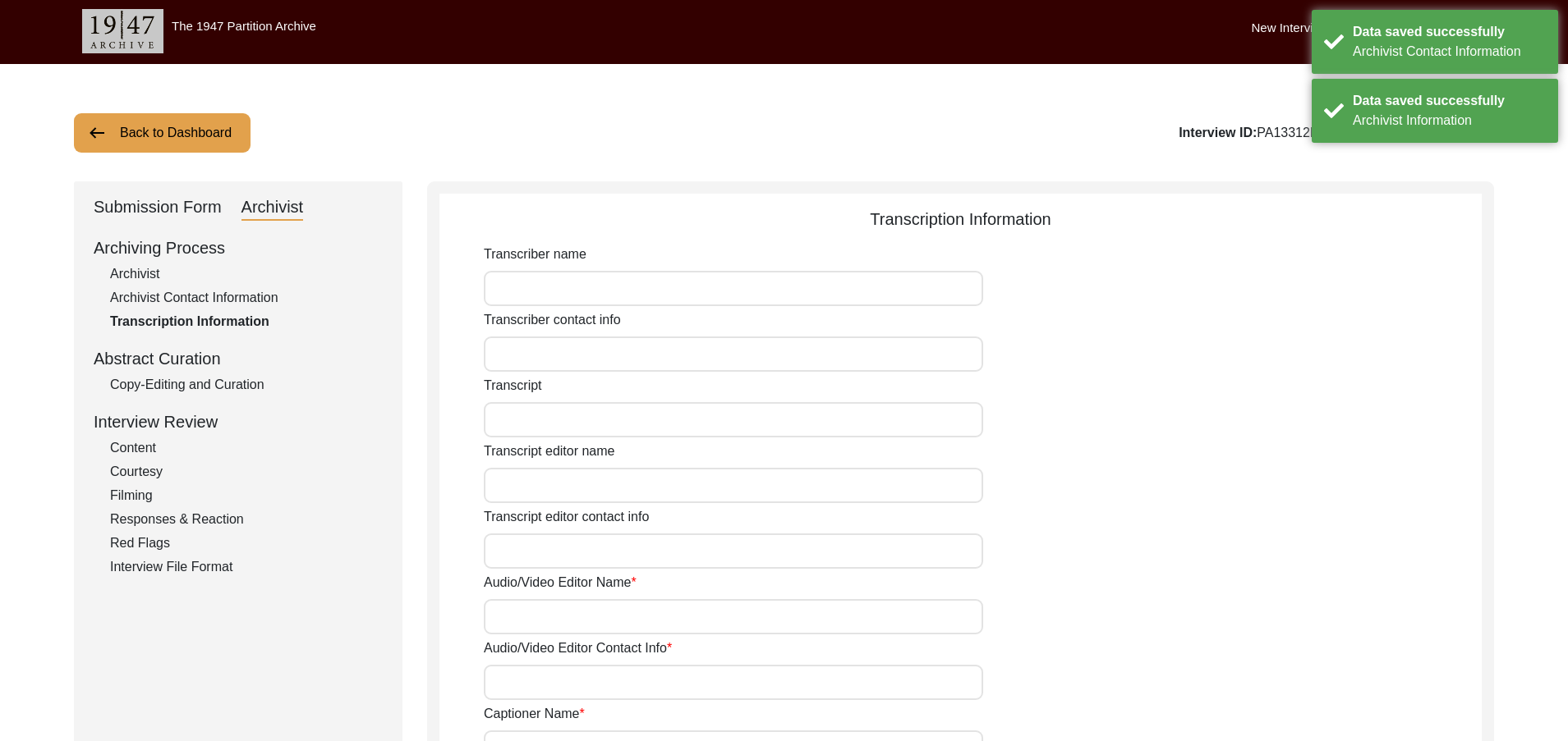
scroll to position [0, 0]
